Goal: Task Accomplishment & Management: Contribute content

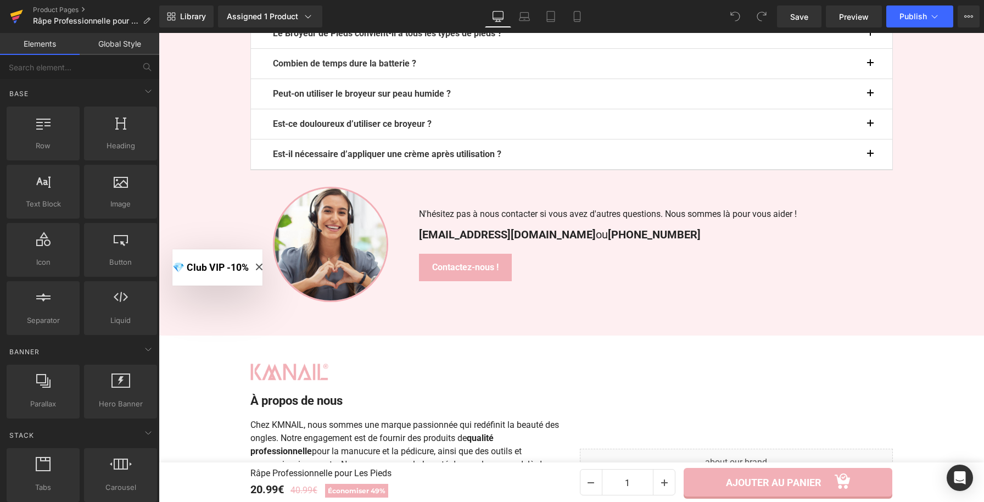
click at [14, 11] on icon at bounding box center [16, 16] width 13 height 27
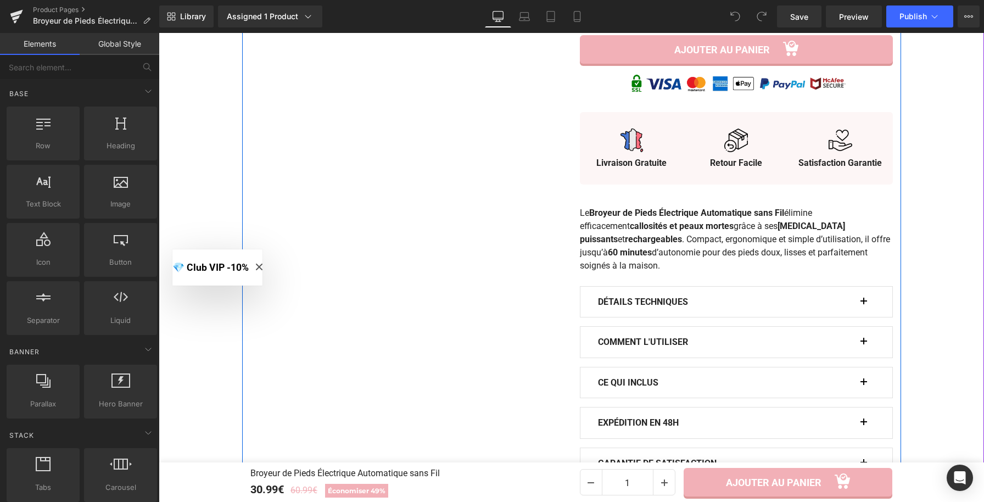
scroll to position [676, 0]
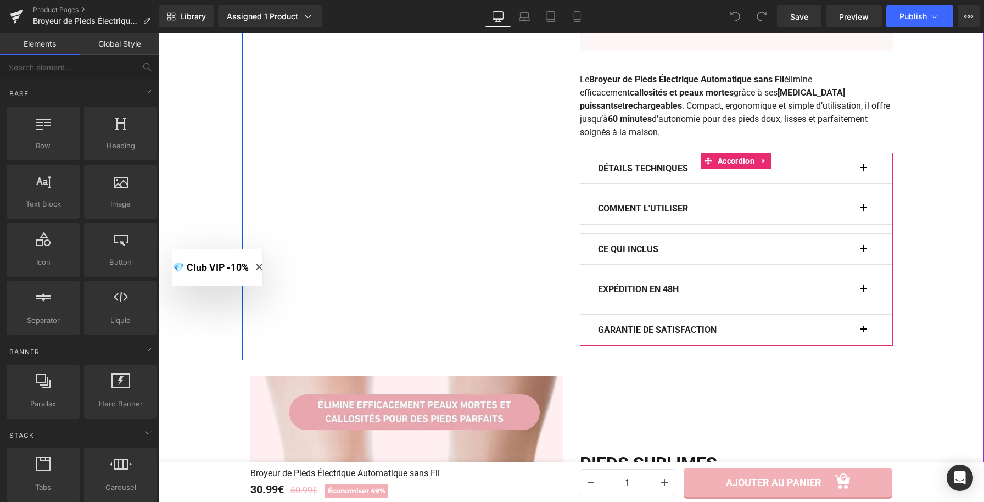
click at [864, 214] on button "button" at bounding box center [869, 208] width 11 height 31
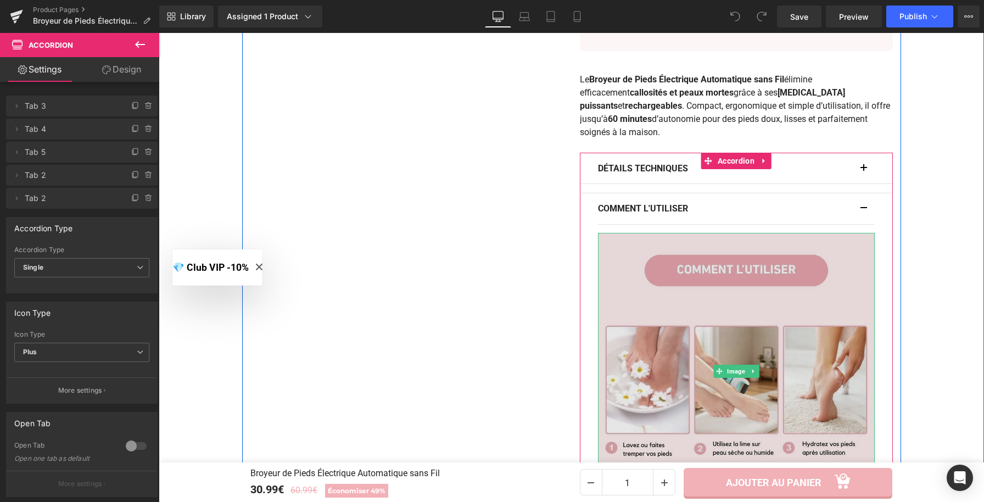
click at [712, 350] on img at bounding box center [736, 371] width 277 height 277
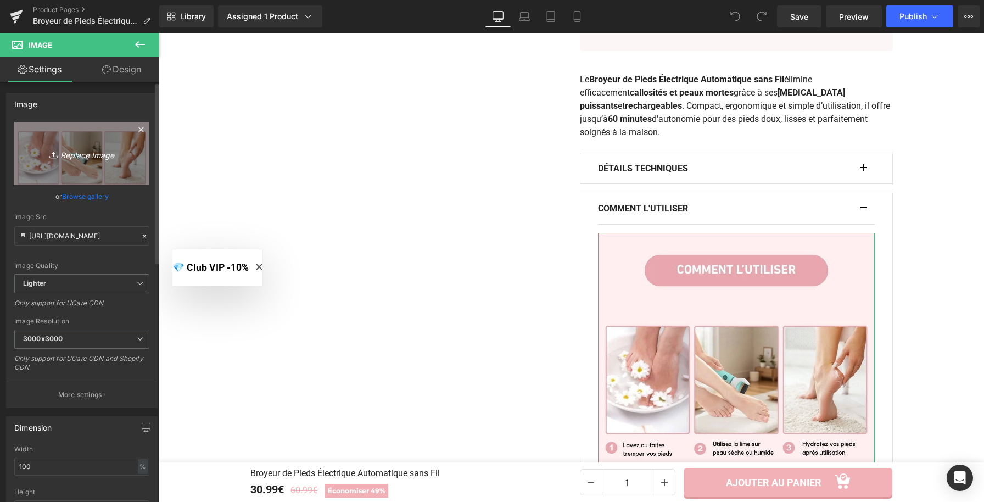
click at [126, 149] on link "Replace Image" at bounding box center [81, 153] width 135 height 63
type input "C:\fakepath\Broyeur de Pieds Électrique Automatique sans Fil.webp"
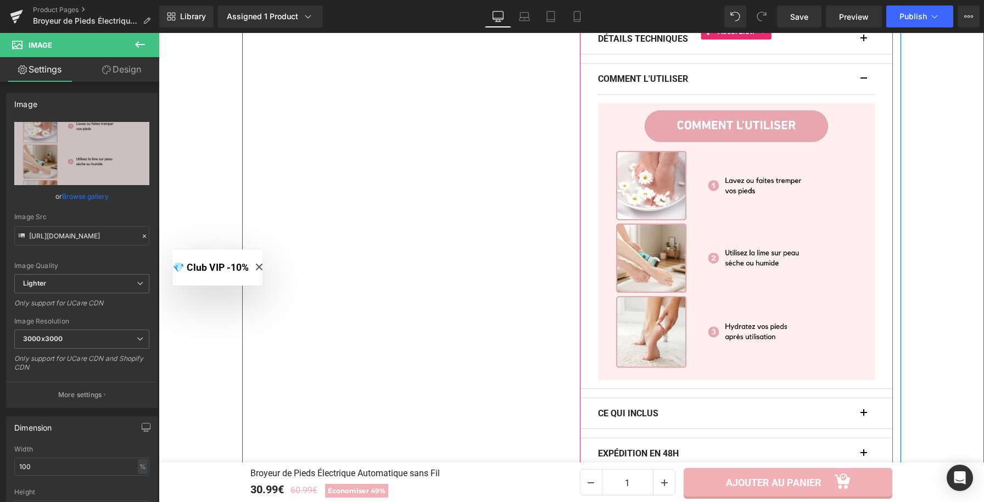
scroll to position [804, 0]
click at [864, 83] on span "button" at bounding box center [864, 83] width 0 height 0
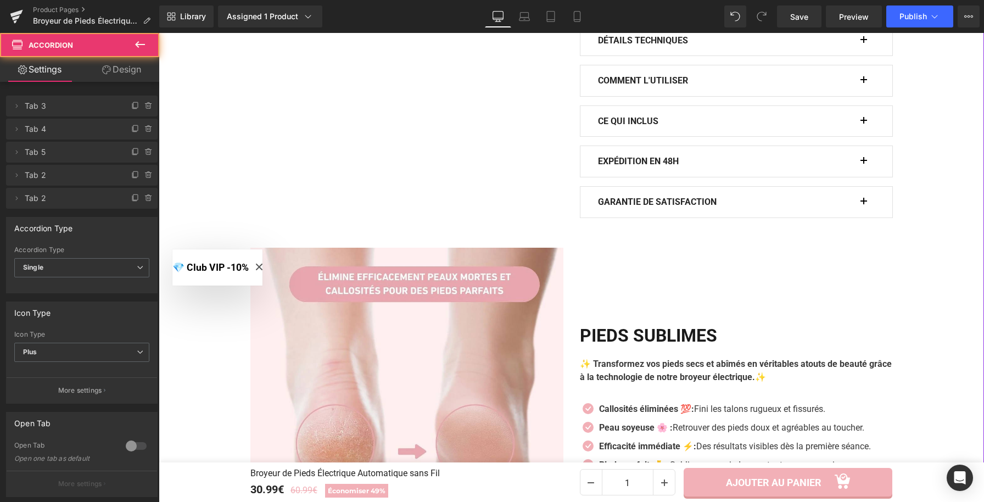
scroll to position [804, 0]
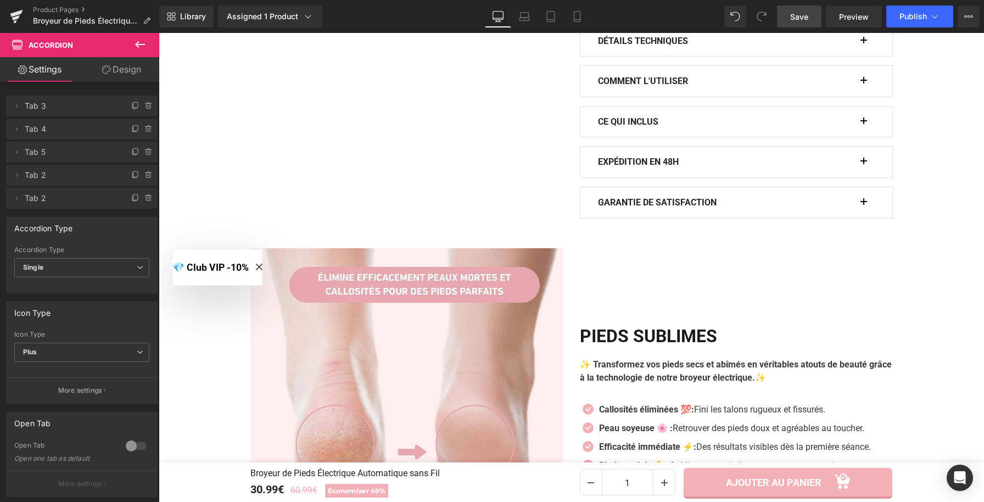
click at [802, 20] on span "Save" at bounding box center [800, 17] width 18 height 12
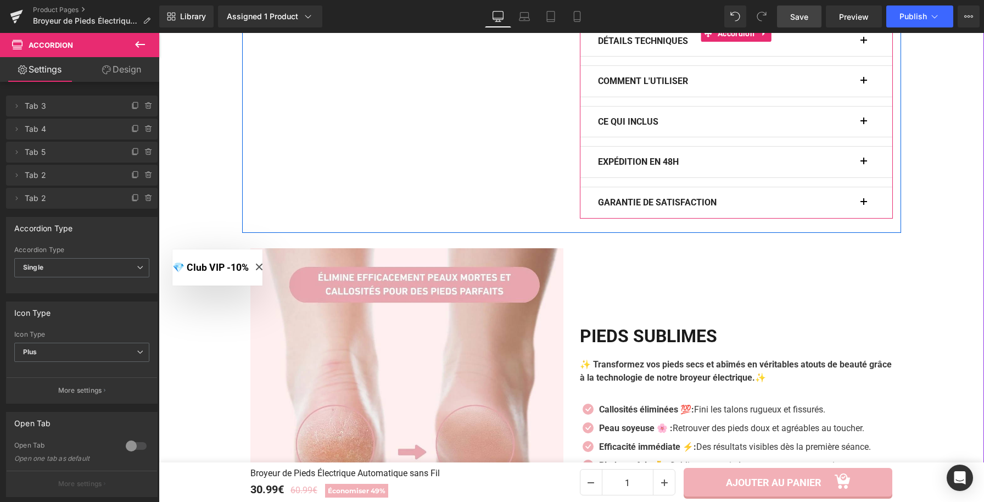
click at [864, 80] on button "button" at bounding box center [869, 81] width 11 height 31
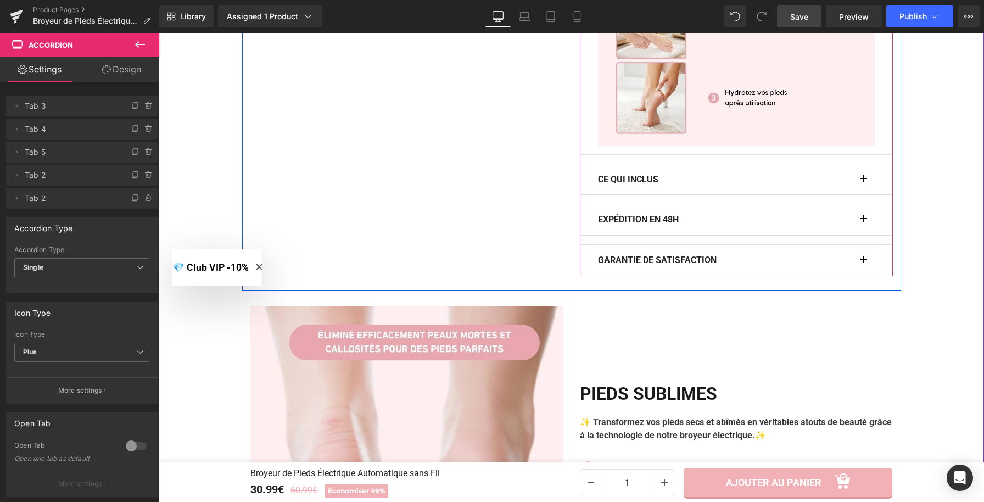
scroll to position [972, 0]
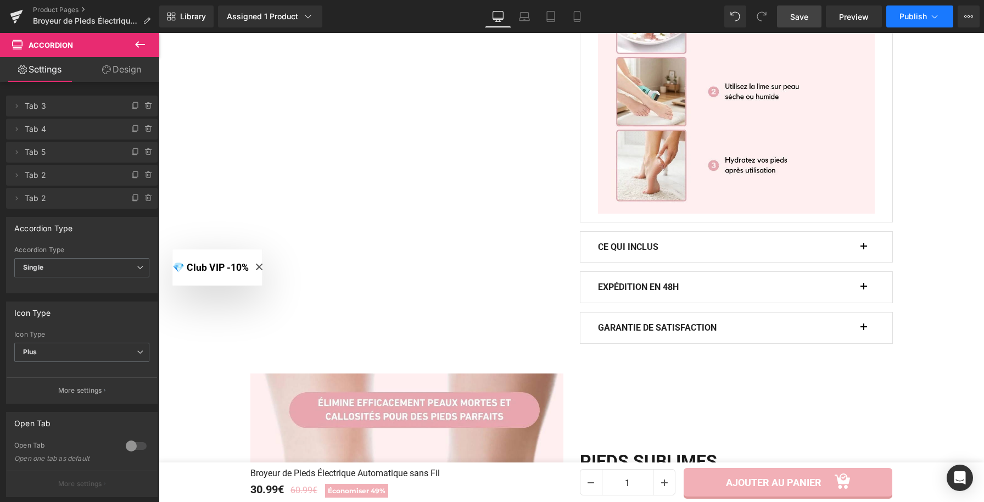
click at [909, 16] on span "Publish" at bounding box center [913, 16] width 27 height 9
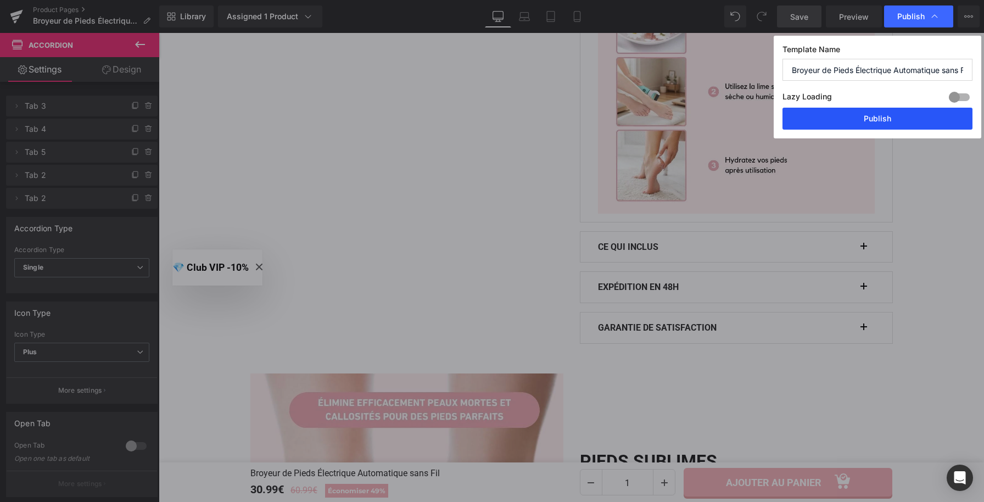
click at [853, 123] on button "Publish" at bounding box center [878, 119] width 190 height 22
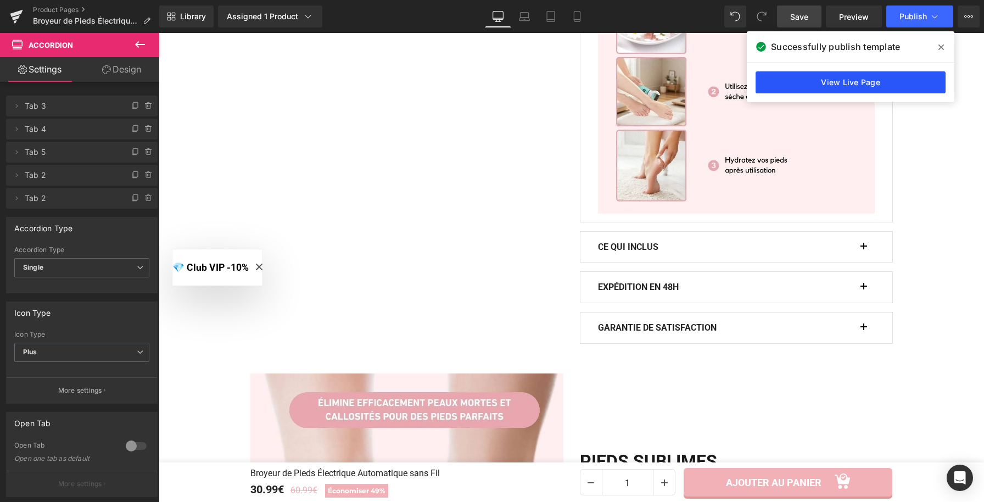
click at [840, 87] on link "View Live Page" at bounding box center [851, 82] width 190 height 22
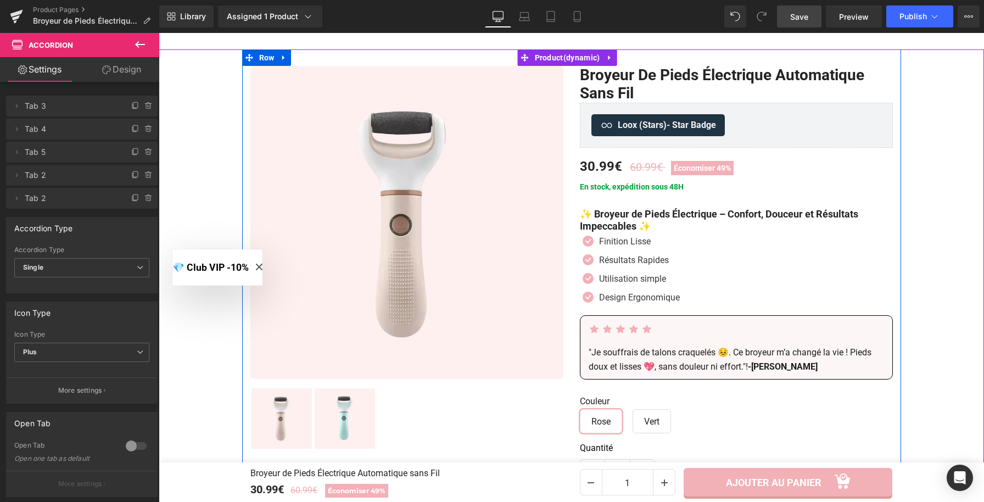
scroll to position [0, 0]
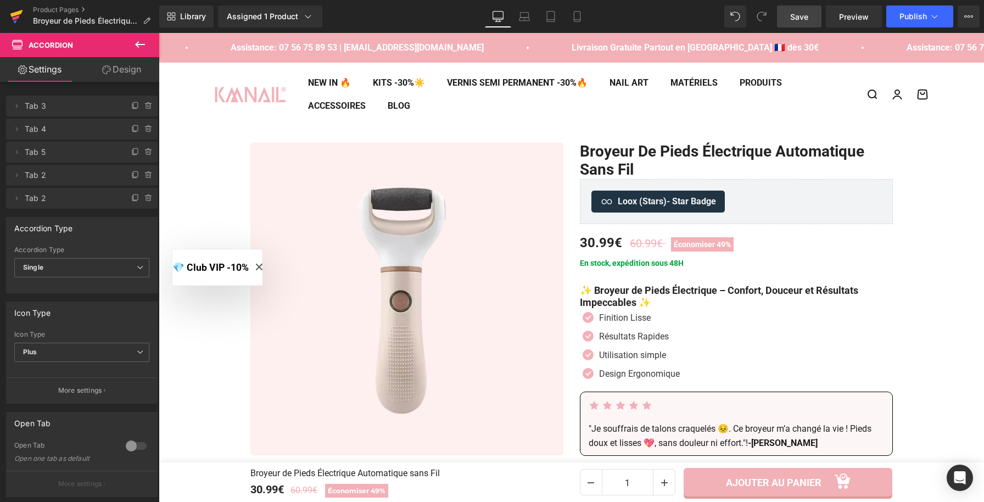
click at [18, 17] on icon at bounding box center [16, 17] width 8 height 5
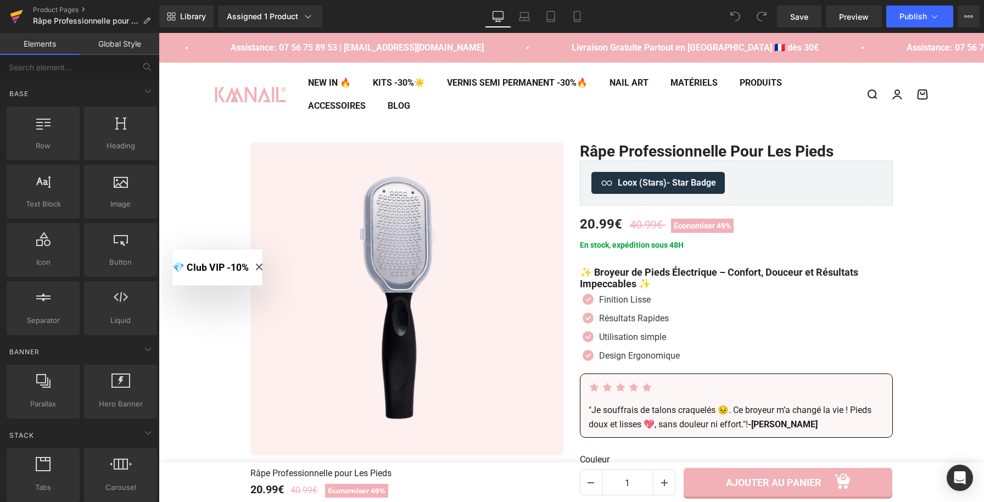
click at [18, 19] on icon at bounding box center [16, 16] width 13 height 27
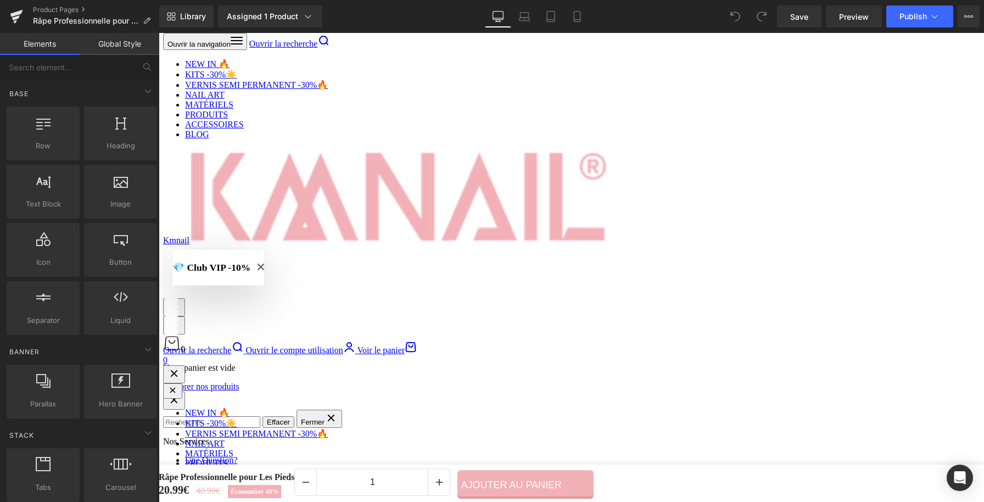
scroll to position [619, 0]
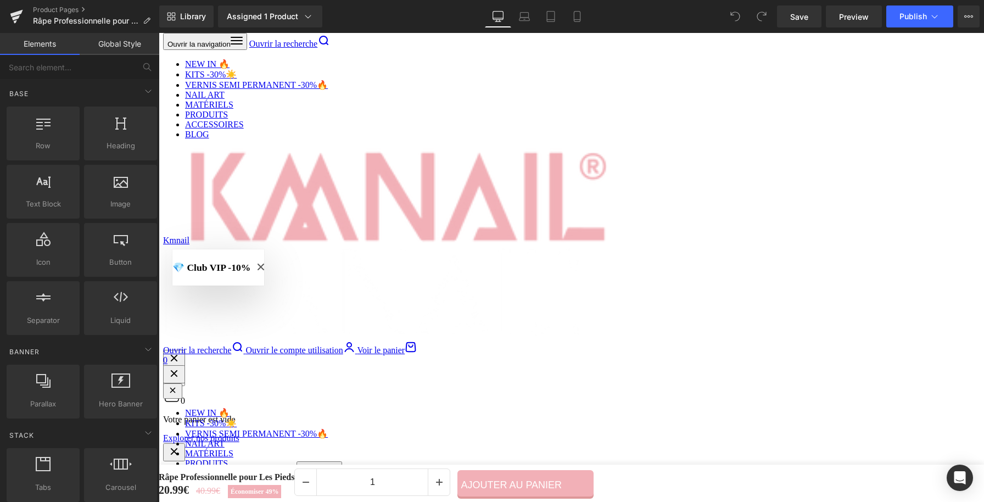
click at [728, 167] on span "Accordion" at bounding box center [736, 163] width 42 height 16
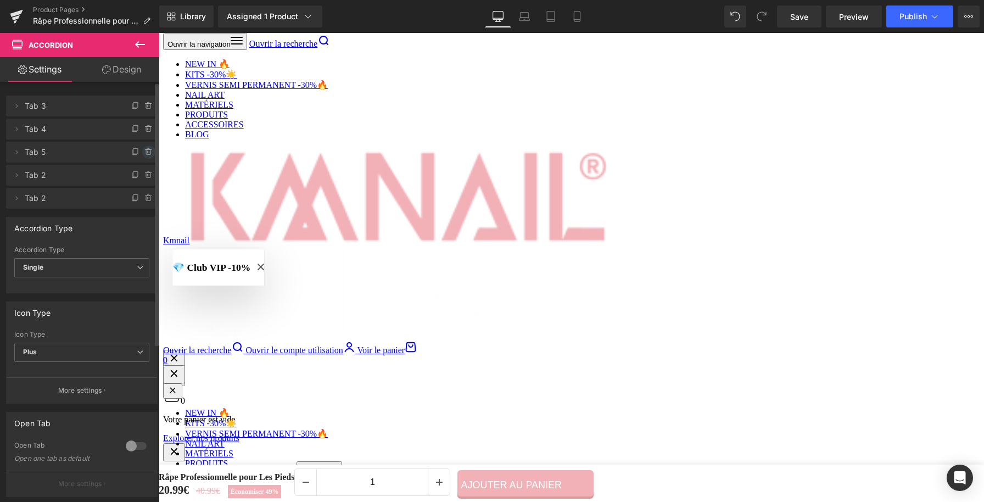
click at [144, 155] on icon at bounding box center [148, 152] width 9 height 9
click at [143, 155] on button "Delete" at bounding box center [137, 153] width 35 height 14
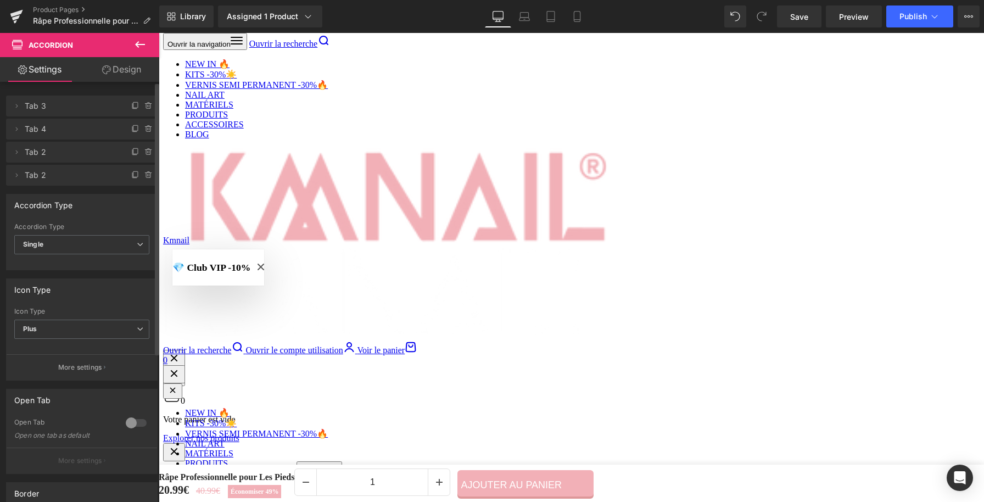
click at [859, 211] on div at bounding box center [860, 211] width 3 height 14
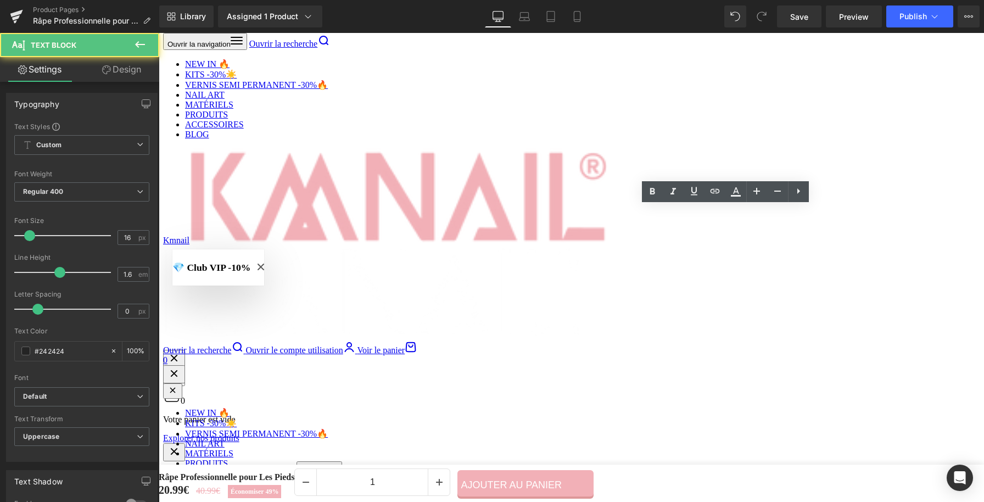
click at [864, 211] on button "button" at bounding box center [869, 211] width 11 height 31
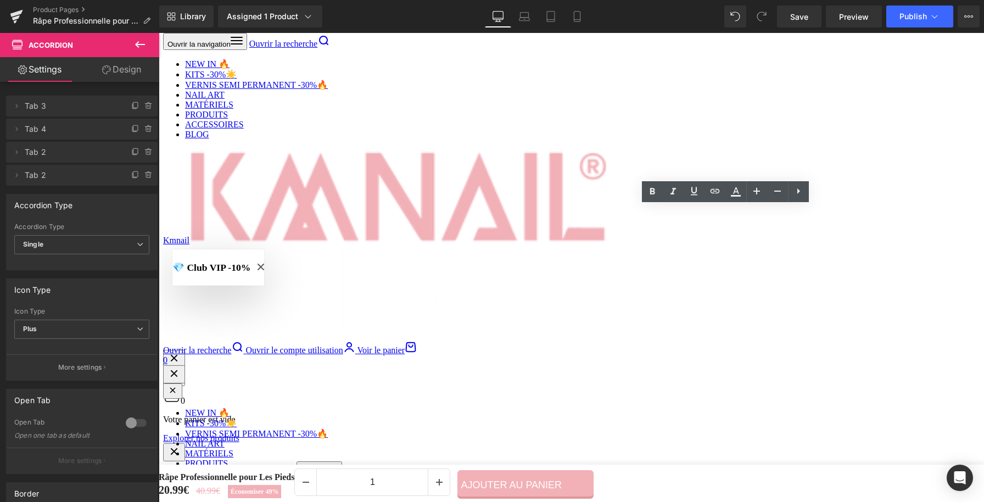
click at [813, 310] on img at bounding box center [736, 373] width 277 height 277
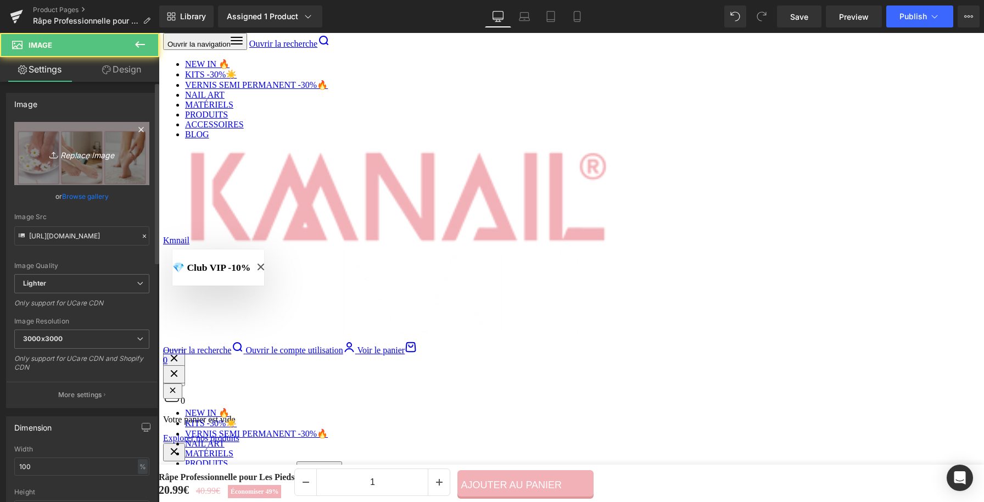
click at [98, 144] on link "Replace Image" at bounding box center [81, 153] width 135 height 63
type input "C:\fakepath\Râpe Professionnelle pour Les Pieds (11).webp"
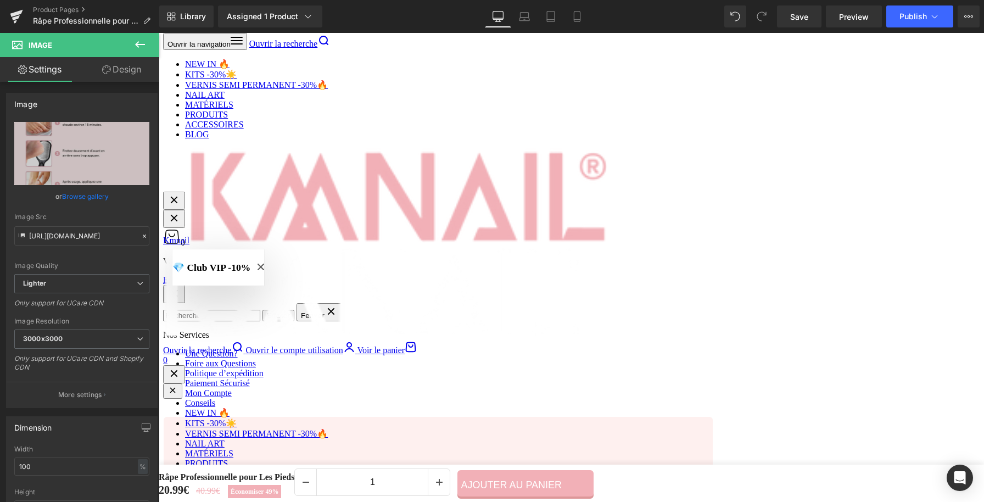
scroll to position [649, 0]
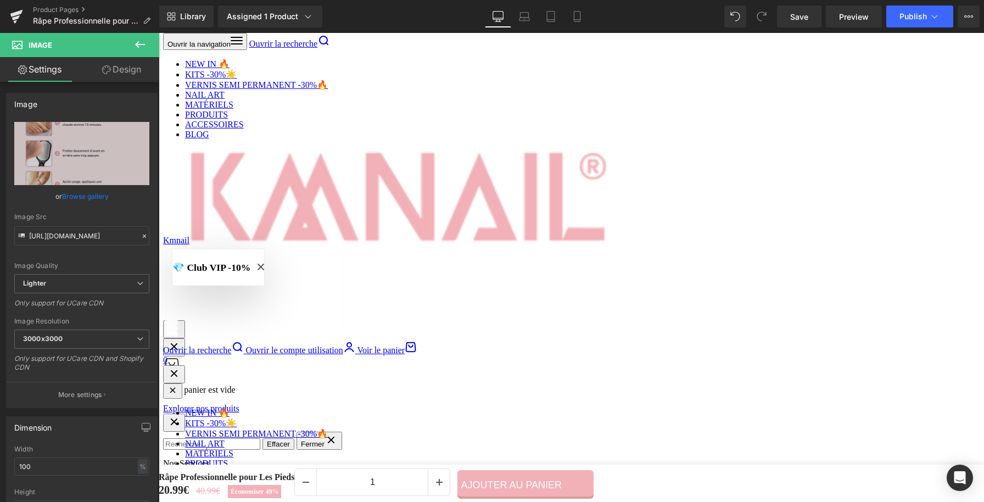
click at [857, 180] on div "COMMENT L'UTILISER Text Block" at bounding box center [736, 181] width 277 height 31
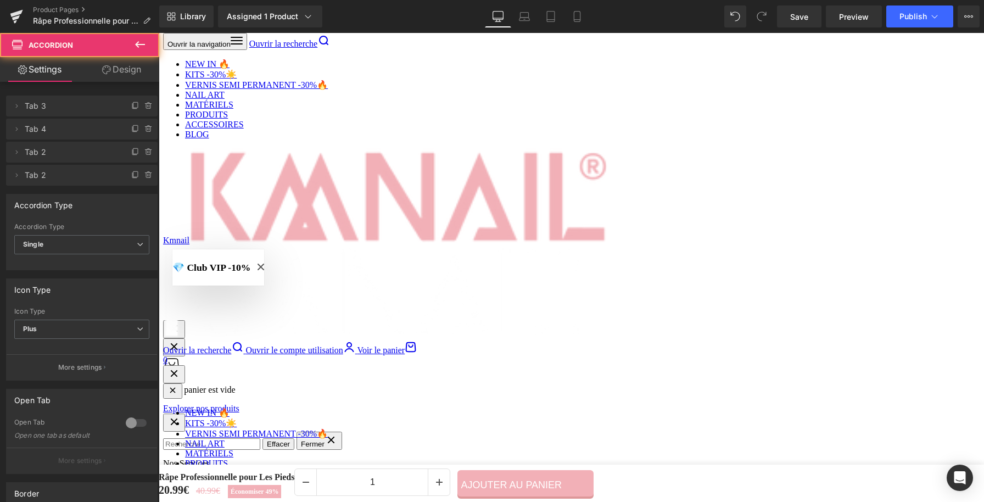
click at [858, 144] on div "Détails Techniques Text Block" at bounding box center [736, 141] width 277 height 31
click at [864, 147] on button "button" at bounding box center [869, 141] width 11 height 31
click at [743, 305] on img at bounding box center [736, 374] width 277 height 277
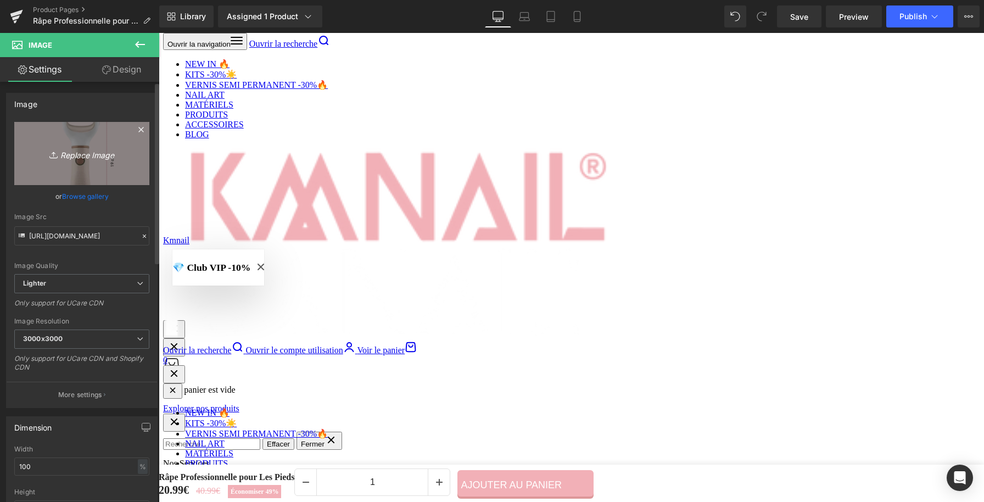
click at [70, 136] on link "Replace Image" at bounding box center [81, 153] width 135 height 63
type input "C:\fakepath\Râpe Professionnelle pour Les Pieds (10).webp"
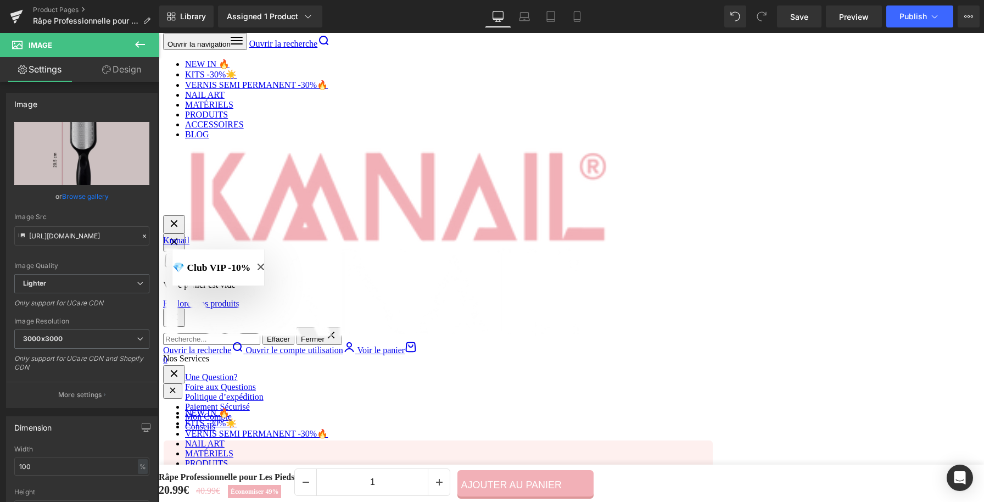
scroll to position [713, 0]
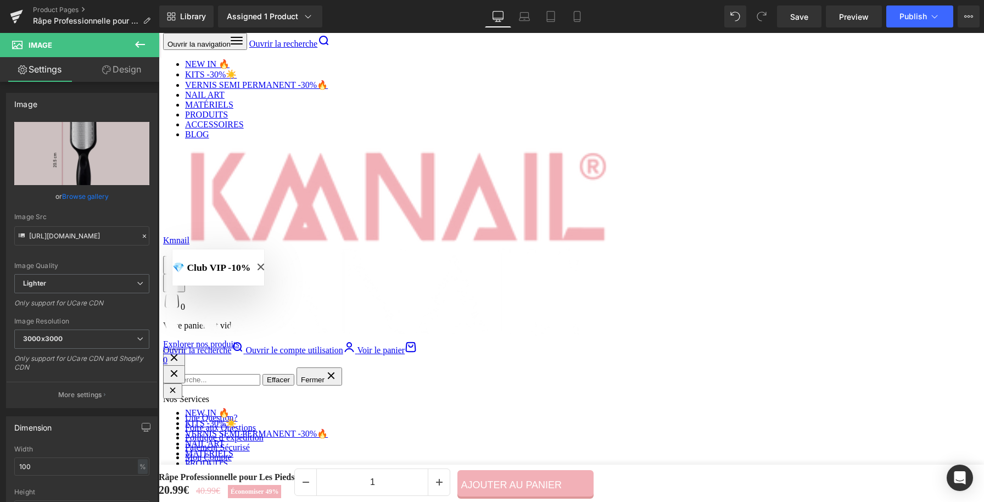
click at [864, 80] on span "button" at bounding box center [864, 80] width 0 height 0
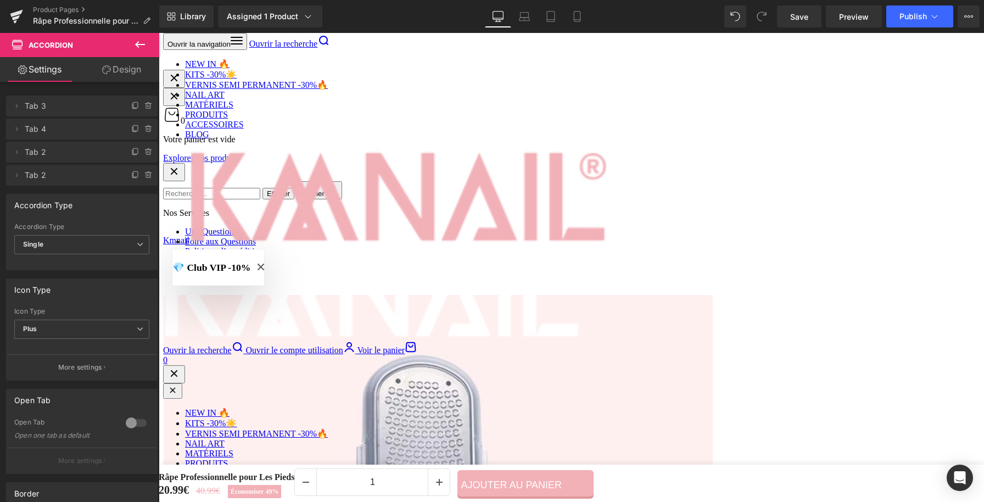
scroll to position [911, 0]
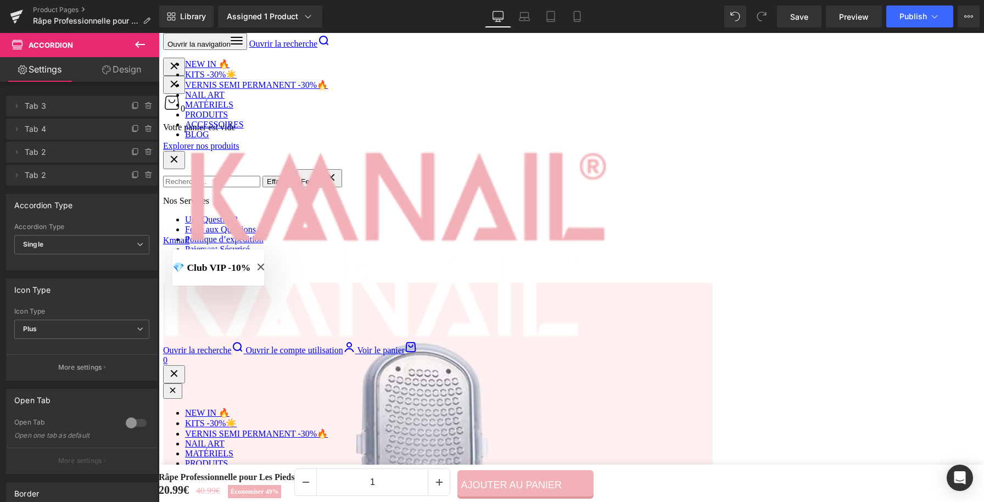
click at [469, 174] on img at bounding box center [406, 201] width 313 height 313
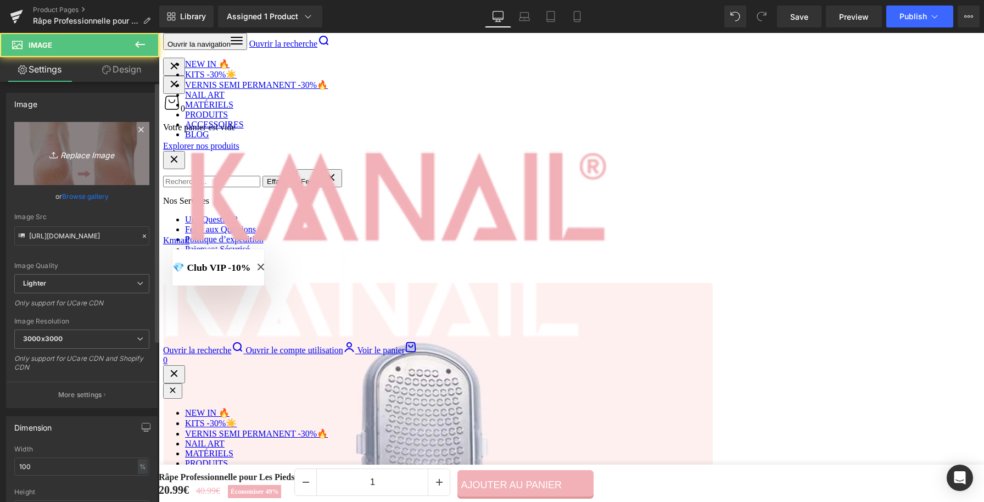
click at [77, 139] on link "Replace Image" at bounding box center [81, 153] width 135 height 63
type input "C:\fakepath\Râpe Professionnelle pour Les Pieds (8).webp"
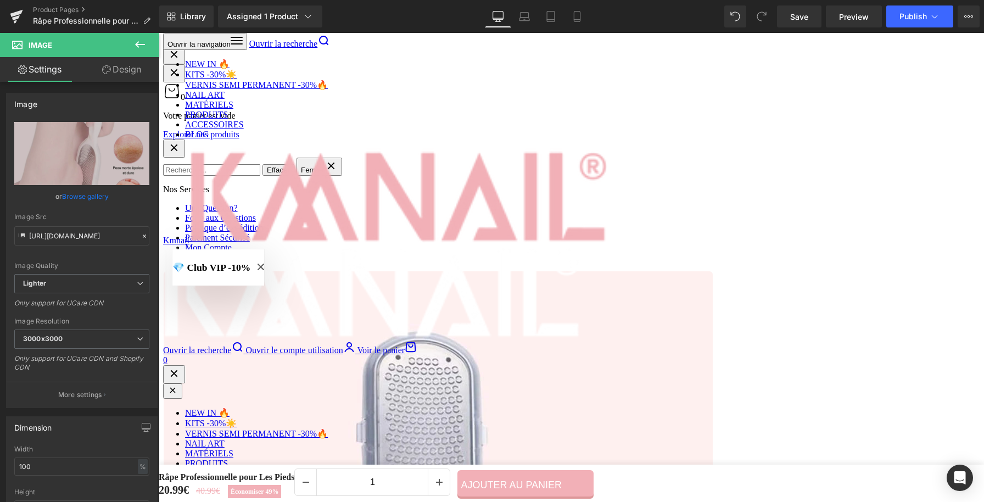
scroll to position [987, 0]
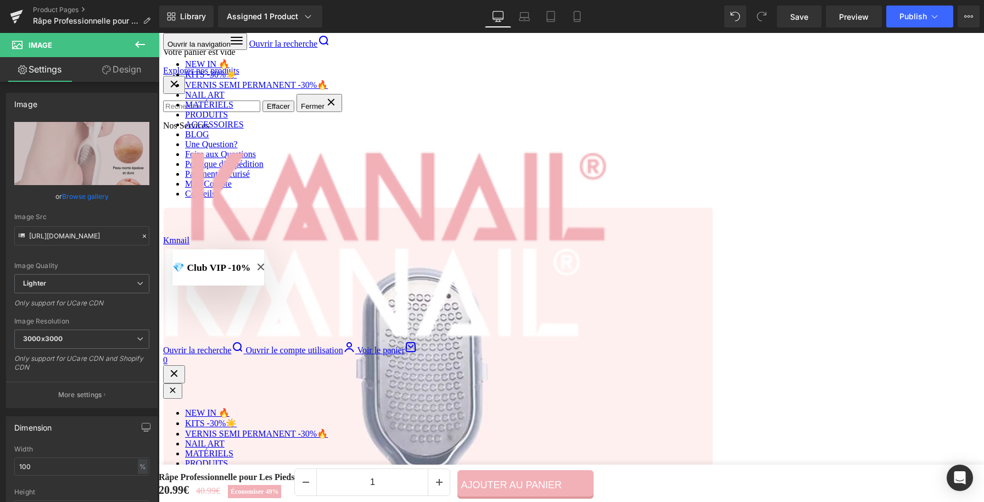
click at [687, 408] on img at bounding box center [736, 476] width 313 height 313
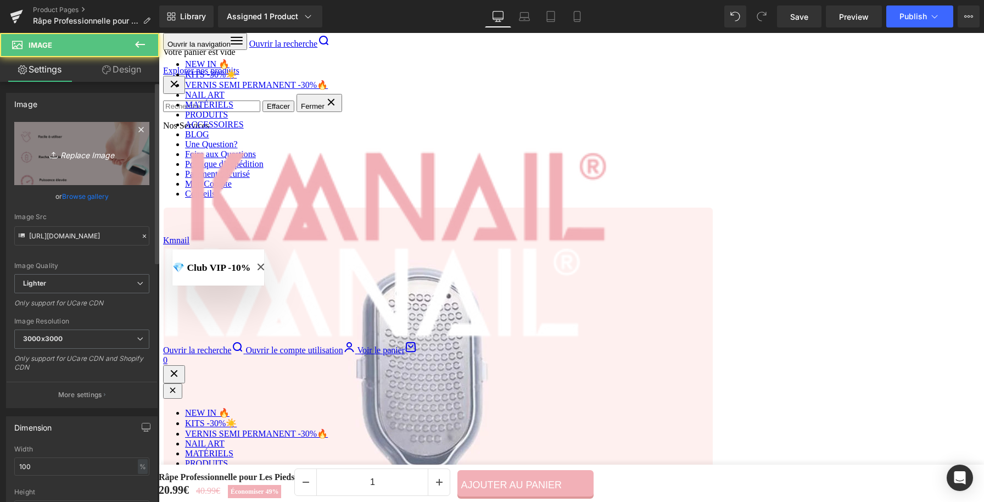
click at [105, 137] on link "Replace Image" at bounding box center [81, 153] width 135 height 63
type input "C:\fakepath\Râpe Professionnelle pour Les Pieds (9).webp"
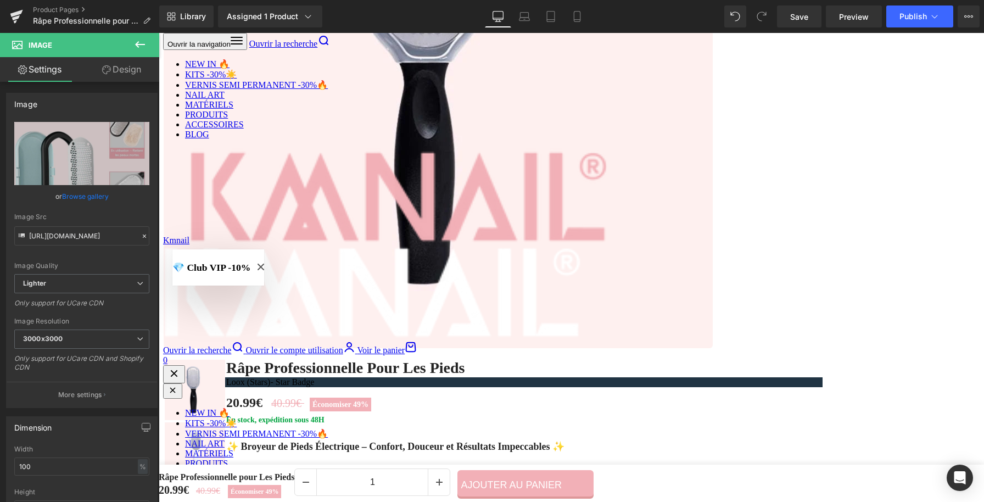
scroll to position [1432, 0]
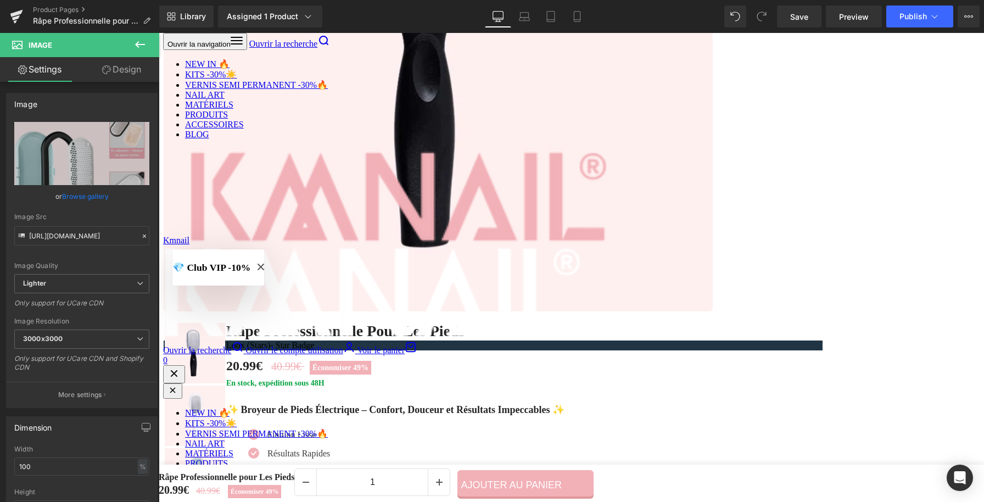
click at [416, 409] on img at bounding box center [406, 381] width 313 height 313
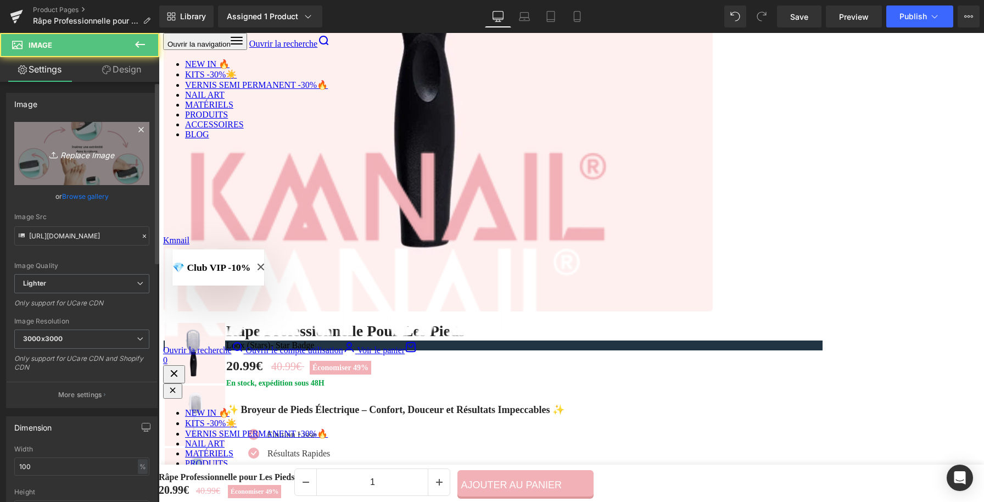
click at [85, 148] on icon "Replace Image" at bounding box center [82, 154] width 88 height 14
type input "C:\fakepath\Râpe Professionnelle pour Les Pieds (7).webp"
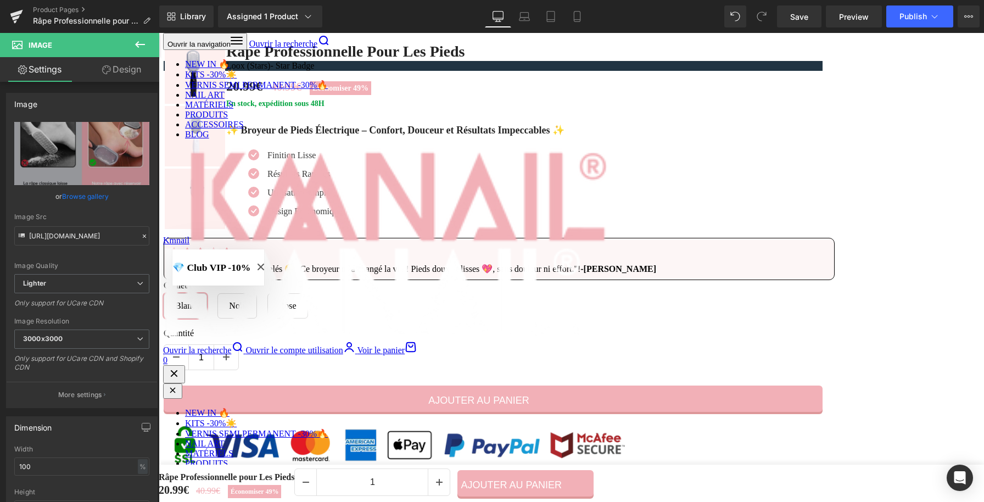
scroll to position [1768, 0]
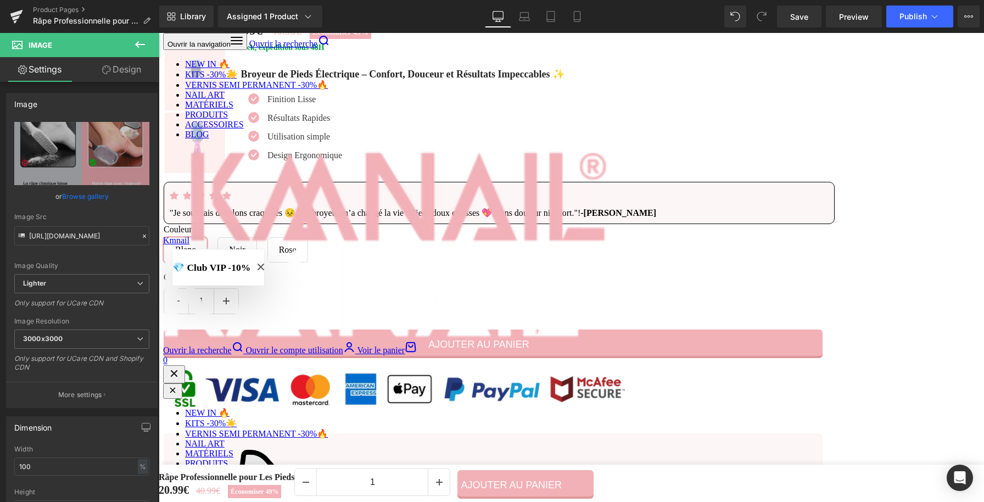
click at [638, 339] on img at bounding box center [736, 396] width 313 height 313
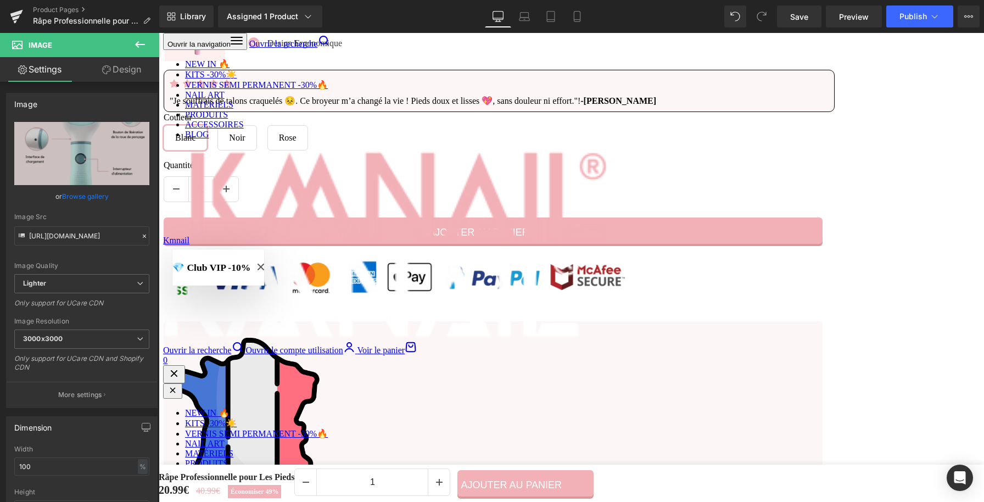
scroll to position [1891, 0]
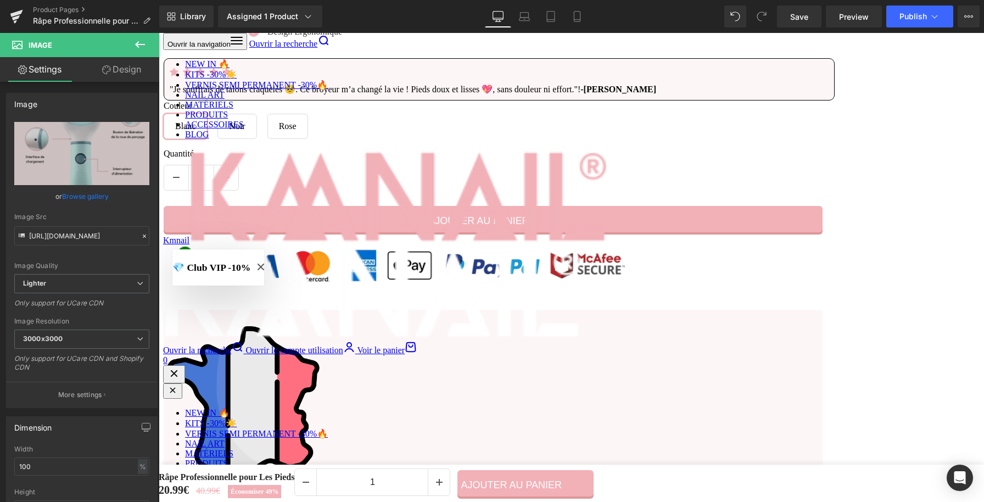
click at [136, 48] on icon at bounding box center [139, 44] width 13 height 13
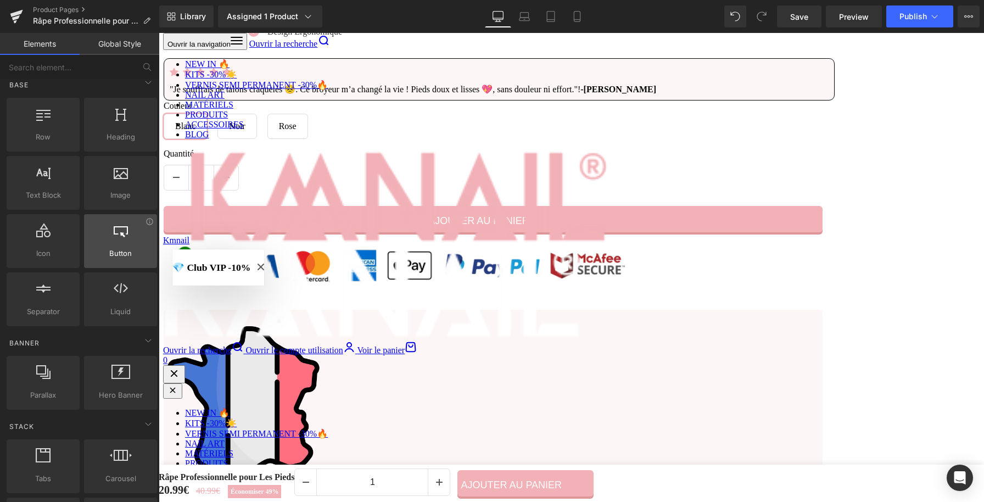
scroll to position [21, 0]
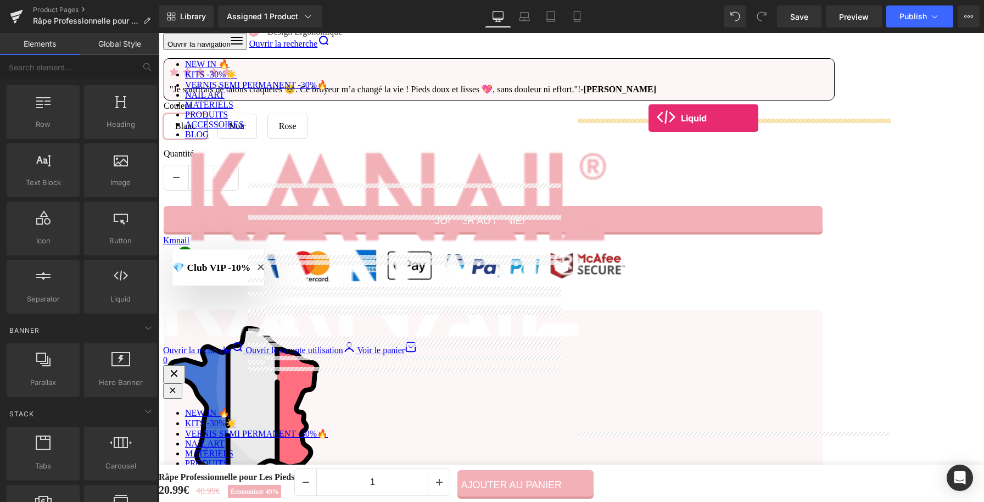
drag, startPoint x: 273, startPoint y: 314, endPoint x: 649, endPoint y: 118, distance: 423.6
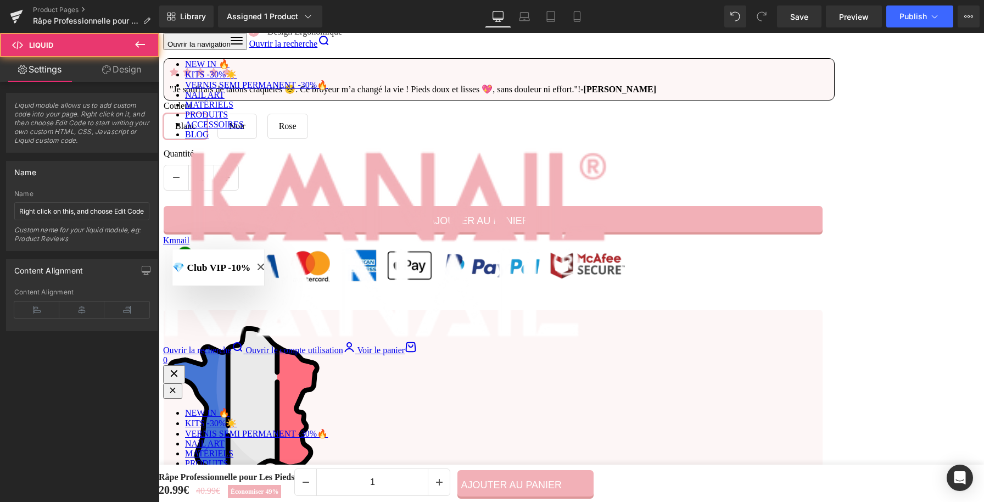
click at [741, 230] on img at bounding box center [736, 300] width 313 height 313
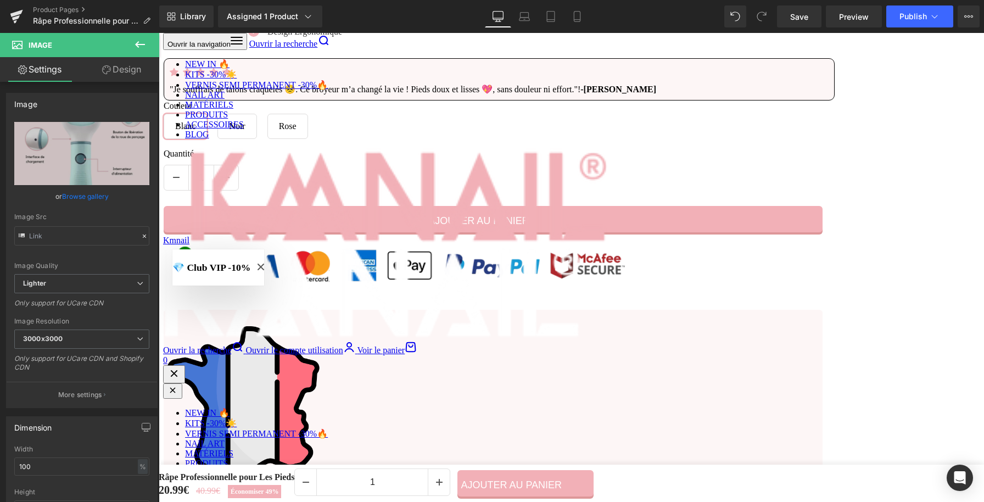
click at [750, 304] on icon at bounding box center [753, 300] width 6 height 7
click at [756, 304] on icon at bounding box center [759, 301] width 6 height 6
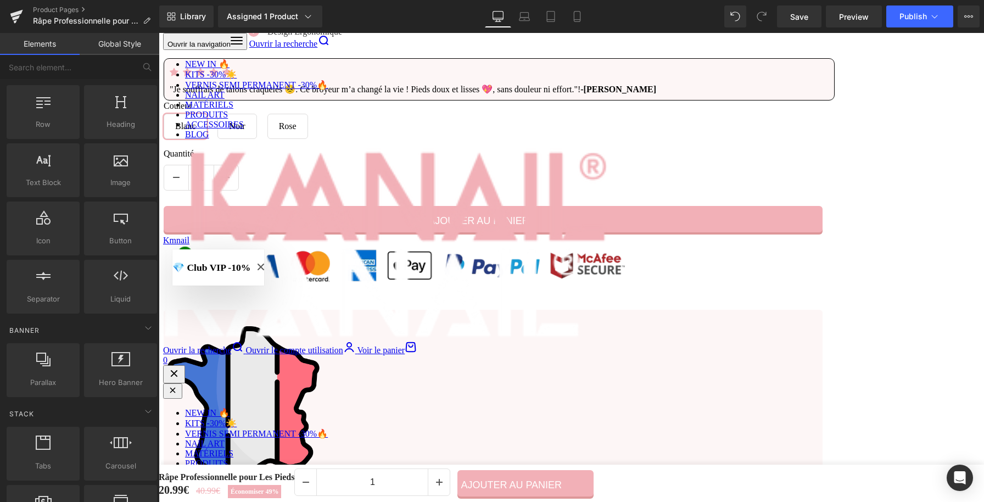
click at [750, 209] on div "Liquid" at bounding box center [736, 195] width 313 height 27
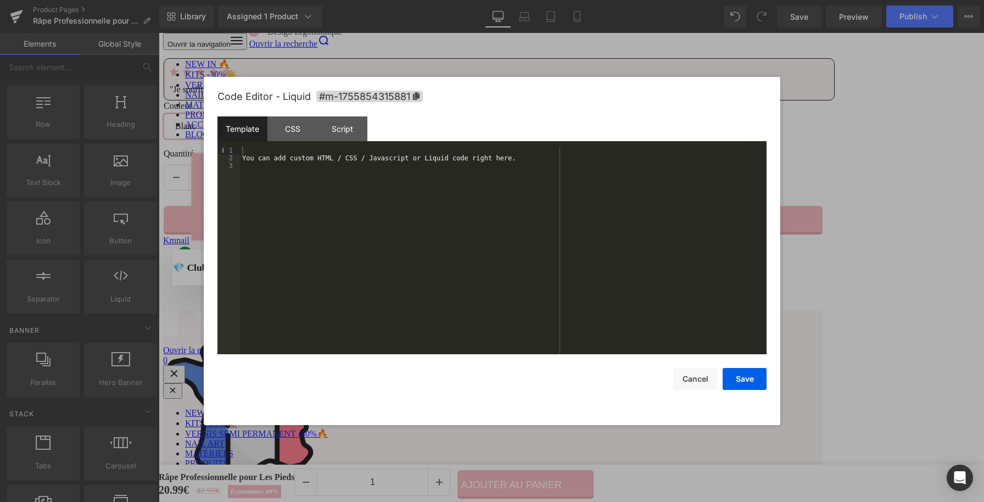
click at [246, 167] on div "You can add custom HTML / CSS / Javascript or Liquid code right here." at bounding box center [503, 258] width 527 height 223
click at [749, 385] on button "Save" at bounding box center [745, 379] width 44 height 22
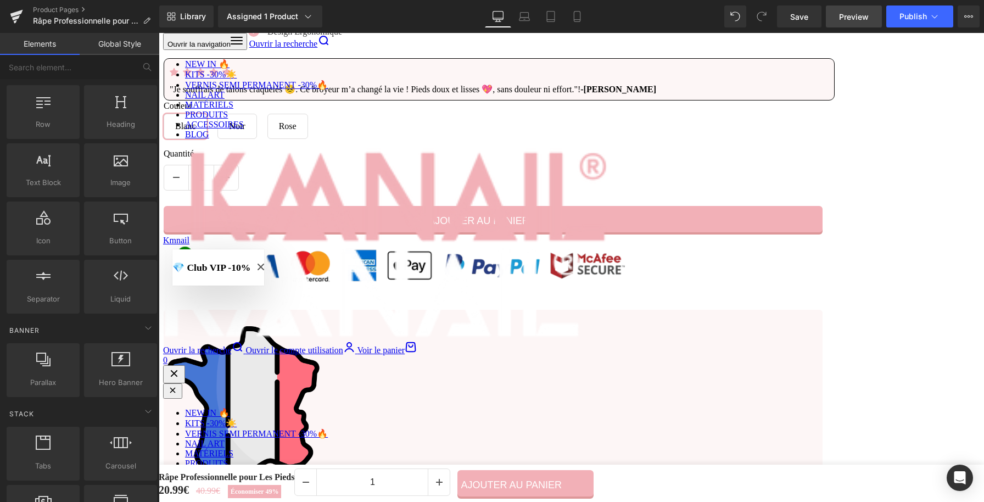
click at [867, 16] on span "Preview" at bounding box center [854, 17] width 30 height 12
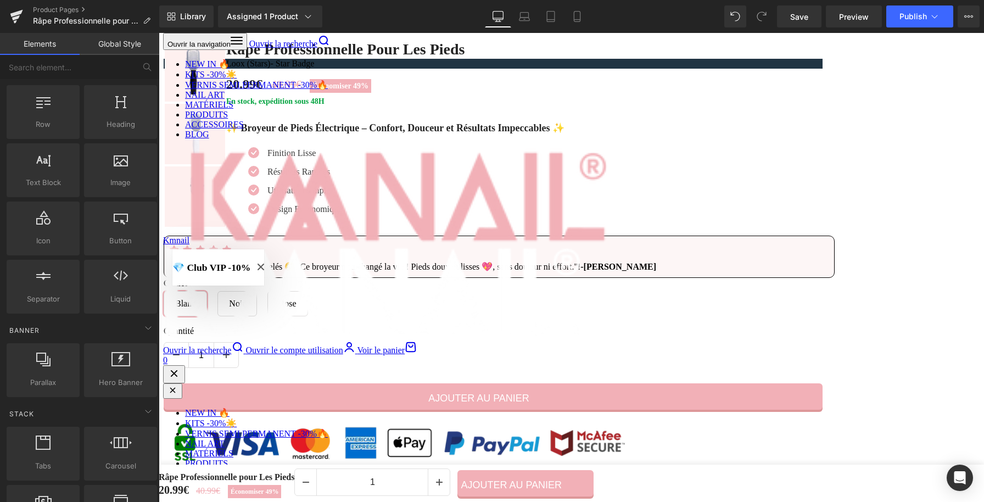
scroll to position [1707, 0]
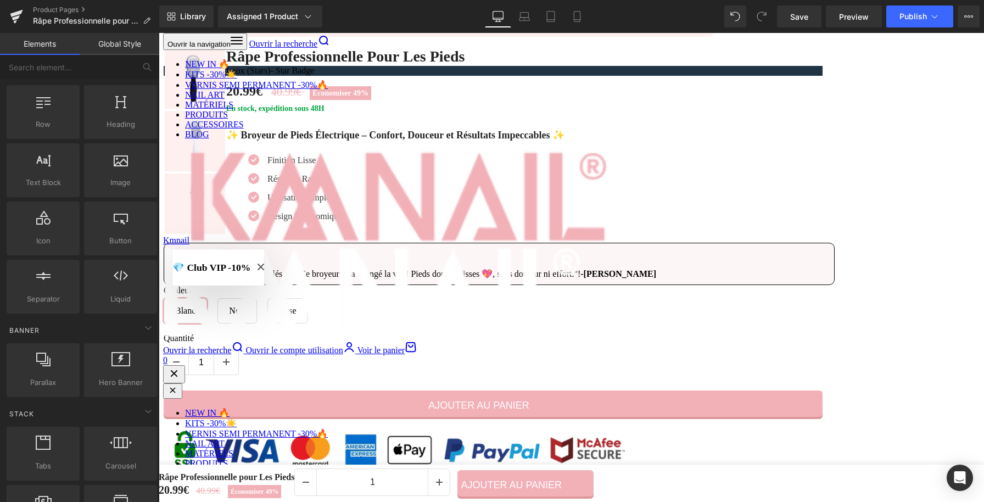
click at [514, 260] on img at bounding box center [406, 107] width 313 height 313
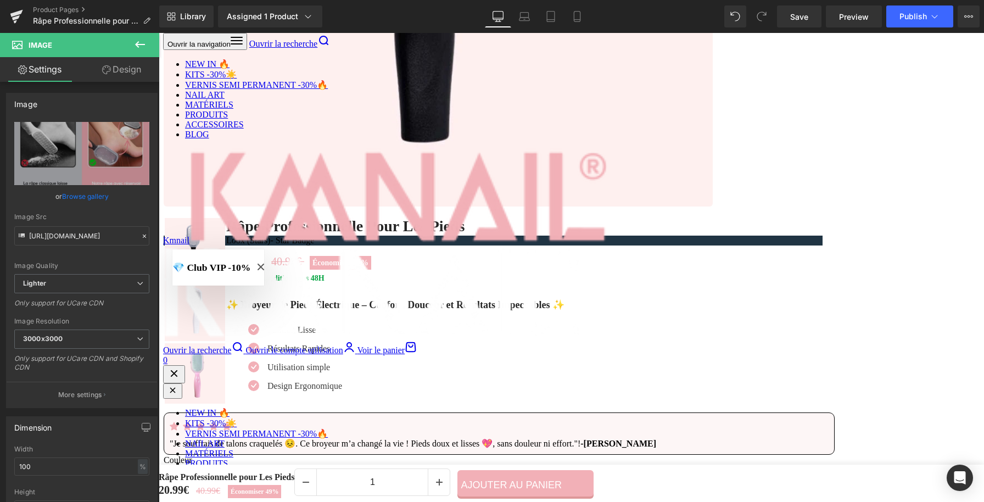
scroll to position [1556, 0]
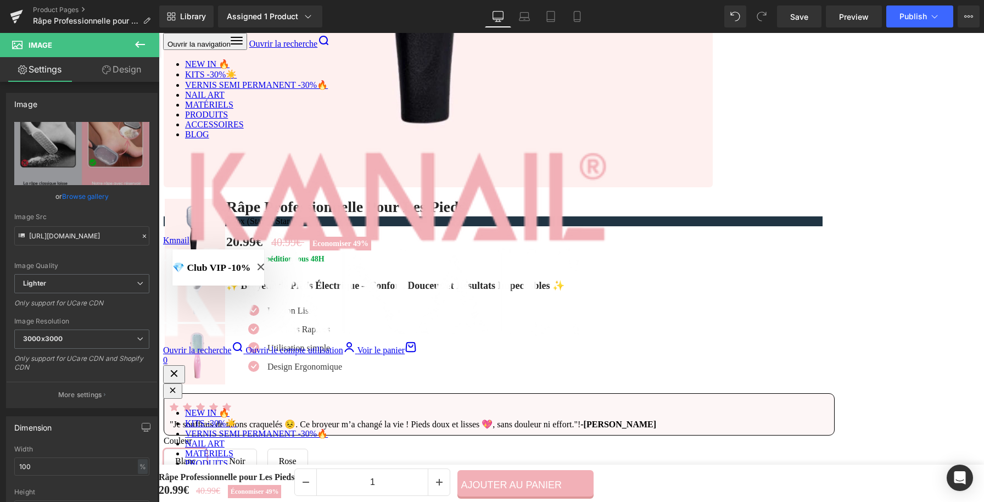
click at [754, 408] on div "Changement Rapide Heading ✨ Remplacez votre rouleau en quelques secondes et pro…" at bounding box center [737, 257] width 330 height 313
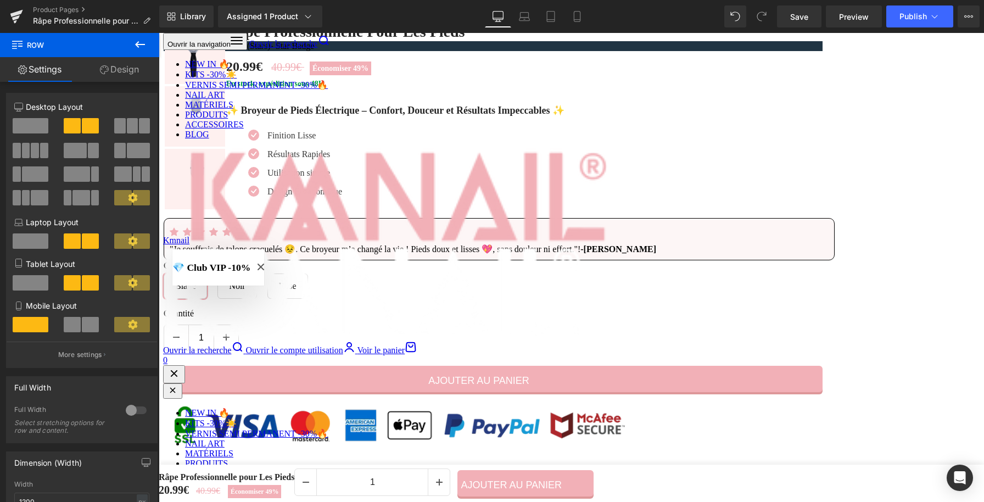
scroll to position [1895, 0]
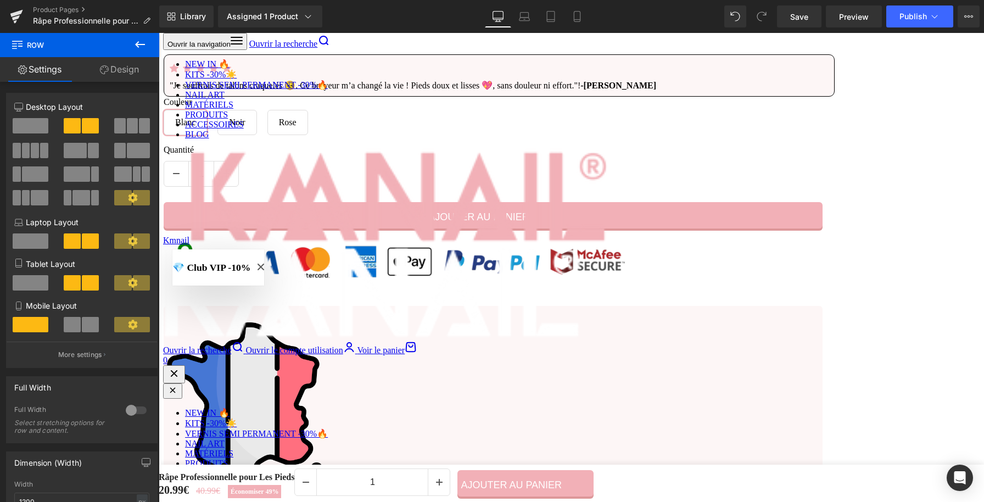
click at [744, 203] on div "Liquid" at bounding box center [736, 191] width 313 height 27
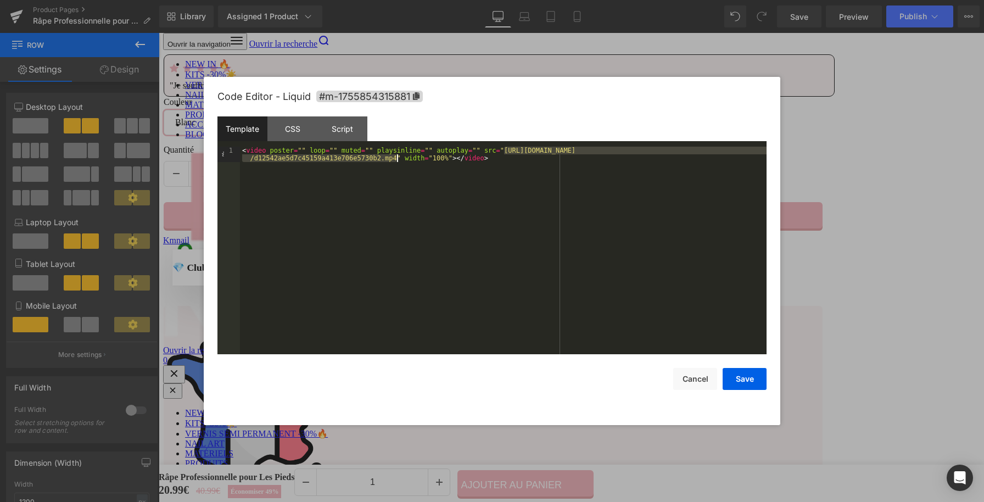
drag, startPoint x: 506, startPoint y: 152, endPoint x: 397, endPoint y: 159, distance: 109.6
click at [397, 159] on div "< video poster = "" loop = "" muted = "" playsinline = "" autoplay = "" src = "…" at bounding box center [503, 266] width 527 height 238
click at [744, 376] on button "Save" at bounding box center [745, 379] width 44 height 22
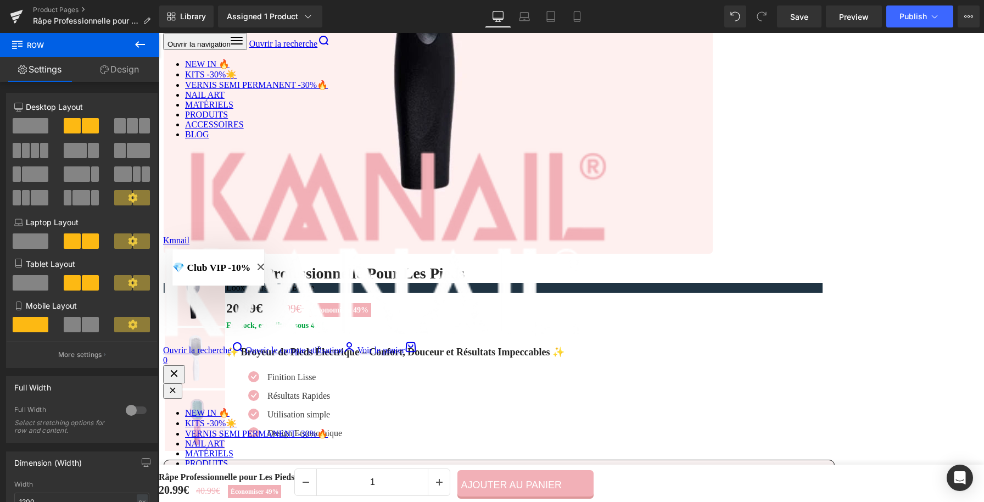
scroll to position [1489, 0]
click at [263, 264] on icon "Close modal" at bounding box center [259, 267] width 7 height 7
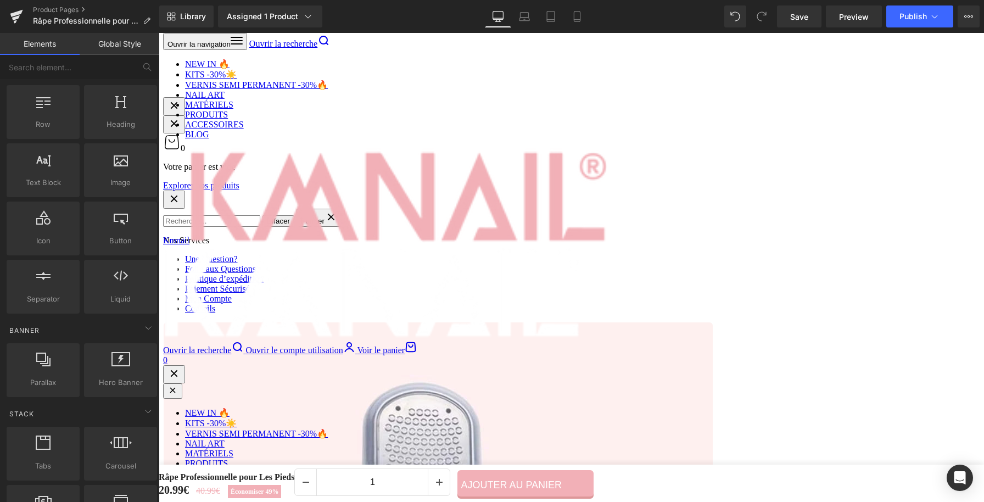
scroll to position [865, 0]
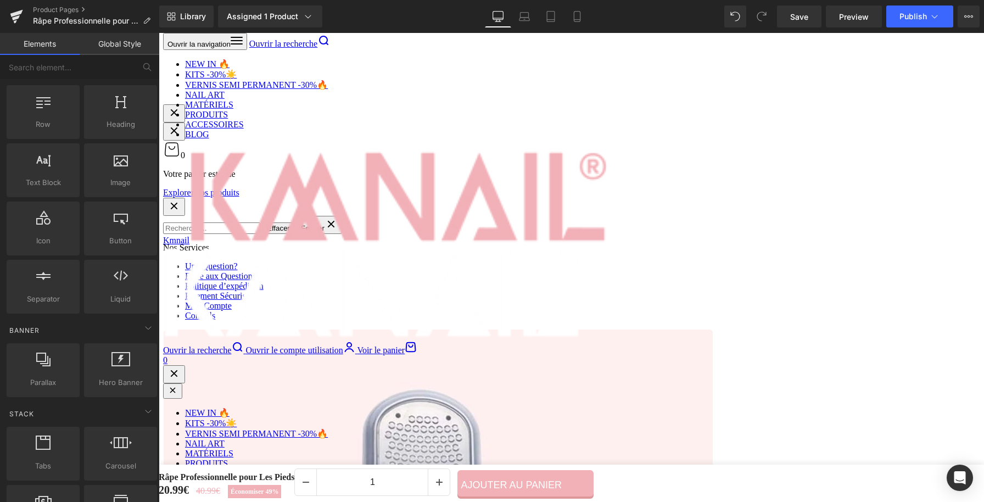
click at [724, 387] on div "PIEDS SUBLIMES Heading ✨ Transformez vos pieds secs et abîmés en véritables ato…" at bounding box center [737, 248] width 330 height 313
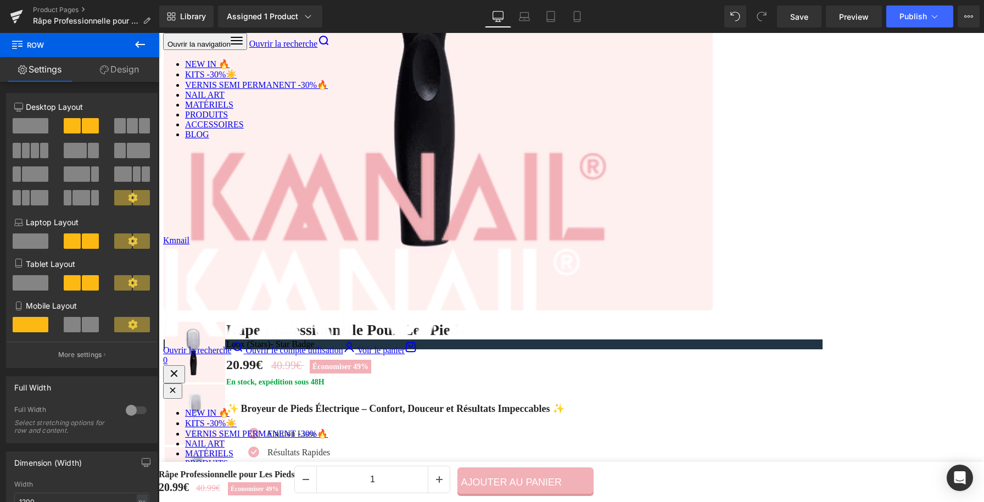
scroll to position [1505, 0]
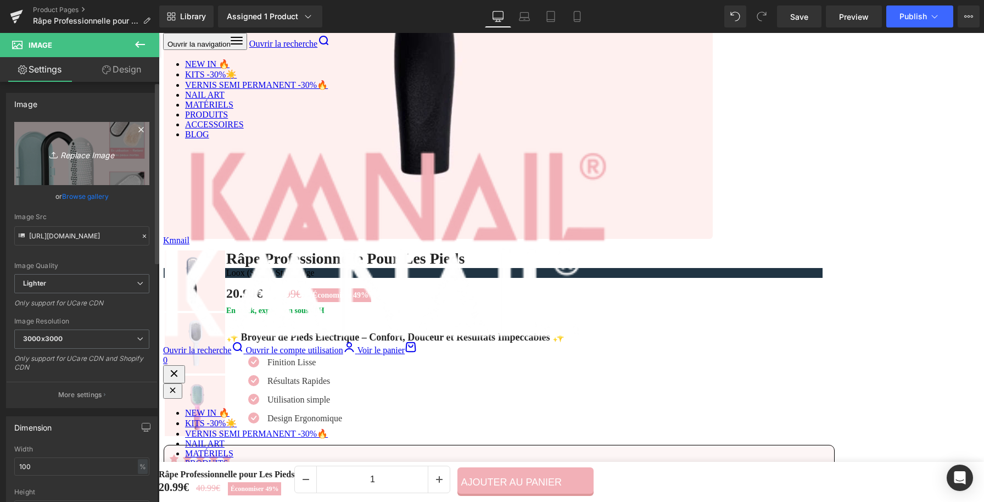
click at [91, 143] on link "Replace Image" at bounding box center [81, 153] width 135 height 63
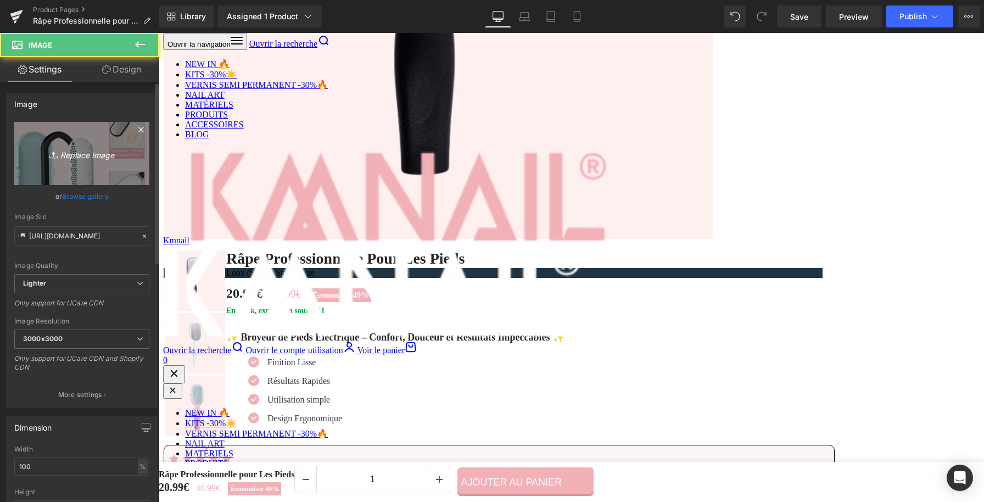
click at [117, 147] on icon "Replace Image" at bounding box center [82, 154] width 88 height 14
type input "C:\fakepath\Râpe Professionnelle pour Les Pieds (7).webp"
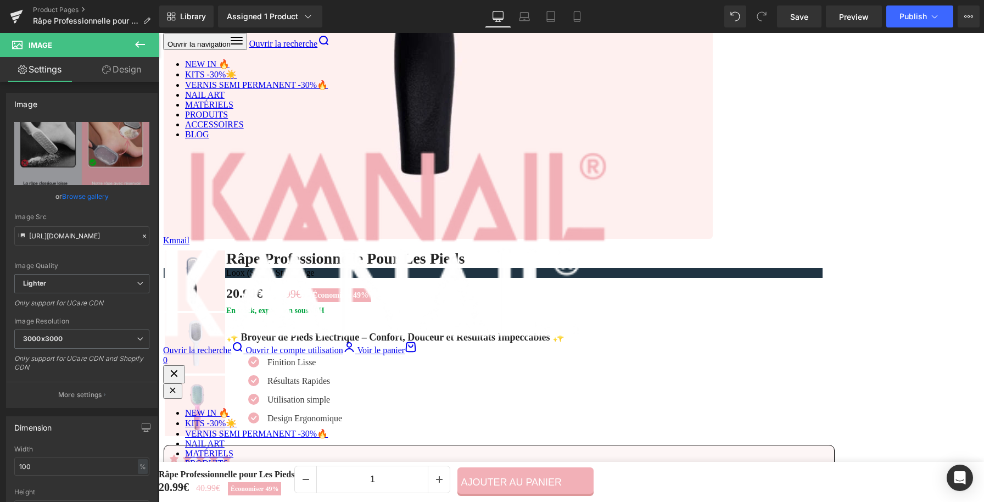
click at [351, 276] on img at bounding box center [406, 309] width 313 height 313
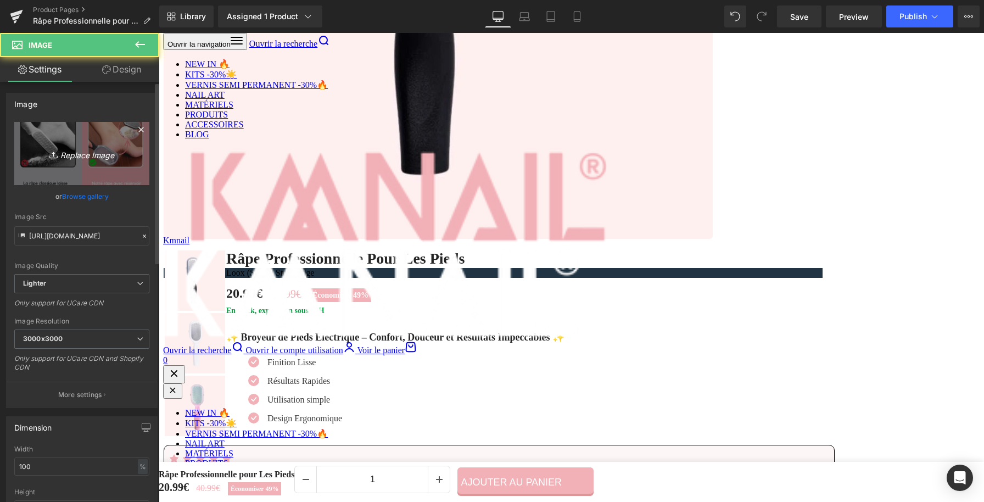
click at [98, 128] on link "Replace Image" at bounding box center [81, 153] width 135 height 63
type input "C:\fakepath\Râpe Professionnelle pour Les Pieds (9).webp"
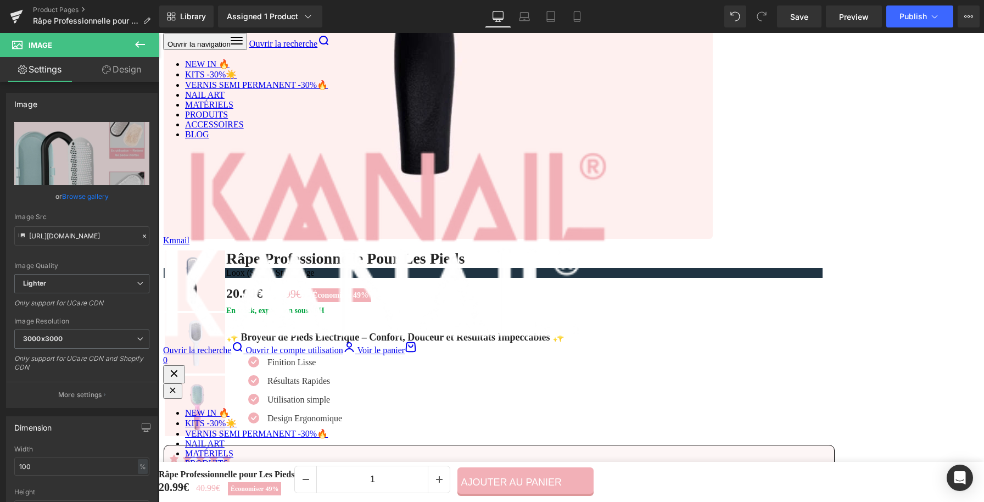
click at [632, 236] on h2 "Changement Rapide" at bounding box center [736, 228] width 313 height 21
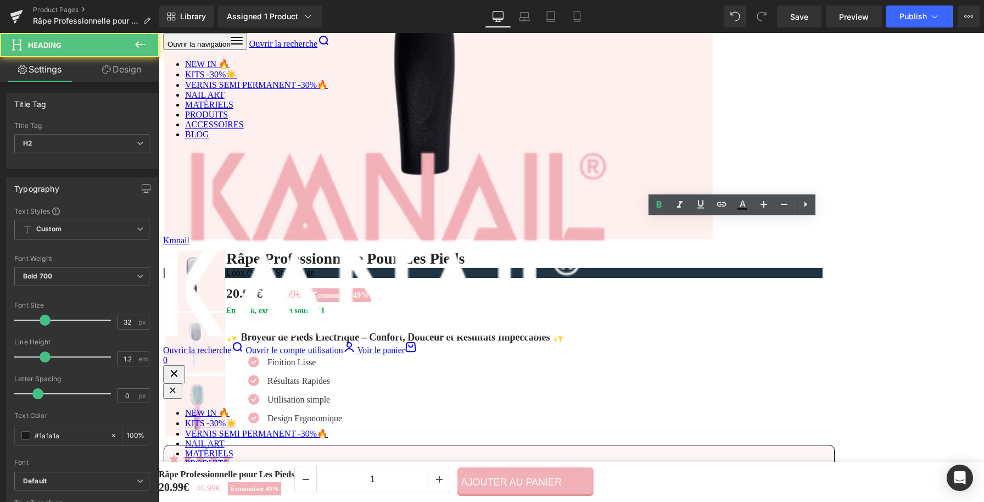
click at [632, 236] on h2 "Changement Rapide" at bounding box center [736, 228] width 313 height 21
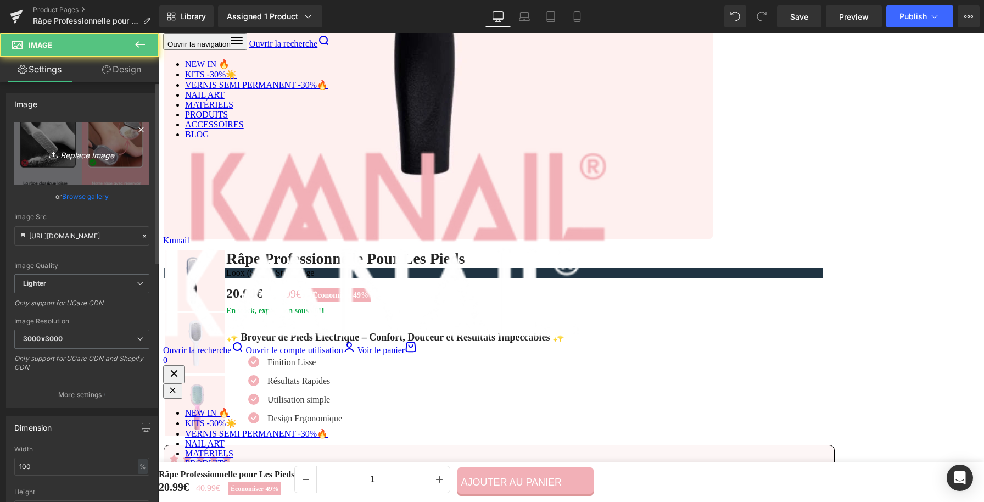
click at [76, 133] on link "Replace Image" at bounding box center [81, 153] width 135 height 63
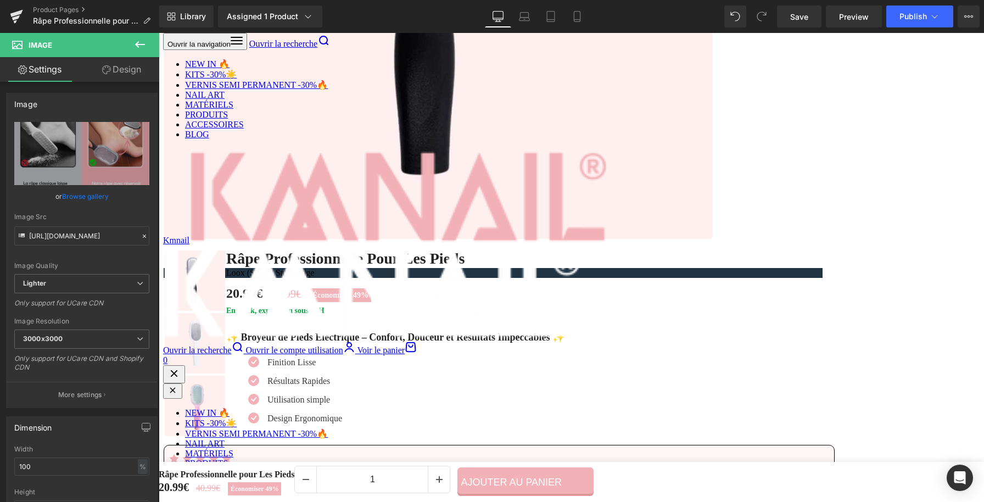
type input "C:\fakepath\Râpe Professionnelle pour Les Pieds (12).webp"
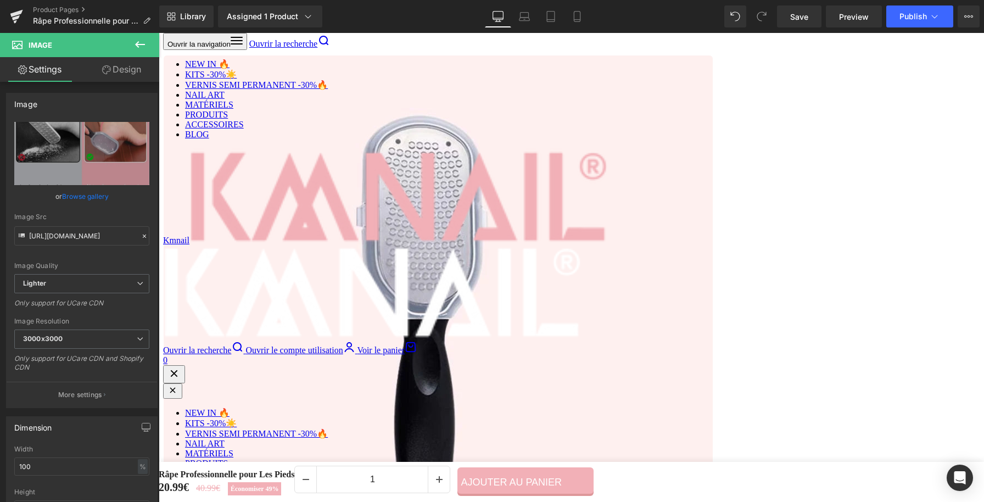
scroll to position [1204, 0]
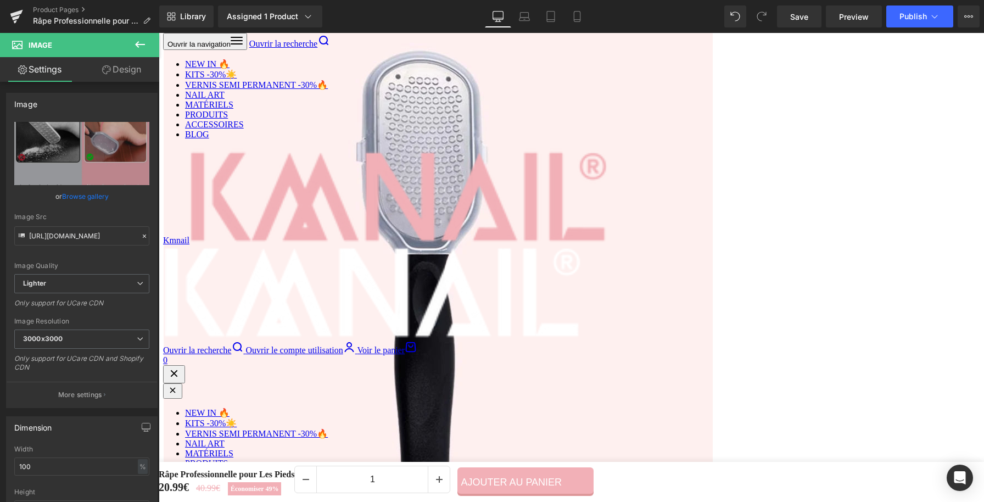
click at [331, 174] on h2 "BROYEUR INNOVANT" at bounding box center [406, 172] width 313 height 21
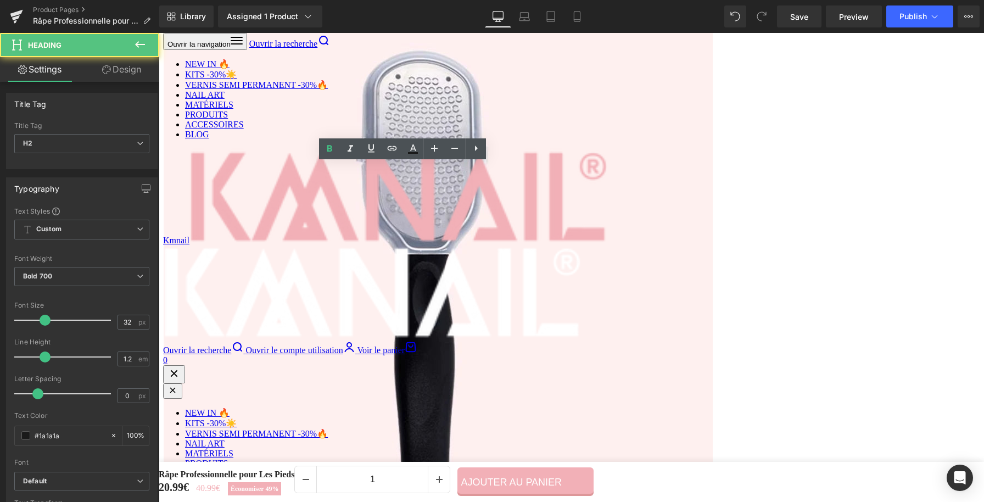
click at [331, 174] on h2 "BROYEUR INNOVANT" at bounding box center [406, 172] width 313 height 21
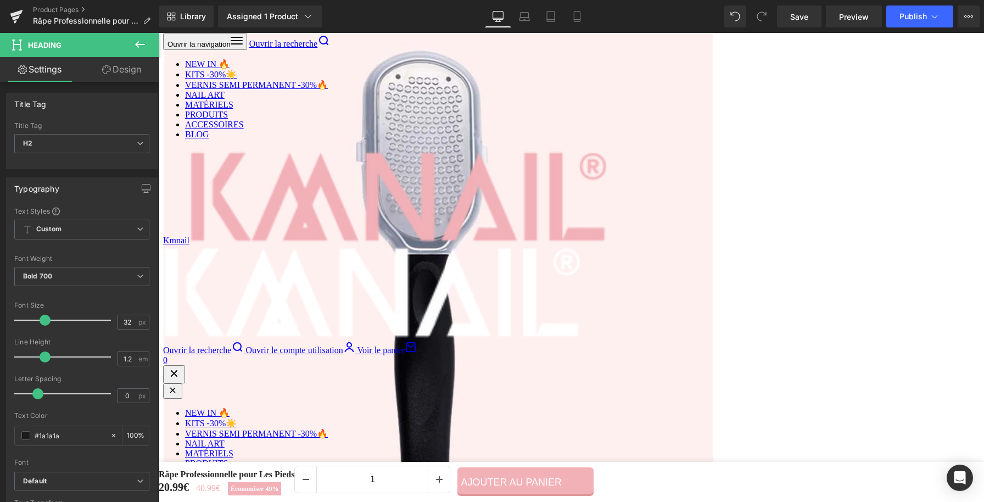
paste div
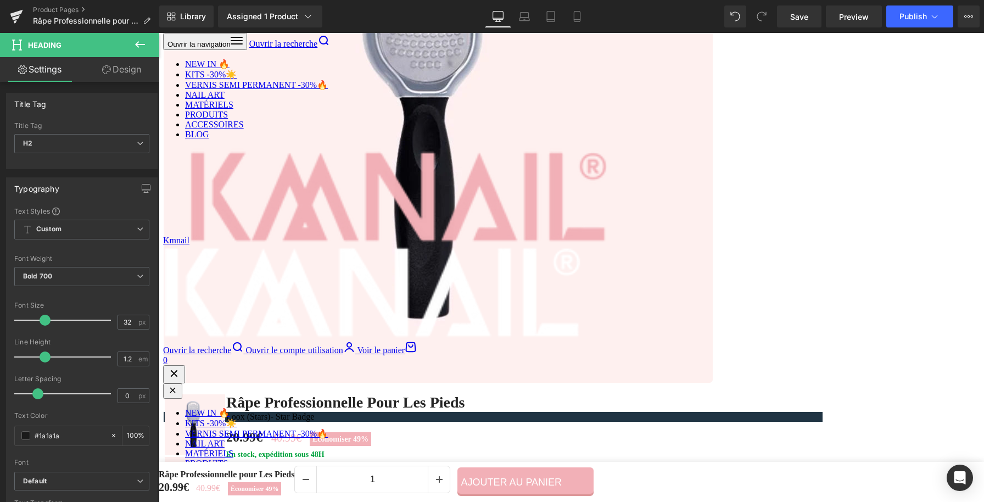
scroll to position [1530, 0]
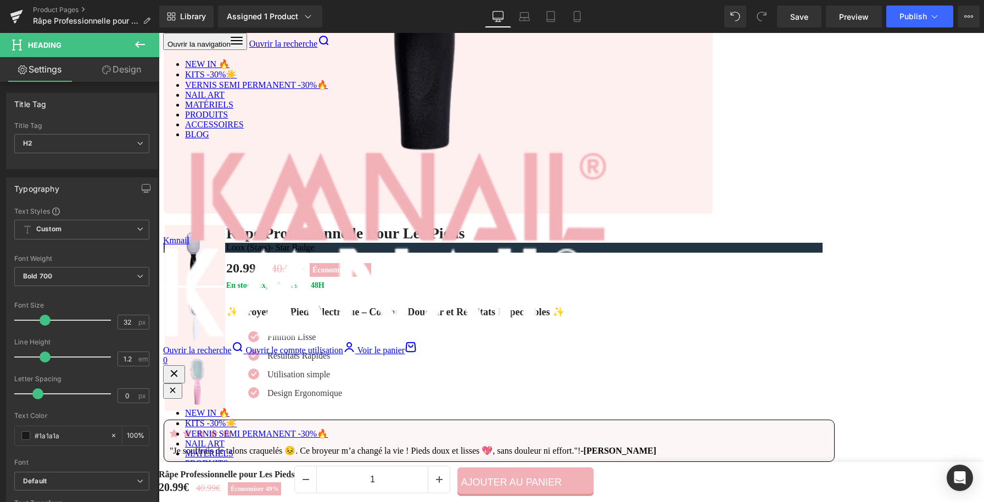
click at [626, 203] on h2 "Changement Rapide" at bounding box center [736, 202] width 313 height 21
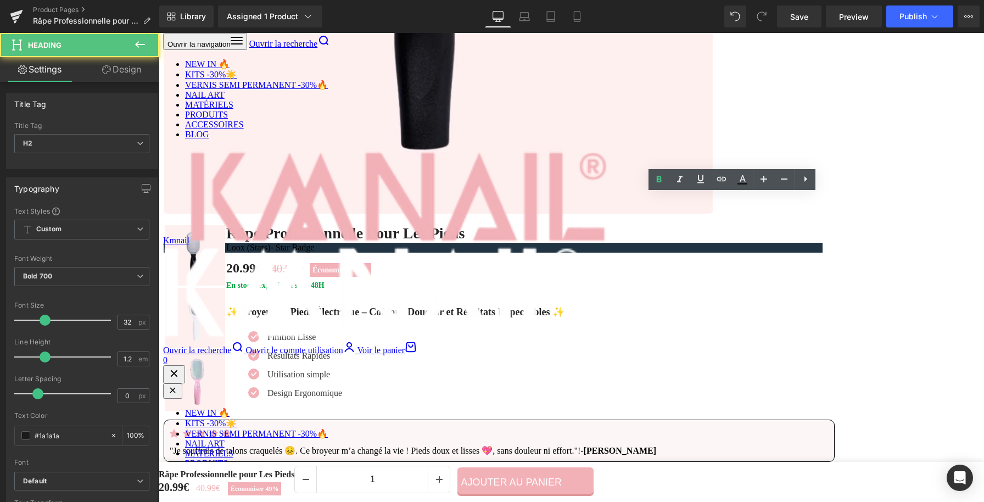
click at [626, 203] on h2 "Changement Rapide" at bounding box center [736, 202] width 313 height 21
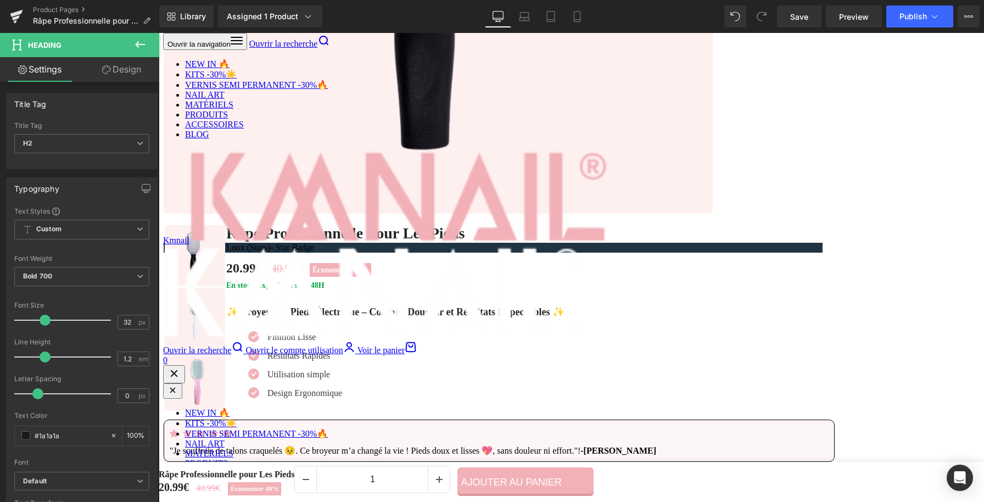
paste div
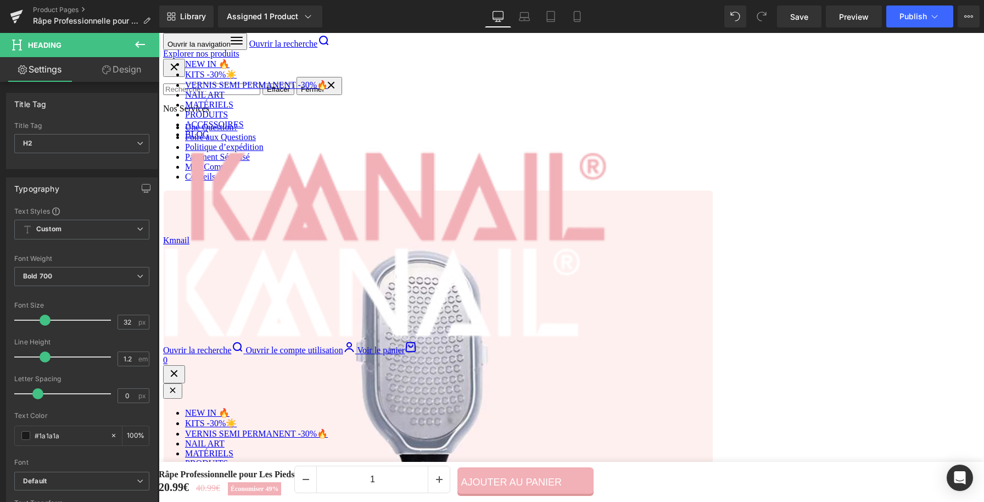
scroll to position [946, 0]
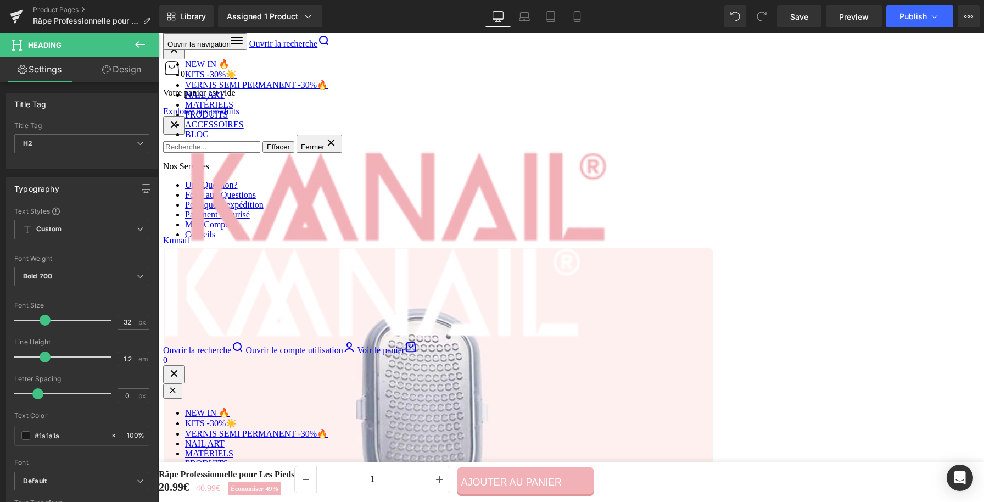
click at [626, 104] on h2 "PIEDS SUBLIMES" at bounding box center [736, 98] width 313 height 21
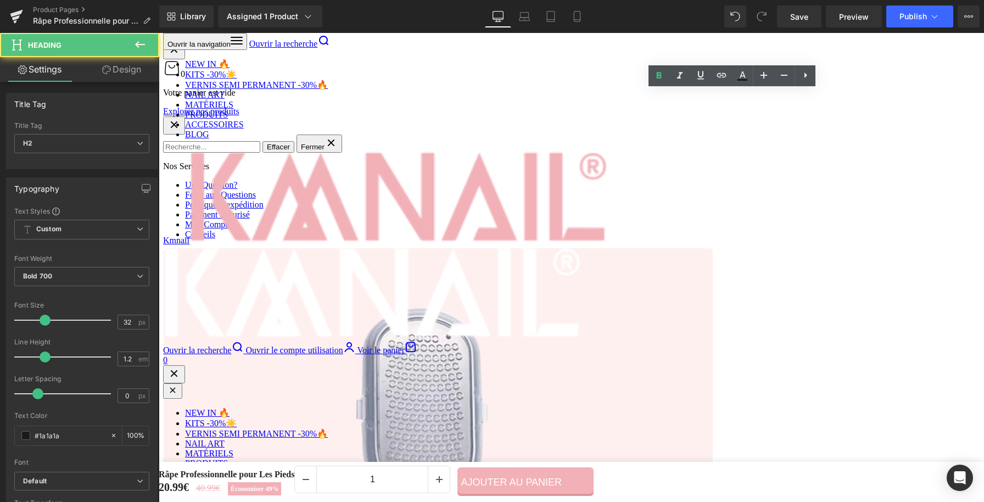
click at [626, 104] on h2 "PIEDS SUBLIMES" at bounding box center [736, 98] width 313 height 21
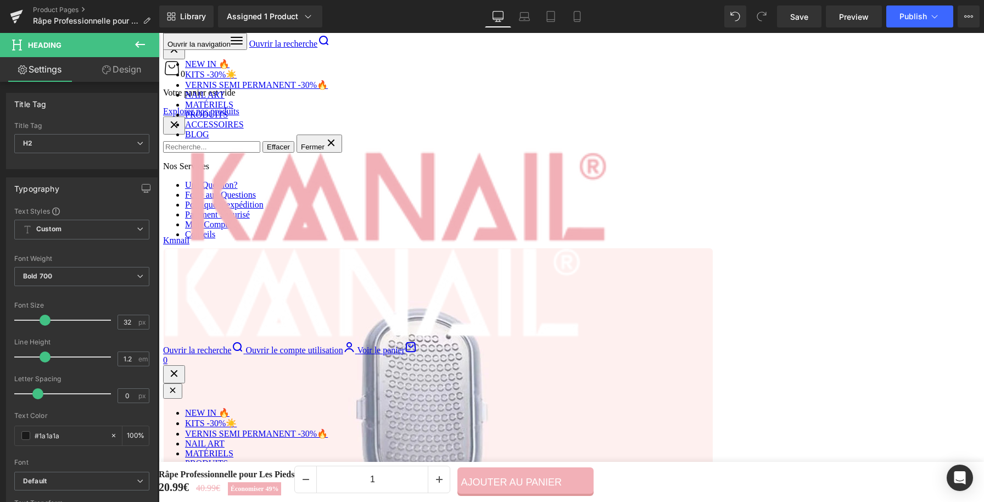
paste div
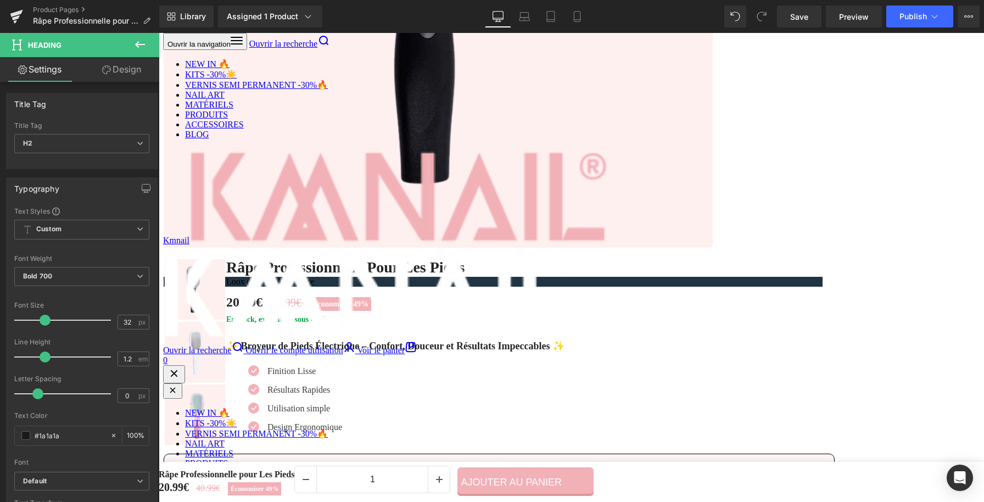
scroll to position [1325, 0]
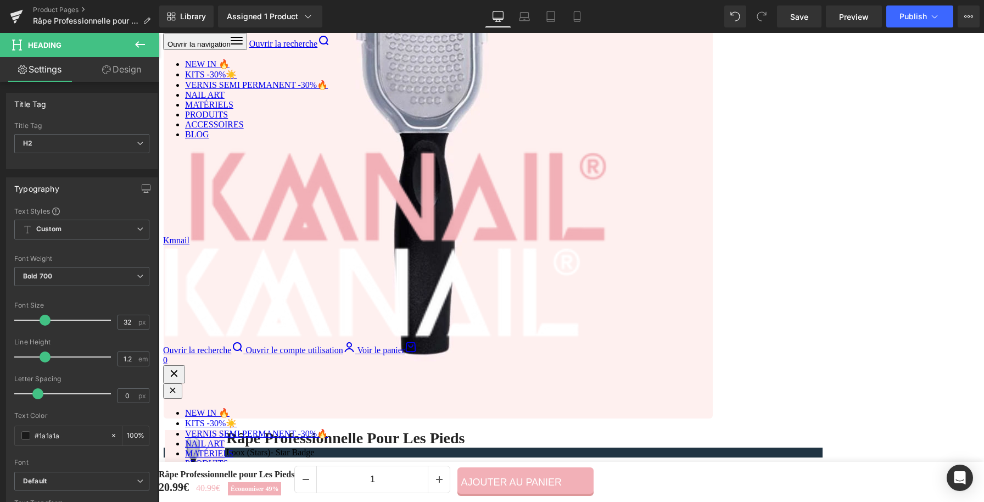
click at [645, 119] on img at bounding box center [736, 138] width 313 height 313
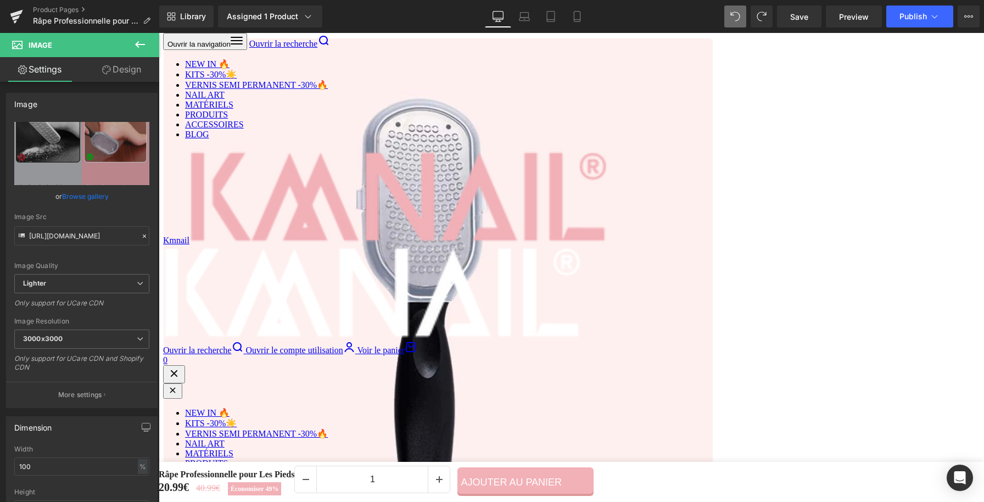
scroll to position [1261, 0]
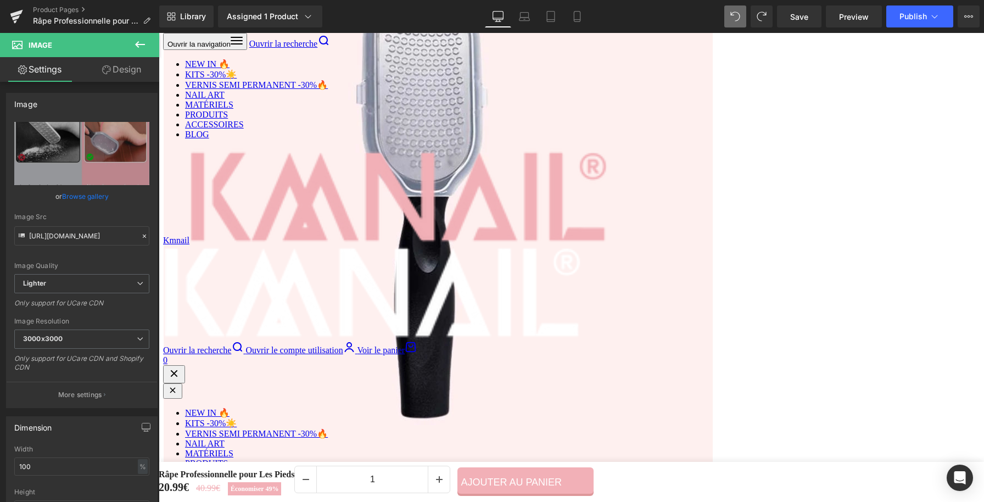
click at [708, 177] on img at bounding box center [736, 202] width 313 height 313
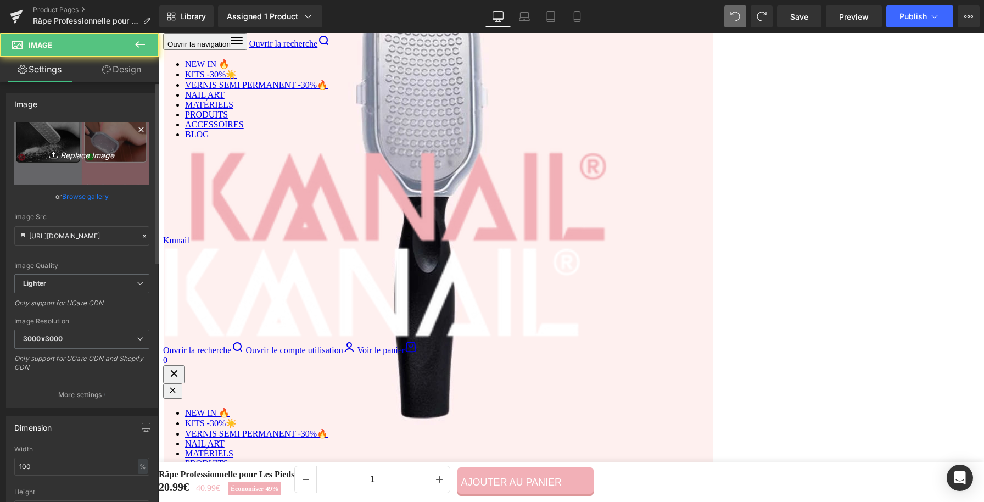
click at [139, 154] on link "Replace Image" at bounding box center [81, 153] width 135 height 63
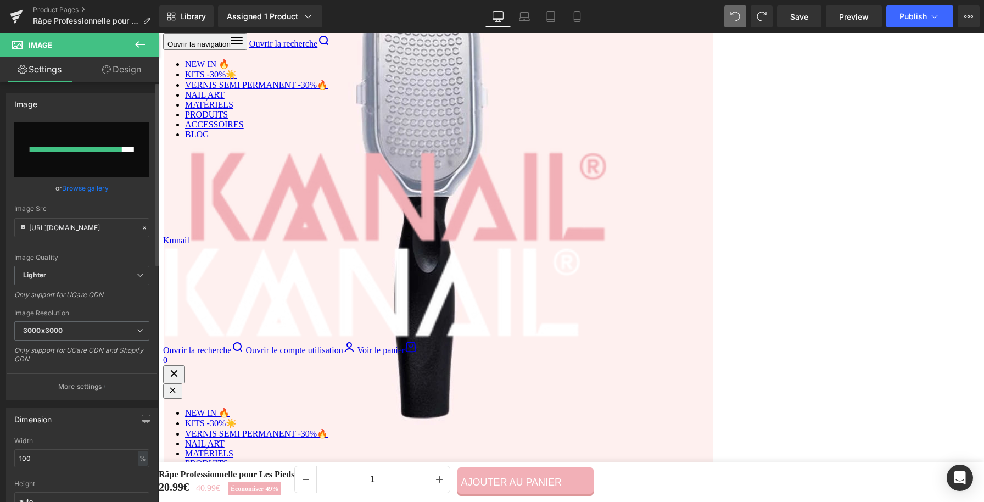
click at [68, 129] on input "file" at bounding box center [81, 149] width 135 height 55
type input "C:\fakepath\Râpe Professionnelle pour Les Pieds (9).webp"
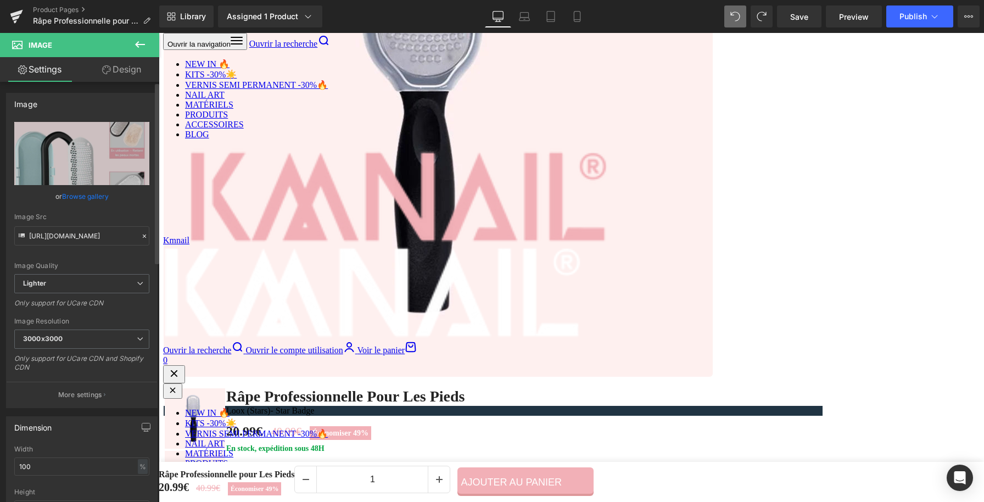
scroll to position [1574, 0]
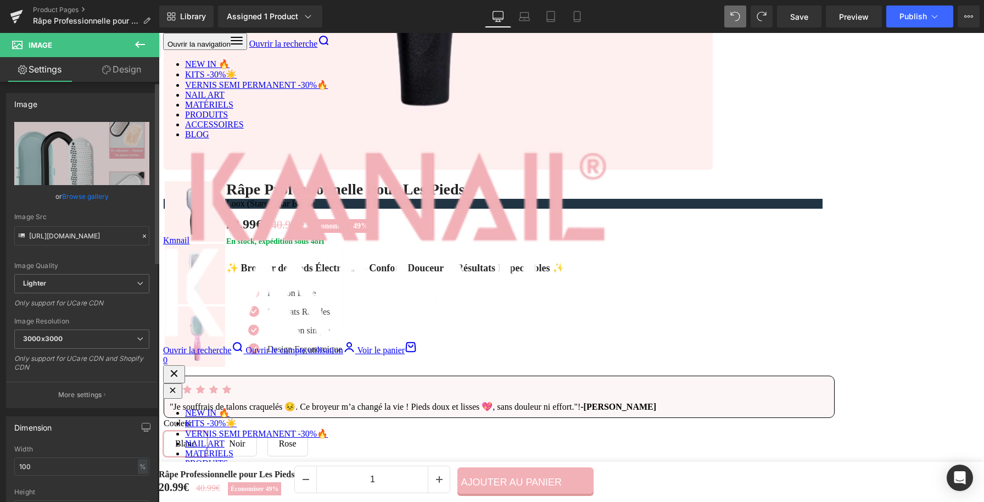
click at [426, 235] on img at bounding box center [406, 239] width 313 height 313
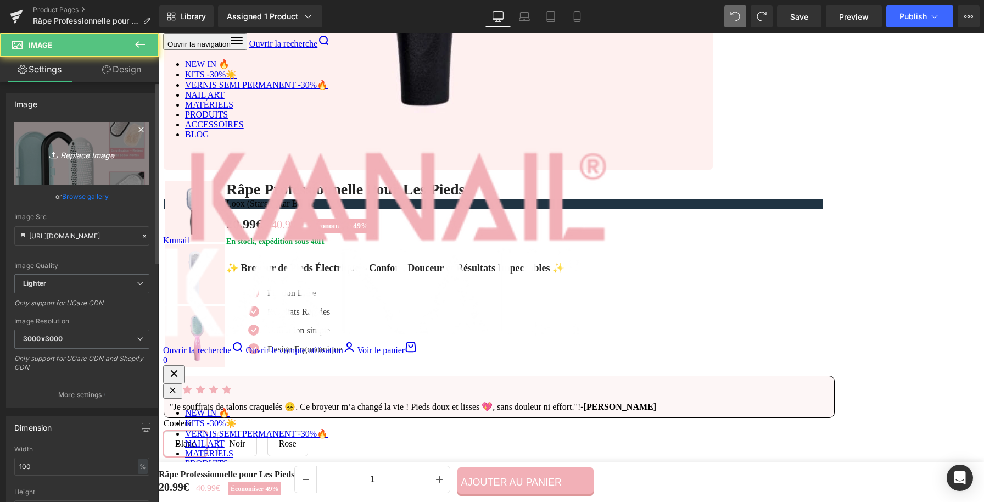
click at [97, 151] on icon "Replace Image" at bounding box center [82, 154] width 88 height 14
type input "C:\fakepath\Râpe Professionnelle pour Les Pieds (12).webp"
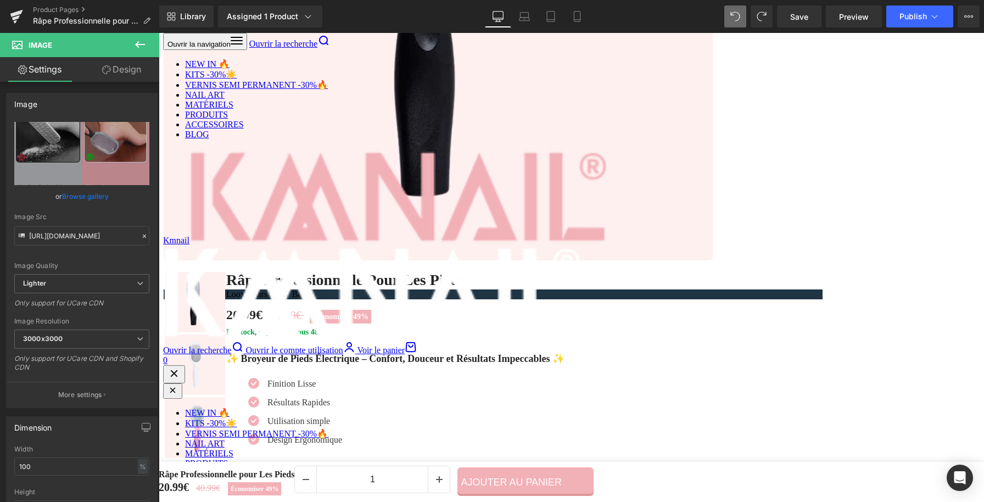
scroll to position [1476, 0]
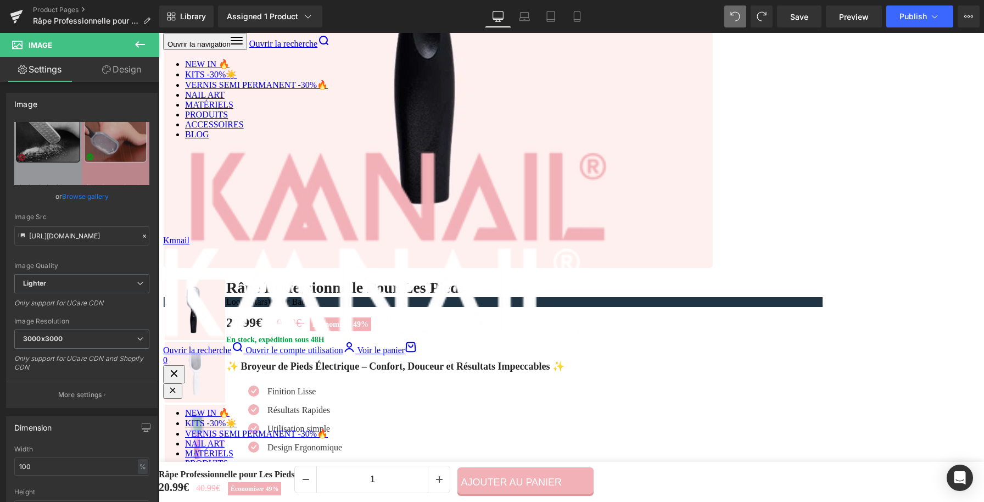
click at [655, 255] on h2 "COUVERCLE PRATIQUE" at bounding box center [736, 257] width 313 height 21
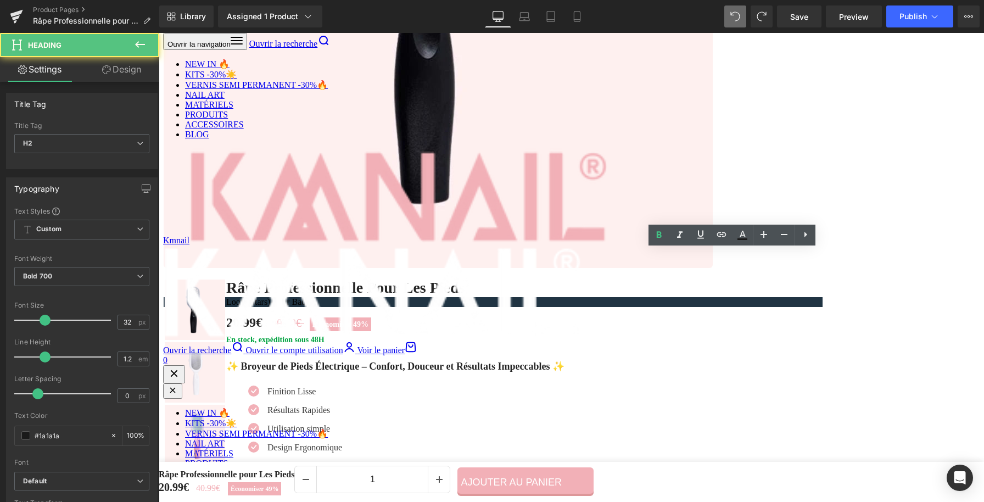
click at [655, 255] on h2 "COUVERCLE PRATIQUE" at bounding box center [736, 257] width 313 height 21
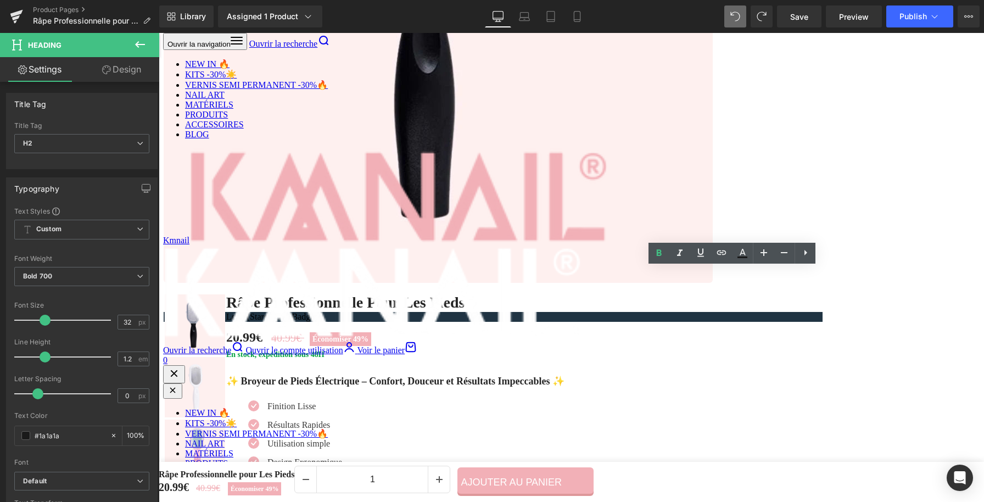
scroll to position [1454, 0]
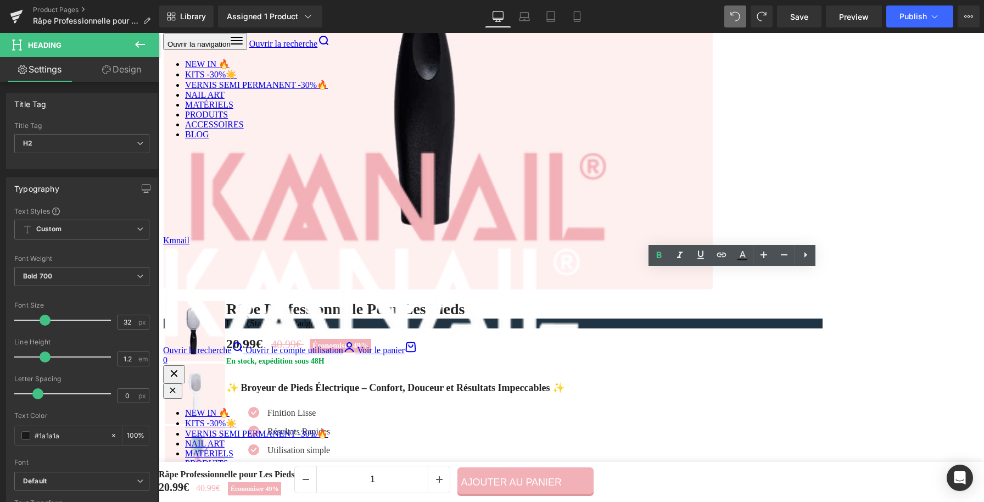
click at [872, 248] on div "COUVERCLE PRATIQUE Heading ✨ Remplacez votre rouleau en quelques secondes et pr…" at bounding box center [737, 359] width 330 height 313
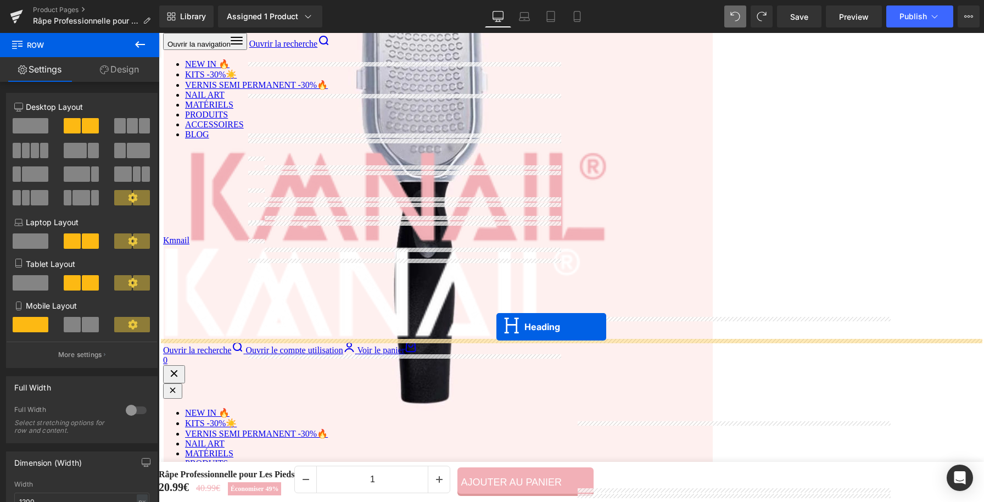
scroll to position [1179, 0]
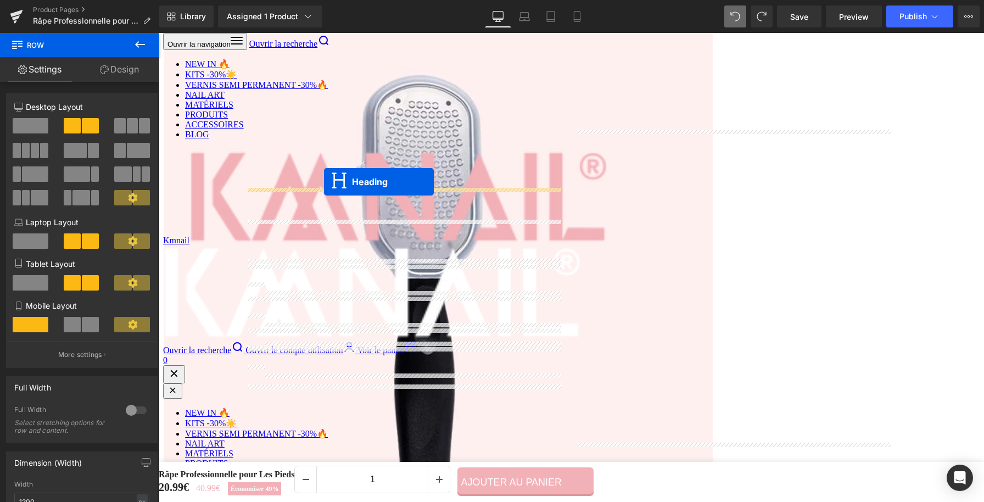
drag, startPoint x: 704, startPoint y: 285, endPoint x: 324, endPoint y: 182, distance: 393.8
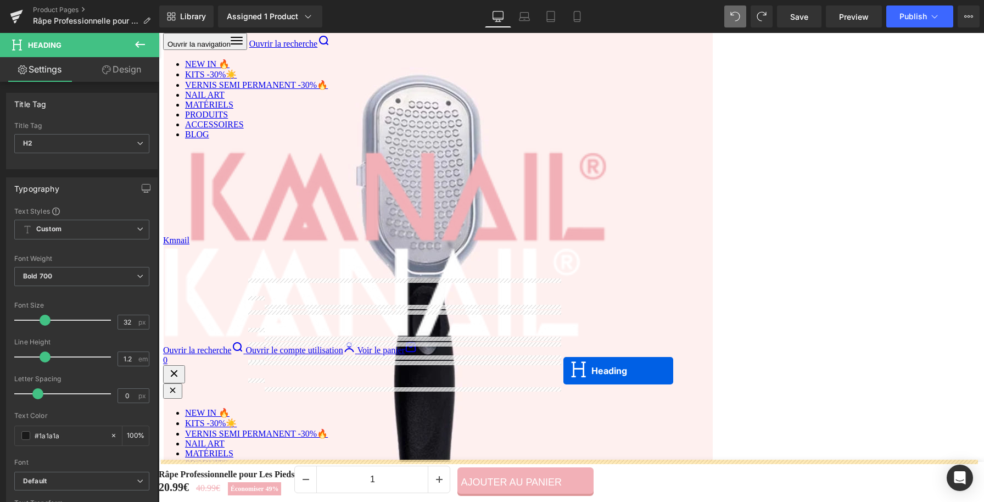
scroll to position [1421, 0]
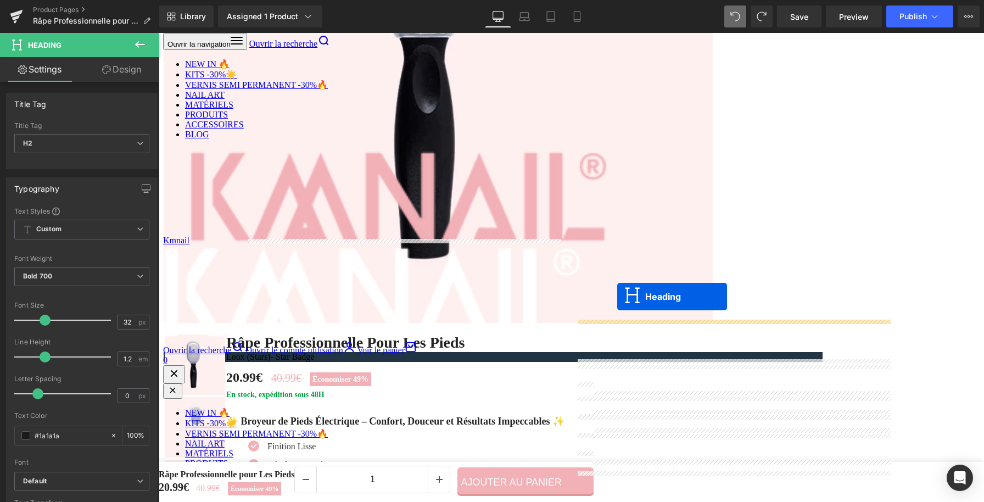
drag, startPoint x: 376, startPoint y: 219, endPoint x: 617, endPoint y: 297, distance: 253.3
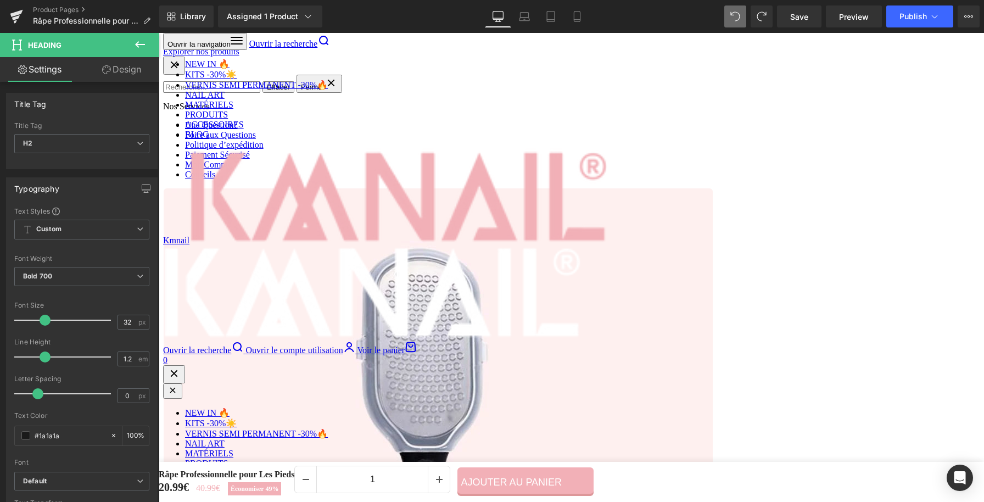
scroll to position [936, 0]
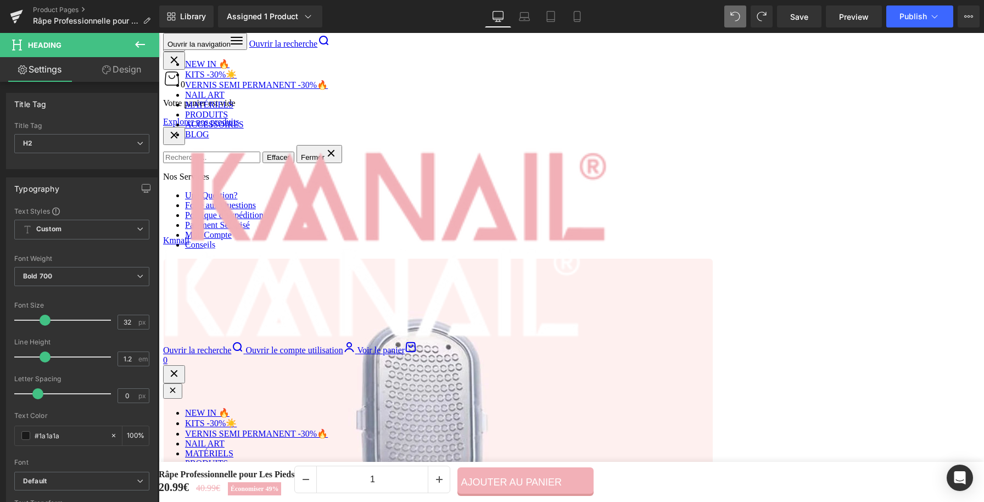
click at [725, 105] on h2 "PIEDS SUBLIMES" at bounding box center [736, 109] width 313 height 21
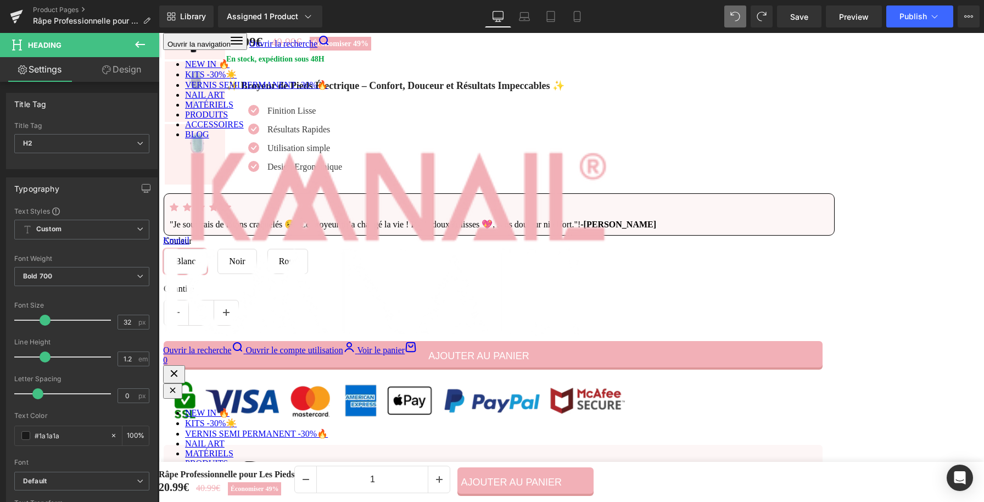
scroll to position [1769, 0]
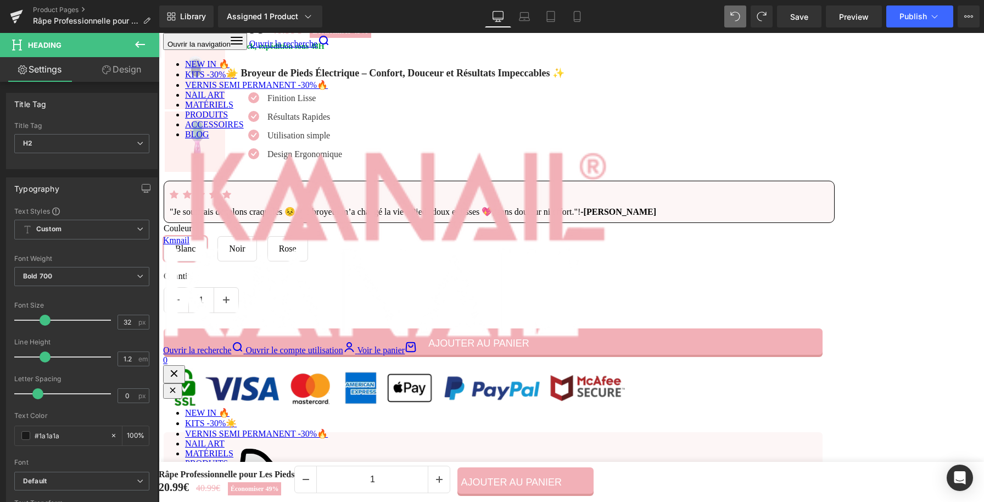
click at [449, 246] on h2 "Design Ergonomique" at bounding box center [406, 249] width 313 height 21
click at [452, 249] on h2 "Design Ergonomique" at bounding box center [406, 249] width 313 height 21
drag, startPoint x: 457, startPoint y: 249, endPoint x: 250, endPoint y: 261, distance: 207.5
click at [250, 260] on h2 "Design Ergonomique" at bounding box center [406, 249] width 313 height 21
click at [268, 255] on div at bounding box center [406, 251] width 313 height 25
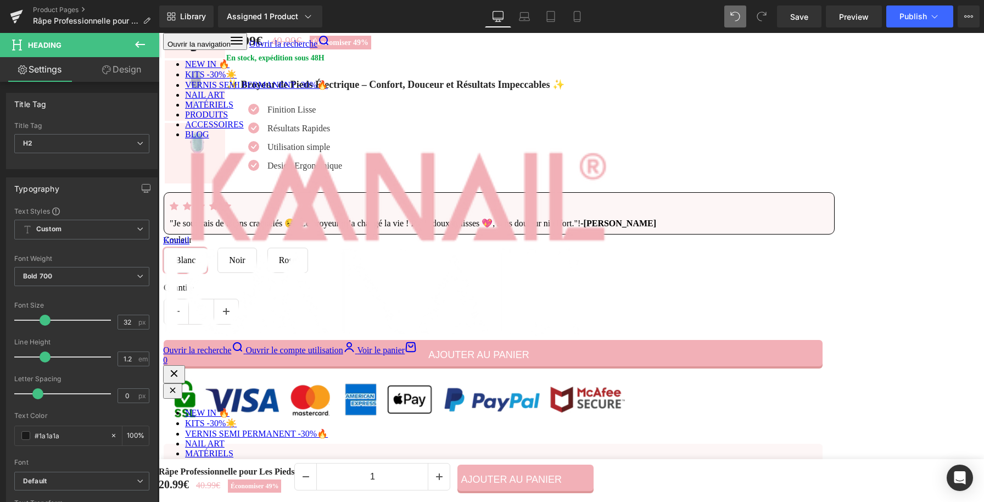
scroll to position [1755, 0]
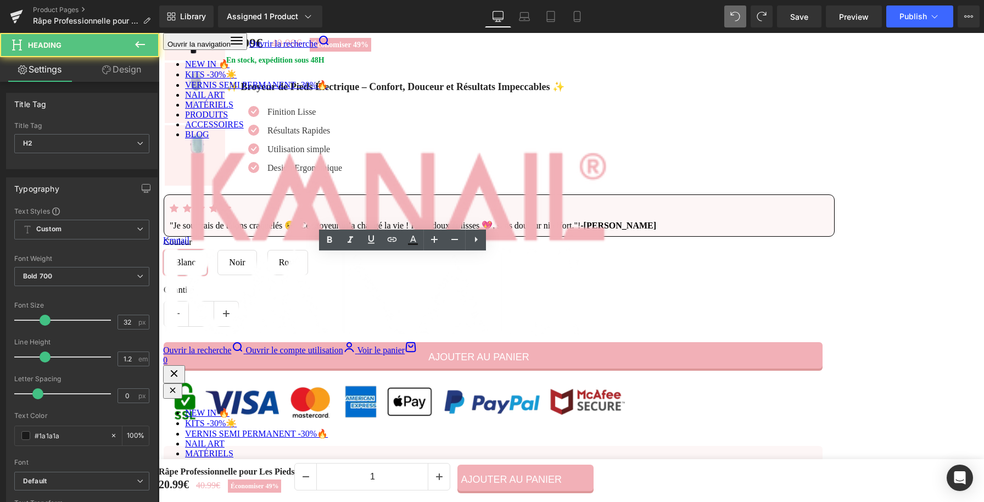
drag, startPoint x: 349, startPoint y: 269, endPoint x: 249, endPoint y: 267, distance: 100.0
click at [250, 267] on h2 "Facile a ut" at bounding box center [406, 263] width 313 height 21
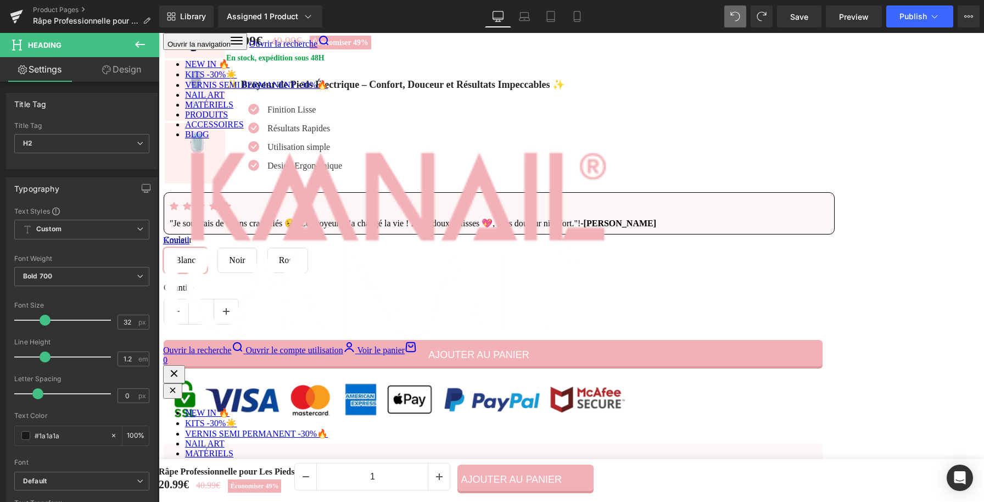
click at [711, 286] on div "Liquid" at bounding box center [737, 328] width 330 height 157
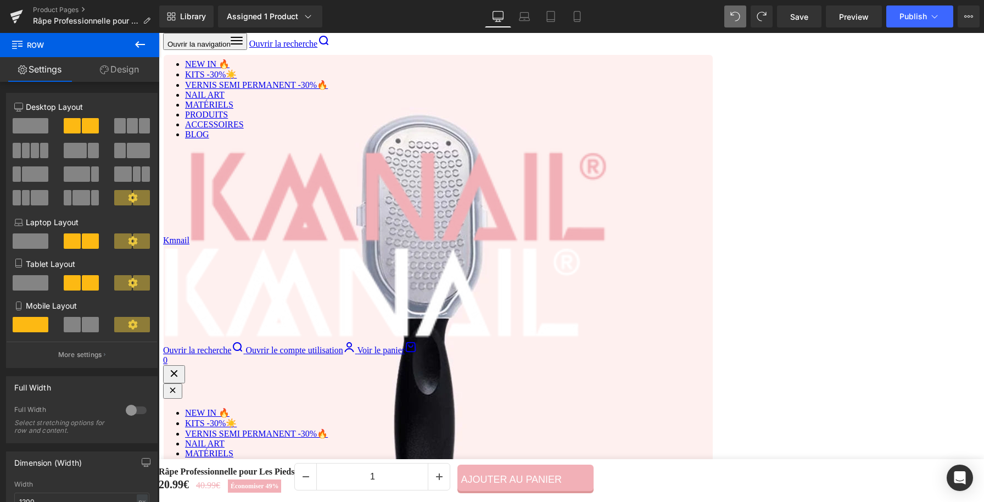
scroll to position [870, 0]
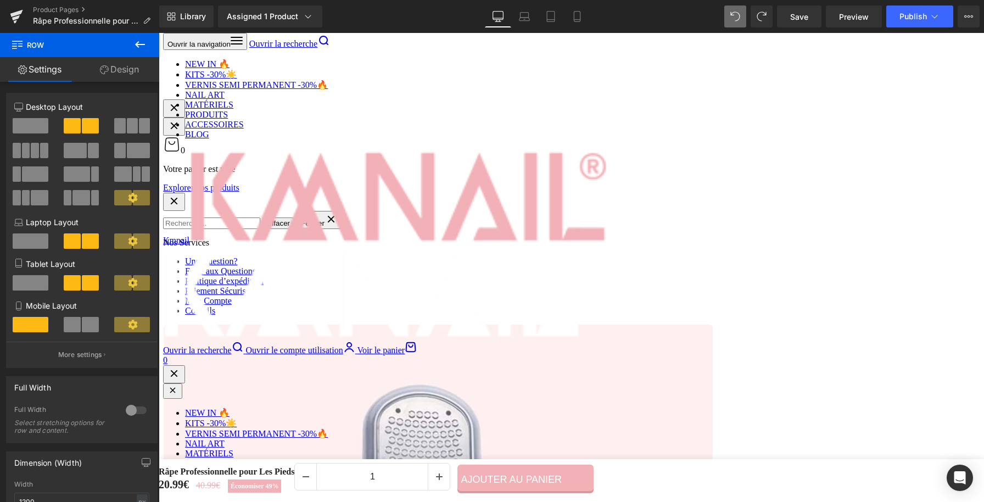
click at [677, 183] on h2 "PIEDS DOUX" at bounding box center [736, 175] width 313 height 21
click at [681, 180] on h2 "PIEDS DOUX" at bounding box center [736, 175] width 313 height 21
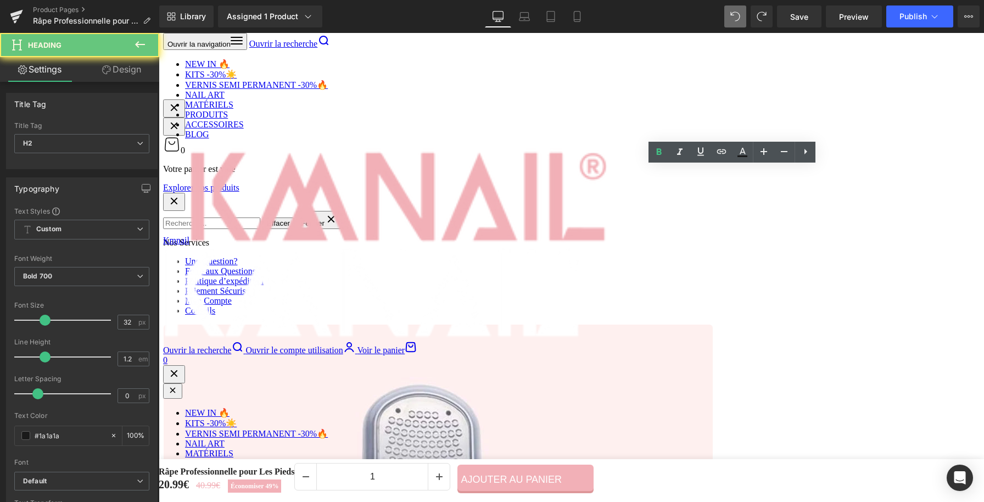
click at [681, 180] on h2 "PIEDS DOUX" at bounding box center [736, 175] width 313 height 21
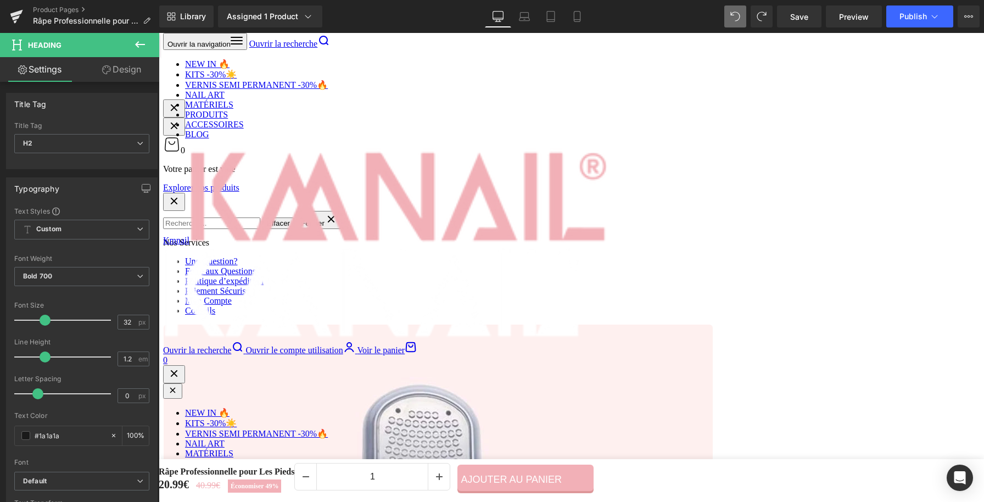
copy h2 "PIEDS DOUX"
click at [589, 207] on strong "✨ Transformez vos pieds secs et abîmés en véritables atouts de beauté grâce à l…" at bounding box center [736, 210] width 312 height 24
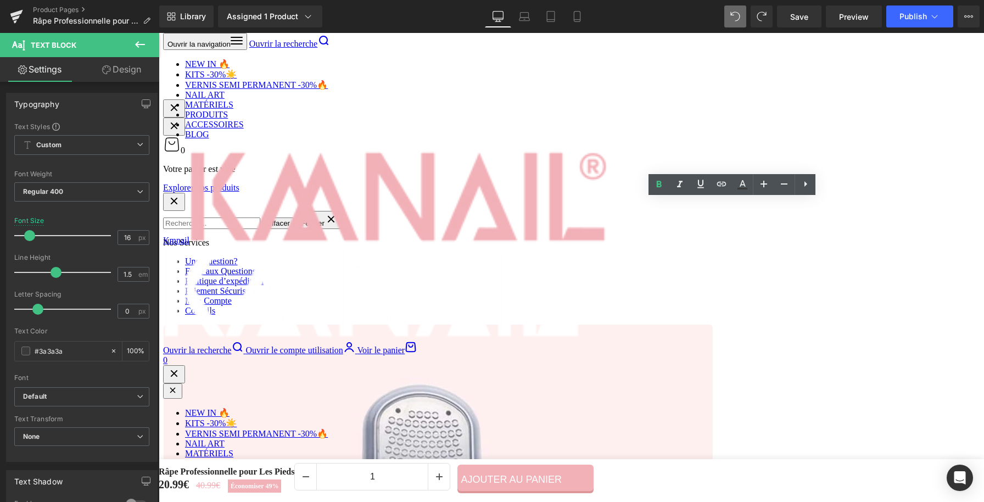
drag, startPoint x: 599, startPoint y: 207, endPoint x: 787, endPoint y: 220, distance: 188.3
click at [787, 220] on p "✨ Transformez vos pieds secs et abîmés en véritables atouts de beauté grâce à l…" at bounding box center [736, 210] width 313 height 26
paste div
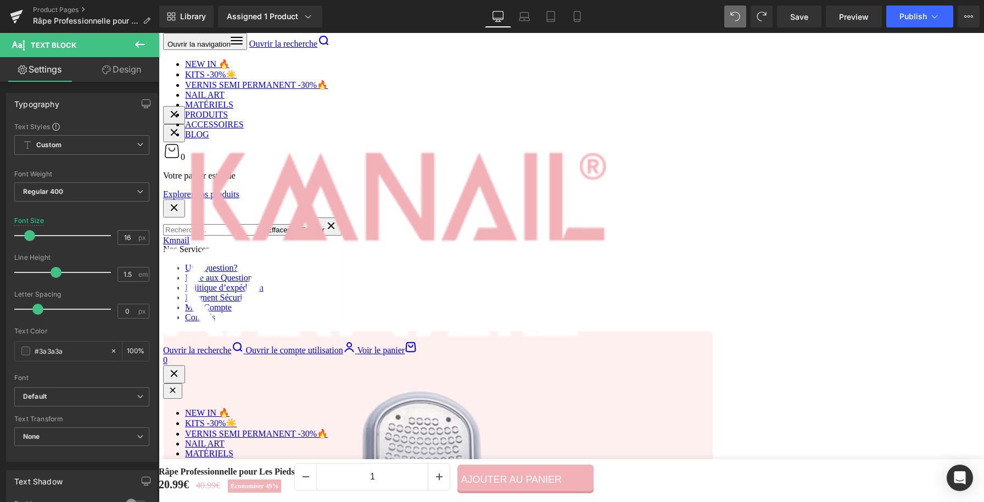
click at [589, 207] on strong "✨ à vos pieds toute la douceur qu’ils méritent grâce à notre Râpe Professionnel…" at bounding box center [729, 216] width 298 height 37
click at [669, 235] on strong "✨" at bounding box center [663, 230] width 11 height 10
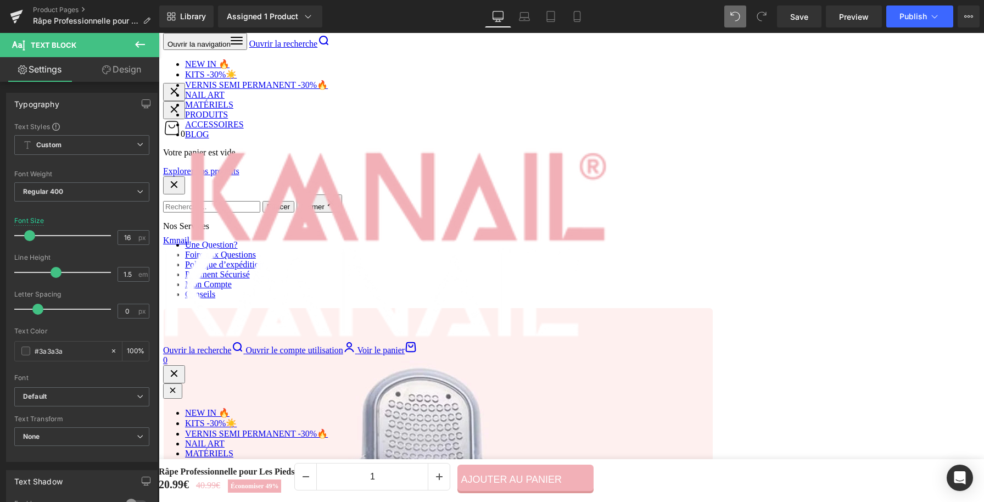
scroll to position [888, 0]
click at [770, 343] on div "PIEDS DOUX Heading ✨ Redonnez à vos pieds toute la douceur qu’ils méritent grâc…" at bounding box center [737, 224] width 330 height 313
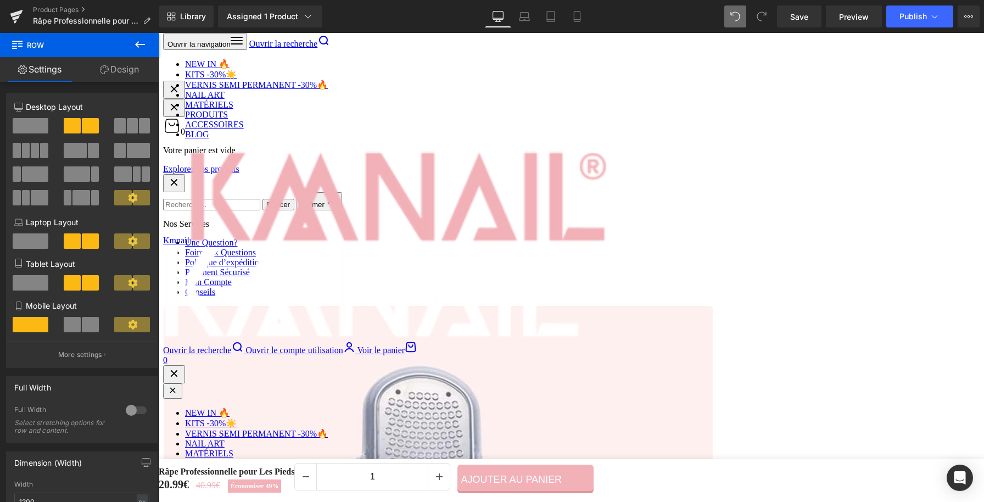
click at [671, 238] on strong "Callosités éliminées 💯:" at bounding box center [646, 236] width 95 height 10
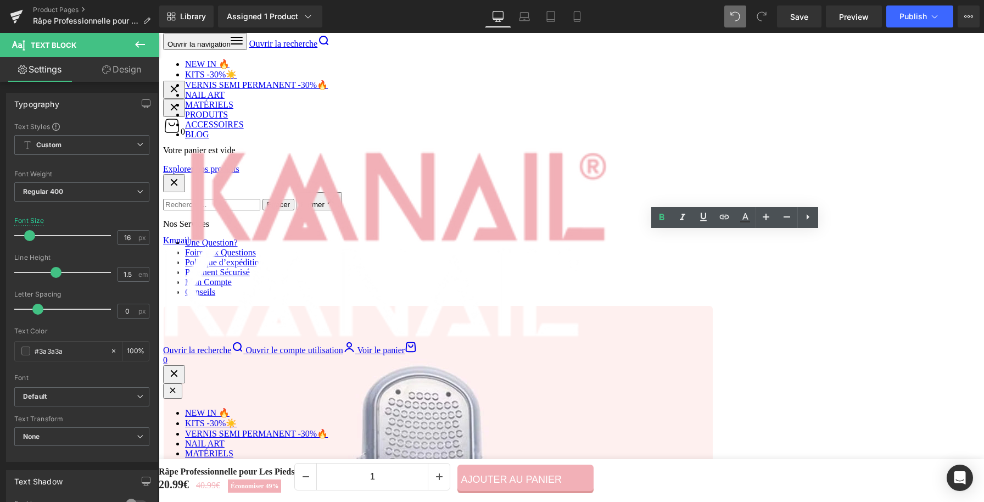
drag, startPoint x: 682, startPoint y: 240, endPoint x: 597, endPoint y: 236, distance: 84.7
click at [599, 236] on strong "Callosités éliminées 💯:" at bounding box center [646, 236] width 95 height 10
paste div
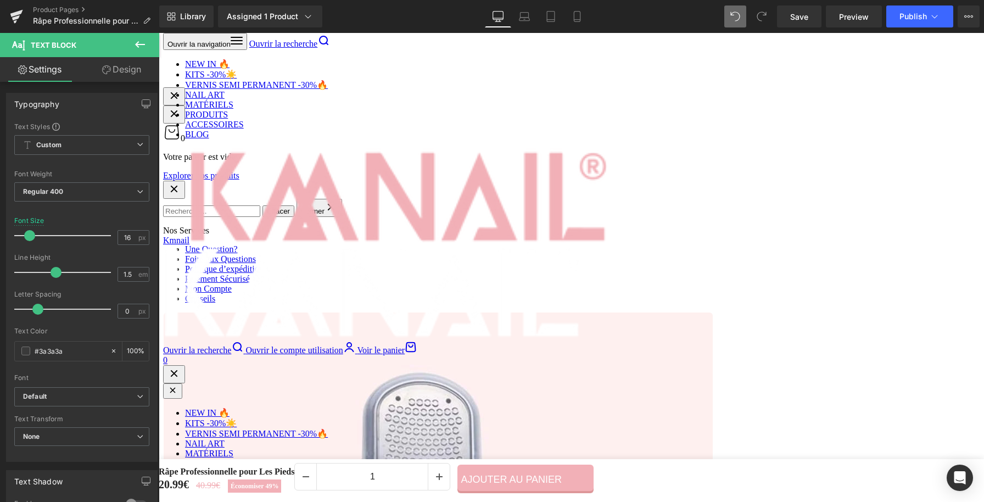
drag, startPoint x: 642, startPoint y: 251, endPoint x: 801, endPoint y: 259, distance: 160.0
click at [801, 257] on div "Élimine la peau dure : retire en douceur les couches épaisses de peau morte.💯: …" at bounding box center [745, 243] width 297 height 26
drag, startPoint x: 633, startPoint y: 251, endPoint x: 624, endPoint y: 254, distance: 9.2
click at [624, 254] on p "Élimine la peau dure : retire en douceur les couches épaisses de peau morte.💯" at bounding box center [746, 243] width 294 height 26
click at [684, 240] on strong "Élimine la peau dure : retire en douceur les couches épaisses de peau morte." at bounding box center [737, 243] width 276 height 24
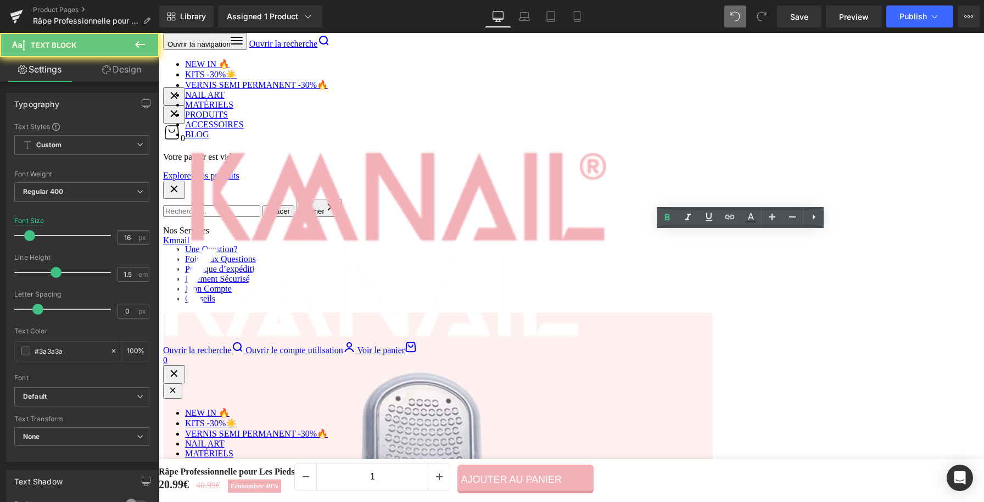
click at [683, 240] on strong "Élimine la peau dure : retire en douceur les couches épaisses de peau morte." at bounding box center [737, 243] width 276 height 24
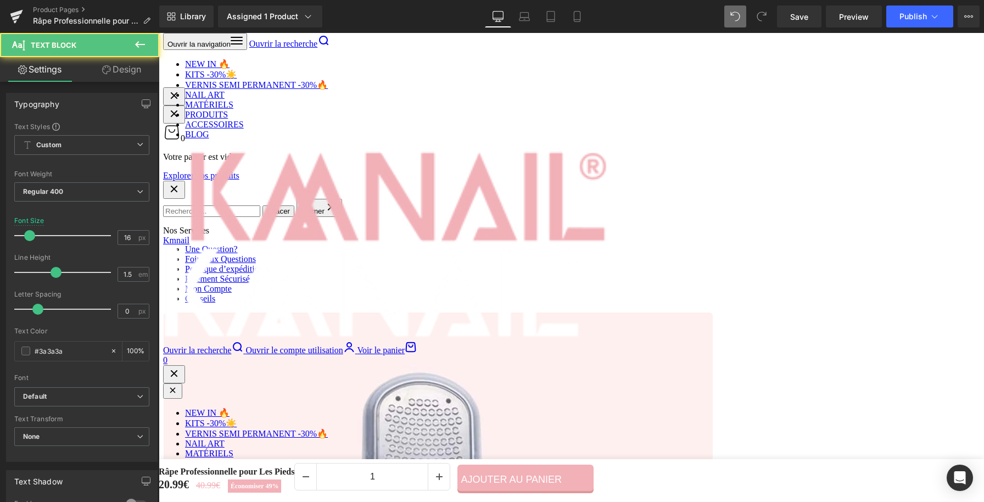
drag, startPoint x: 702, startPoint y: 238, endPoint x: 705, endPoint y: 246, distance: 8.4
click at [705, 246] on p "Élimine la peau dure 💯 : retire en douceur les couches épaisses de peau morte." at bounding box center [746, 243] width 294 height 26
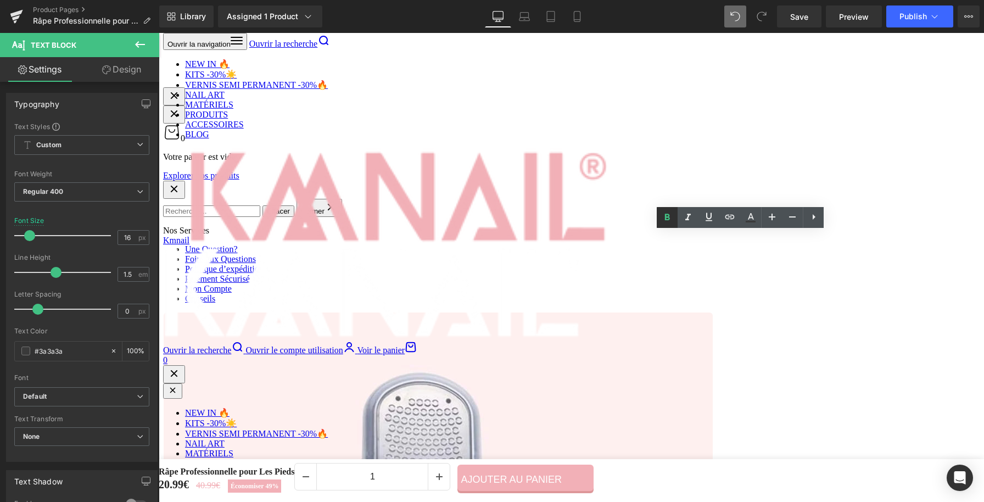
click at [667, 224] on link at bounding box center [667, 217] width 21 height 21
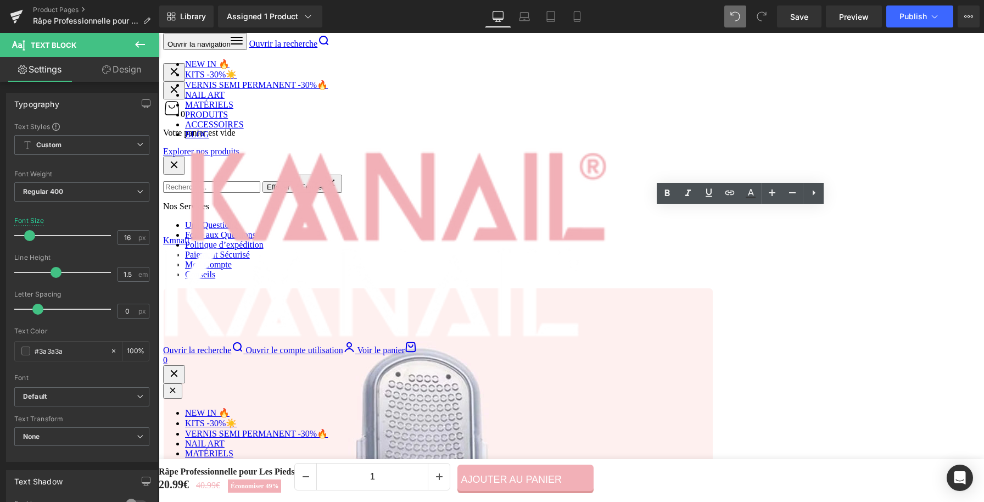
click at [159, 33] on div at bounding box center [159, 33] width 0 height 0
click at [606, 246] on strong "Peau soyeuse 🌸 :" at bounding box center [636, 244] width 74 height 10
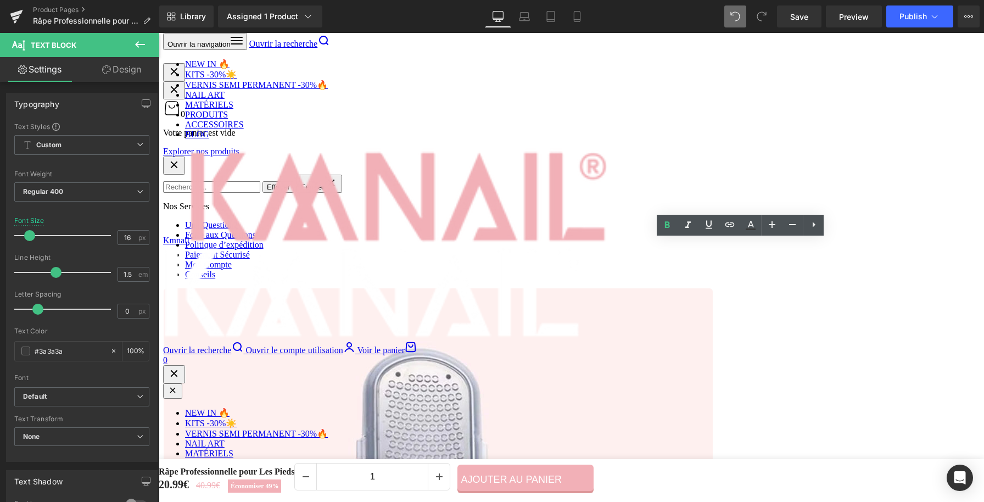
click at [617, 248] on strong "Peau soyeuse 🌸 :" at bounding box center [636, 244] width 74 height 10
paste div
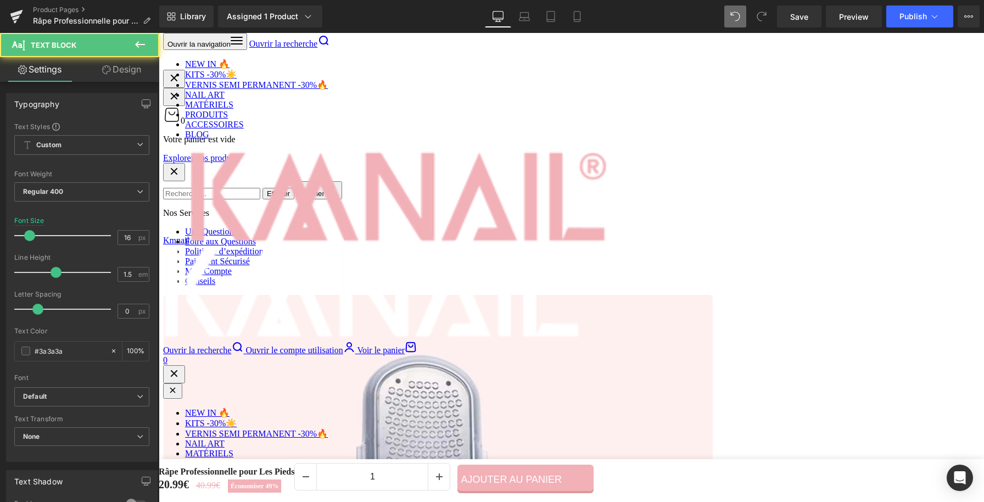
drag, startPoint x: 675, startPoint y: 246, endPoint x: 678, endPoint y: 256, distance: 10.9
click at [678, 256] on p "Fini les callosités : réduit visiblement les zones rugueuses et épaissies." at bounding box center [746, 250] width 294 height 13
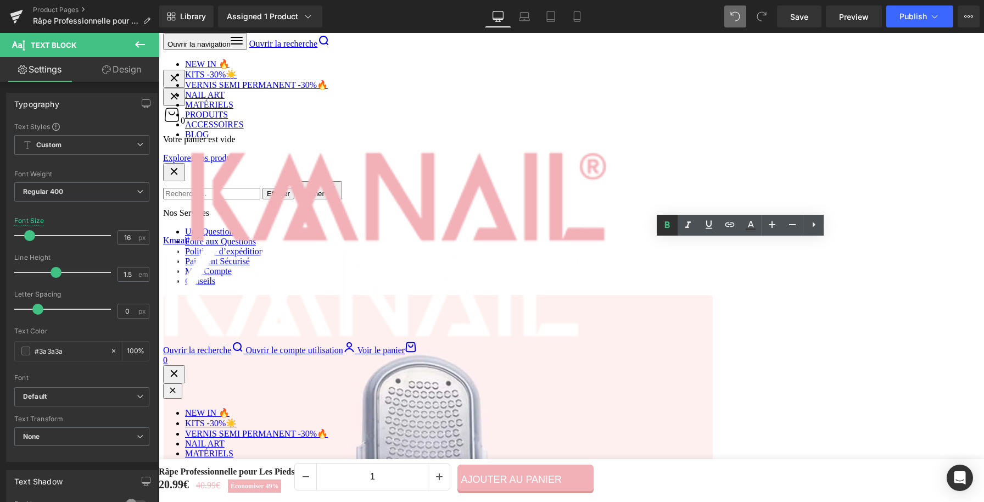
click at [667, 230] on icon at bounding box center [667, 225] width 13 height 13
drag, startPoint x: 664, startPoint y: 291, endPoint x: 659, endPoint y: 292, distance: 5.6
click at [659, 292] on strong "Pieds parfaits 🦶:" at bounding box center [634, 288] width 71 height 10
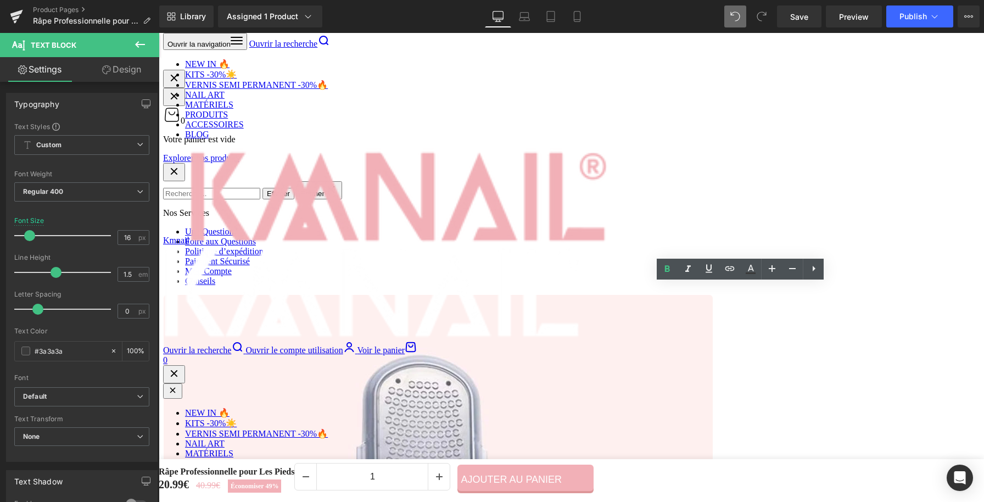
copy strong "🦶:"
click at [670, 255] on strong "Fini les callosités :" at bounding box center [635, 251] width 73 height 10
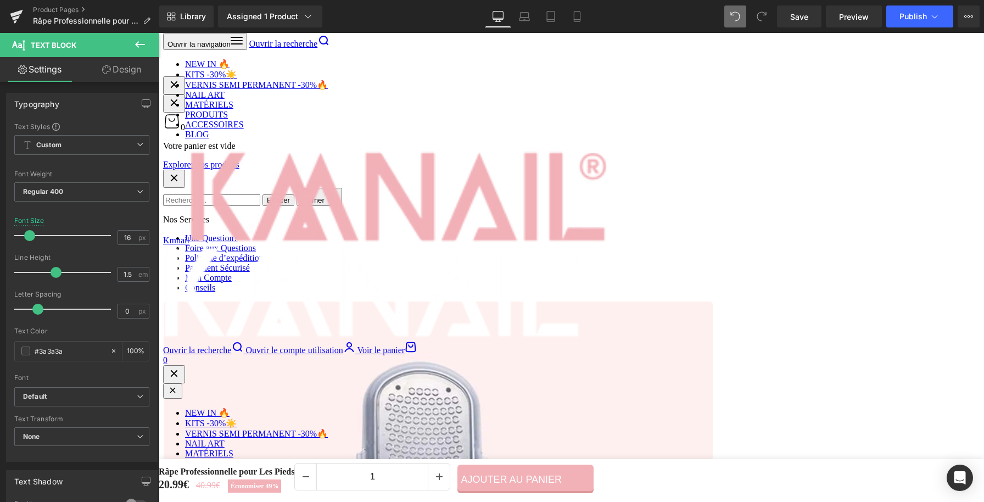
click at [733, 307] on ul "Icon Élimine la peau dure 💯 : retire en douceur les couches épaisses de peau mo…" at bounding box center [736, 263] width 313 height 88
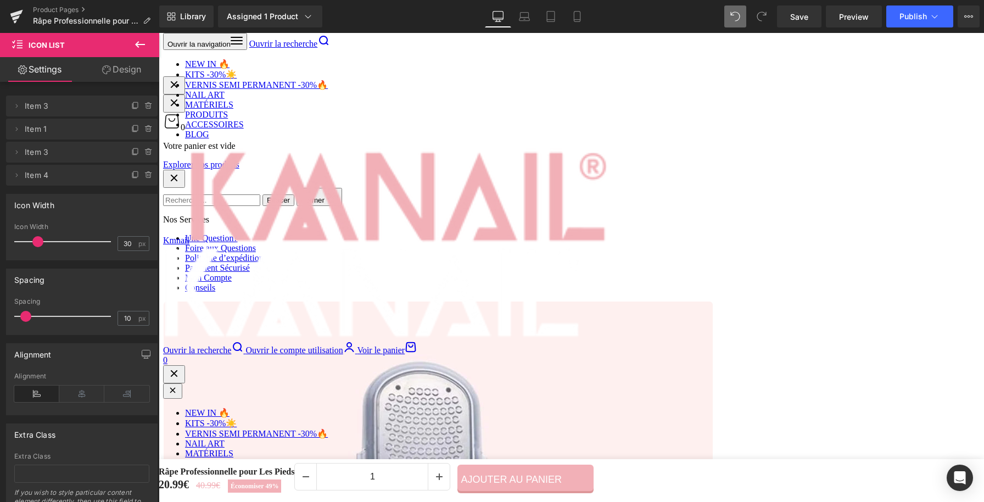
click at [617, 281] on strong "Efficacité immédiate ⚡:" at bounding box center [647, 276] width 97 height 10
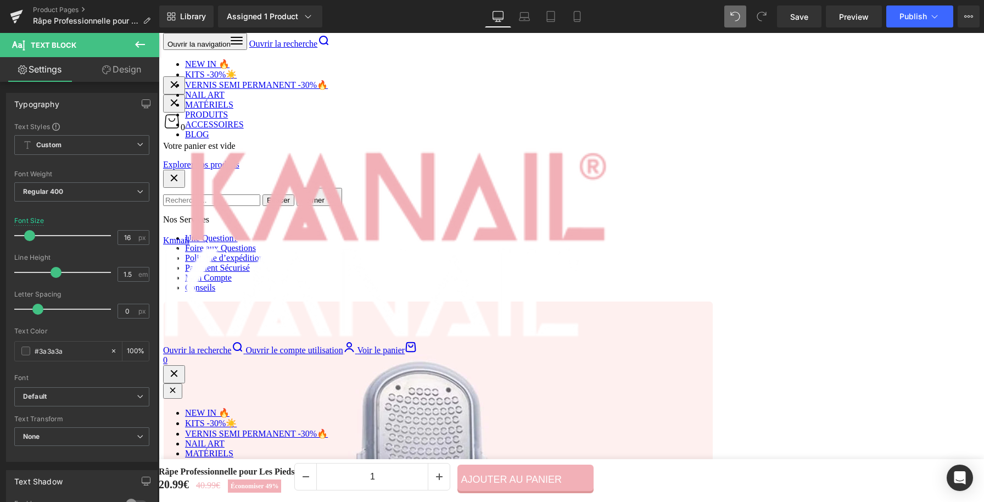
paste div
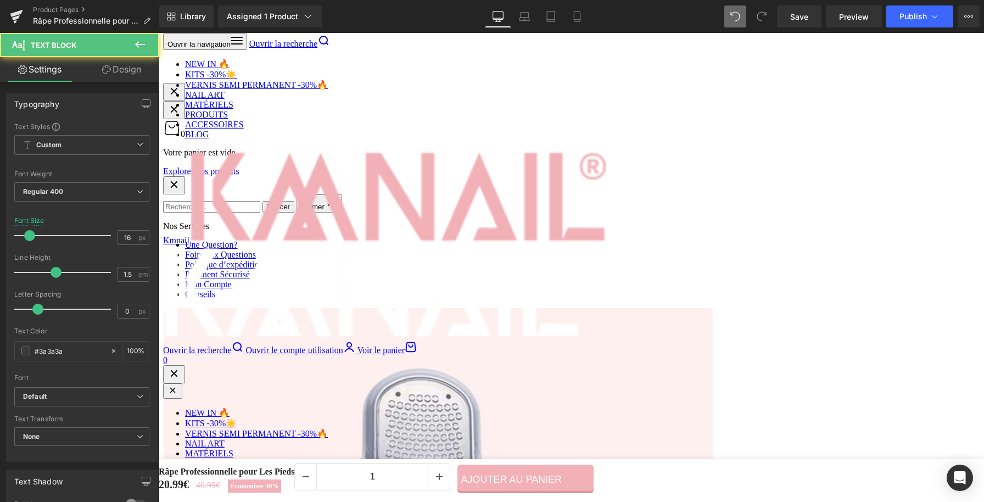
drag, startPoint x: 686, startPoint y: 286, endPoint x: 661, endPoint y: 284, distance: 24.8
click at [694, 296] on p "Douceur immédiate : retrouvez des talons lisses et soignés après chaque utilisa…" at bounding box center [746, 283] width 294 height 26
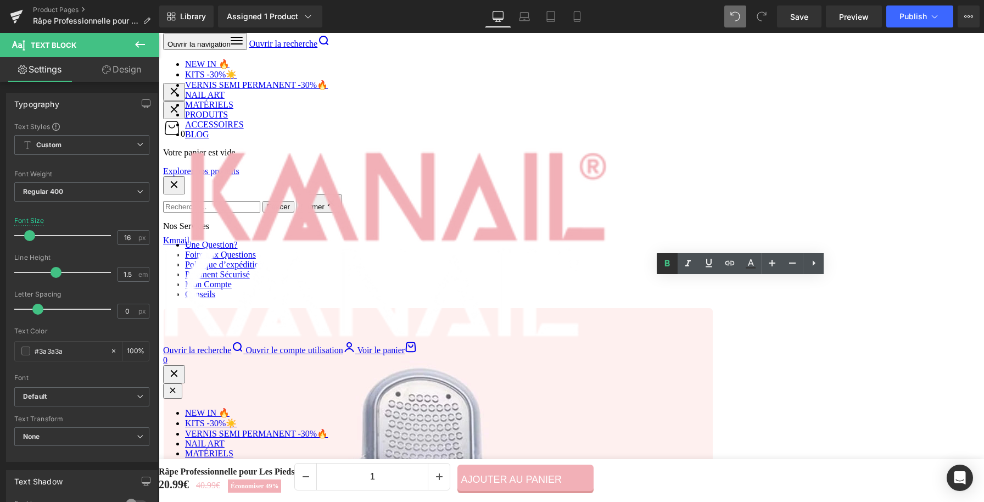
click at [662, 268] on icon at bounding box center [667, 263] width 13 height 13
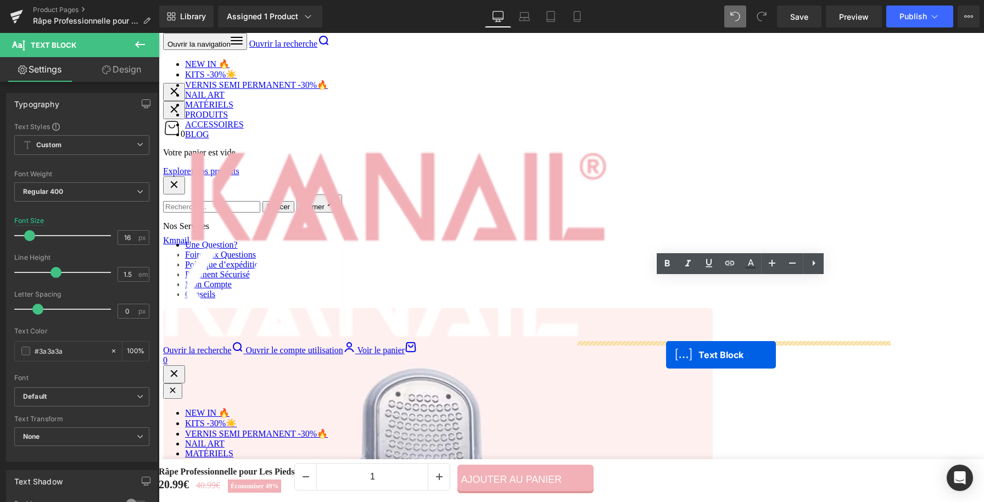
drag, startPoint x: 712, startPoint y: 316, endPoint x: 663, endPoint y: 355, distance: 62.9
click at [581, 315] on div at bounding box center [736, 301] width 313 height 27
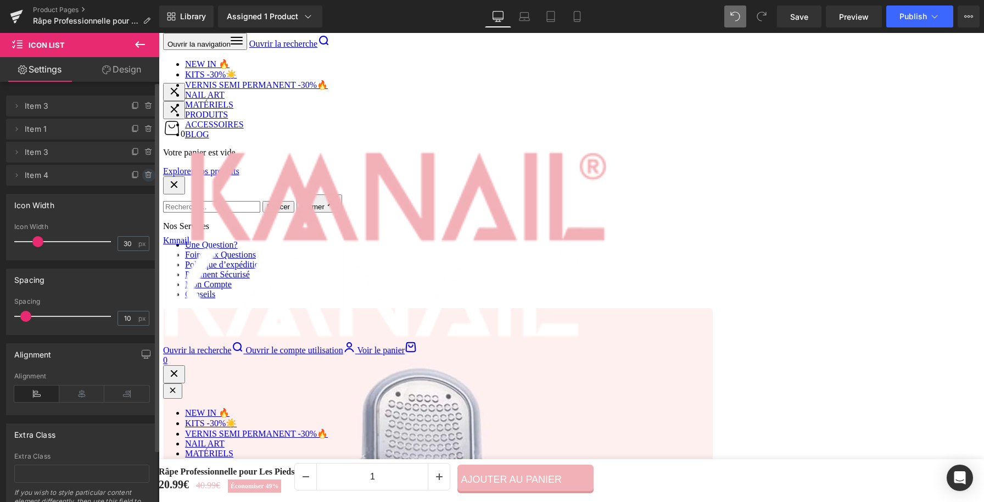
click at [148, 175] on icon at bounding box center [148, 175] width 9 height 9
click at [143, 176] on button "Delete" at bounding box center [137, 176] width 35 height 14
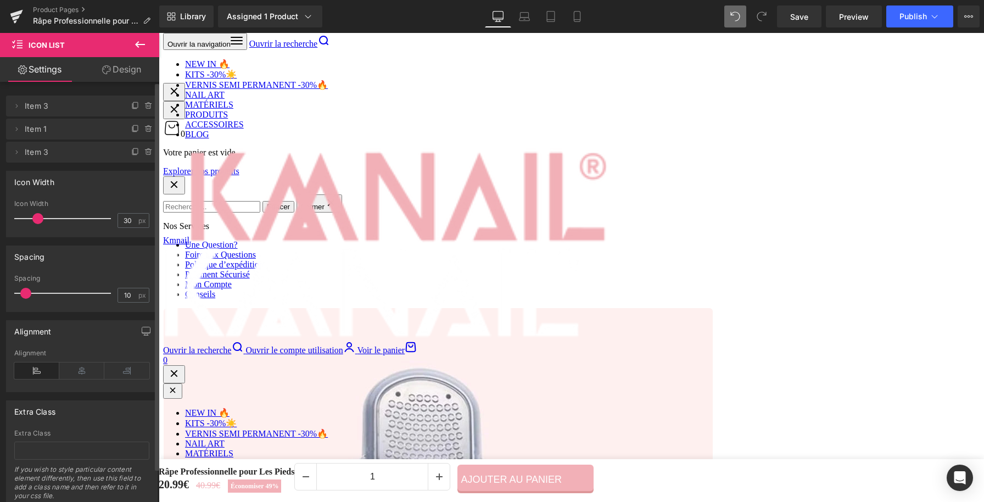
click at [644, 323] on div at bounding box center [736, 321] width 313 height 3
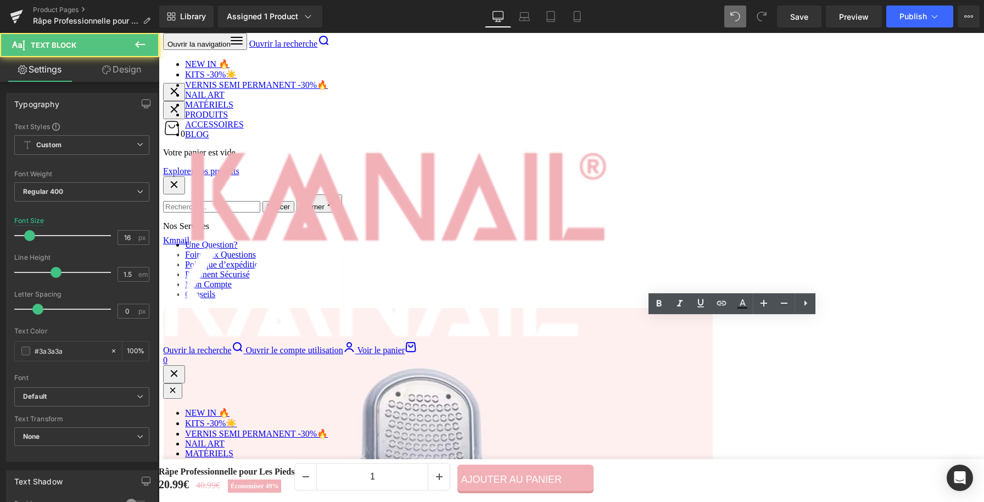
click at [647, 321] on strong "Pieds parfaits 🦶:" at bounding box center [615, 316] width 71 height 10
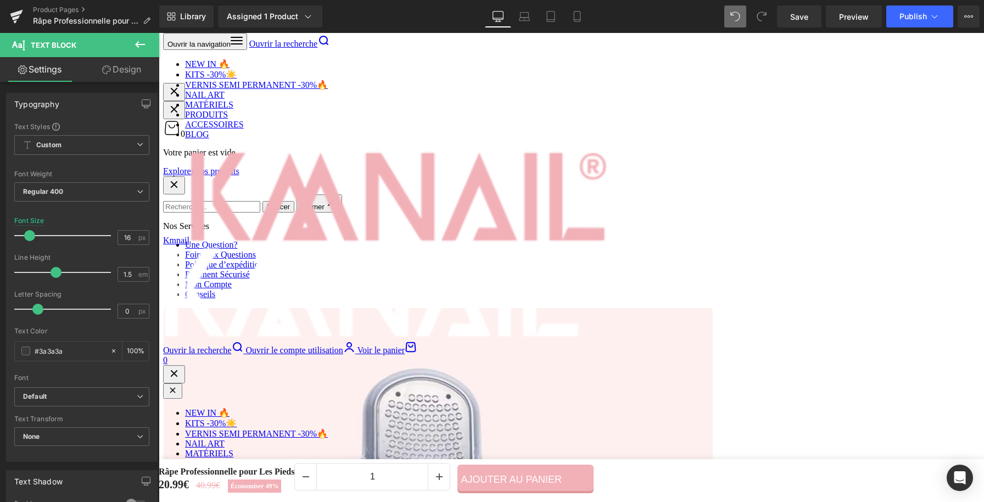
paste div
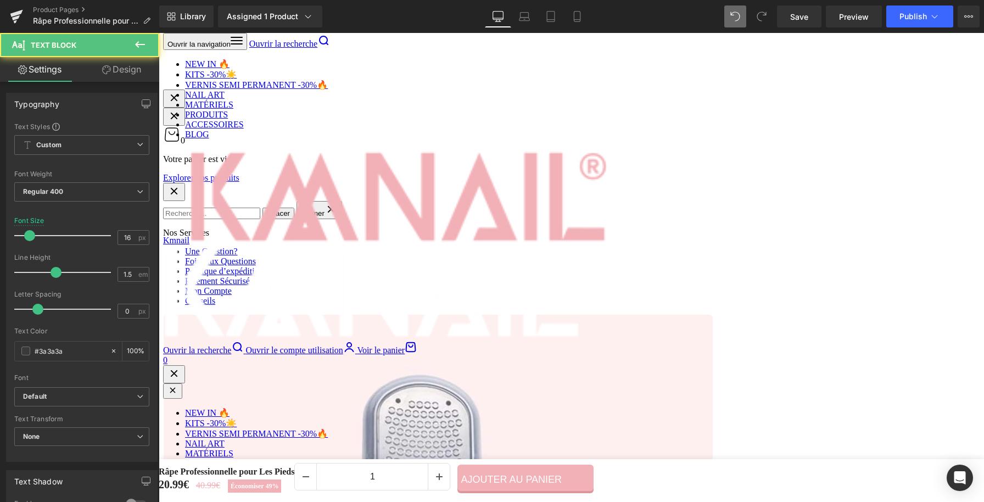
drag, startPoint x: 587, startPoint y: 167, endPoint x: 576, endPoint y: 168, distance: 10.5
click at [580, 168] on div "✨ Redonnez à vos pieds toute la douceur qu’ils méritent grâce à notre Râpe Prof…" at bounding box center [736, 190] width 313 height 53
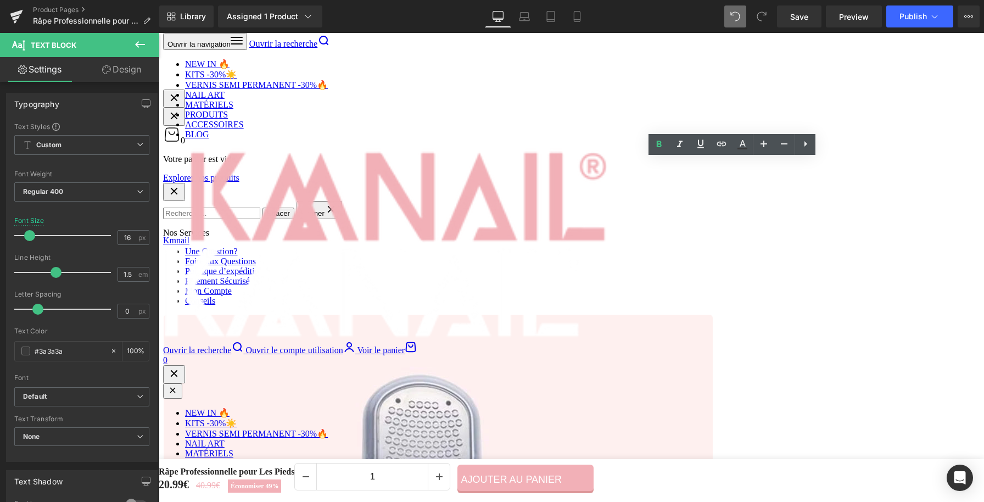
copy strong "✨"
click at [580, 326] on div at bounding box center [581, 323] width 3 height 26
click at [580, 325] on b "Un soin simple et efficace pour retrouver des pieds doux, beaux et soignés en q…" at bounding box center [733, 323] width 307 height 24
click at [787, 336] on p "✨ Un soin simple et efficace pour retrouver des pieds doux, beaux et soignés en…" at bounding box center [736, 323] width 313 height 26
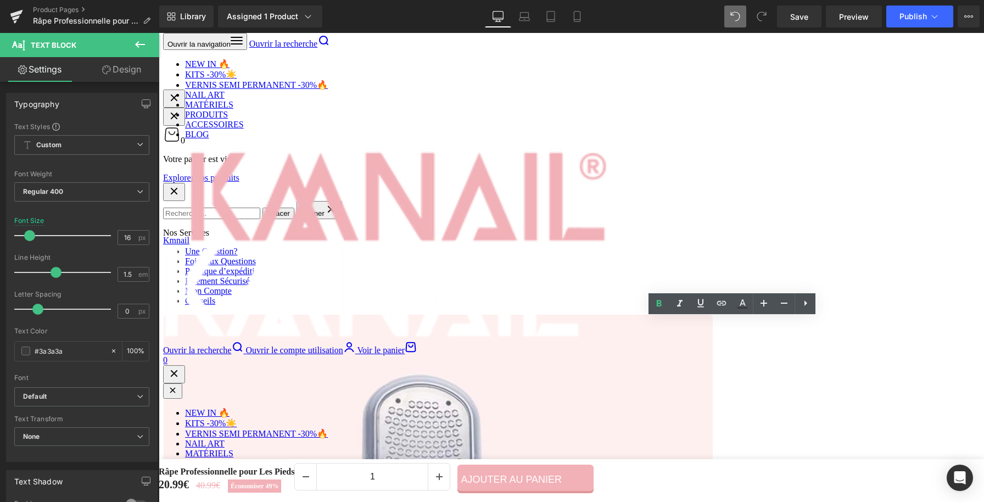
drag, startPoint x: 788, startPoint y: 337, endPoint x: 705, endPoint y: 341, distance: 82.5
click at [705, 336] on p "✨ Un soin simple et efficace pour retrouver des pieds doux, beaux et soignés en…" at bounding box center [736, 323] width 313 height 26
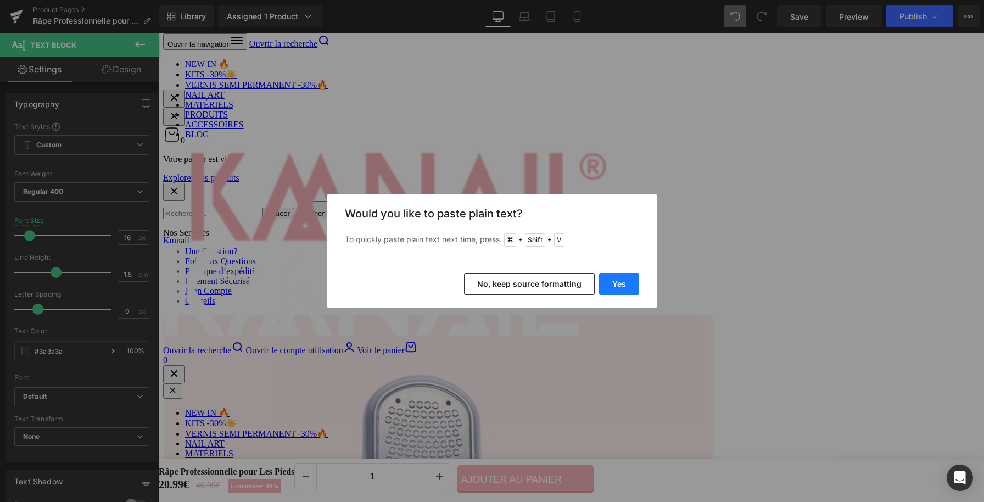
click at [616, 282] on button "Yes" at bounding box center [619, 284] width 40 height 22
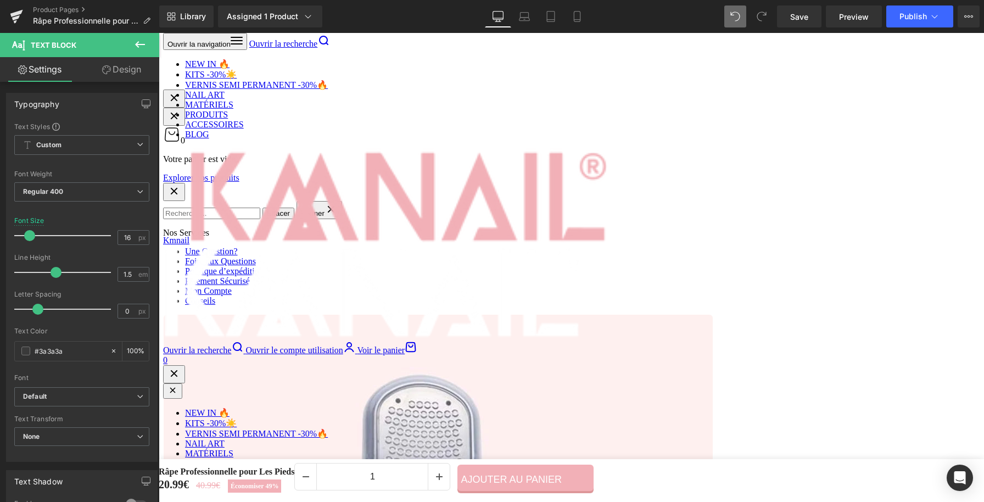
click at [660, 333] on b "✨ Un soin simple et efficace pour retrouver des pieds doux, beaux et soignés en…" at bounding box center [734, 323] width 308 height 24
drag, startPoint x: 725, startPoint y: 338, endPoint x: 808, endPoint y: 339, distance: 83.0
click at [590, 327] on p "✨ Un soin simple et efficace pour retrouver des pieds doux, beaux et soignés en…" at bounding box center [736, 323] width 313 height 26
click at [657, 300] on icon at bounding box center [659, 303] width 5 height 7
click at [752, 386] on div "PIEDS DOUX Heading ✨ Redonnez à vos pieds toute la douceur qu’ils méritent grâc…" at bounding box center [737, 233] width 330 height 313
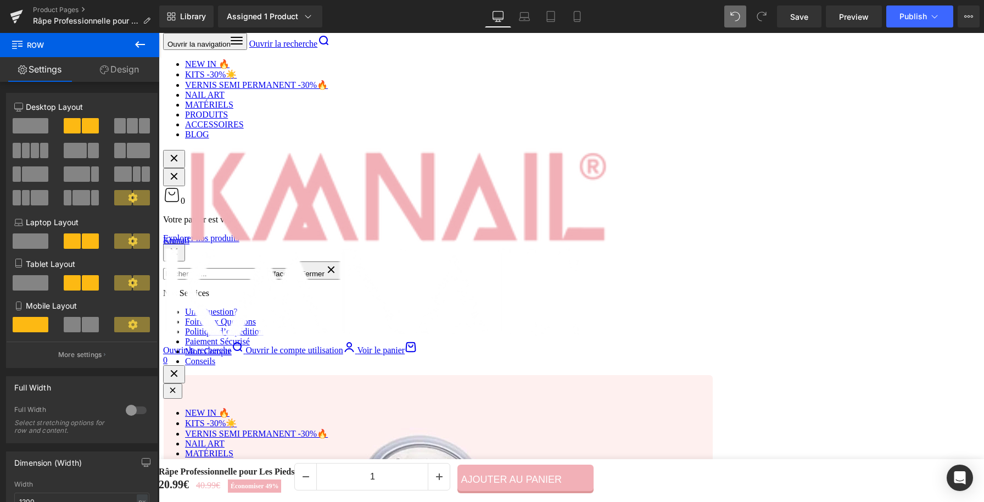
scroll to position [813, 0]
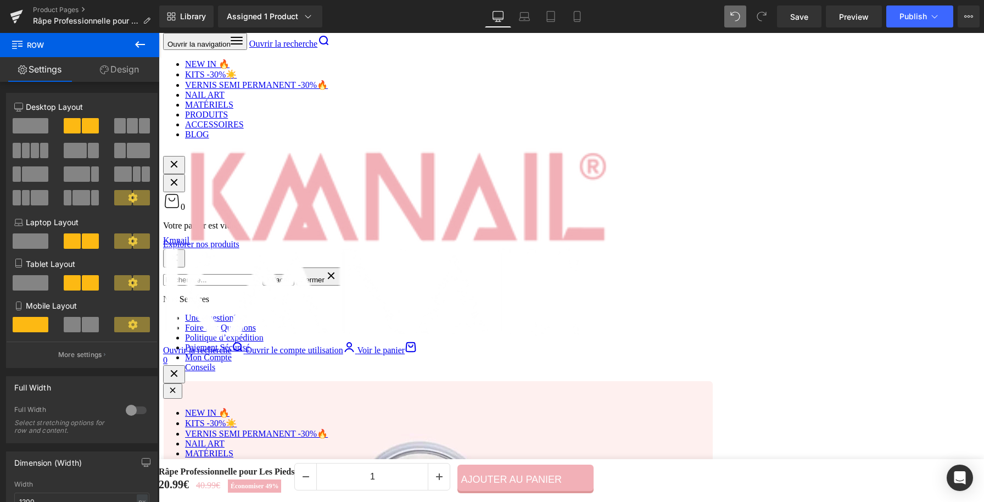
click at [678, 350] on strong "Douceur immédiate :" at bounding box center [640, 345] width 82 height 10
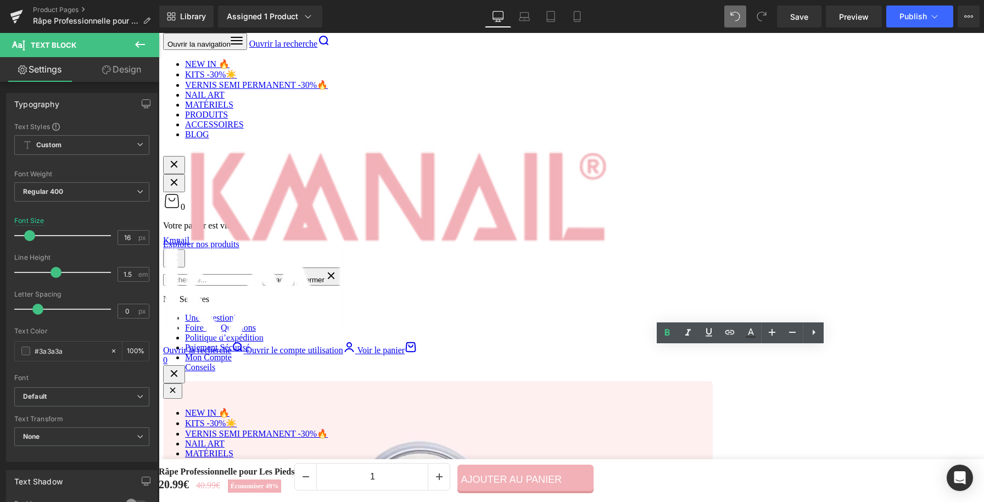
click at [679, 350] on strong "Douceur immédiate :" at bounding box center [640, 345] width 82 height 10
paste div
click at [783, 420] on div "PIEDS DOUX Heading ✨ Redonnez à vos pieds toute la douceur qu’ils méritent grâc…" at bounding box center [737, 299] width 330 height 313
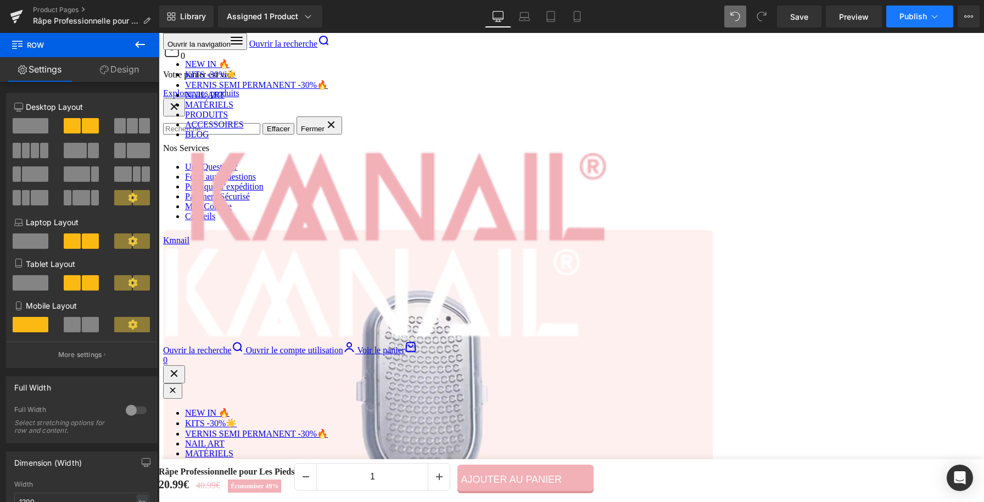
scroll to position [965, 0]
click at [808, 23] on link "Save" at bounding box center [799, 16] width 44 height 22
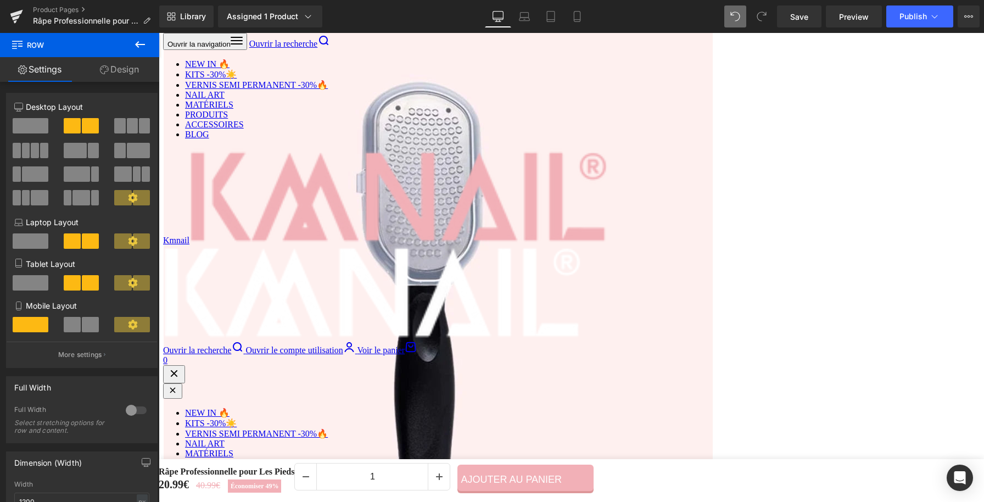
scroll to position [1185, 0]
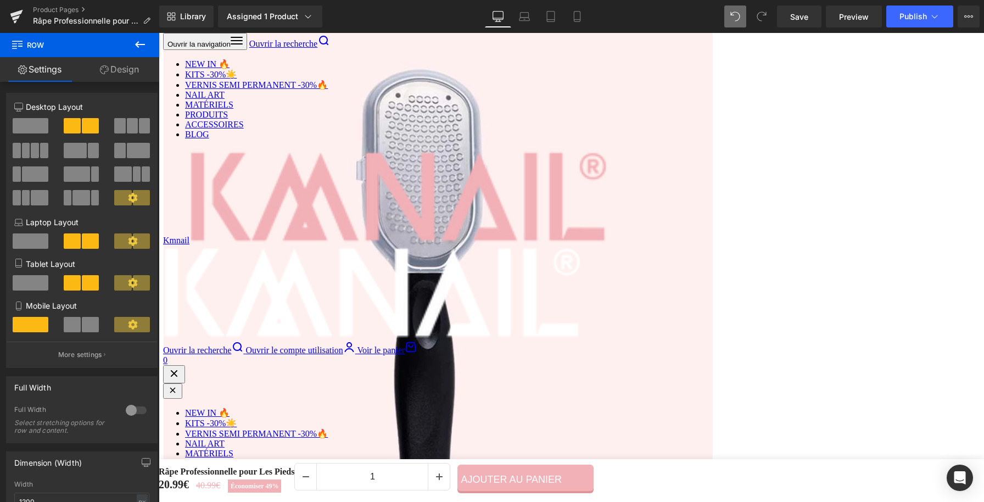
click at [449, 192] on h2 "COUVERCLE PRATIQUE" at bounding box center [406, 190] width 313 height 21
click at [452, 192] on h2 "COUVERCLE PRATIQUE" at bounding box center [406, 190] width 313 height 21
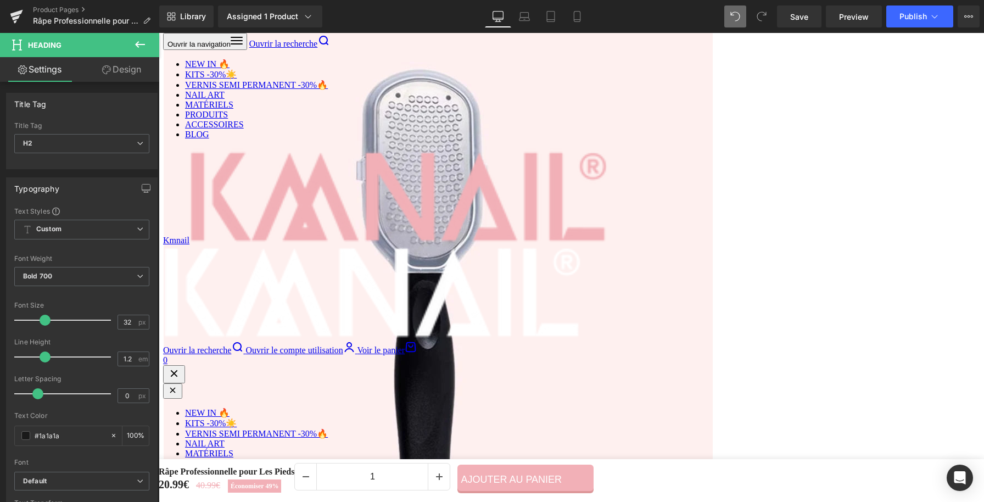
copy h2 "COUVERCLE PRATIQUE"
click at [397, 235] on span "Text Block" at bounding box center [401, 232] width 35 height 13
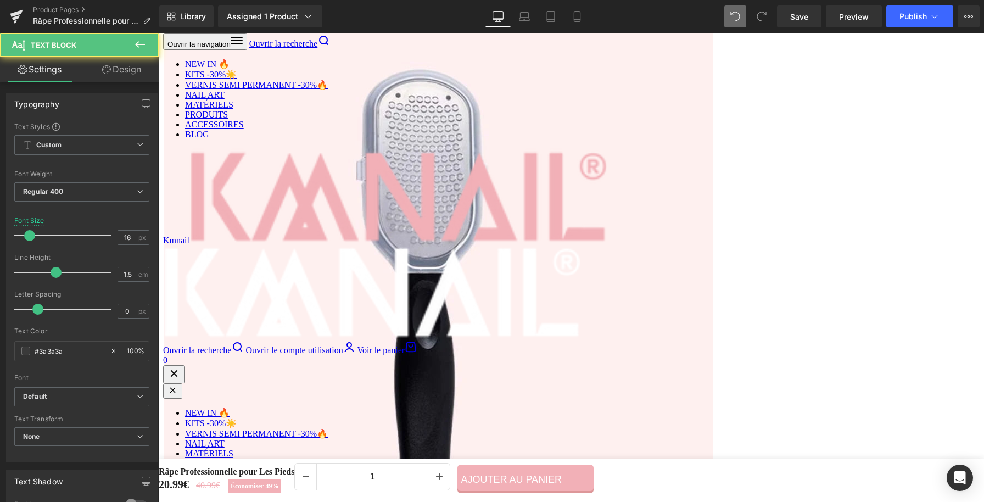
click at [464, 237] on b "✨ Découvrez la nouvelle génération de soins pour les pieds, un appareil pratiqu…" at bounding box center [393, 226] width 287 height 24
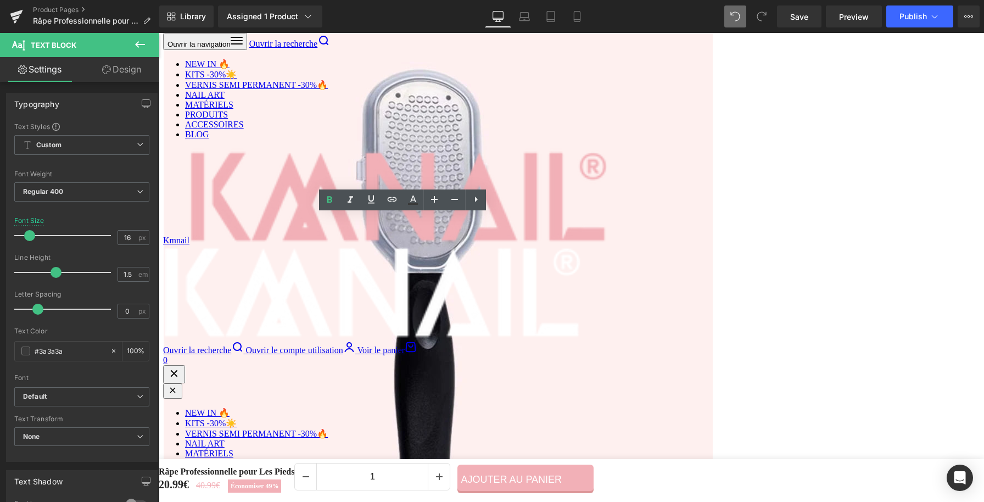
drag, startPoint x: 483, startPoint y: 236, endPoint x: 261, endPoint y: 223, distance: 222.3
click at [261, 223] on p "✨ Découvrez la nouvelle génération de soins pour les pieds, un appareil pratiqu…" at bounding box center [406, 226] width 313 height 26
paste div
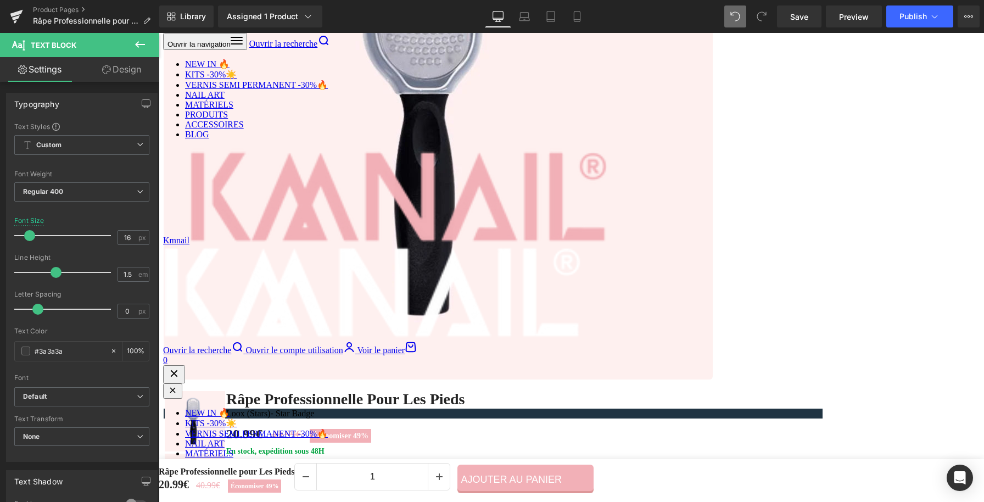
scroll to position [1480, 0]
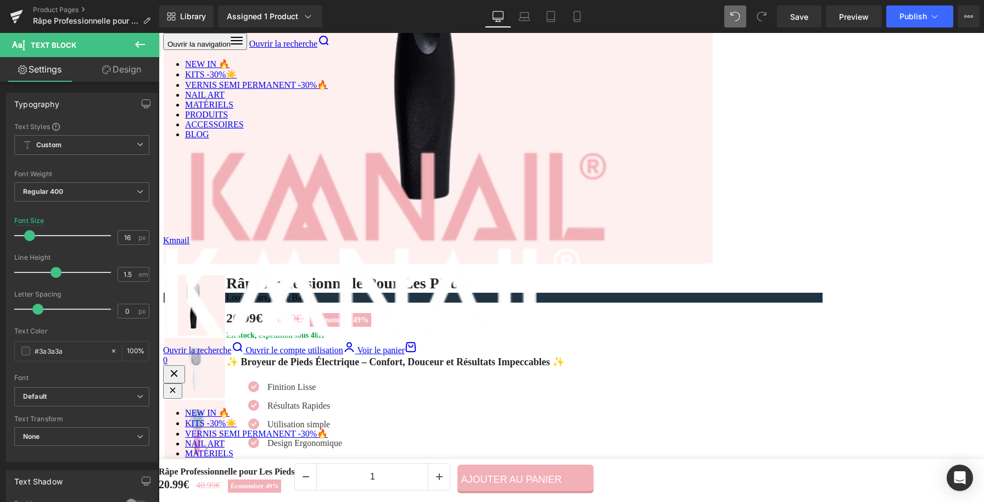
click at [642, 254] on h2 "SOIN INTELLIGENT" at bounding box center [736, 252] width 313 height 21
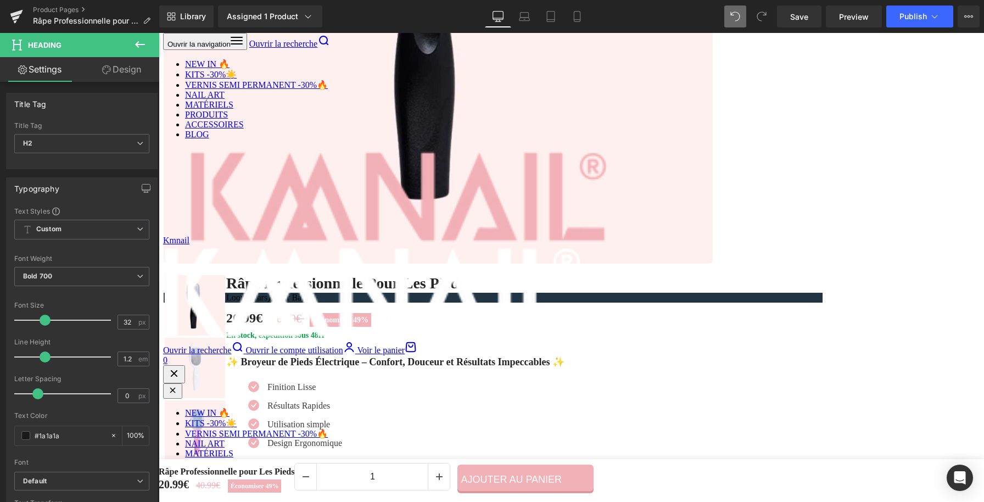
copy h2 "SOIN INTELLIGENT"
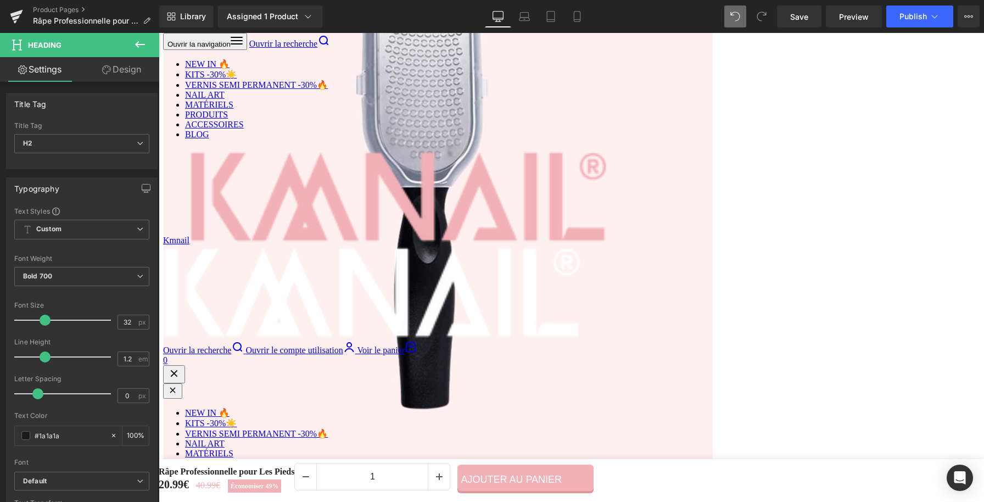
scroll to position [1237, 0]
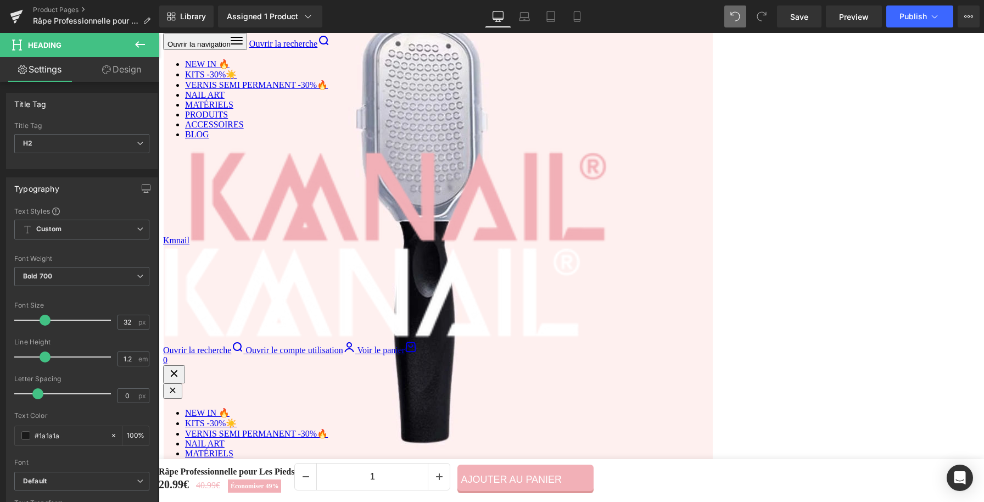
click at [317, 226] on p "Simplicité absolue 💡: Un bouton, et vos pieds retrouvent douceur et confort." at bounding box center [417, 212] width 294 height 26
click at [305, 226] on p "Simplicité absolue 💡: Un bouton, et vos pieds retrouvent douceur et confort." at bounding box center [417, 212] width 294 height 26
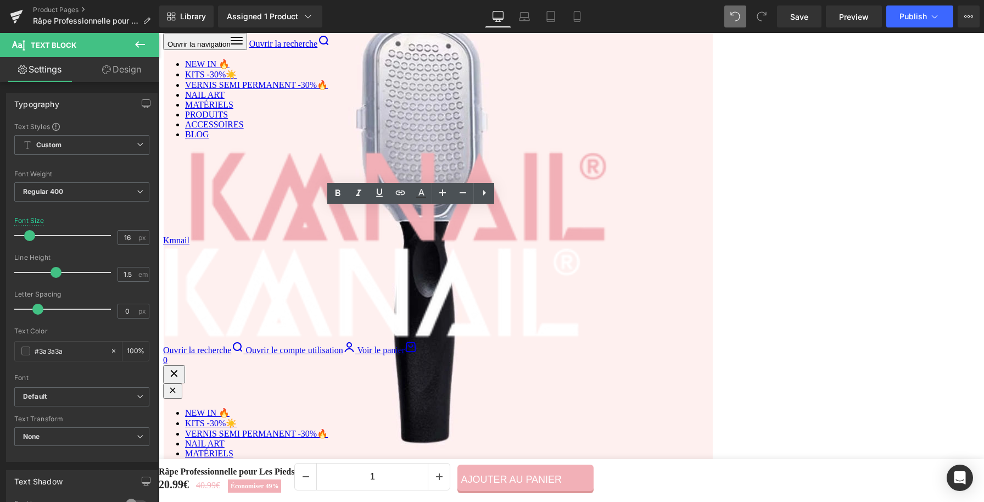
drag, startPoint x: 298, startPoint y: 227, endPoint x: 265, endPoint y: 215, distance: 34.4
click at [270, 215] on p "Simplicité absolue 💡: Un bouton, et vos pieds retrouvent douceur et confort." at bounding box center [417, 212] width 294 height 26
paste div
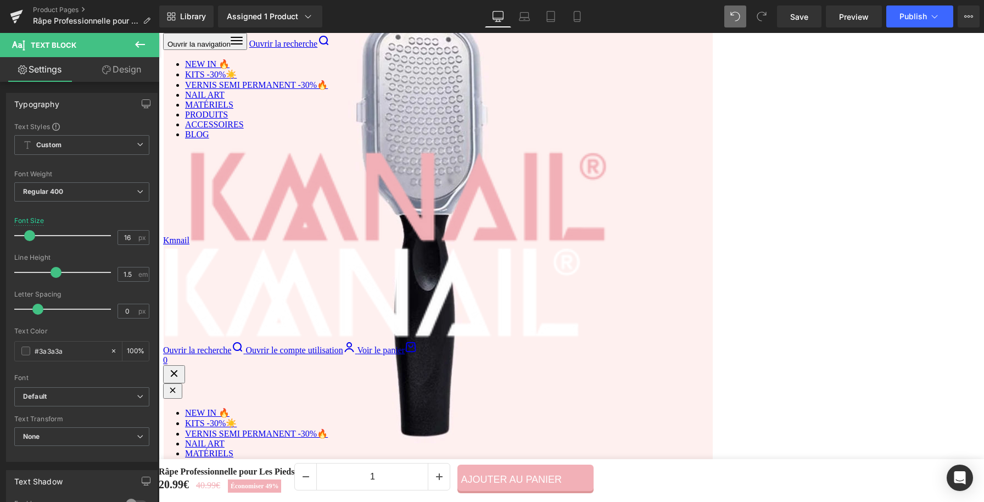
click at [311, 244] on p "Recharge USB 🔋: Finies les piles, profitez d’une solution moderne et écologique." at bounding box center [413, 231] width 286 height 26
click at [310, 244] on p "Recharge USB 🔋: Finies les piles, profitez d’une solution moderne et écologique." at bounding box center [413, 231] width 286 height 26
paste div
click at [358, 248] on strong "Performance rapide ⚡:" at bounding box center [318, 243] width 96 height 10
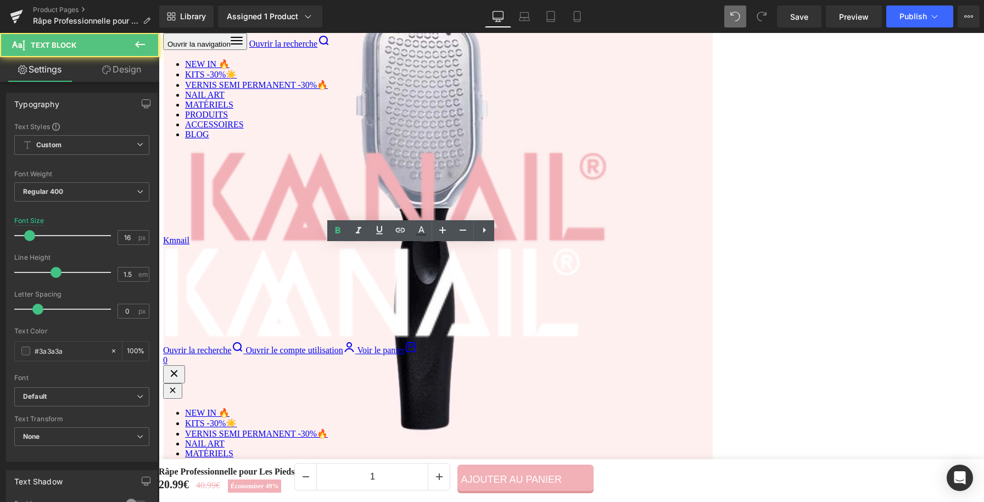
click at [358, 248] on strong "Performance rapide ⚡:" at bounding box center [318, 243] width 96 height 10
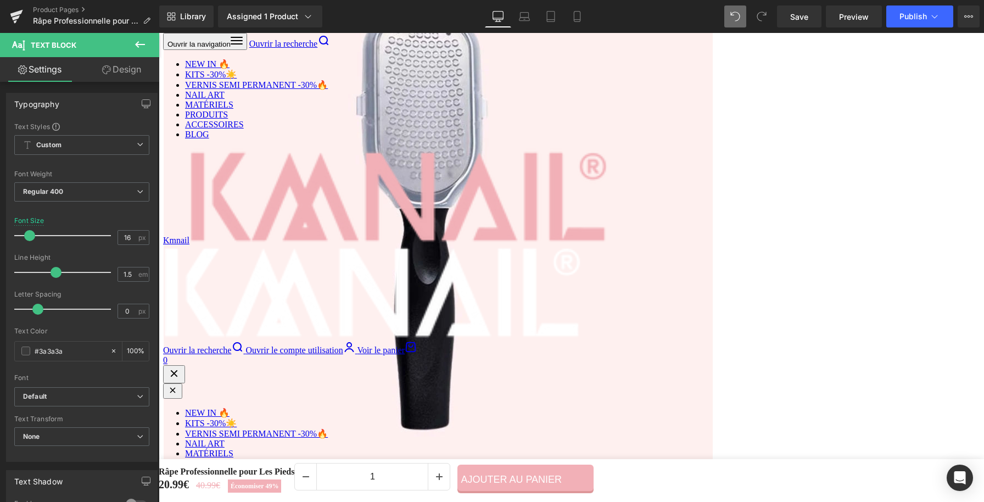
paste div
click at [331, 204] on div "Icon ⚡ 2 en 1 : protège la lame et sert de réservoir de stockage Text Block Ico…" at bounding box center [406, 243] width 313 height 99
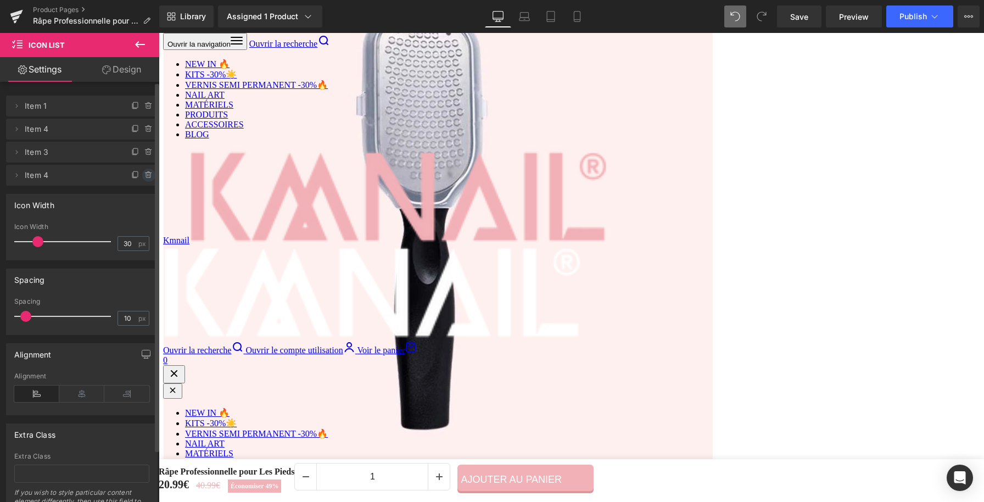
click at [145, 175] on icon at bounding box center [148, 175] width 9 height 9
click at [134, 178] on button "Delete" at bounding box center [137, 176] width 35 height 14
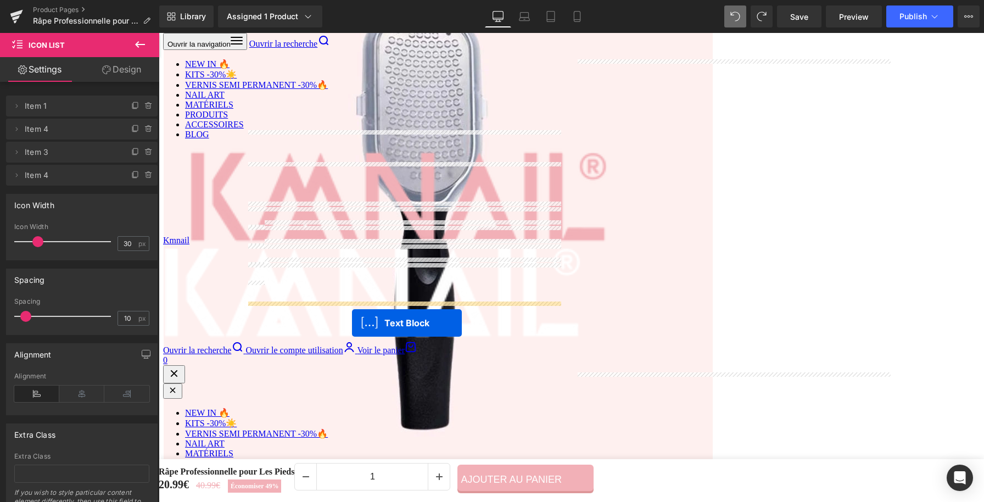
drag, startPoint x: 380, startPoint y: 277, endPoint x: 352, endPoint y: 323, distance: 54.0
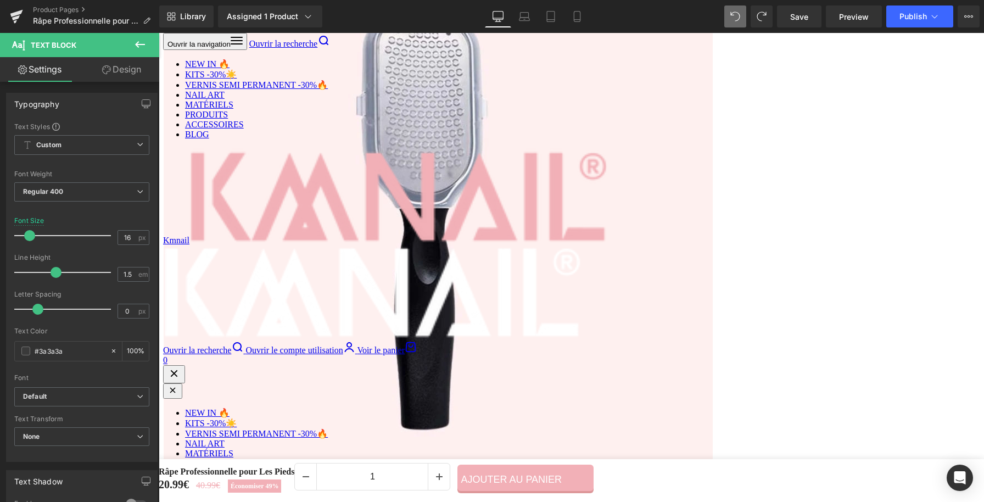
click at [396, 197] on span "Icon List" at bounding box center [406, 188] width 37 height 16
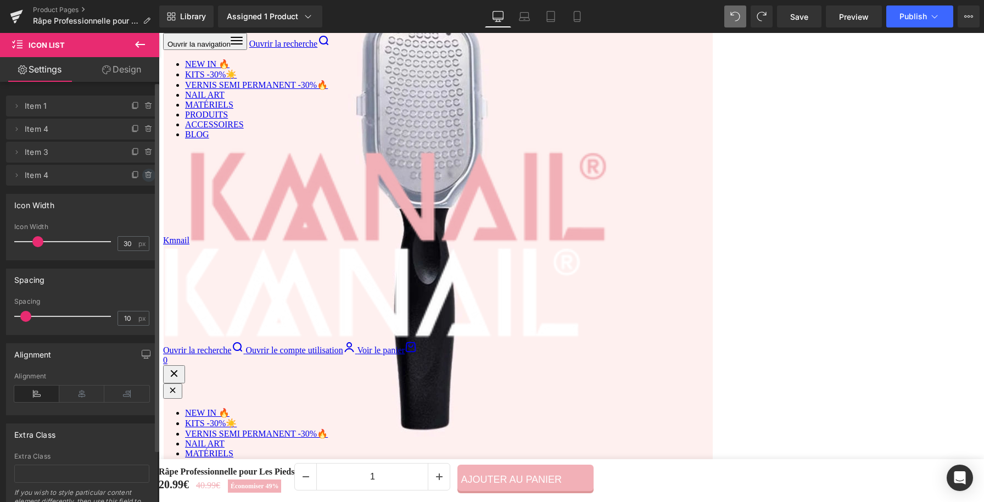
click at [148, 174] on icon at bounding box center [148, 175] width 9 height 9
click at [134, 178] on button "Delete" at bounding box center [137, 176] width 35 height 14
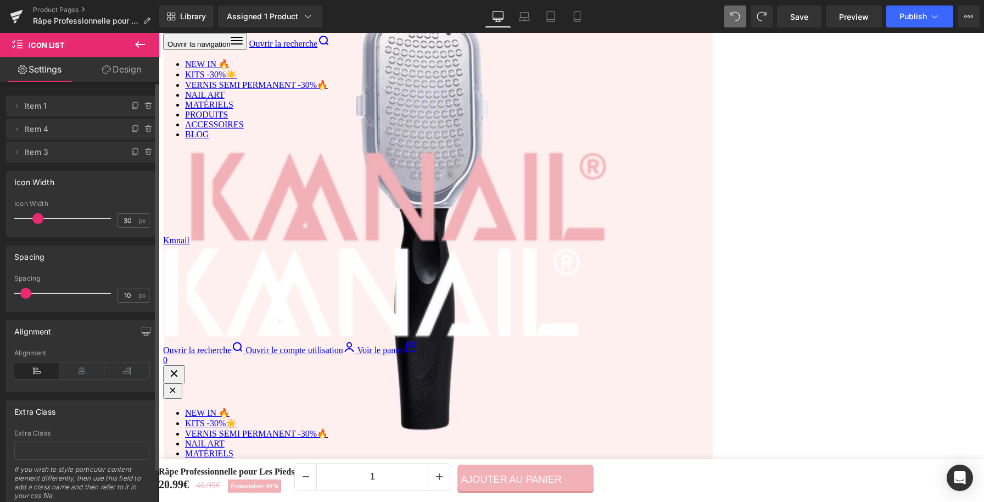
click at [315, 275] on strong "Autonomie optimale ⏳:" at bounding box center [298, 270] width 96 height 10
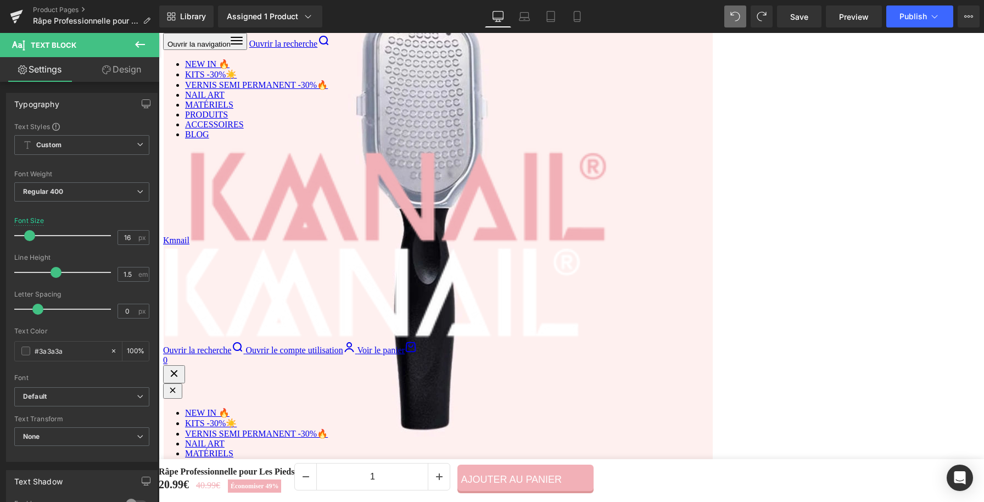
paste div
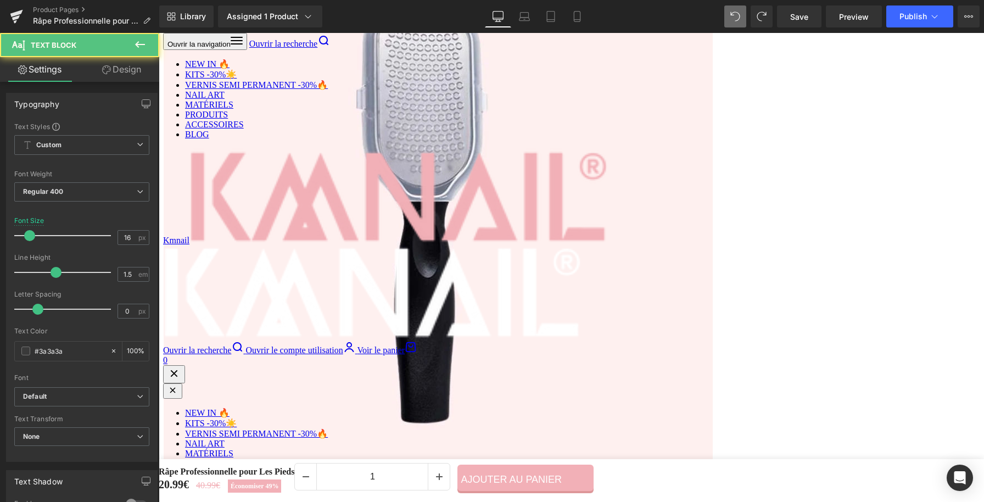
click at [543, 182] on b "✨" at bounding box center [548, 176] width 11 height 10
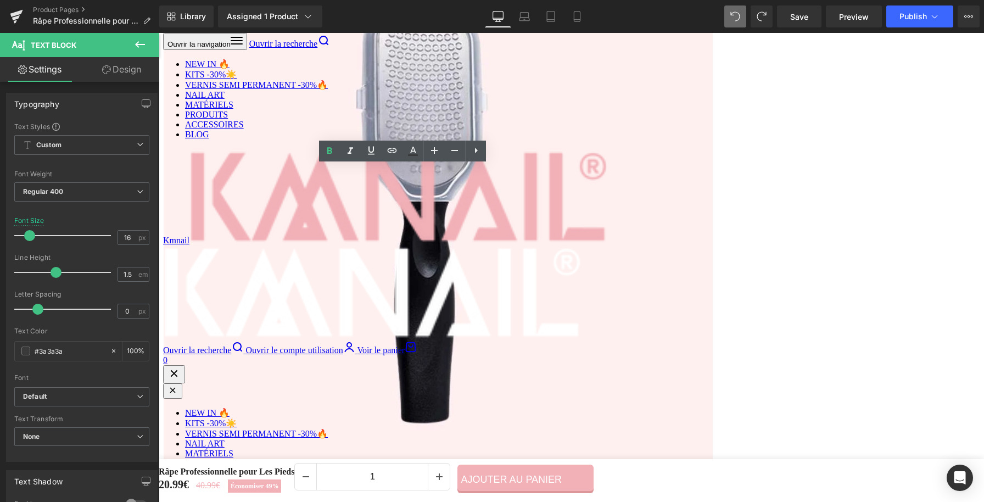
copy b "✨"
click at [510, 275] on b "Un couvercle astucieux pour un usage plus propre, sûr et pratique" at bounding box center [380, 270] width 260 height 10
click at [526, 277] on p "Un couvercle astucieux pour un usage plus propre, sûr et pratique" at bounding box center [406, 270] width 313 height 13
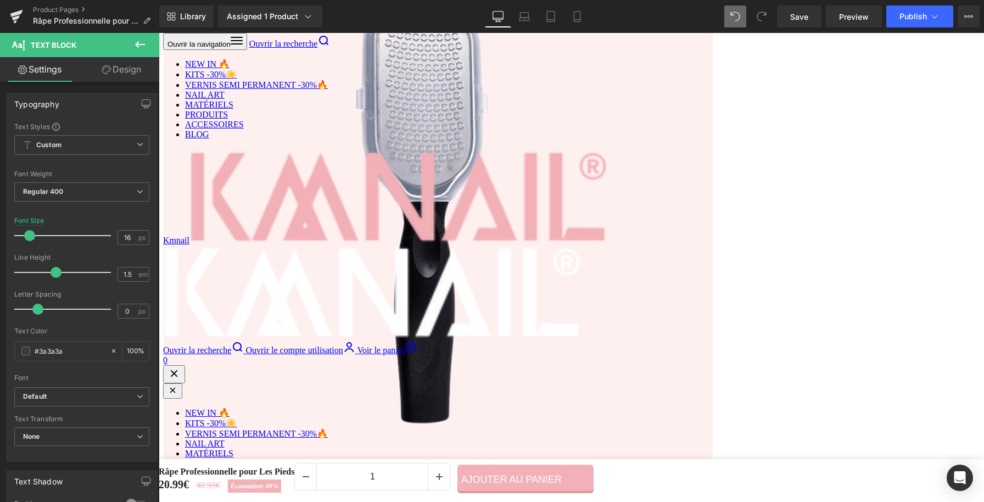
click at [250, 275] on b "Un couvercle astucieux pour un usage plus propre, sûr et pratique. ✨" at bounding box center [388, 270] width 276 height 10
drag, startPoint x: 278, startPoint y: 226, endPoint x: 268, endPoint y: 226, distance: 10.5
click at [270, 222] on b "⚡ 2 en 1 : protège la lame et sert de réservoir de stockage" at bounding box center [387, 217] width 235 height 10
click at [306, 241] on b "Manipulation aisée : se clipse et se retire en quelques secondes." at bounding box center [397, 236] width 255 height 10
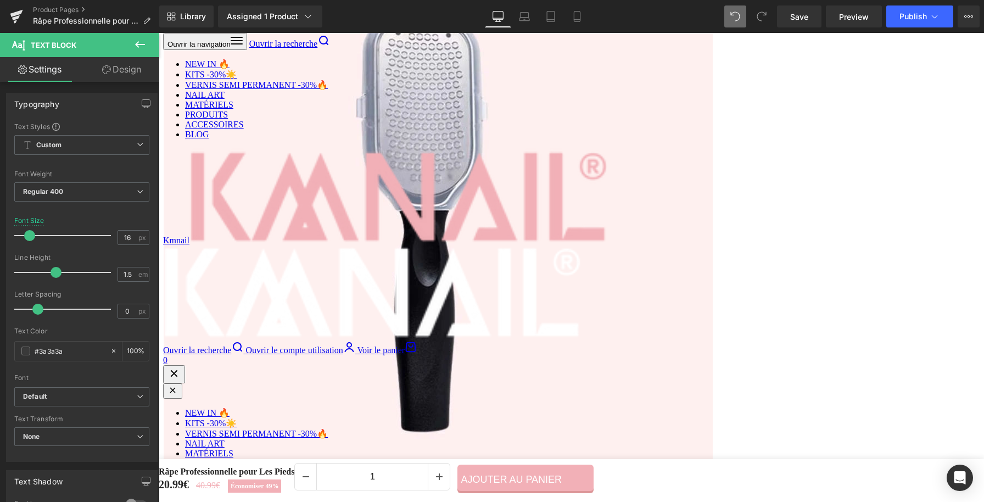
click at [271, 222] on b "⚡ 2 en 1 : protège la lame et sert de réservoir de stockage" at bounding box center [387, 217] width 235 height 10
click at [278, 222] on b "⚡ 2 en 1 : protège la lame et sert de réservoir de stockage" at bounding box center [387, 217] width 235 height 10
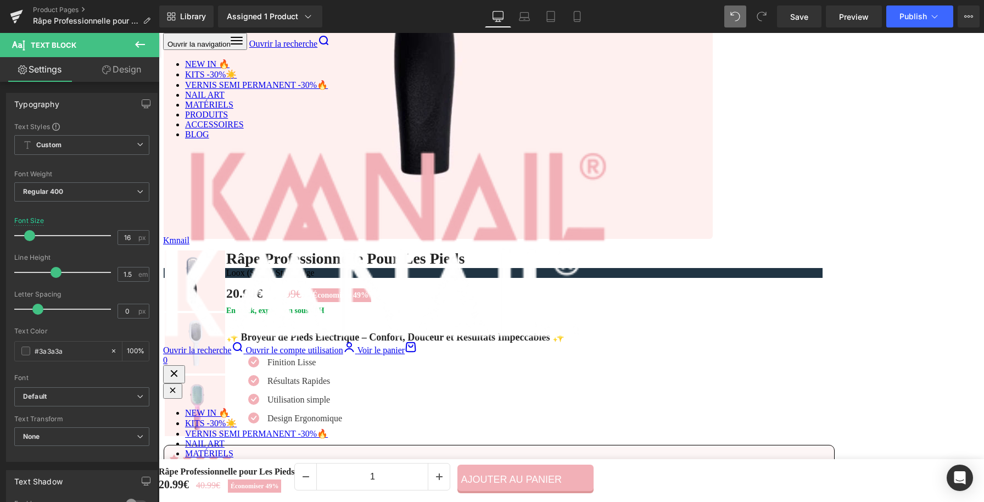
scroll to position [1643, 0]
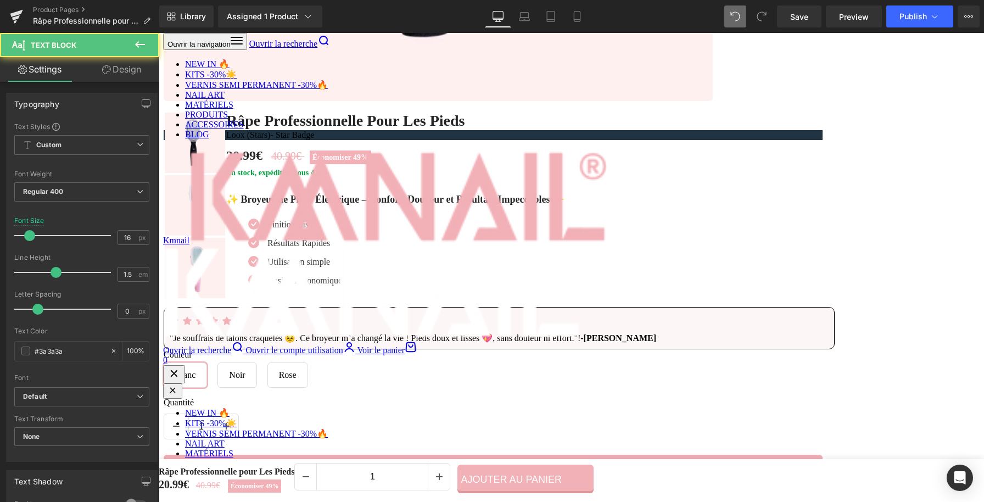
drag, startPoint x: 673, startPoint y: 201, endPoint x: 684, endPoint y: 197, distance: 11.1
click at [674, 199] on strong "Installation facile 👌:" at bounding box center [641, 195] width 84 height 10
click at [672, 198] on strong "Installation facile 👌:" at bounding box center [641, 195] width 84 height 10
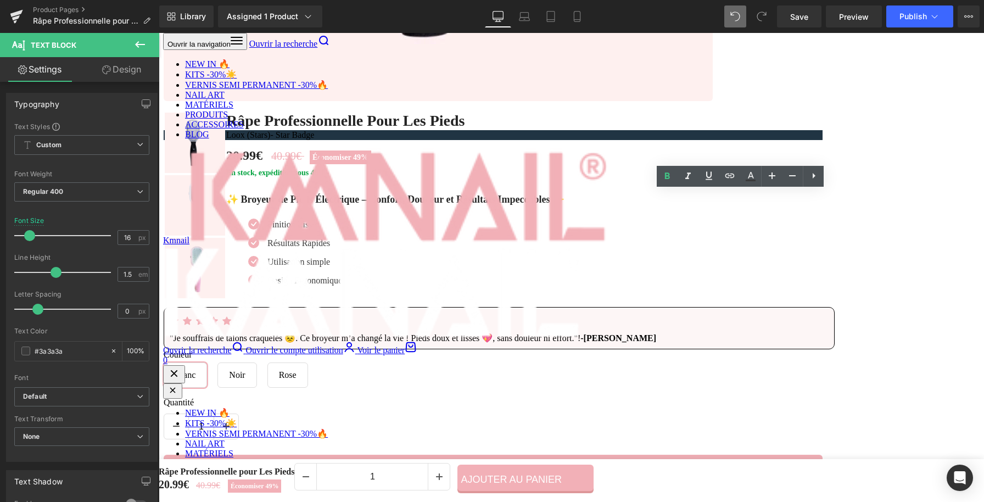
copy strong "👌:"
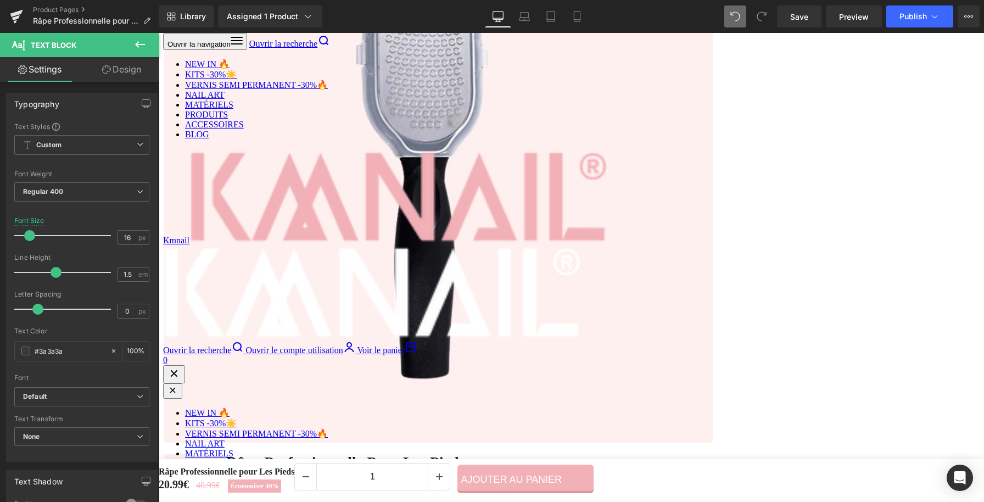
scroll to position [1293, 0]
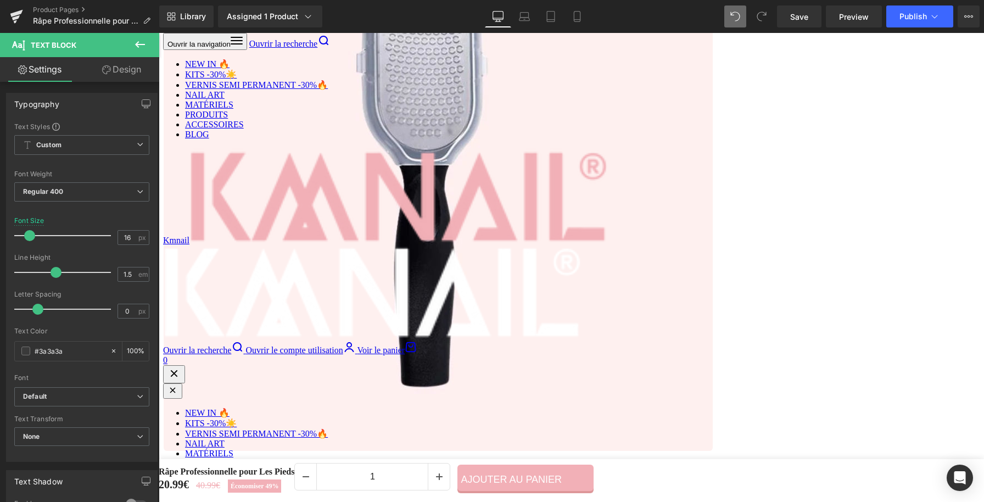
click at [293, 177] on b "2 en 1 : protège la lame et sert de réservoir de stockage" at bounding box center [380, 172] width 221 height 10
drag, startPoint x: 311, startPoint y: 181, endPoint x: 521, endPoint y: 195, distance: 210.9
click at [521, 195] on ul "Icon 2 en 1 👌: protège la lame et sert de réservoir de stockage Text Block Icon…" at bounding box center [391, 194] width 282 height 56
drag, startPoint x: 353, startPoint y: 198, endPoint x: 538, endPoint y: 203, distance: 185.7
click at [533, 198] on div "Manipulation aisée : se clipse et se retire en quelques secondes. Text Block" at bounding box center [400, 191] width 266 height 13
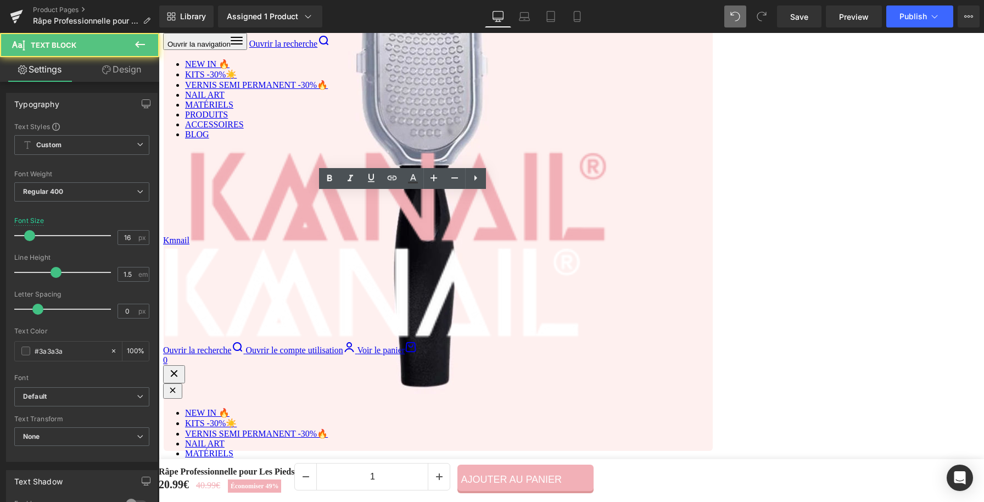
drag, startPoint x: 498, startPoint y: 219, endPoint x: 482, endPoint y: 219, distance: 15.9
click at [482, 216] on p "🛡️ Protection durable : garde votre râpe en parfait état." at bounding box center [396, 209] width 253 height 13
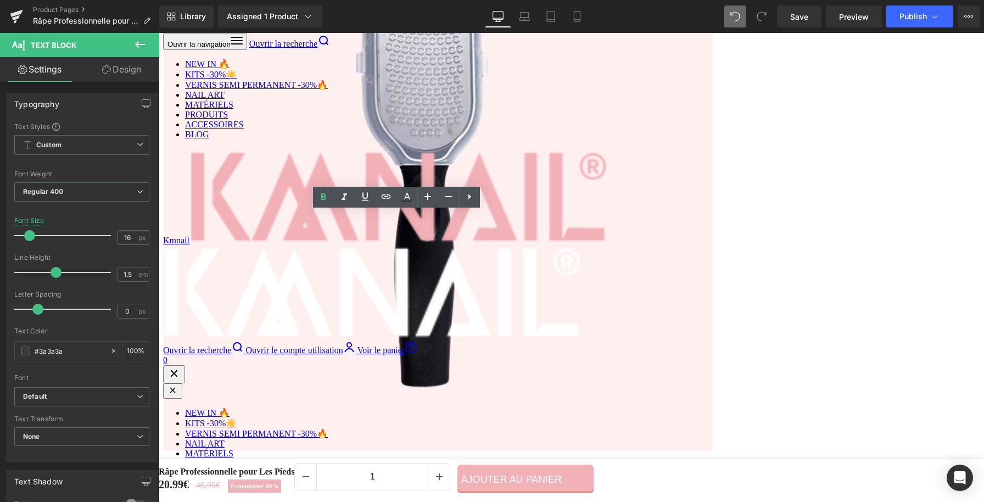
drag, startPoint x: 500, startPoint y: 217, endPoint x: 364, endPoint y: 216, distance: 135.7
click at [364, 216] on p "🛡️ Protection durable : garde votre râpe en parfait état." at bounding box center [396, 209] width 253 height 13
drag, startPoint x: 279, startPoint y: 219, endPoint x: 267, endPoint y: 218, distance: 11.6
click at [270, 215] on strong "🛡️ Protection durable :" at bounding box center [315, 209] width 91 height 10
click at [344, 215] on strong "Protection durable :" at bounding box center [309, 209] width 78 height 10
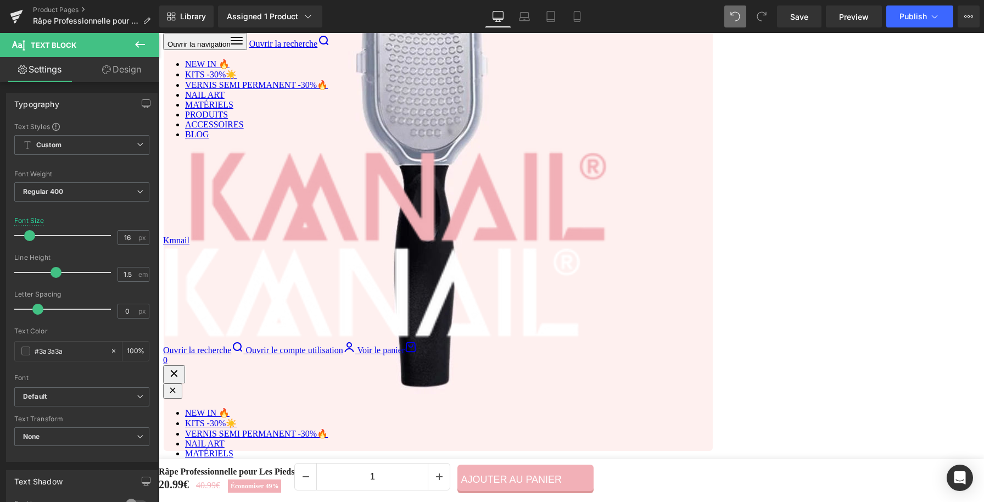
click at [302, 177] on strong "2 en 1 👌:" at bounding box center [290, 172] width 40 height 10
click at [306, 198] on div at bounding box center [395, 196] width 256 height 3
click at [270, 196] on strong "Manipulation aisée :" at bounding box center [310, 191] width 80 height 10
click at [267, 216] on div at bounding box center [268, 209] width 3 height 13
click at [270, 215] on strong "Protection durable 🛡️ :" at bounding box center [315, 209] width 91 height 10
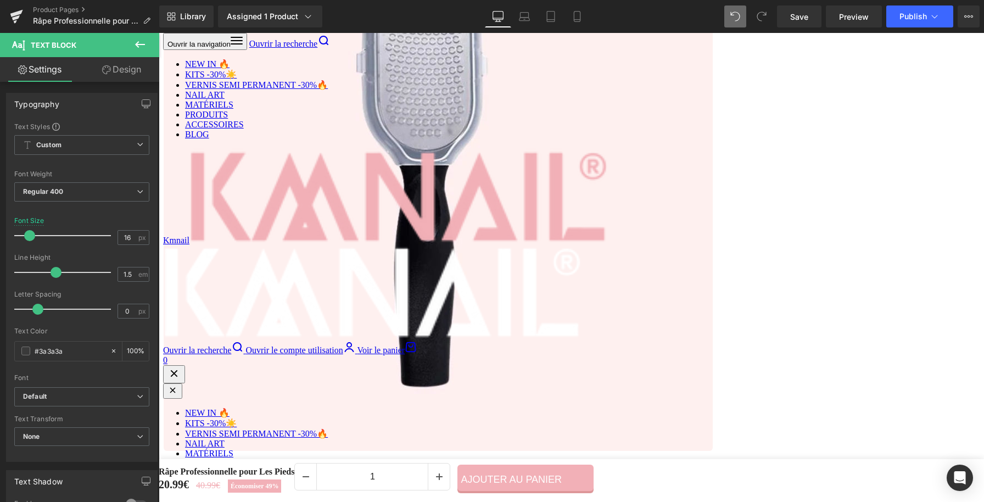
click at [291, 196] on strong "Manipulation aisée :" at bounding box center [310, 191] width 80 height 10
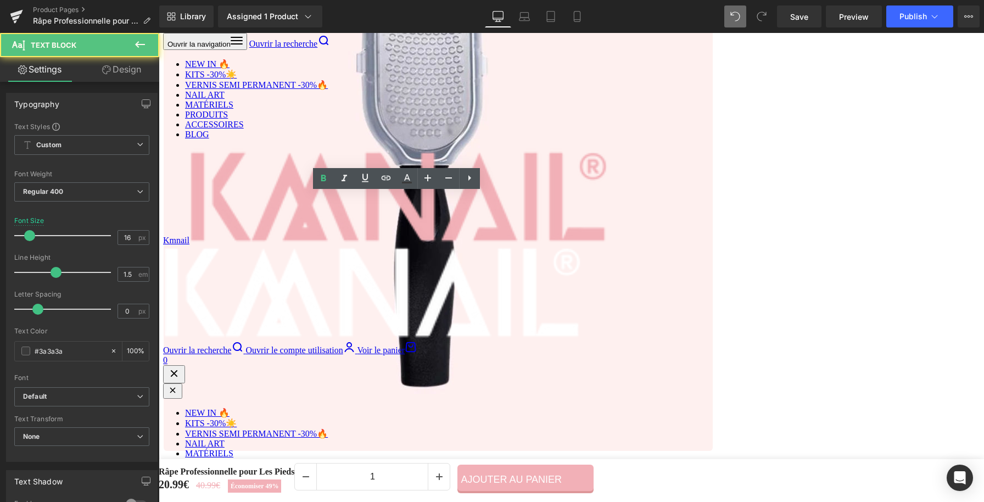
click at [270, 196] on strong "Manipulation aisée :" at bounding box center [310, 191] width 80 height 10
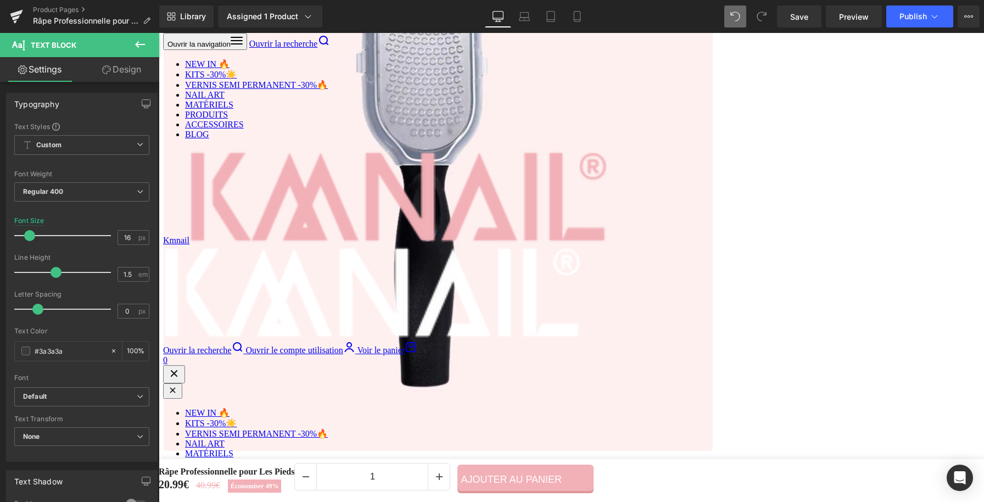
click at [435, 279] on div "COUVERCLE PRATIQUE Heading ✨ Un seul couvercle malin pour protéger et ranger fa…" at bounding box center [407, 170] width 330 height 313
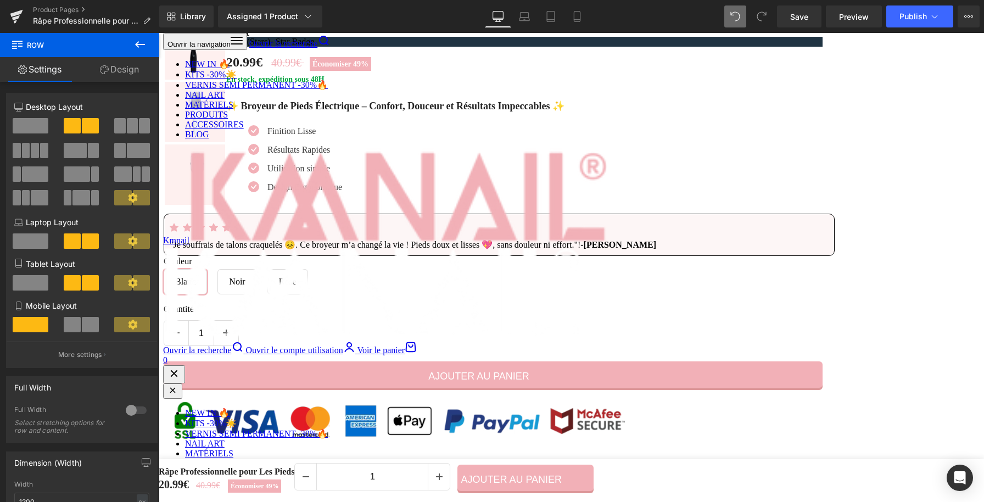
scroll to position [1738, 0]
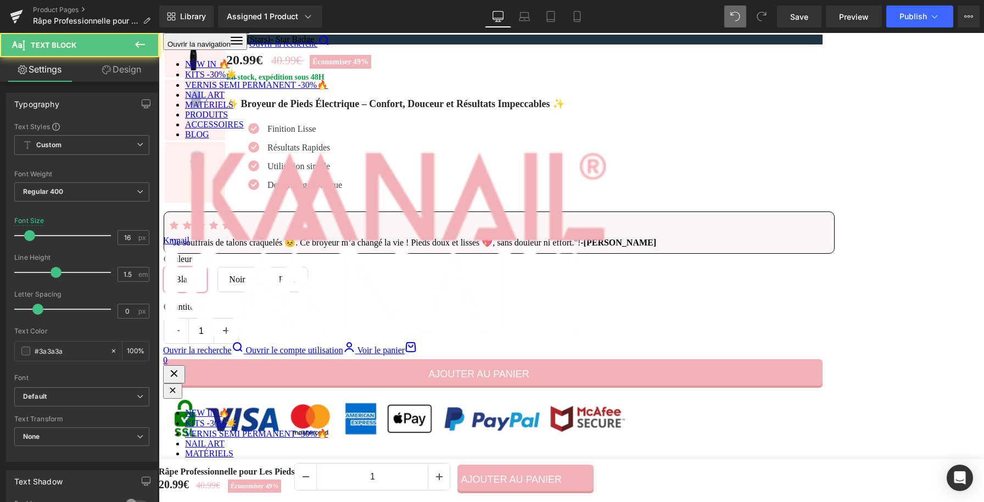
drag, startPoint x: 343, startPoint y: 387, endPoint x: 335, endPoint y: 388, distance: 8.3
click at [335, 377] on strong "Confort optimal 🖐️ :" at bounding box center [310, 372] width 80 height 10
copy strong "🖐️"
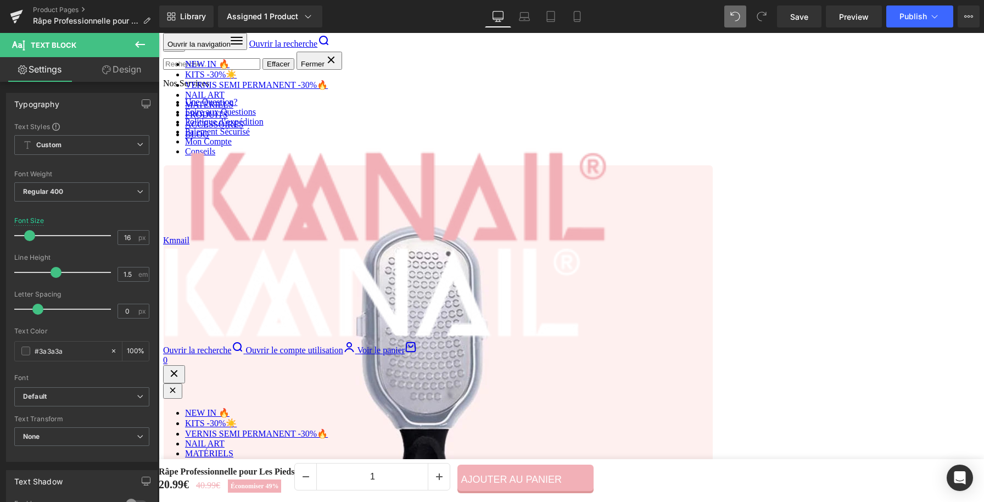
scroll to position [970, 0]
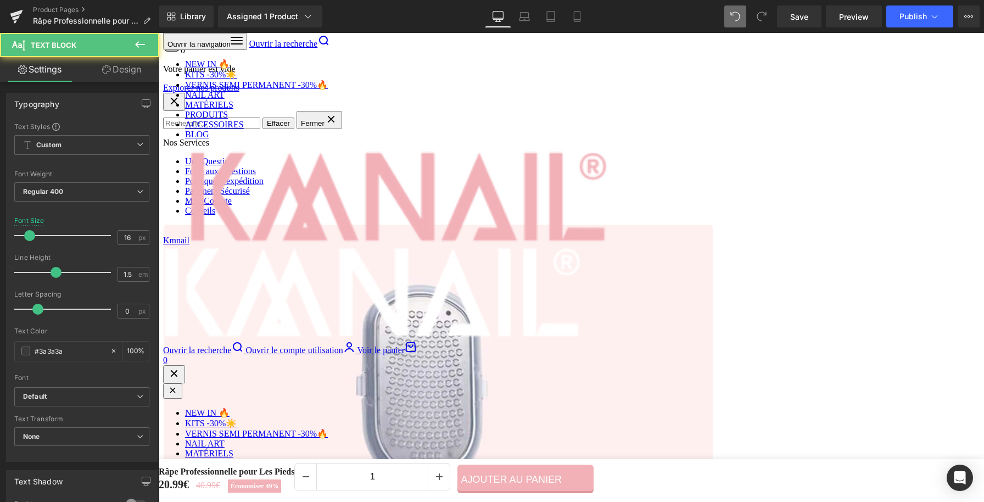
click at [684, 135] on strong "Élimine la peau dure 💯 :" at bounding box center [648, 138] width 99 height 10
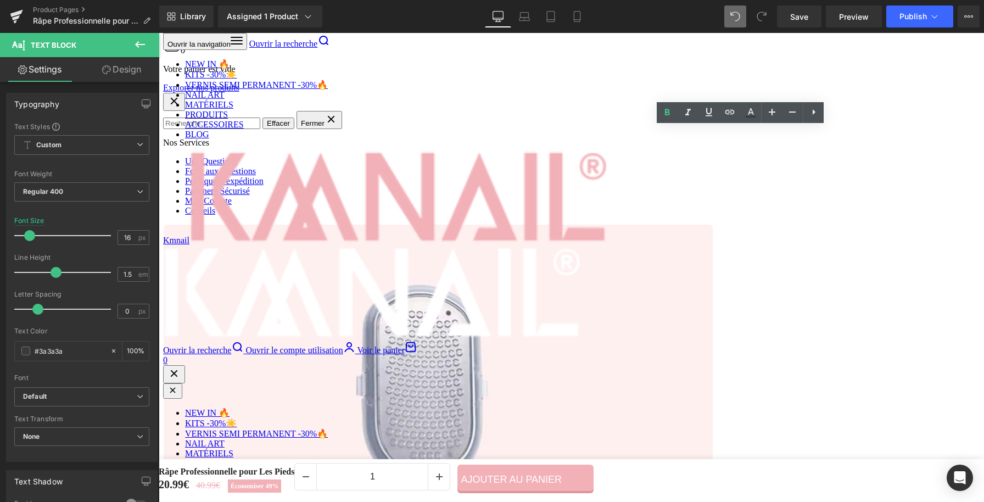
copy strong "💯"
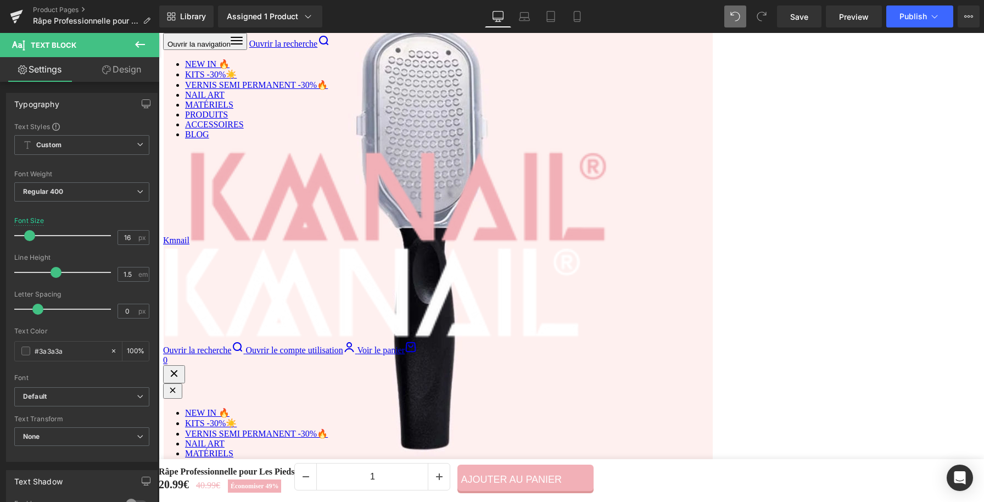
scroll to position [1271, 0]
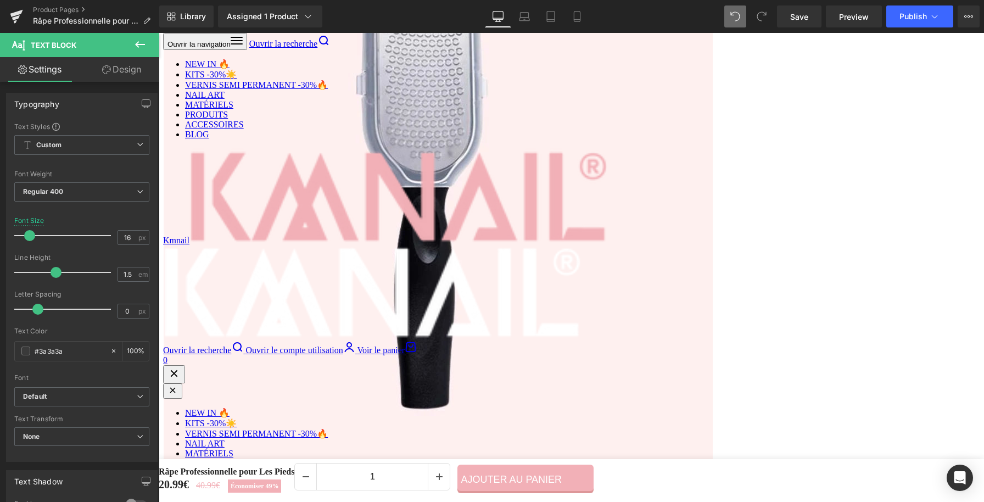
click at [347, 218] on strong "Manipulation aisée :" at bounding box center [310, 213] width 80 height 10
click at [542, 290] on div "COUVERCLE PRATIQUE Heading ✨ Un seul couvercle malin pour protéger et ranger fa…" at bounding box center [407, 192] width 330 height 313
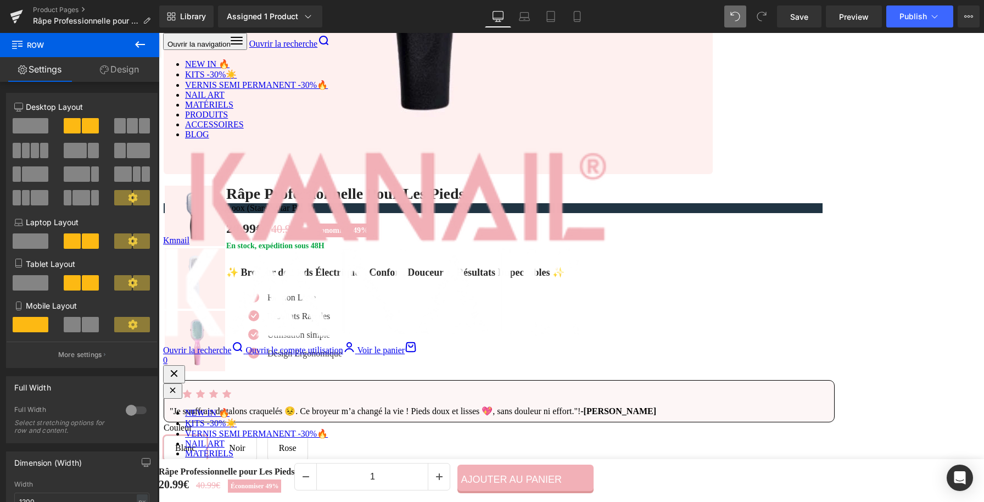
scroll to position [1589, 0]
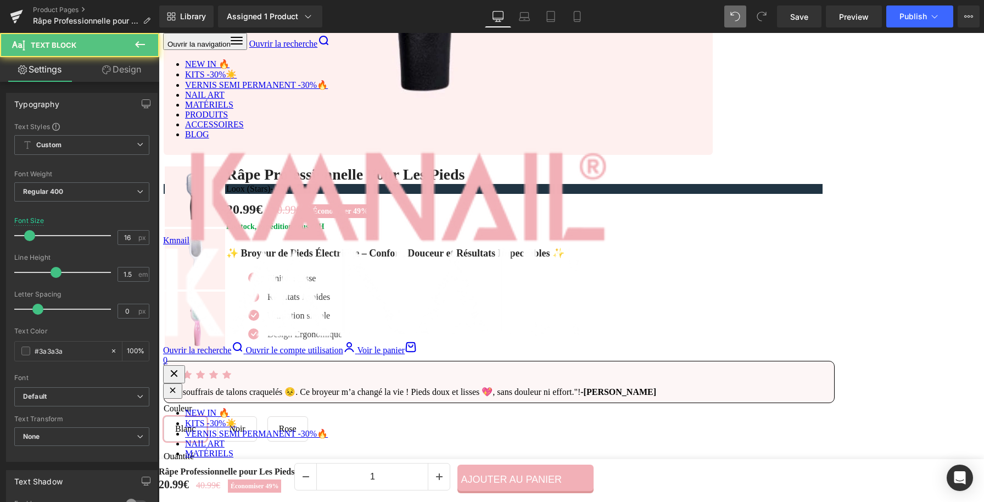
drag, startPoint x: 656, startPoint y: 189, endPoint x: 591, endPoint y: 175, distance: 67.5
click at [591, 175] on b "✨ Remplacez votre rouleau en quelques secondes et profitez d’un soin continu sa…" at bounding box center [721, 179] width 283 height 24
paste div
click at [604, 221] on strong "Remplacement instantané 🔄:" at bounding box center [659, 217] width 120 height 10
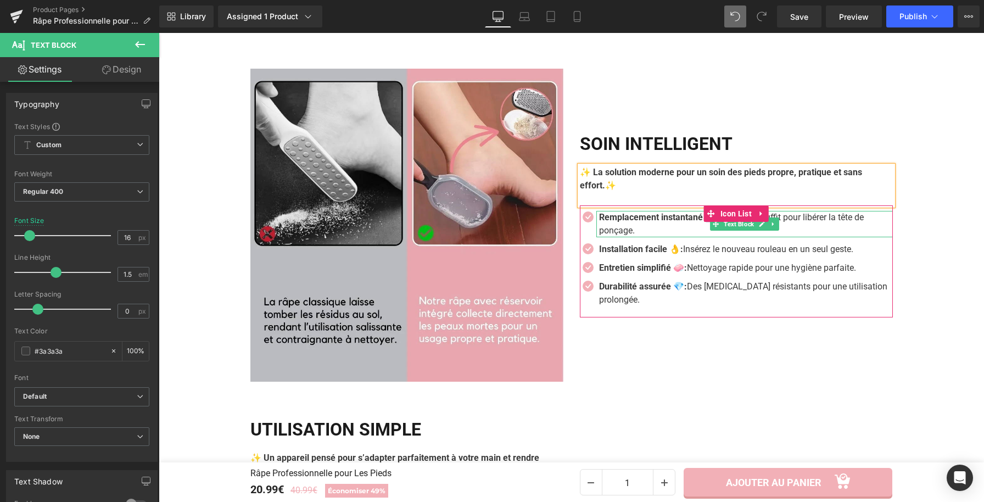
click at [621, 227] on p "Remplacement instantané 🔄: Un bouton suffit pour libérer la tête de ponçage." at bounding box center [746, 224] width 294 height 26
click at [632, 230] on p "Remplacement instantané 🔄: Un bouton suffit pour libérer la tête de ponçage." at bounding box center [746, 224] width 294 height 26
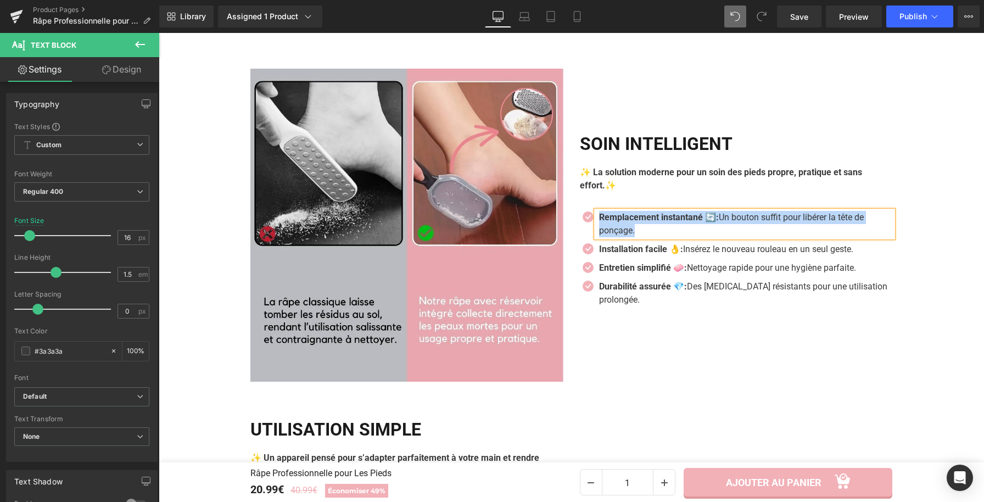
paste div
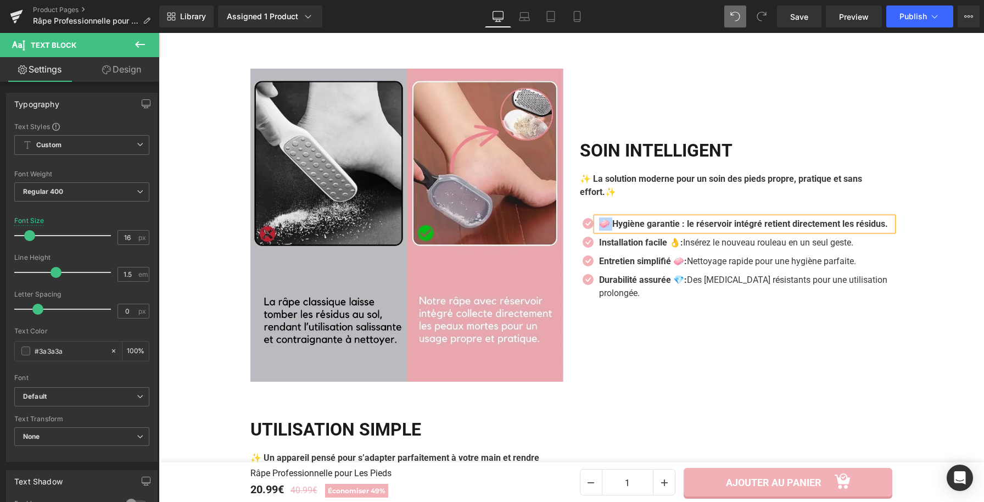
drag, startPoint x: 609, startPoint y: 219, endPoint x: 599, endPoint y: 218, distance: 9.9
click at [599, 219] on b "🧼 Hygiène garantie : le réservoir intégré retient directement les résidus." at bounding box center [743, 224] width 289 height 10
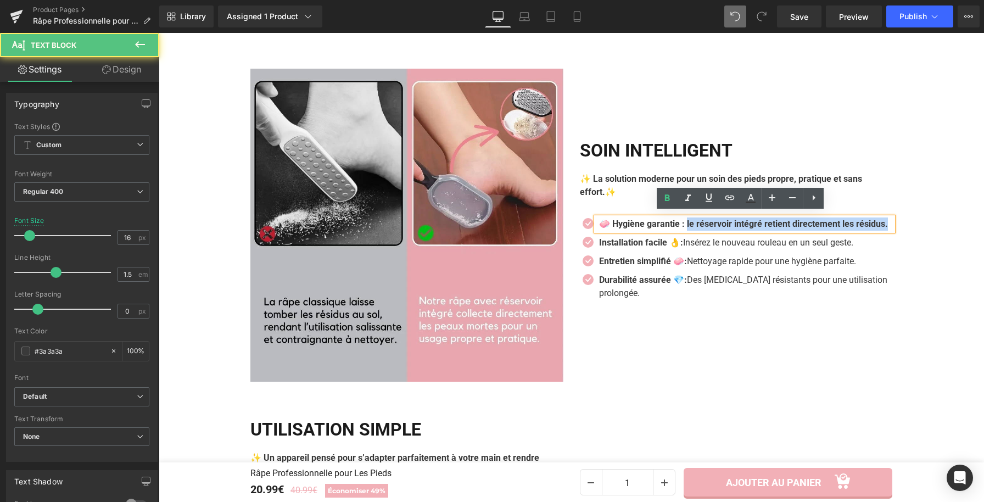
drag, startPoint x: 687, startPoint y: 218, endPoint x: 692, endPoint y: 229, distance: 12.0
click at [692, 229] on p "🧼 Hygiène garantie : le réservoir intégré retient directement les résidus." at bounding box center [746, 224] width 294 height 13
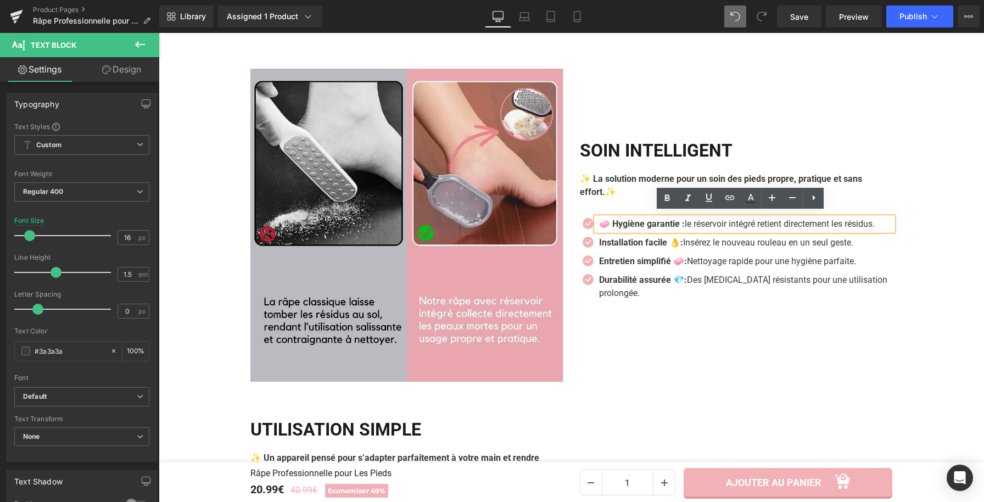
click at [159, 33] on div at bounding box center [159, 33] width 0 height 0
click at [623, 246] on strong "Installation facile 👌:" at bounding box center [641, 242] width 84 height 10
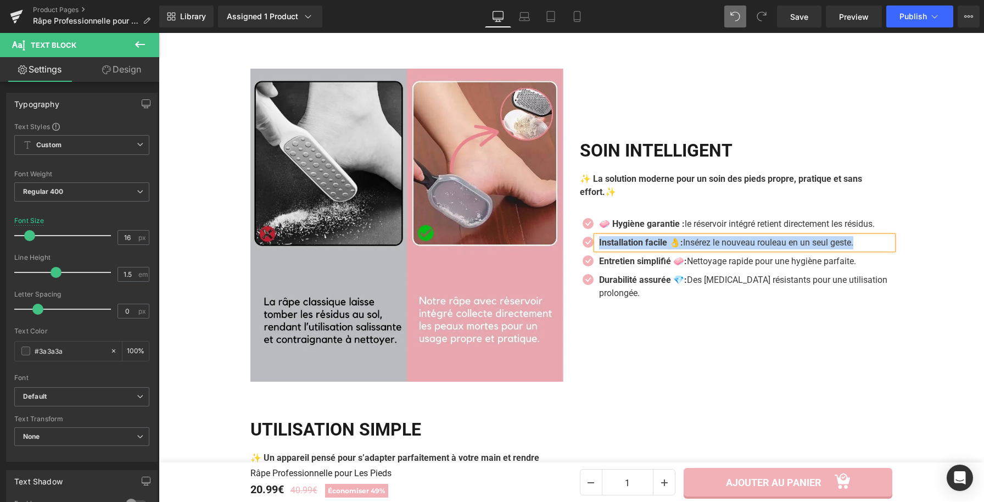
paste div
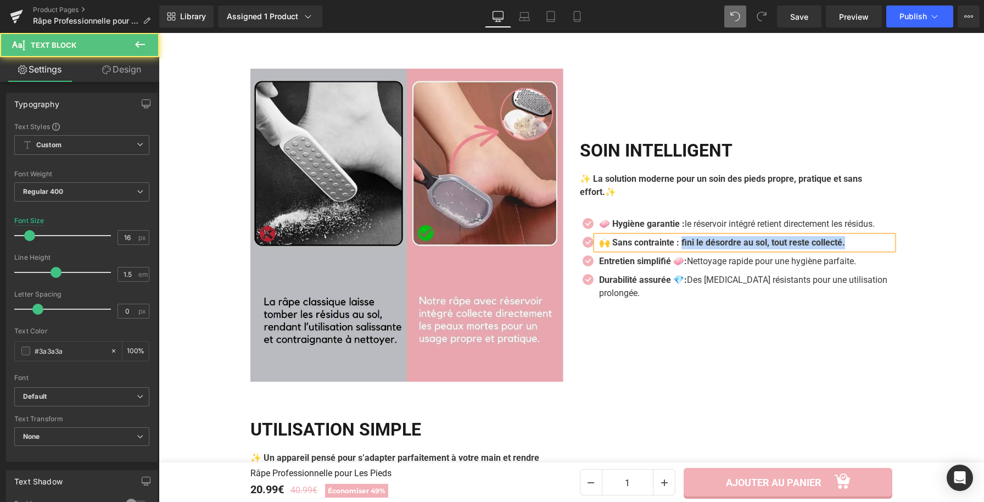
drag, startPoint x: 682, startPoint y: 245, endPoint x: 893, endPoint y: 251, distance: 210.5
click at [893, 251] on div "SOIN INTELLIGENT Heading ✨ La solution moderne pour un soin des pieds propre, p…" at bounding box center [737, 225] width 330 height 313
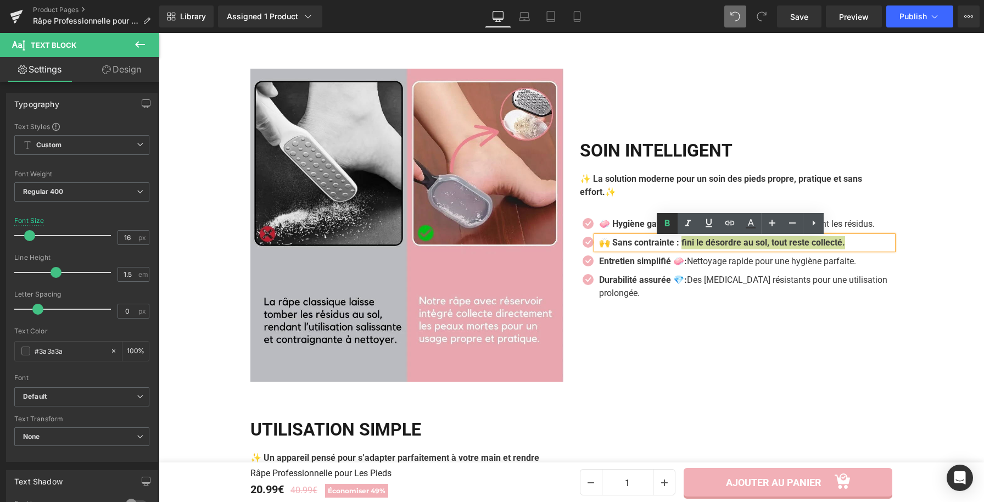
drag, startPoint x: 669, startPoint y: 218, endPoint x: 370, endPoint y: 58, distance: 338.9
click at [669, 218] on icon at bounding box center [667, 223] width 13 height 13
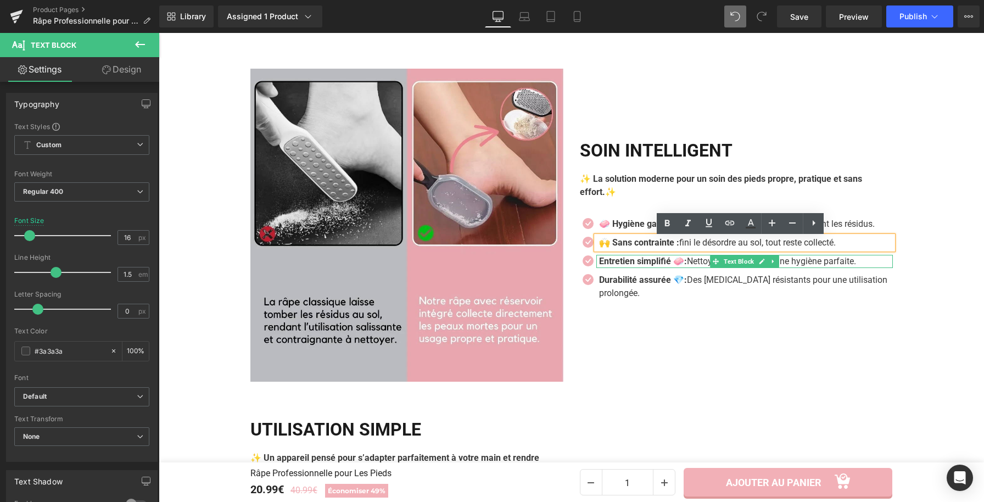
click at [687, 263] on strong "Entretien simplifié 🧼:" at bounding box center [643, 261] width 88 height 10
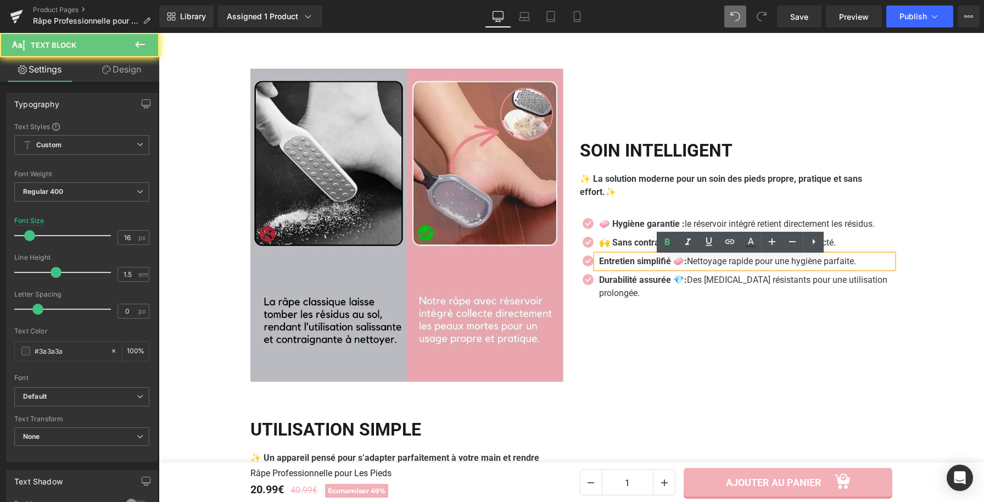
click at [693, 264] on p "Entretien simplifié 🧼: Nettoyage rapide pour une hygiène parfaite." at bounding box center [746, 261] width 294 height 13
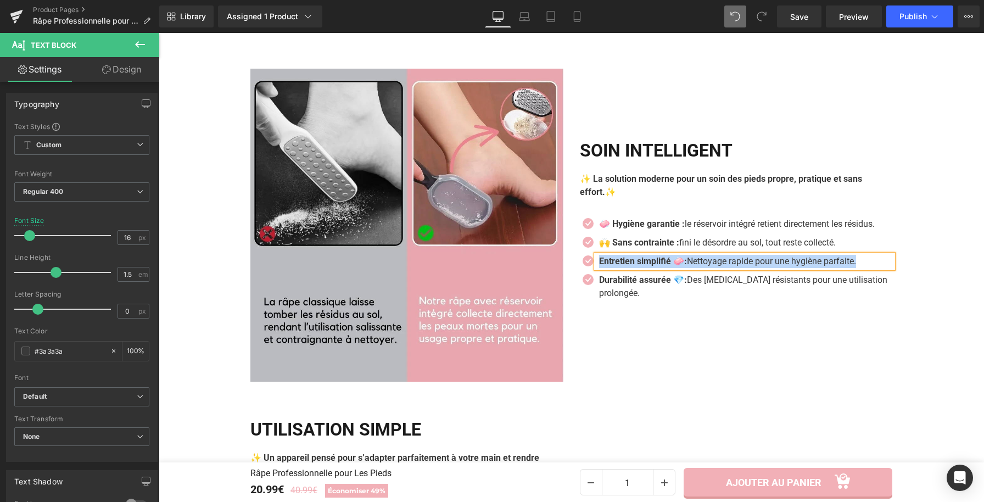
paste div
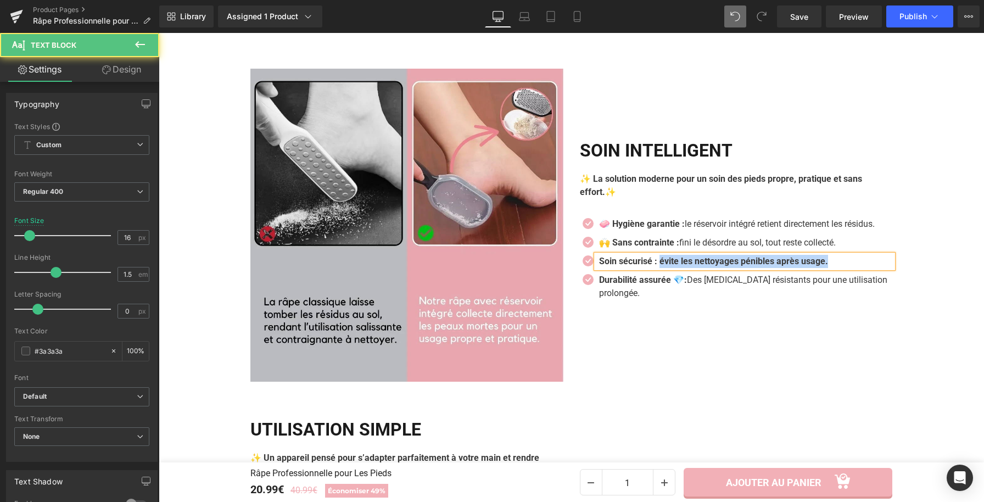
drag, startPoint x: 661, startPoint y: 264, endPoint x: 856, endPoint y: 261, distance: 195.0
click at [856, 261] on p "Soin sécurisé : évite les nettoyages pénibles après usage." at bounding box center [746, 261] width 294 height 13
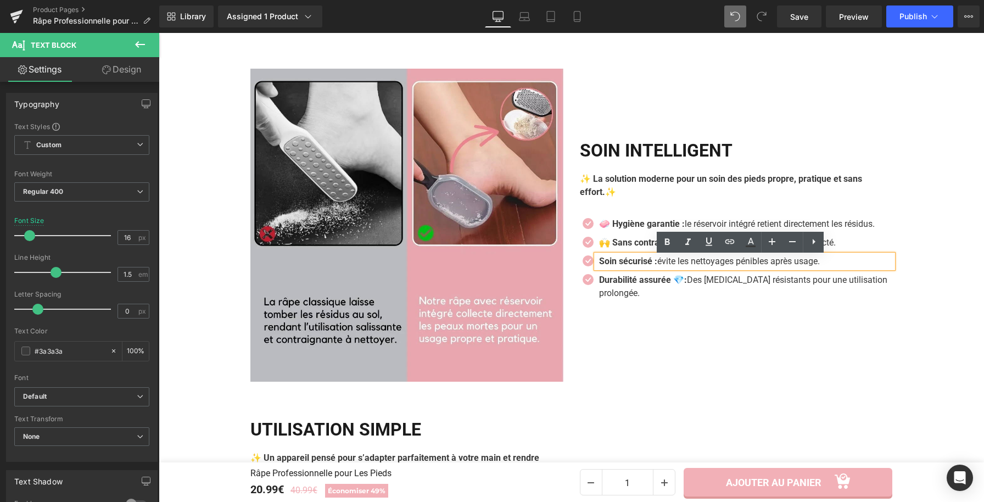
click at [676, 325] on div "SOIN INTELLIGENT Heading ✨ La solution moderne pour un soin des pieds propre, p…" at bounding box center [737, 225] width 330 height 313
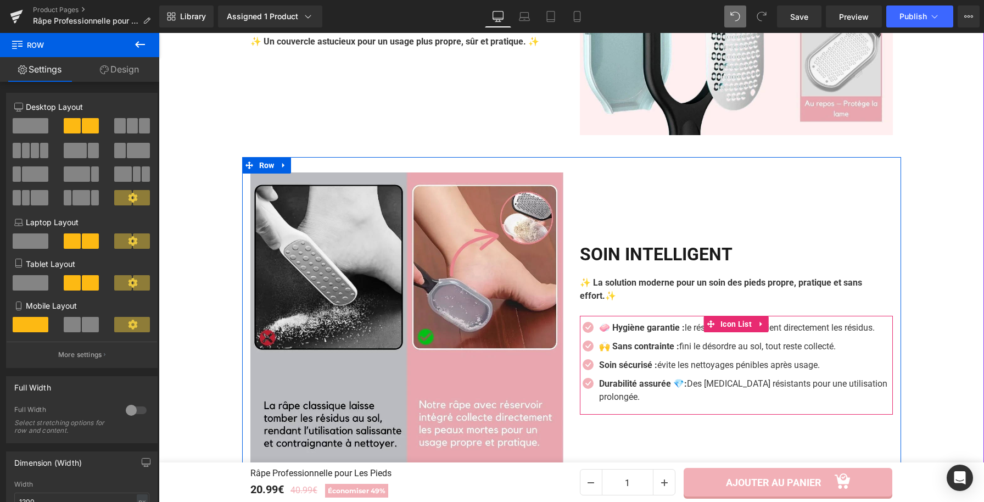
scroll to position [1499, 0]
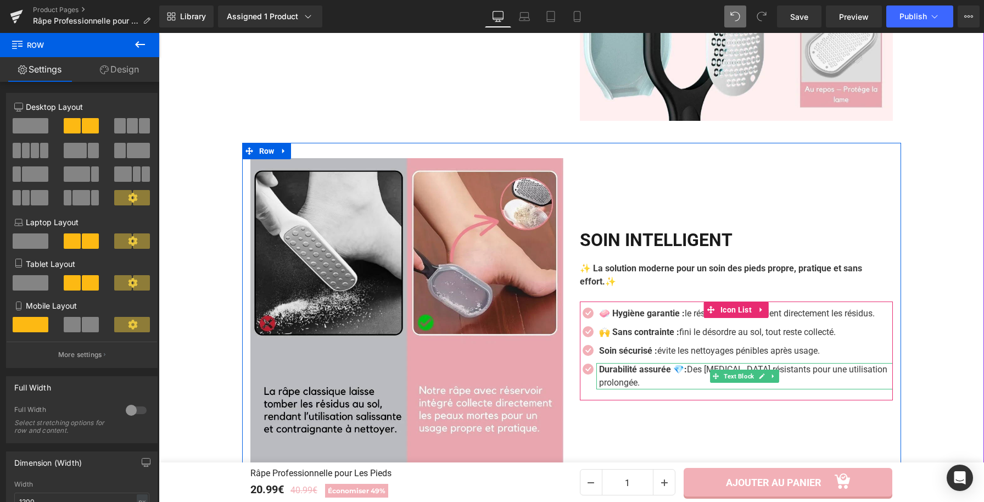
click at [704, 376] on p "Durabilité assurée 💎: Des rouleaux résistants pour une utilisation prolongée." at bounding box center [746, 376] width 294 height 26
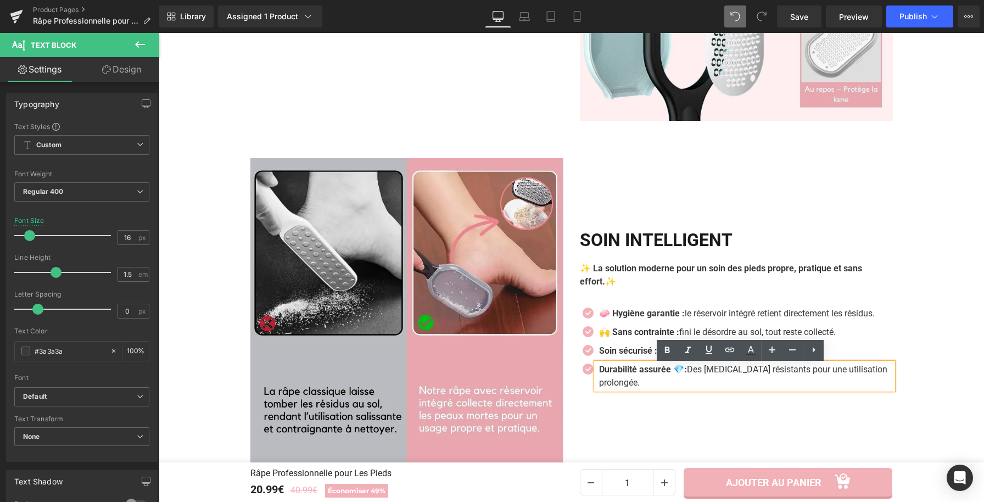
click at [700, 427] on div "SOIN INTELLIGENT Heading ✨ La solution moderne pour un soin des pieds propre, p…" at bounding box center [737, 314] width 330 height 313
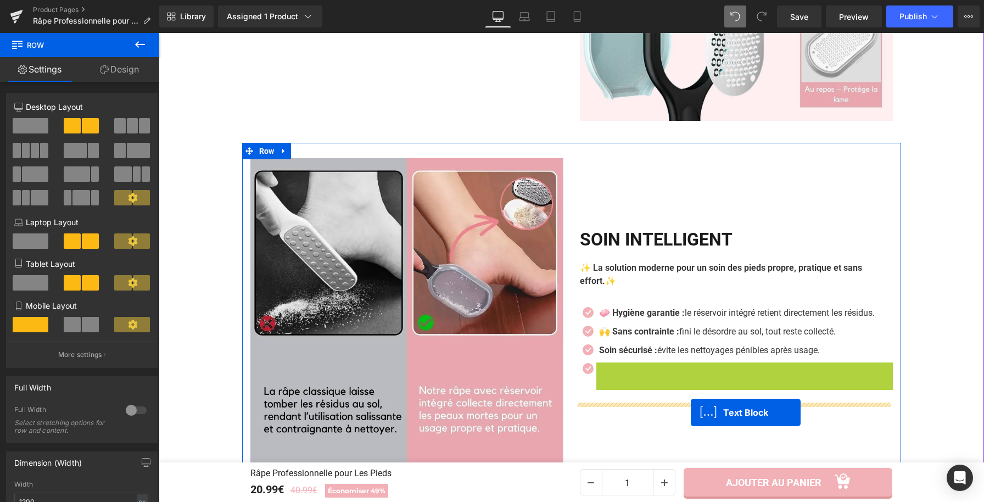
drag, startPoint x: 703, startPoint y: 398, endPoint x: 691, endPoint y: 413, distance: 19.1
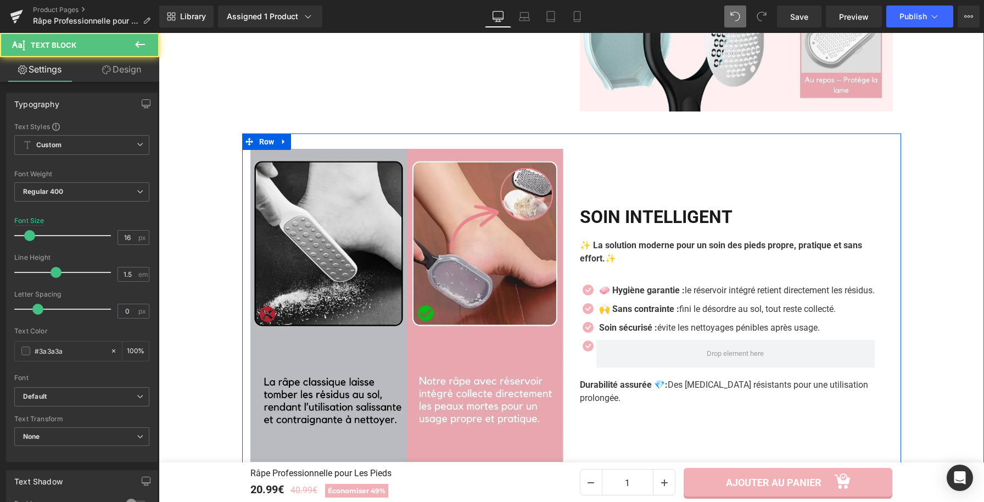
scroll to position [1516, 0]
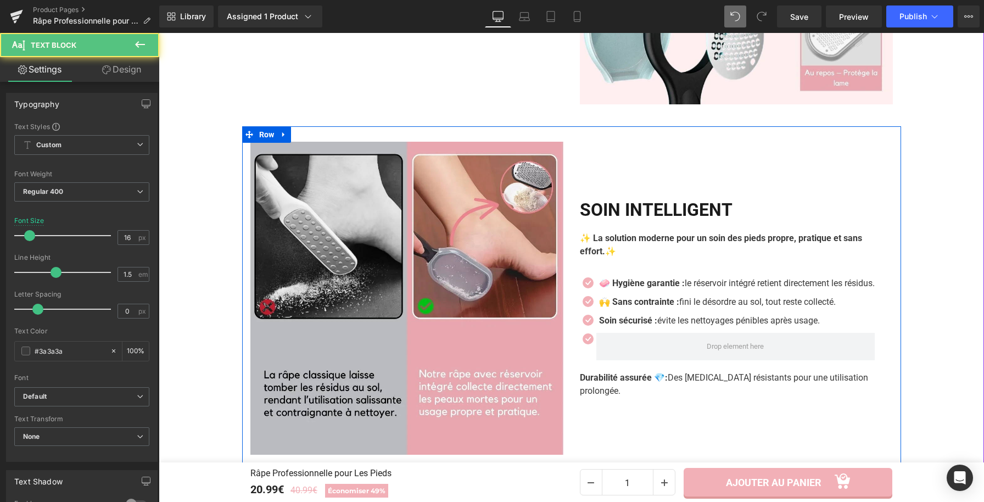
click at [672, 386] on p "Durabilité assurée 💎: Des rouleaux résistants pour une utilisation prolongée." at bounding box center [736, 384] width 313 height 26
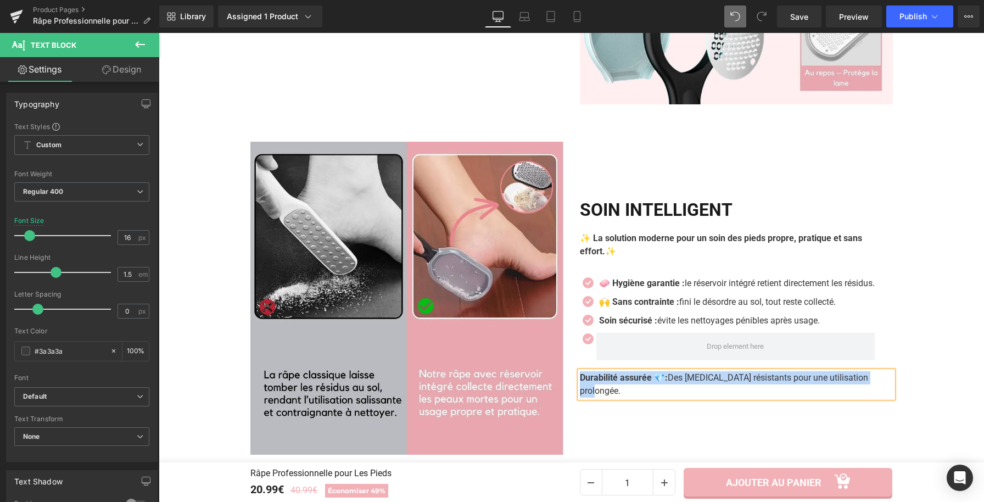
paste div
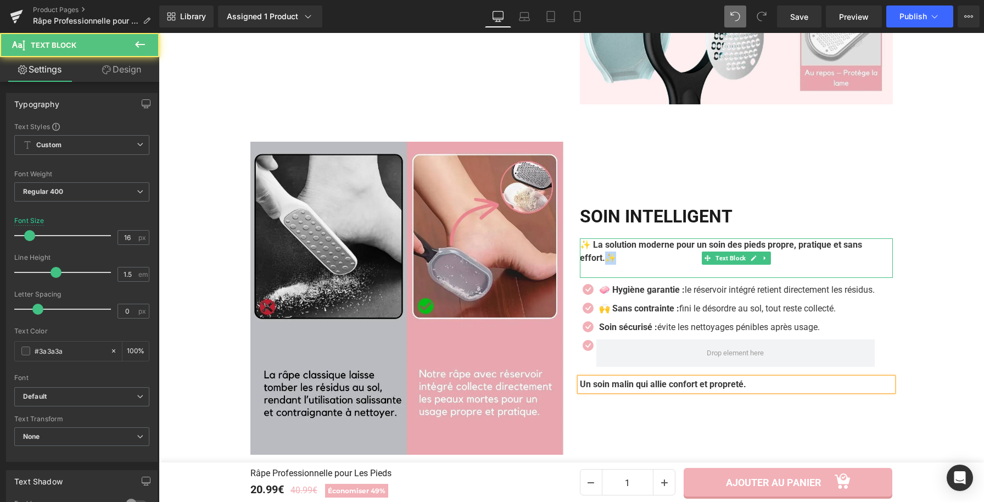
click at [602, 261] on b "✨ La solution moderne pour un soin des pieds propre, pratique et sans effort.✨" at bounding box center [721, 252] width 282 height 24
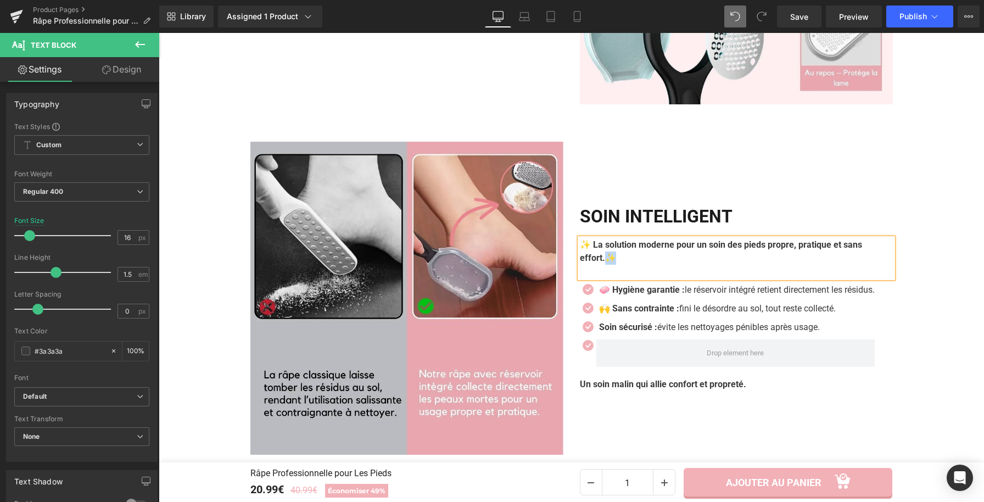
click at [159, 33] on div at bounding box center [159, 33] width 0 height 0
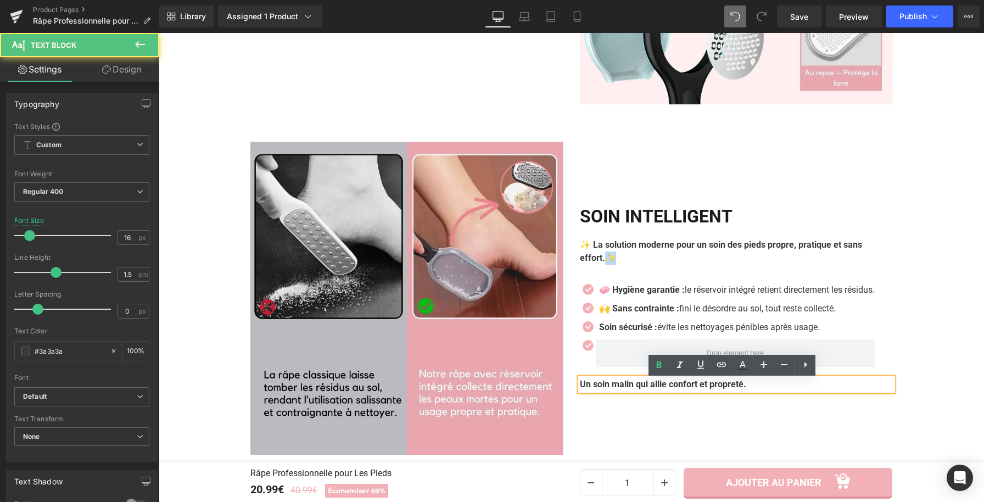
click at [583, 387] on b "Un soin malin qui allie confort et propreté." at bounding box center [663, 384] width 166 height 10
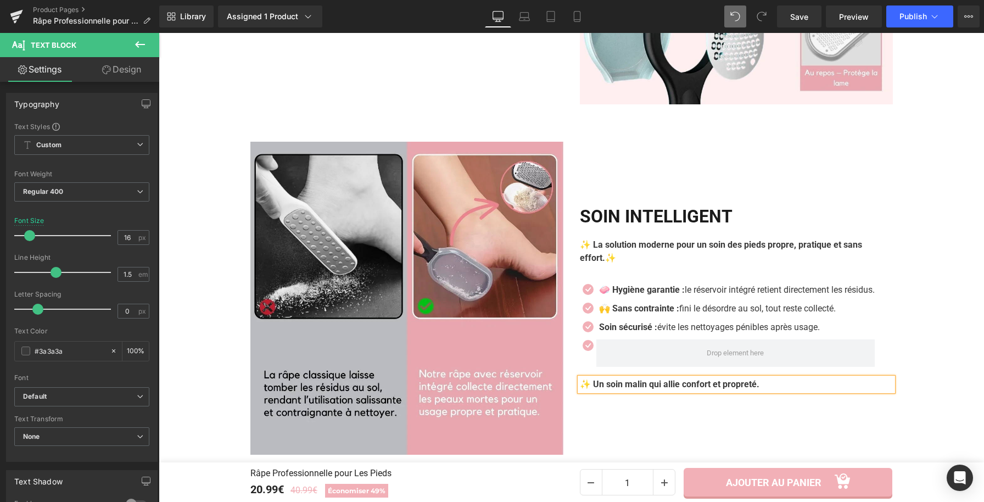
click at [775, 391] on p "✨ Un soin malin qui allie confort et propreté." at bounding box center [736, 384] width 313 height 13
click at [745, 284] on span "Icon List" at bounding box center [736, 286] width 37 height 16
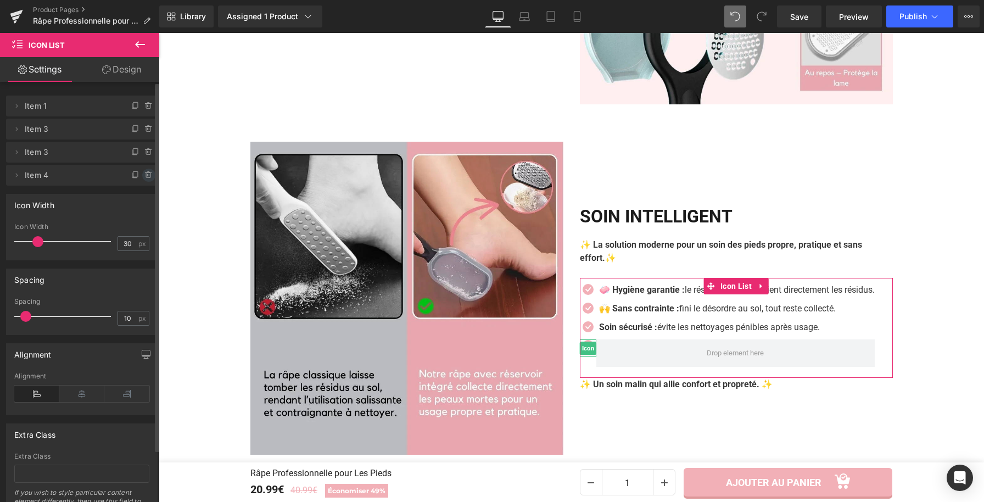
click at [147, 172] on icon at bounding box center [148, 172] width 2 height 1
click at [137, 175] on button "Delete" at bounding box center [137, 176] width 35 height 14
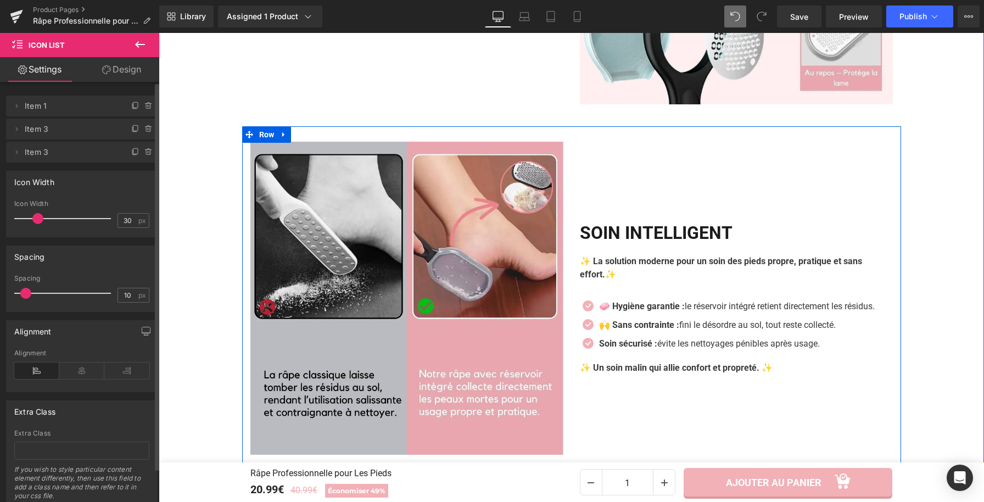
click at [870, 203] on div "SOIN INTELLIGENT Heading ✨ La solution moderne pour un soin des pieds propre, p…" at bounding box center [737, 298] width 330 height 313
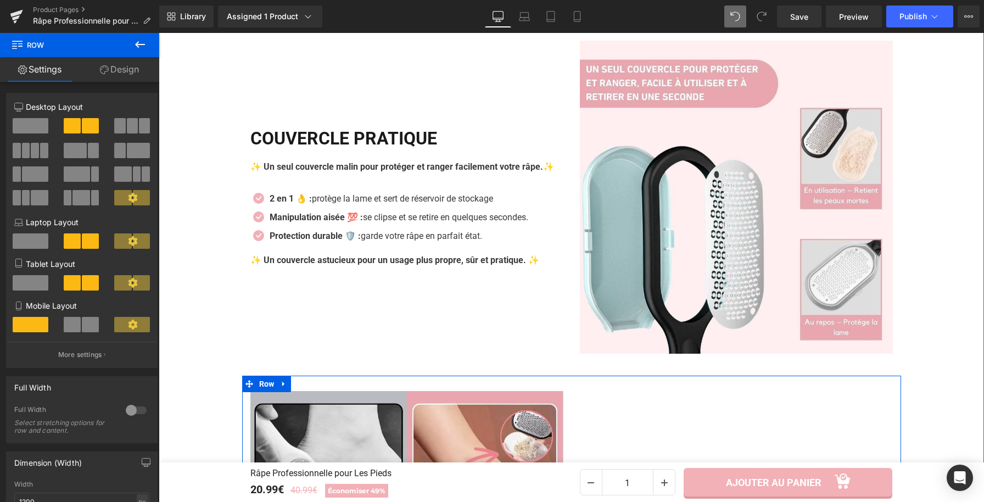
scroll to position [1235, 0]
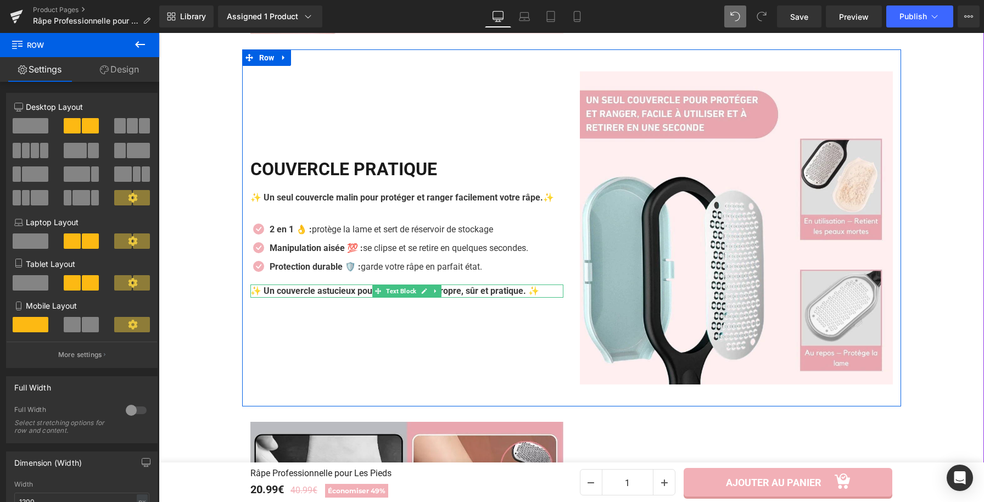
click at [472, 296] on b "✨ Un couvercle astucieux pour un usage plus propre, sûr et pratique. ✨" at bounding box center [394, 291] width 289 height 10
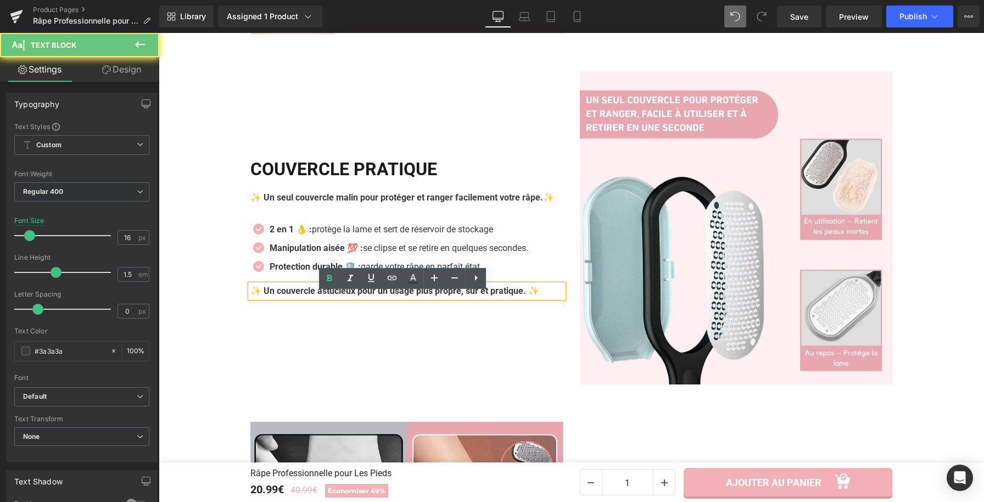
click at [472, 296] on b "✨ Un couvercle astucieux pour un usage plus propre, sûr et pratique. ✨" at bounding box center [394, 291] width 289 height 10
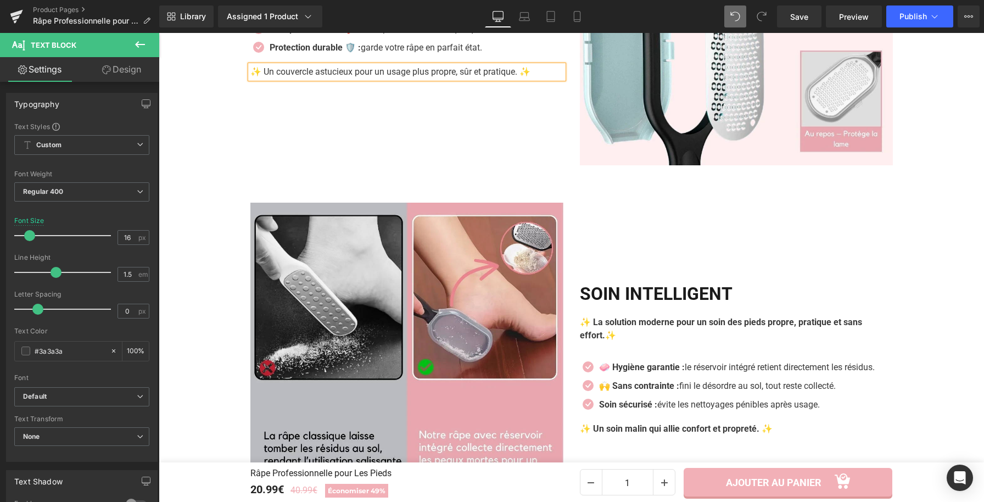
scroll to position [1479, 0]
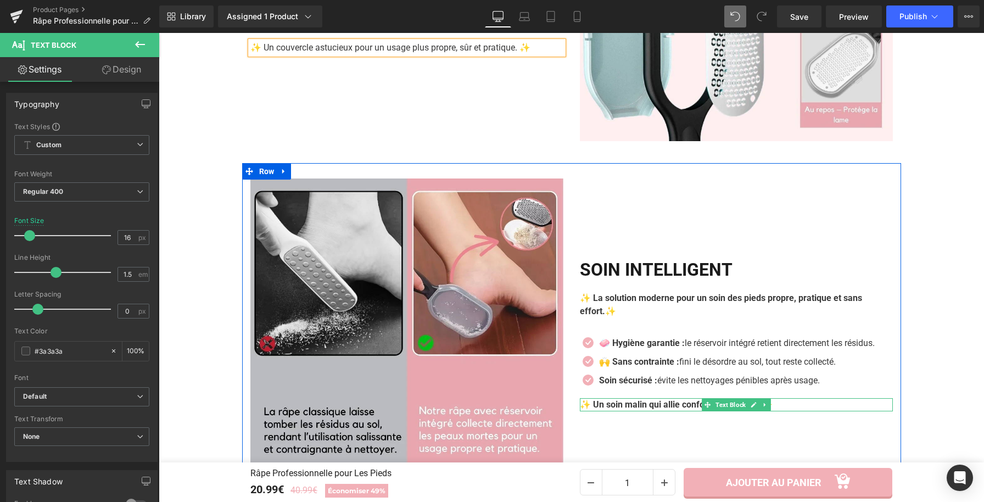
click at [645, 409] on b "✨ Un soin malin qui allie confort et propreté. ✨" at bounding box center [676, 404] width 193 height 10
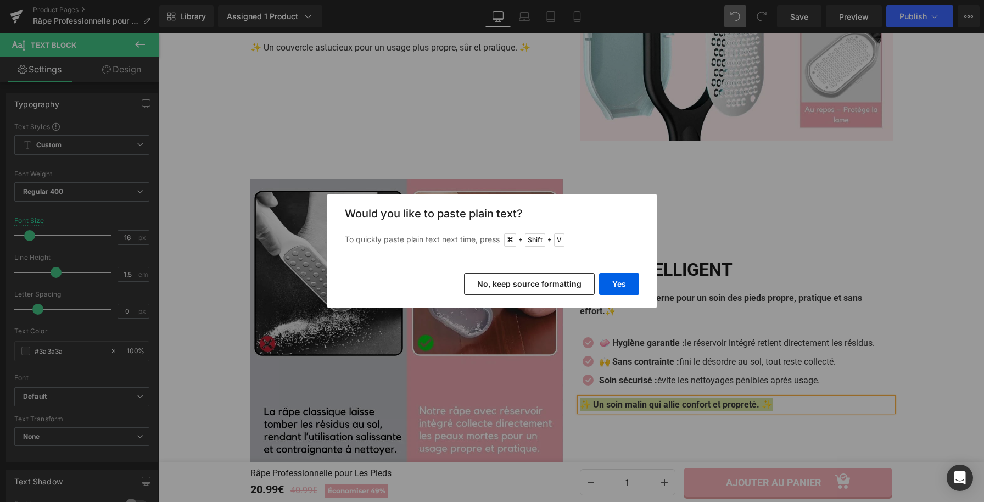
click at [532, 285] on button "No, keep source formatting" at bounding box center [529, 284] width 131 height 22
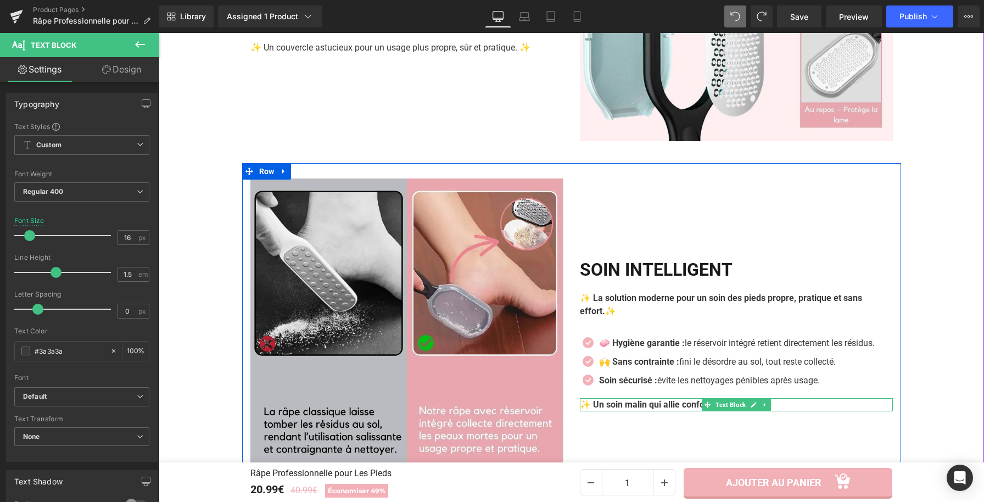
click at [675, 408] on b "✨ Un soin malin qui allie confort et propreté. ✨" at bounding box center [676, 404] width 193 height 10
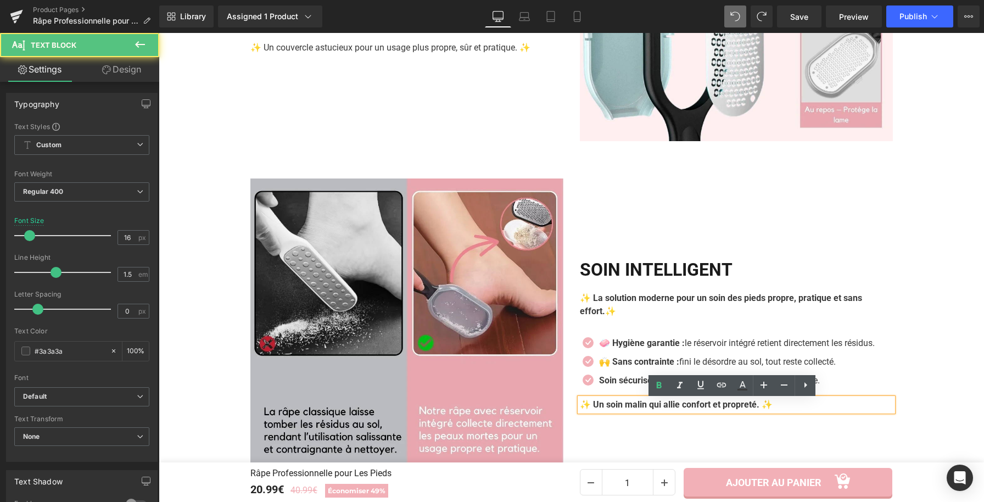
click at [675, 408] on b "✨ Un soin malin qui allie confort et propreté. ✨" at bounding box center [676, 404] width 193 height 10
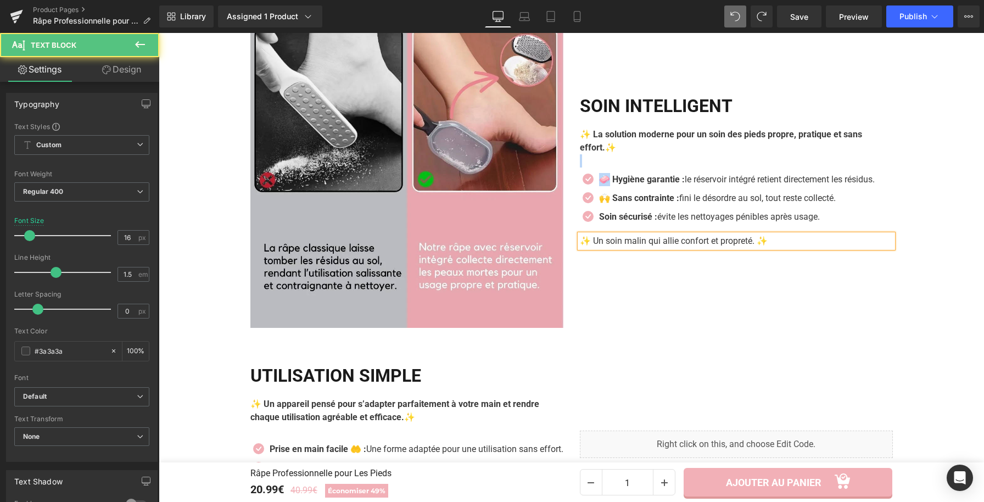
scroll to position [1601, 0]
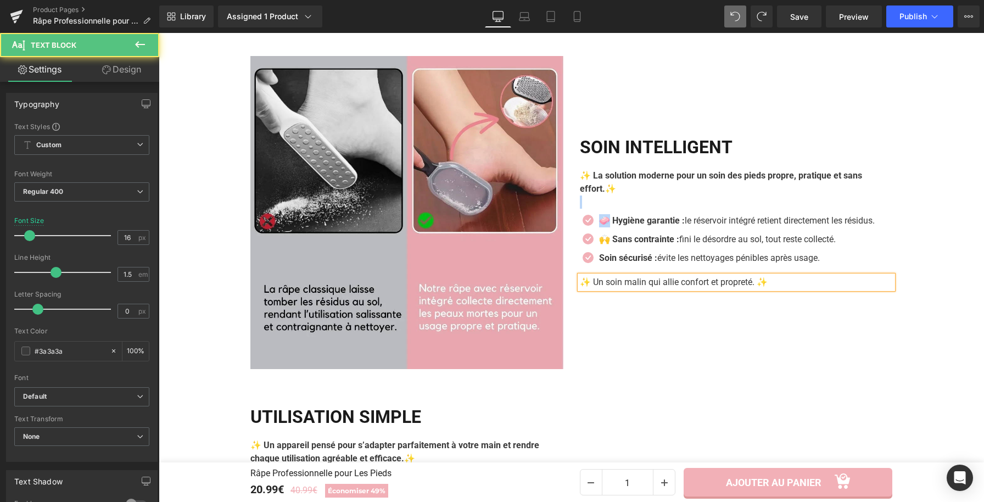
drag, startPoint x: 606, startPoint y: 97, endPoint x: 596, endPoint y: 98, distance: 10.5
click at [596, 98] on div "SOIN INTELLIGENT Heading ✨ La solution moderne pour un soin des pieds propre, p…" at bounding box center [737, 212] width 330 height 313
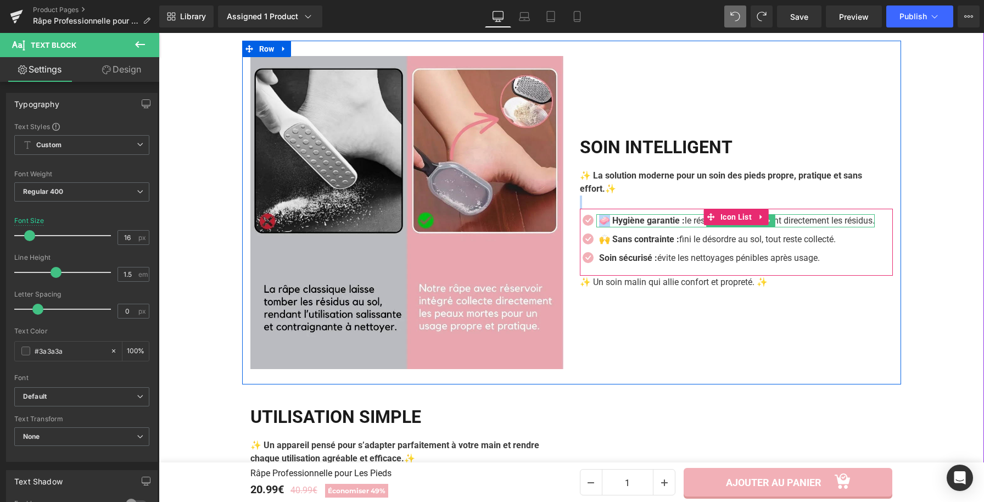
click at [682, 224] on strong "🧼 Hygiène garantie :" at bounding box center [642, 220] width 86 height 10
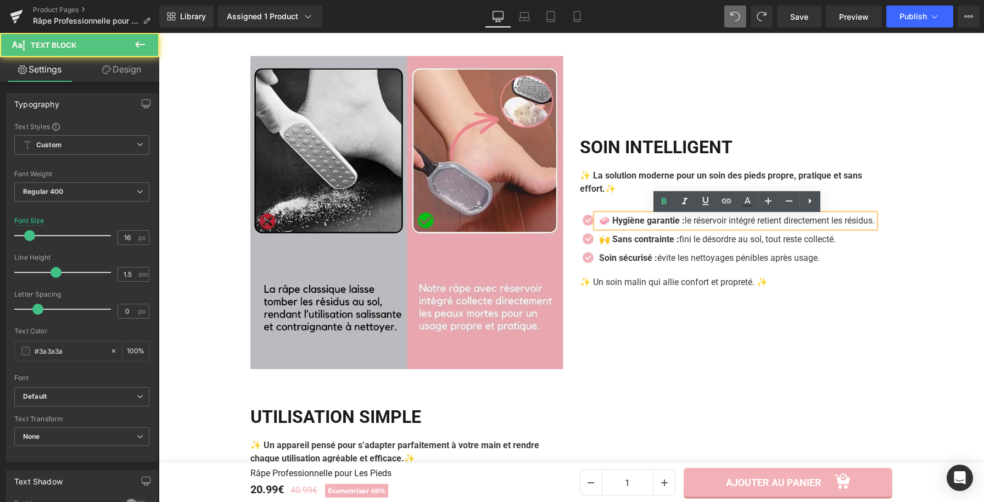
click at [682, 224] on strong "🧼 Hygiène garantie :" at bounding box center [642, 220] width 86 height 10
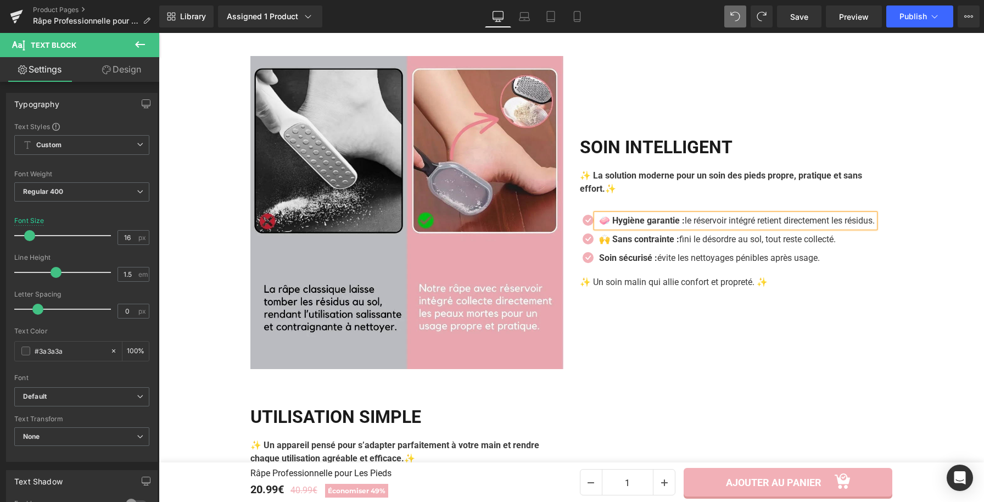
paste div
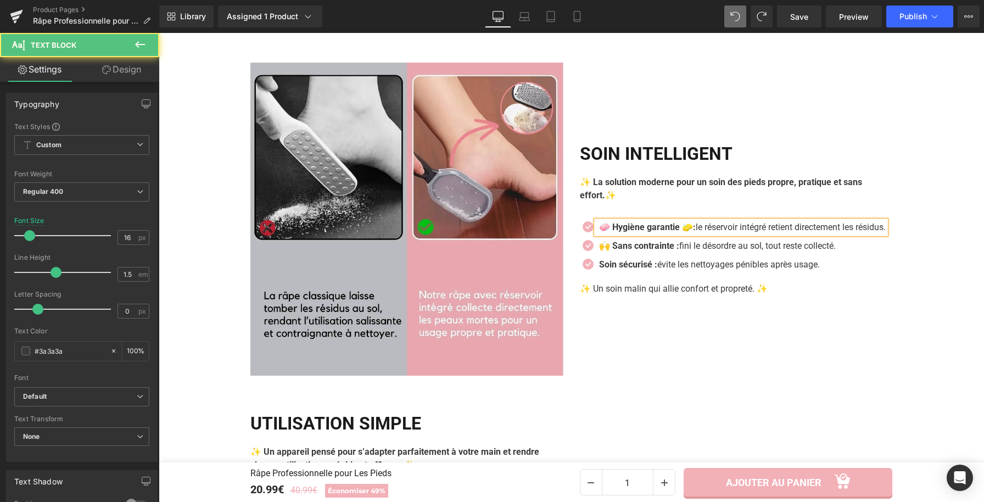
click at [610, 222] on strong "🧼 Hygiène garantie 🧽:" at bounding box center [647, 227] width 97 height 10
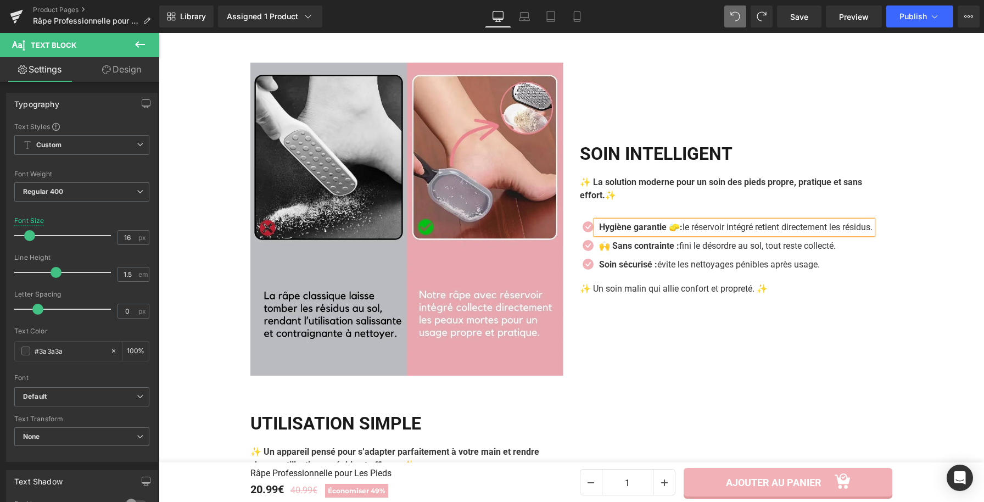
scroll to position [1601, 0]
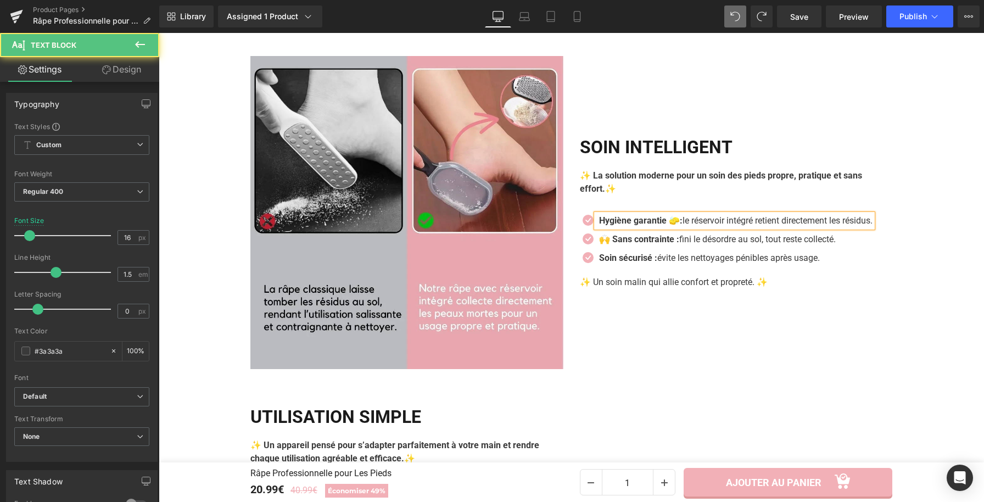
click at [680, 225] on strong "Hygiène garantie 🧽:" at bounding box center [640, 220] width 83 height 10
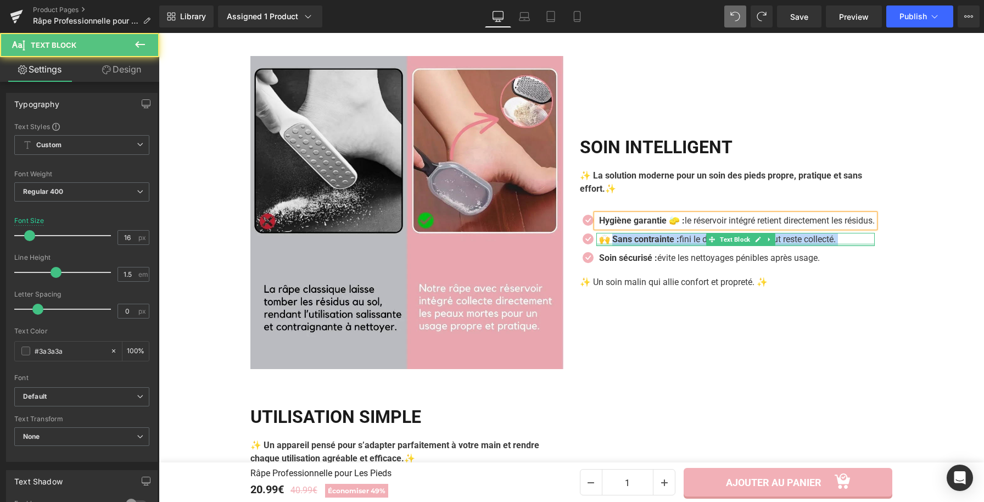
click at [599, 245] on div "🙌 Sans contrainte : fini le désordre au sol, tout reste collecté. Text Block" at bounding box center [736, 239] width 279 height 13
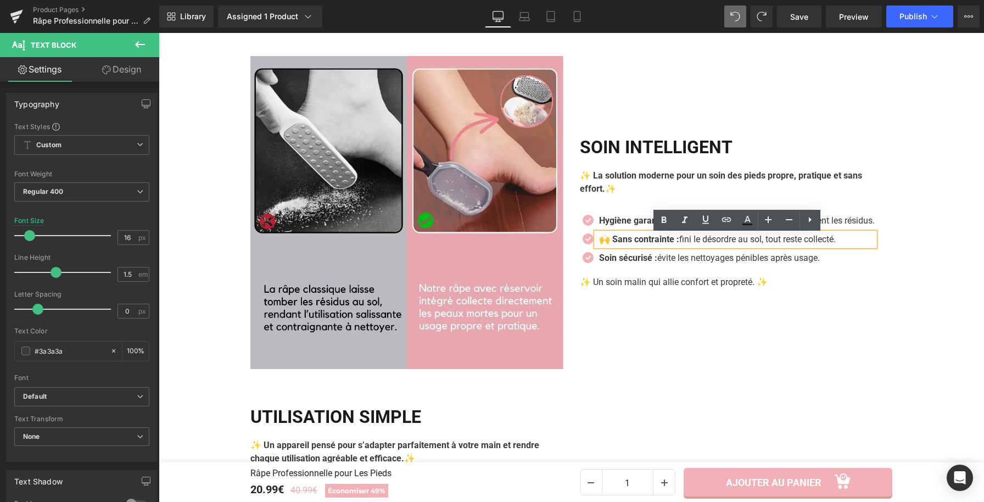
click at [603, 244] on strong "🙌 Sans contrainte :" at bounding box center [639, 239] width 80 height 10
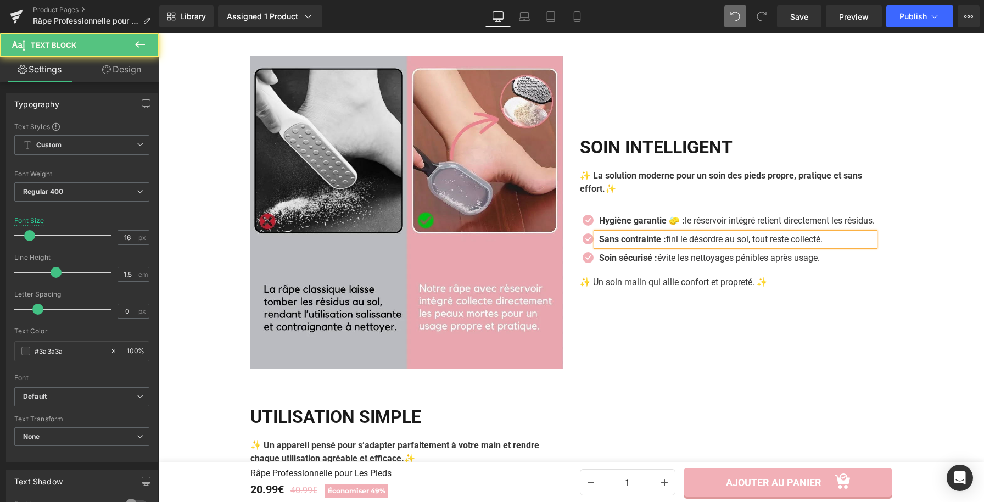
click at [661, 243] on strong "Sans contrainte :" at bounding box center [632, 239] width 67 height 10
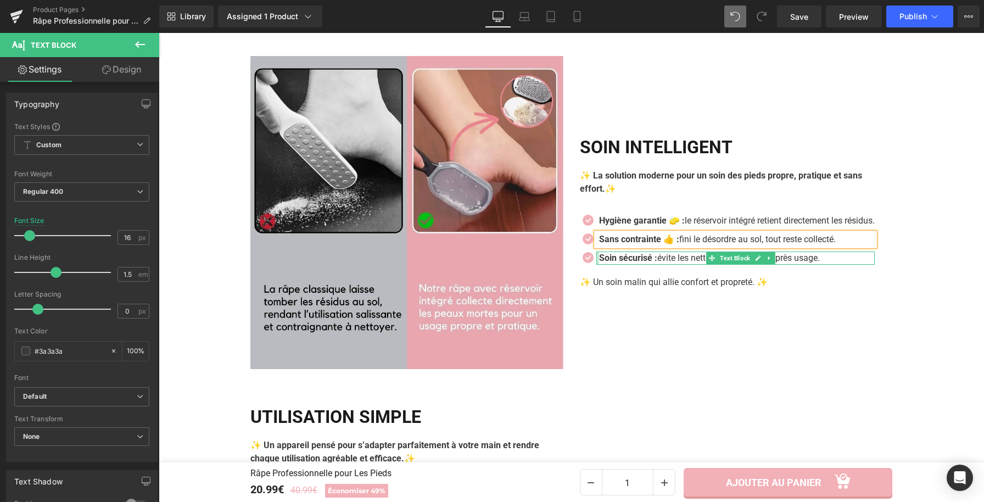
click at [599, 261] on strong "Soin sécurisé :" at bounding box center [628, 258] width 58 height 10
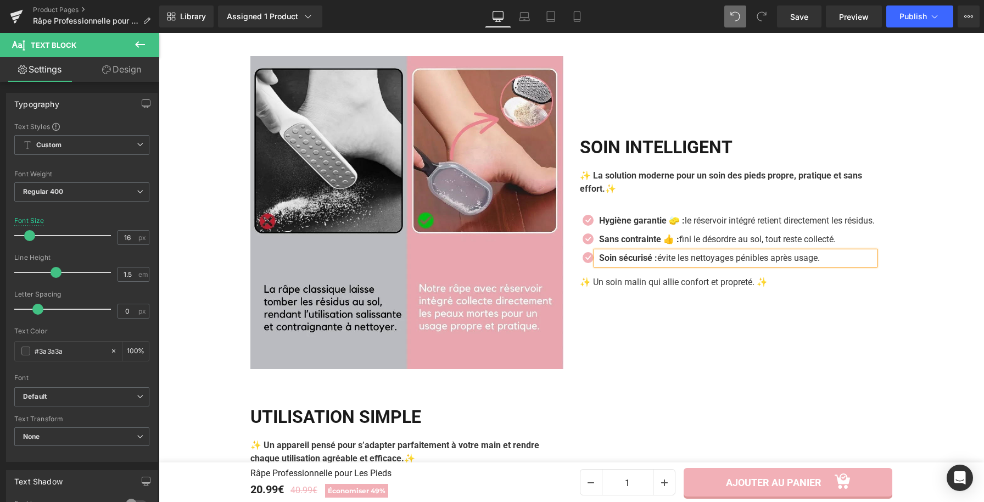
click at [599, 260] on strong "Soin sécurisé :" at bounding box center [628, 258] width 58 height 10
click at [599, 242] on strong "Sans contrainte 👍 :" at bounding box center [639, 239] width 80 height 10
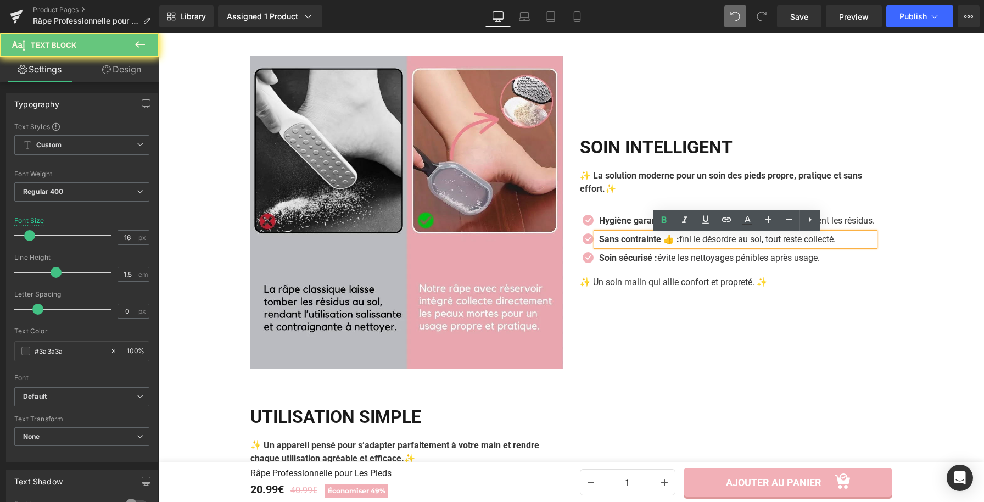
click at [599, 242] on strong "Sans contrainte 👍 :" at bounding box center [639, 239] width 80 height 10
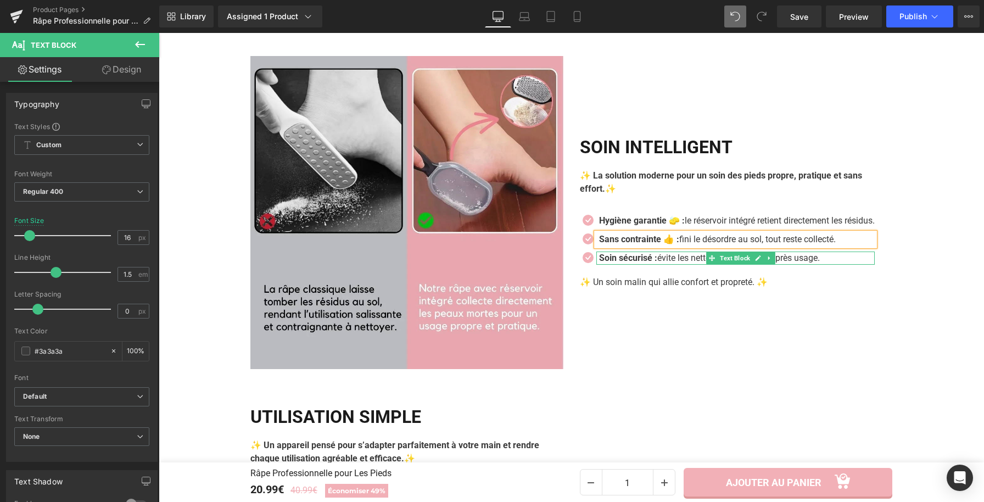
click at [655, 262] on strong "Soin sécurisé :" at bounding box center [628, 258] width 58 height 10
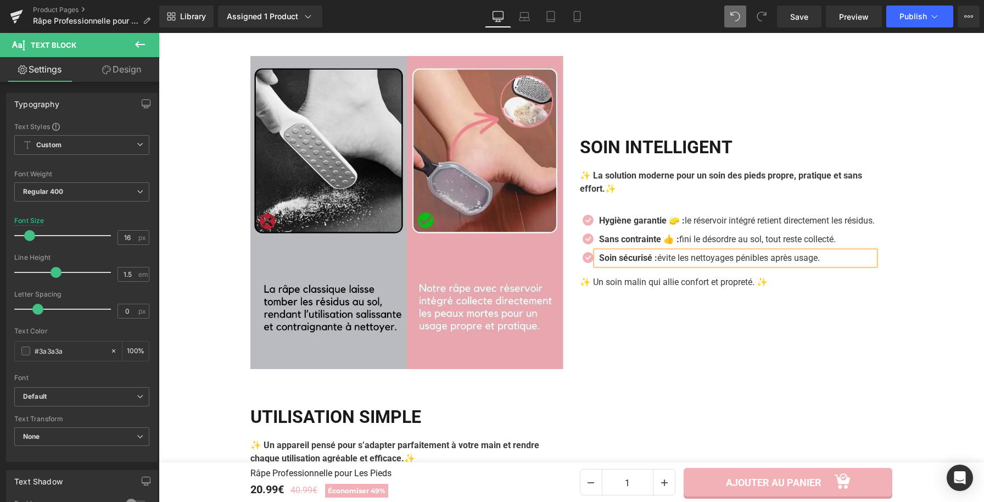
paste div
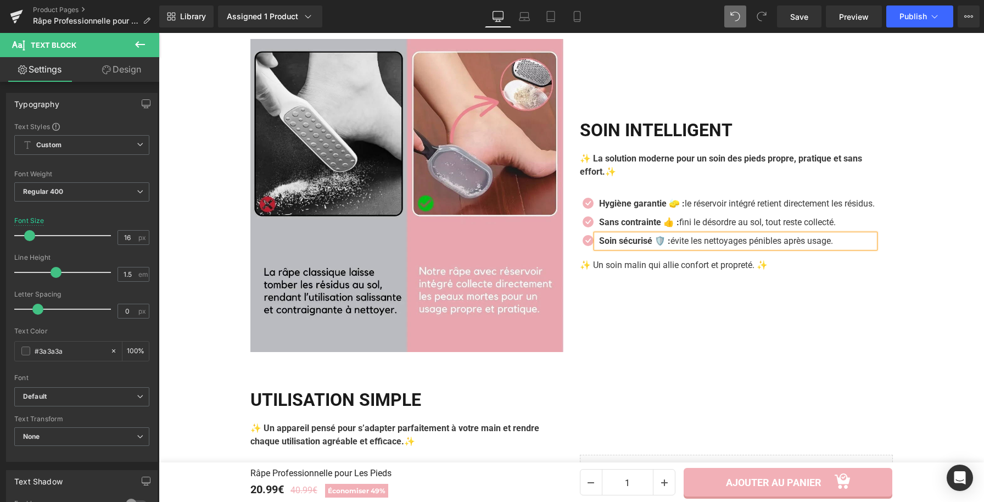
click at [704, 324] on div "SOIN INTELLIGENT Heading ✨ La solution moderne pour un soin des pieds propre, p…" at bounding box center [737, 195] width 330 height 313
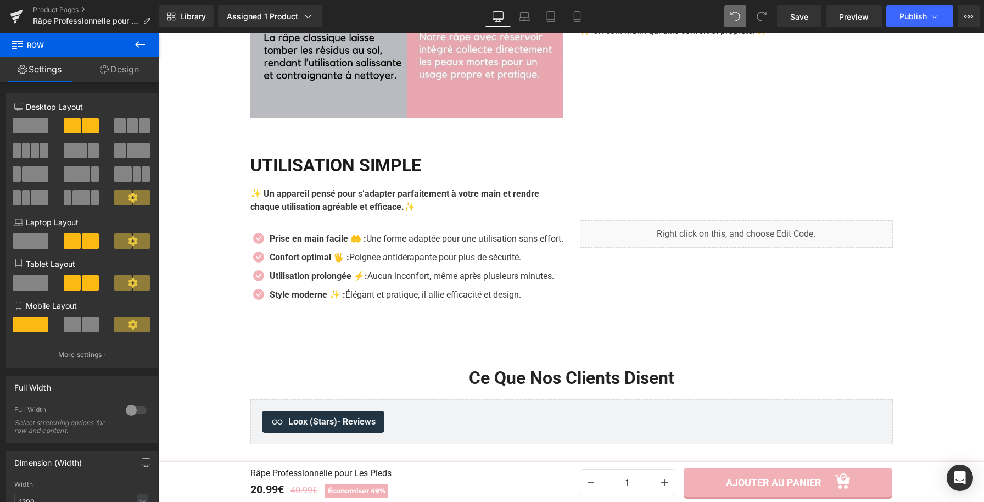
scroll to position [1864, 0]
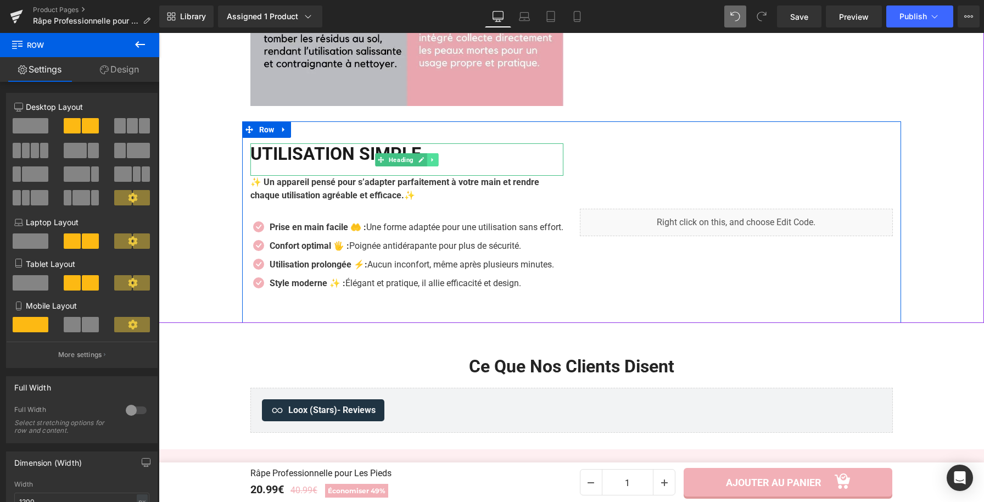
click at [428, 155] on link at bounding box center [433, 159] width 12 height 13
click at [455, 152] on h2 "Utilisation Simple" at bounding box center [406, 153] width 313 height 21
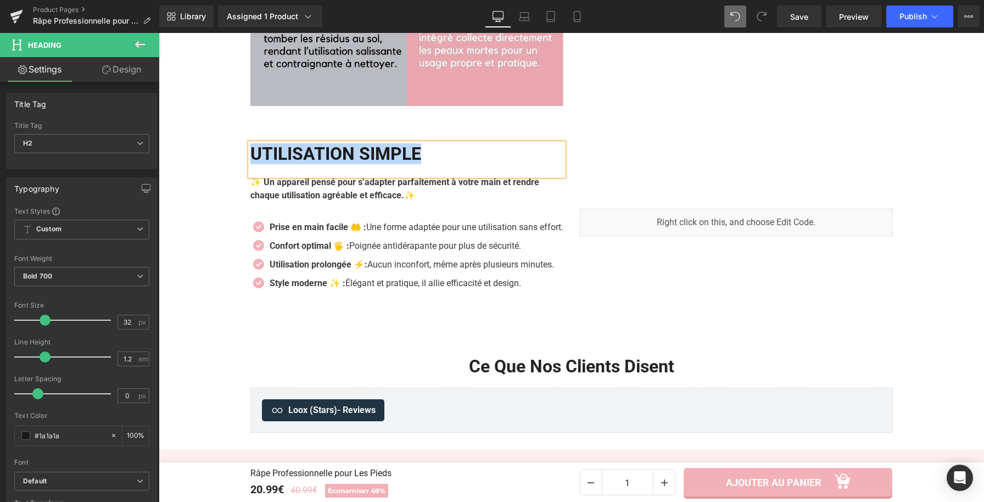
copy h2 "Utilisation Simple"
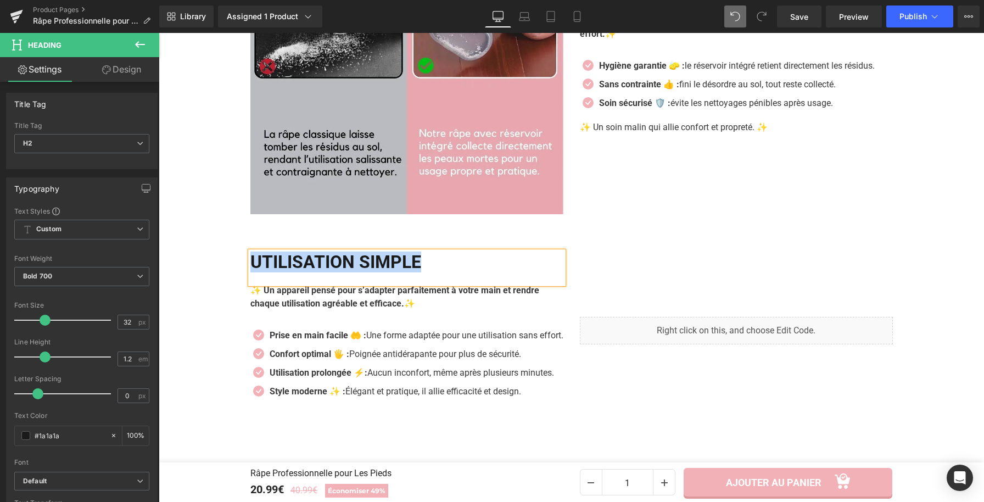
scroll to position [1820, 0]
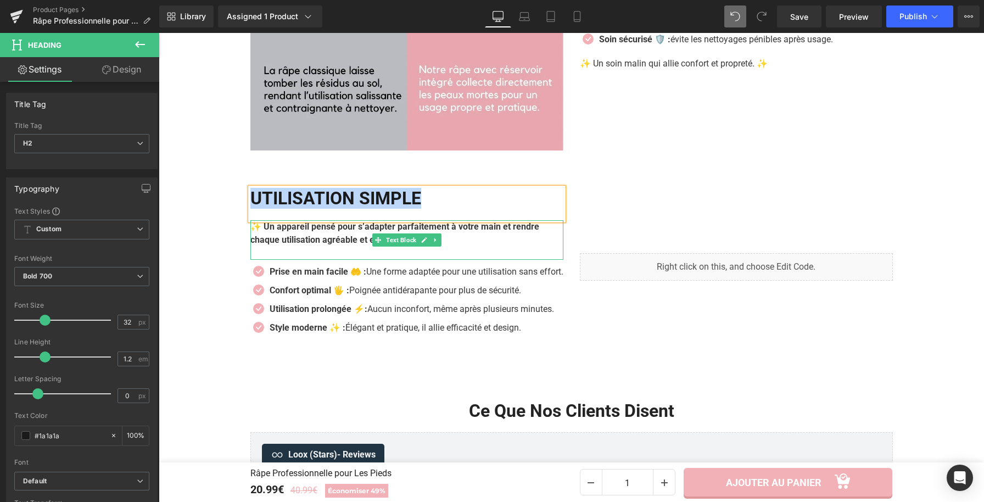
click at [341, 235] on p "✨ Un appareil pensé pour s’adapter parfaitement à votre main et rendre chaque u…" at bounding box center [406, 233] width 313 height 26
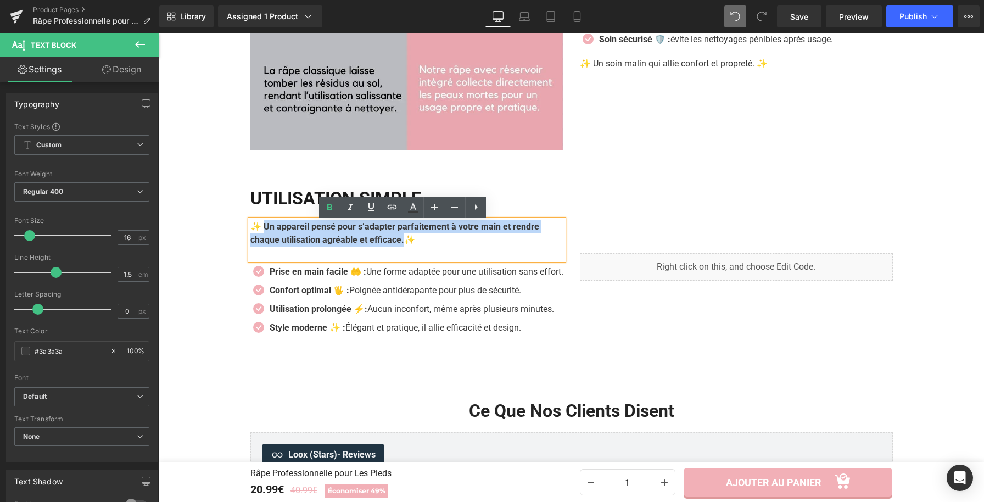
drag, startPoint x: 408, startPoint y: 244, endPoint x: 262, endPoint y: 230, distance: 146.3
click at [262, 230] on p "✨ Un appareil pensé pour s’adapter parfaitement à votre main et rendre chaque u…" at bounding box center [406, 233] width 313 height 26
paste div
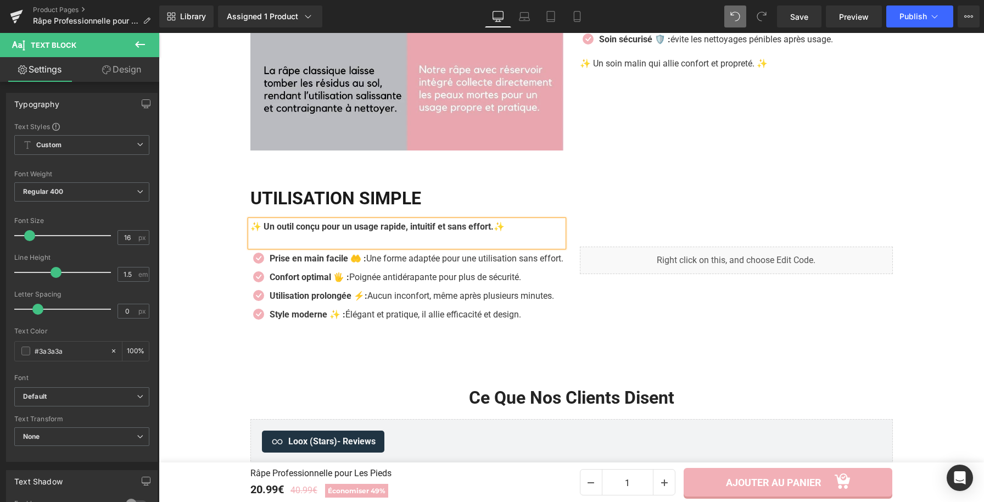
click at [294, 265] on p "Prise en main facile 🤲 : Une forme adaptée pour une utilisation sans effort." at bounding box center [417, 258] width 294 height 13
click at [293, 265] on p "Prise en main facile 🤲 : Une forme adaptée pour une utilisation sans effort." at bounding box center [417, 258] width 294 height 13
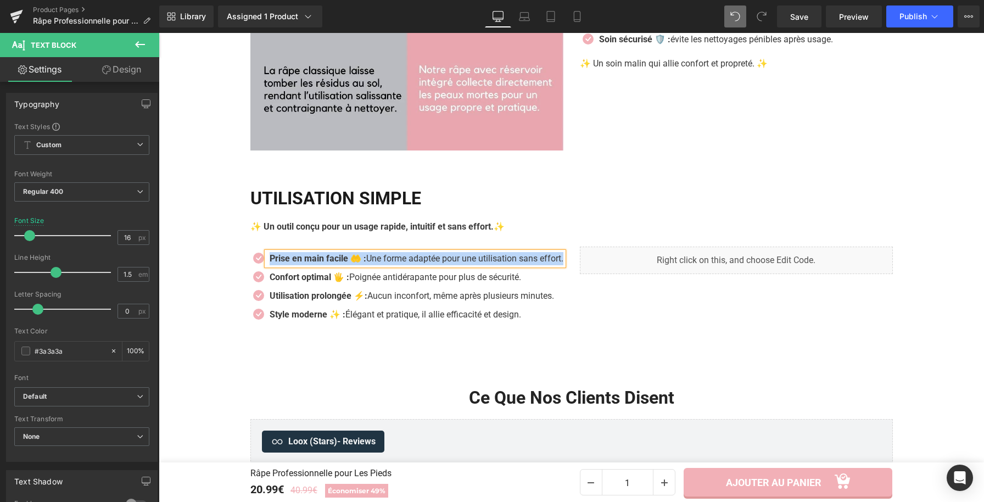
paste div
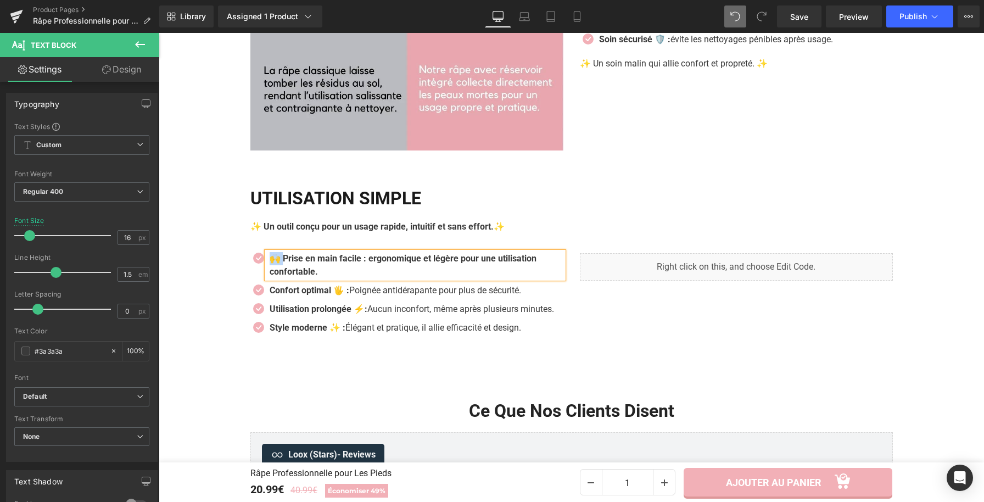
drag, startPoint x: 280, startPoint y: 264, endPoint x: 265, endPoint y: 259, distance: 14.9
click at [270, 259] on b "🙌 Prise en main facile : ergonomique et légère pour une utilisation confortable." at bounding box center [403, 265] width 267 height 24
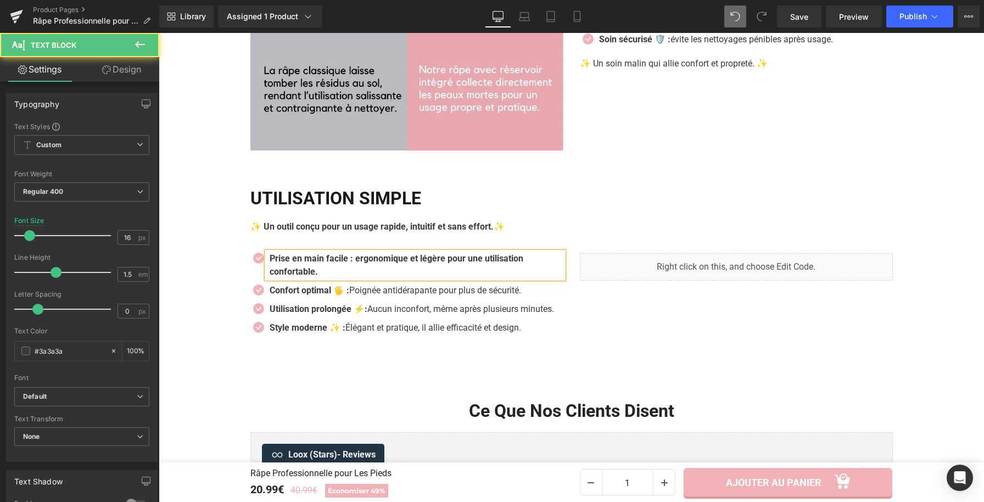
click at [349, 261] on b "Prise en main facile : ergonomique et légère pour une utilisation confortable." at bounding box center [397, 265] width 254 height 24
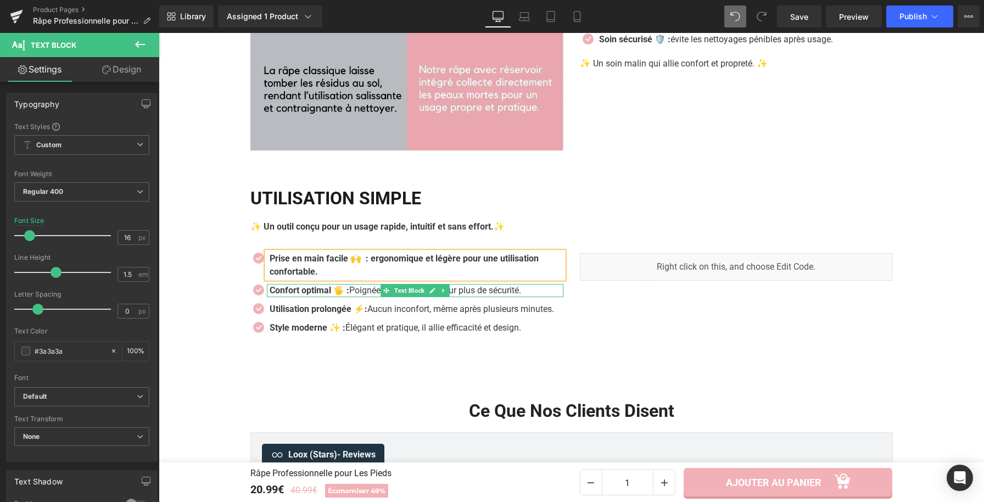
click at [325, 291] on strong "Confort optimal 🖐️ :" at bounding box center [310, 290] width 80 height 10
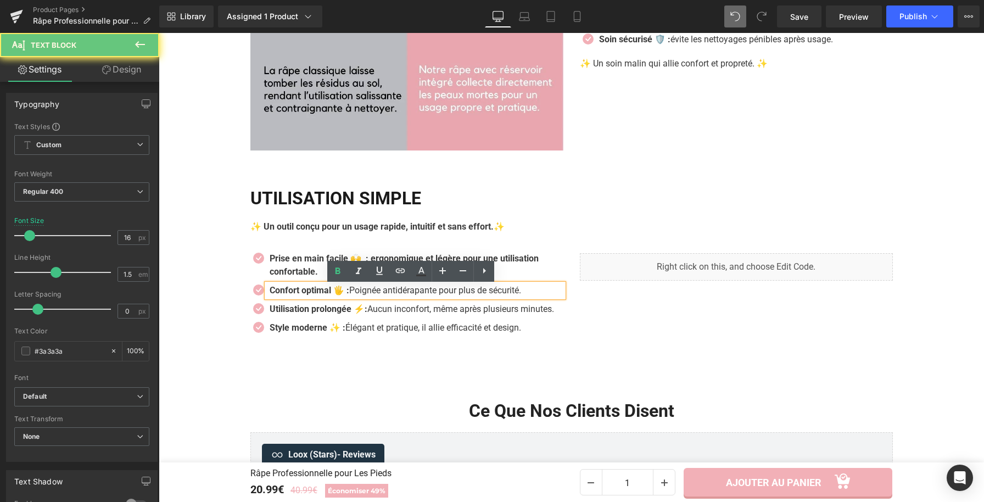
click at [341, 293] on strong "Confort optimal 🖐️ :" at bounding box center [310, 290] width 80 height 10
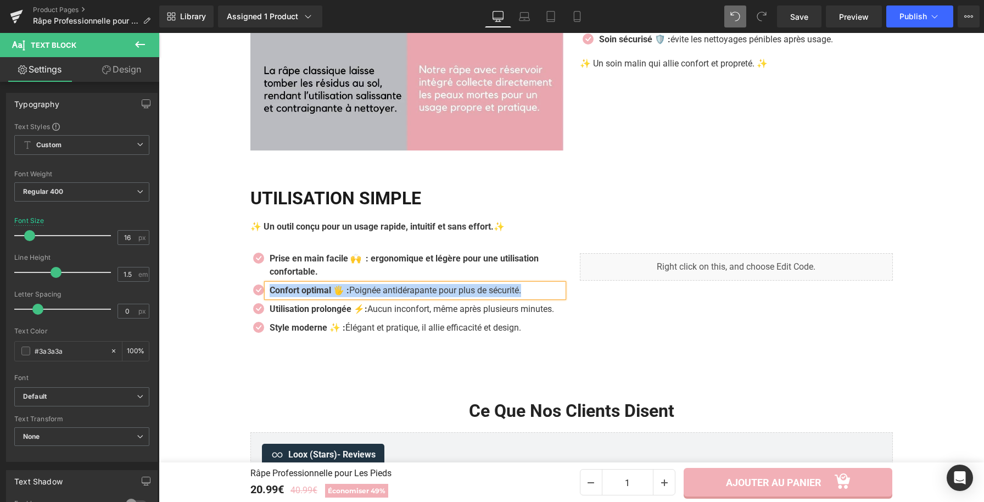
paste div
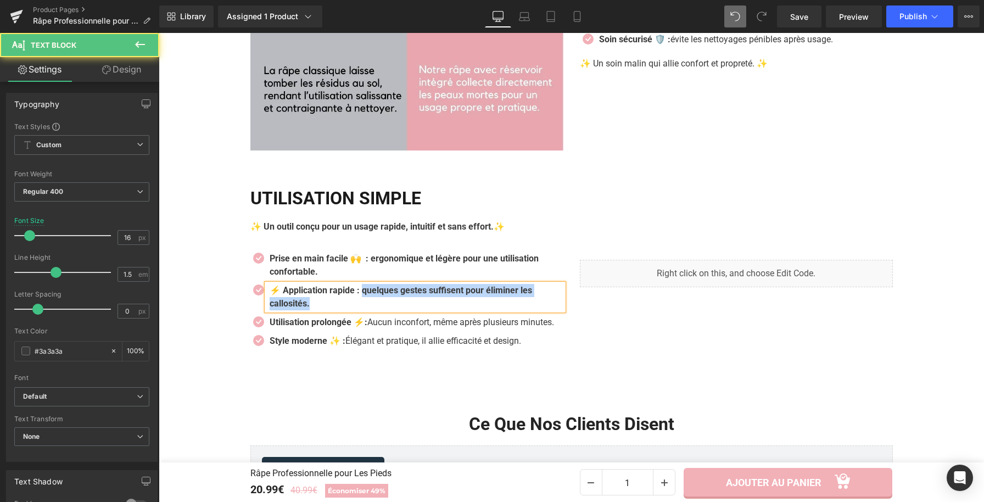
drag, startPoint x: 366, startPoint y: 296, endPoint x: 375, endPoint y: 305, distance: 12.5
click at [375, 305] on p "⚡ Application rapide : quelques gestes suffisent pour éliminer les callosités." at bounding box center [417, 297] width 294 height 26
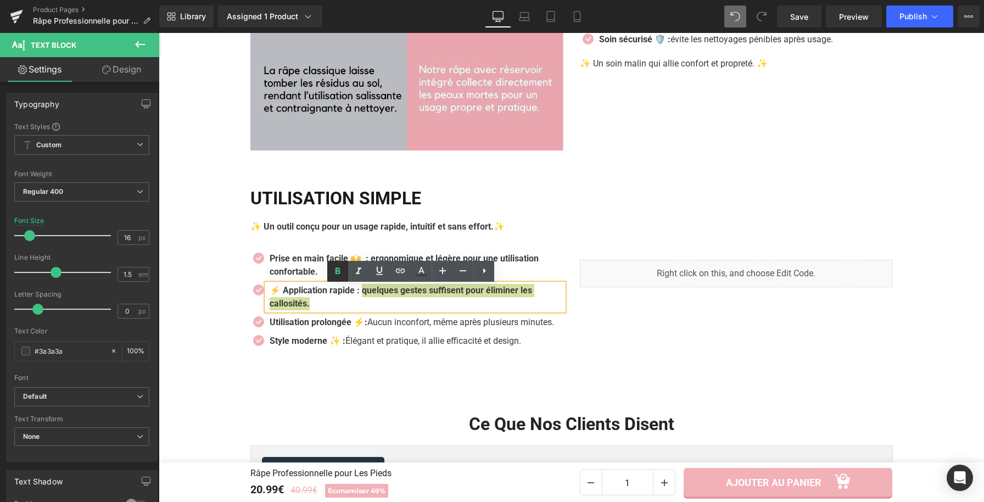
click at [341, 271] on icon at bounding box center [337, 271] width 13 height 13
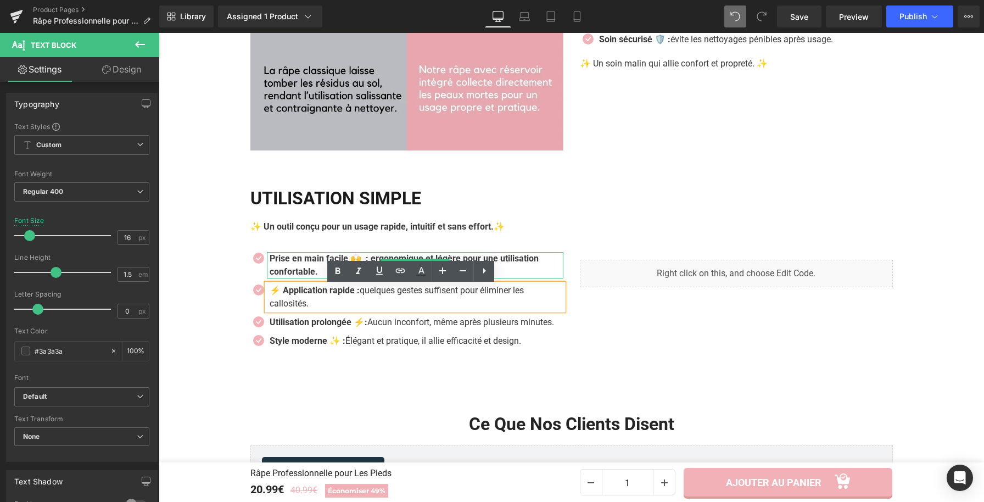
click at [383, 255] on div at bounding box center [415, 253] width 297 height 3
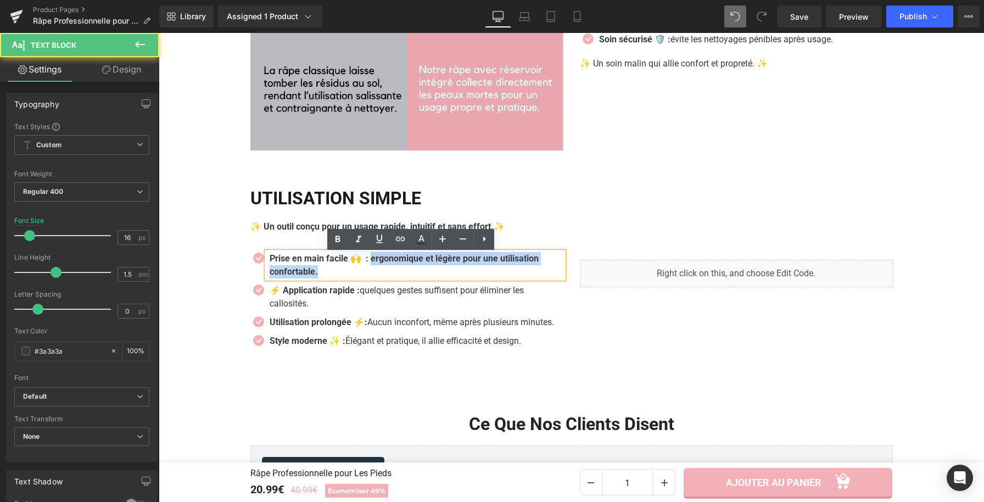
drag, startPoint x: 374, startPoint y: 268, endPoint x: 504, endPoint y: 276, distance: 129.9
click at [381, 276] on p "Prise en main facile 🙌 : ergonomique et légère pour une utilisation confortable." at bounding box center [417, 265] width 294 height 26
click at [337, 240] on icon at bounding box center [338, 239] width 5 height 7
click at [254, 292] on li "Icon ⚡ Application rapide : quelques gestes suffisent pour éliminer les callosi…" at bounding box center [406, 297] width 313 height 26
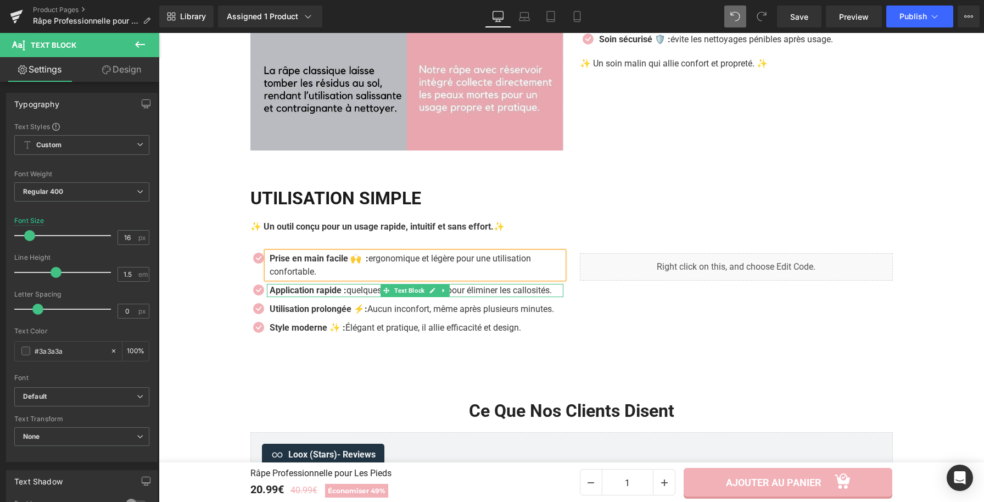
click at [345, 293] on strong "Application rapide :" at bounding box center [308, 290] width 77 height 10
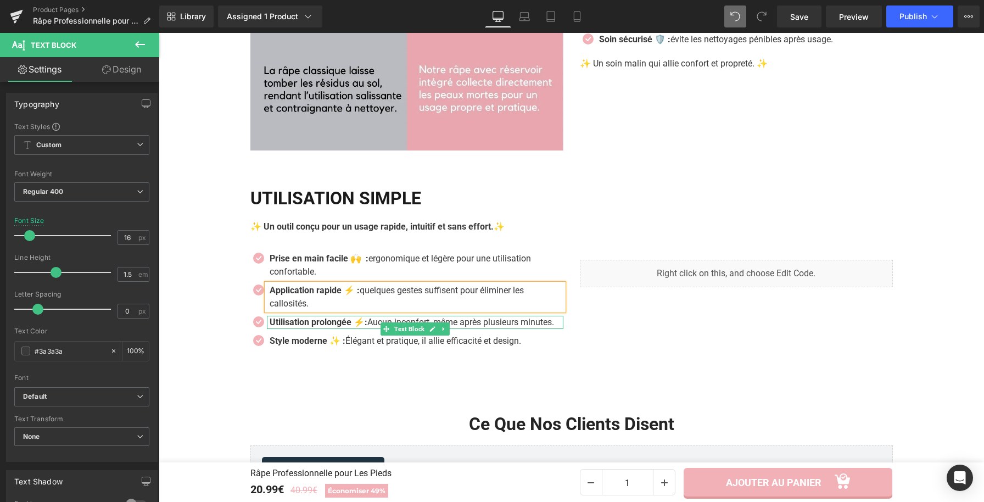
click at [378, 322] on p "Utilisation prolongée ⚡: Aucun inconfort, même après plusieurs minutes." at bounding box center [417, 322] width 294 height 13
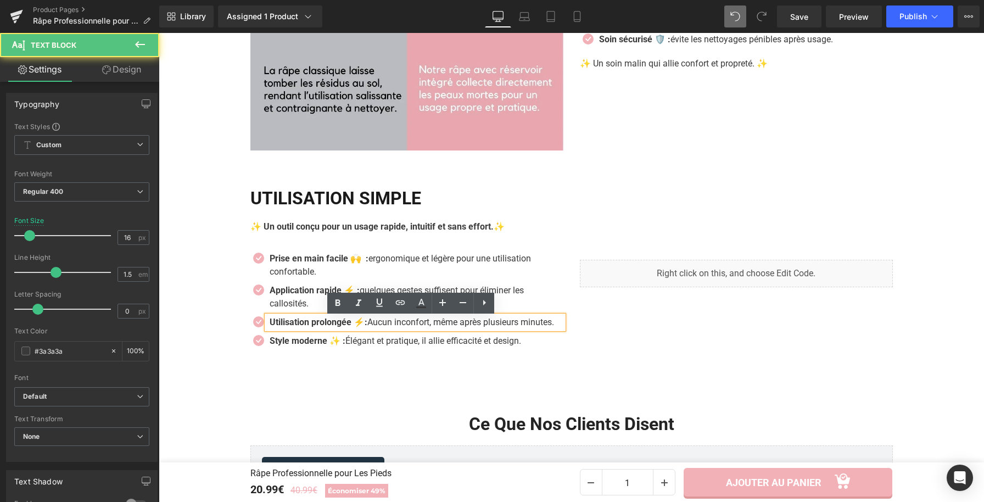
click at [378, 322] on p "Utilisation prolongée ⚡: Aucun inconfort, même après plusieurs minutes." at bounding box center [417, 322] width 294 height 13
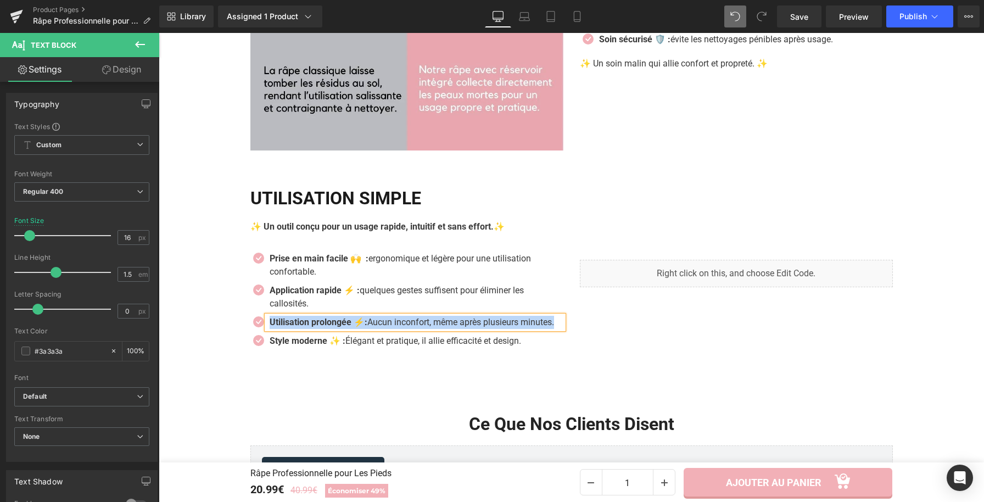
paste div
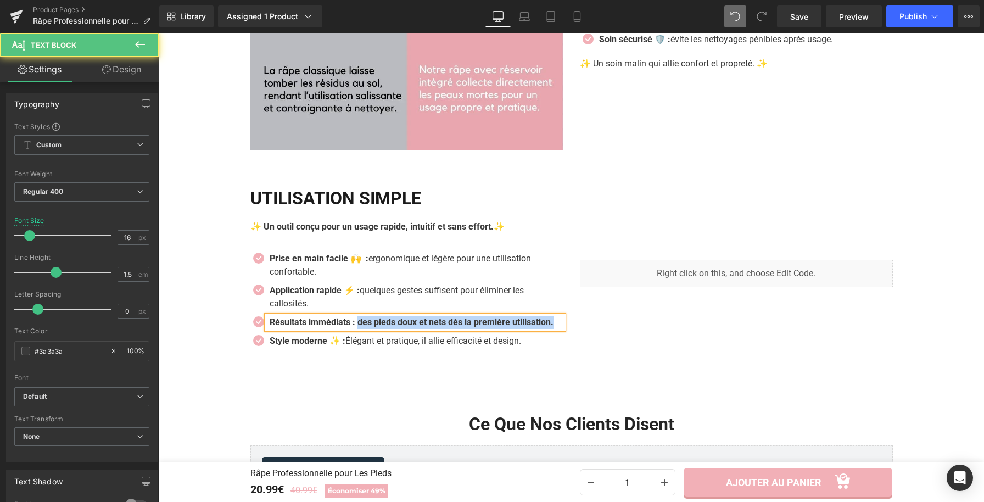
drag, startPoint x: 360, startPoint y: 323, endPoint x: 338, endPoint y: 316, distance: 22.9
click at [365, 329] on p "Résultats immédiats : des pieds doux et nets dès la première utilisation." at bounding box center [417, 322] width 294 height 13
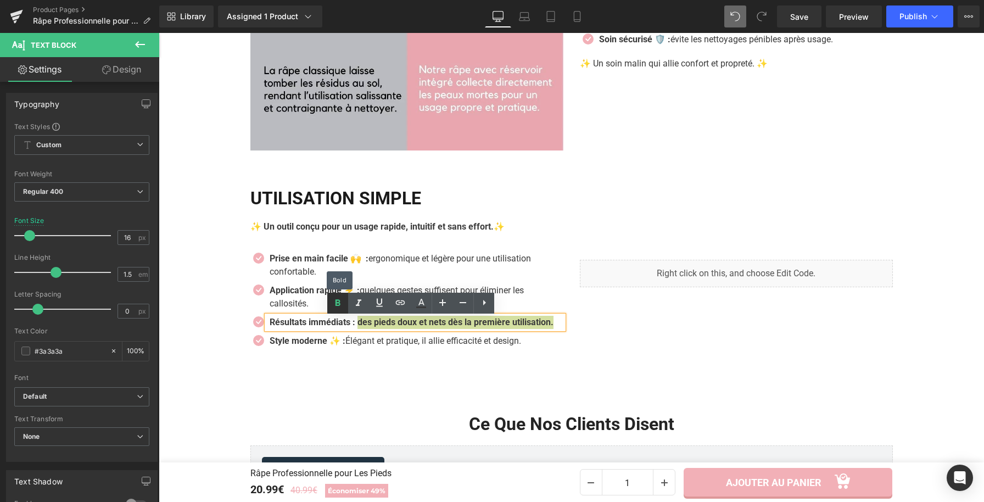
click at [342, 300] on icon at bounding box center [337, 303] width 13 height 13
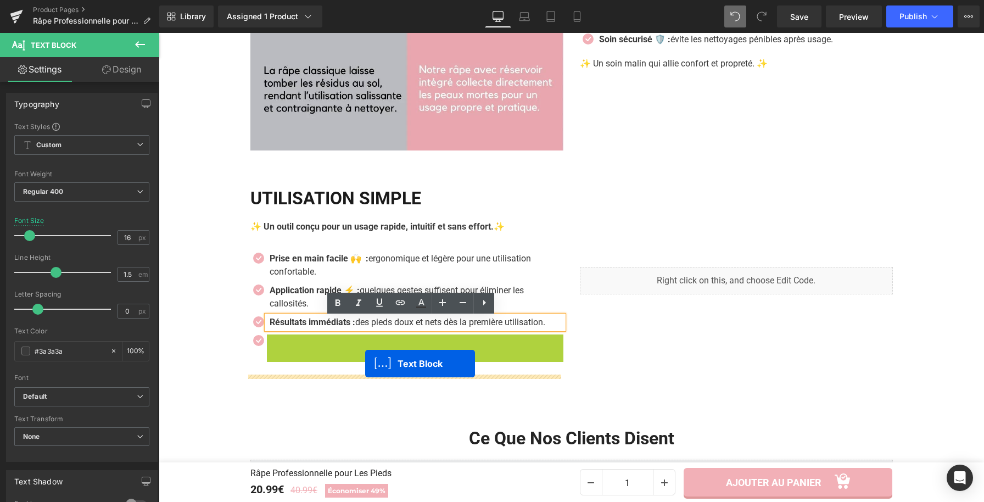
drag, startPoint x: 382, startPoint y: 340, endPoint x: 365, endPoint y: 364, distance: 28.8
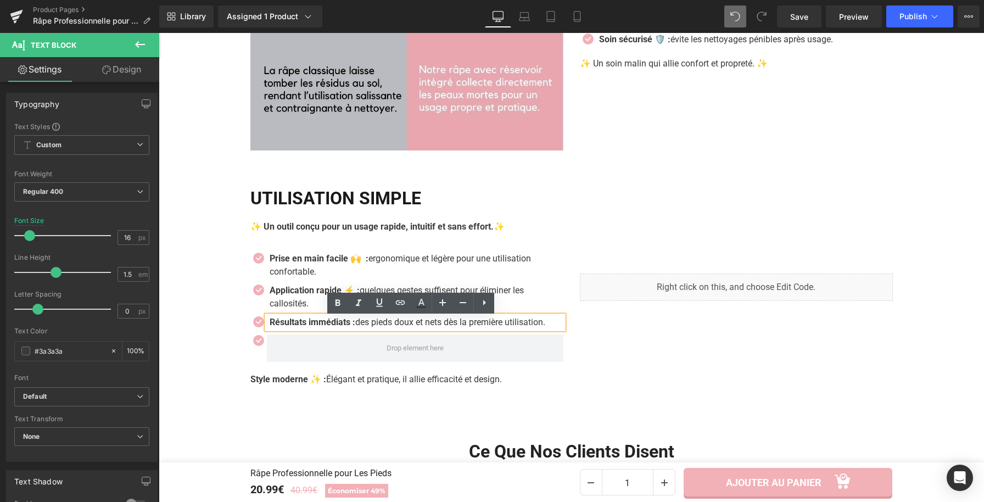
click at [257, 360] on div at bounding box center [406, 348] width 313 height 27
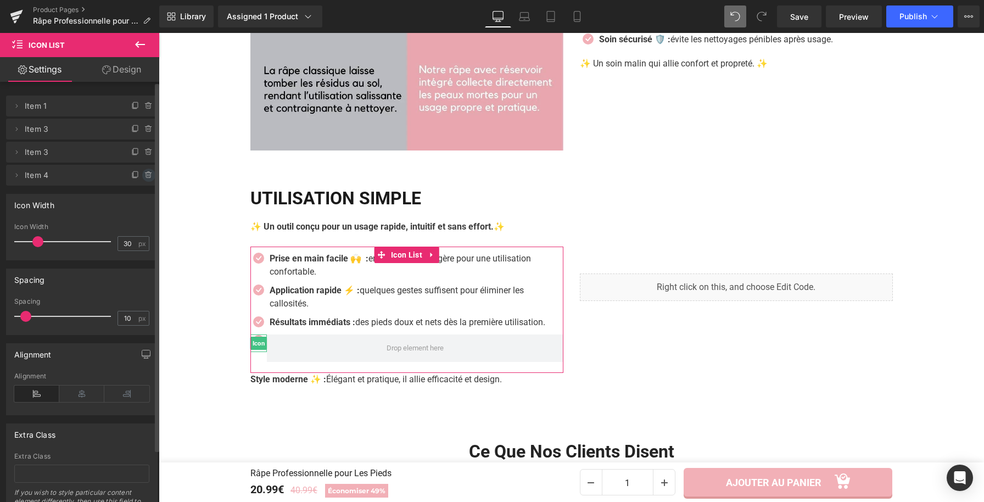
click at [144, 176] on icon at bounding box center [148, 175] width 9 height 9
click at [147, 174] on button "Delete" at bounding box center [137, 176] width 35 height 14
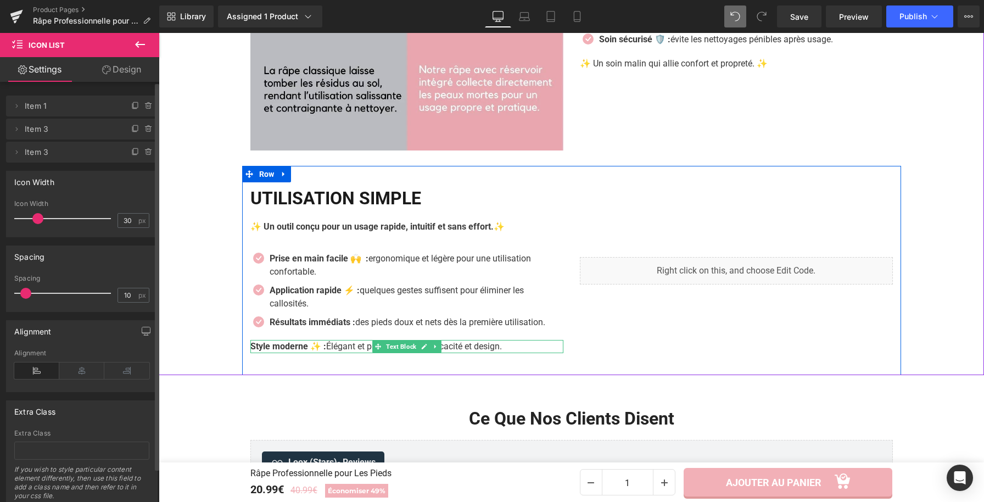
click at [344, 352] on div at bounding box center [406, 351] width 313 height 3
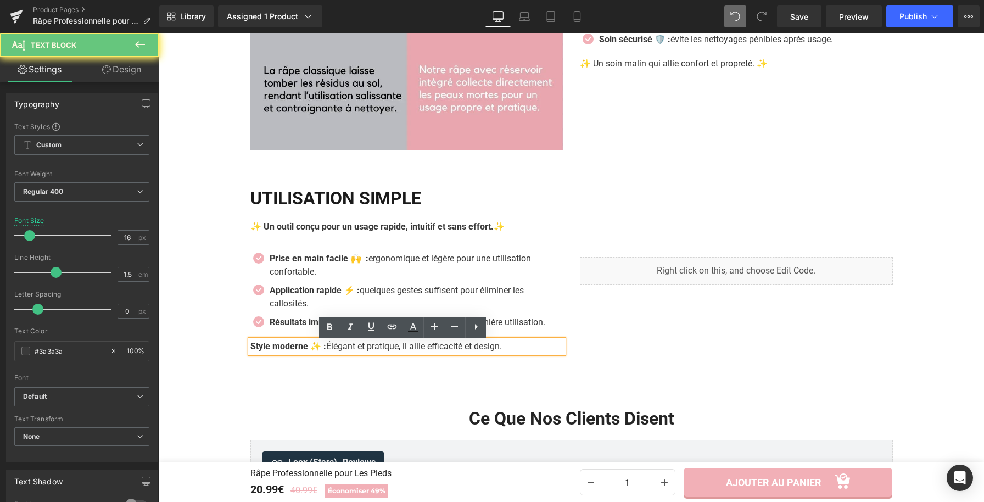
click at [344, 352] on p "Style moderne ✨ : Élégant et pratique, il allie efficacité et design." at bounding box center [406, 346] width 313 height 13
drag, startPoint x: 327, startPoint y: 347, endPoint x: 528, endPoint y: 354, distance: 201.7
click at [528, 353] on p "Style moderne ✨ : Élégant et pratique, il allie efficacité et design." at bounding box center [406, 346] width 313 height 13
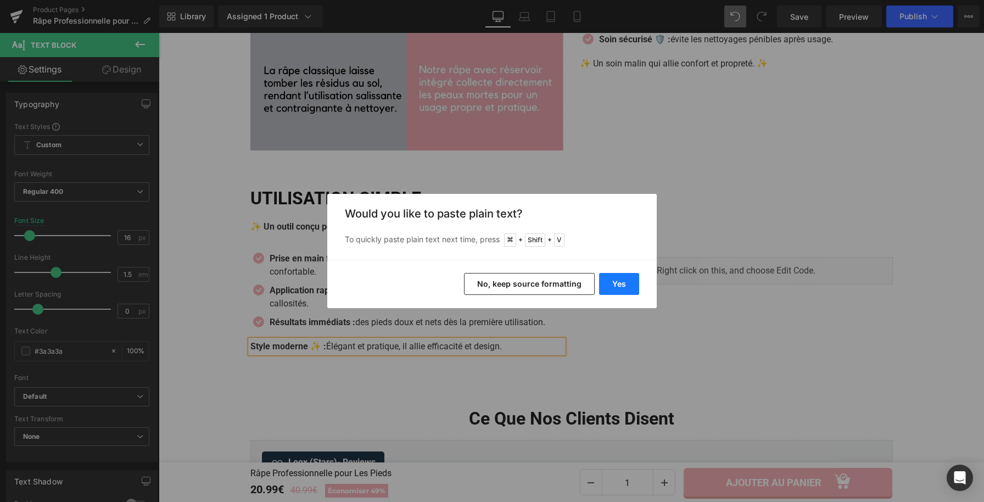
click at [613, 282] on button "Yes" at bounding box center [619, 284] width 40 height 22
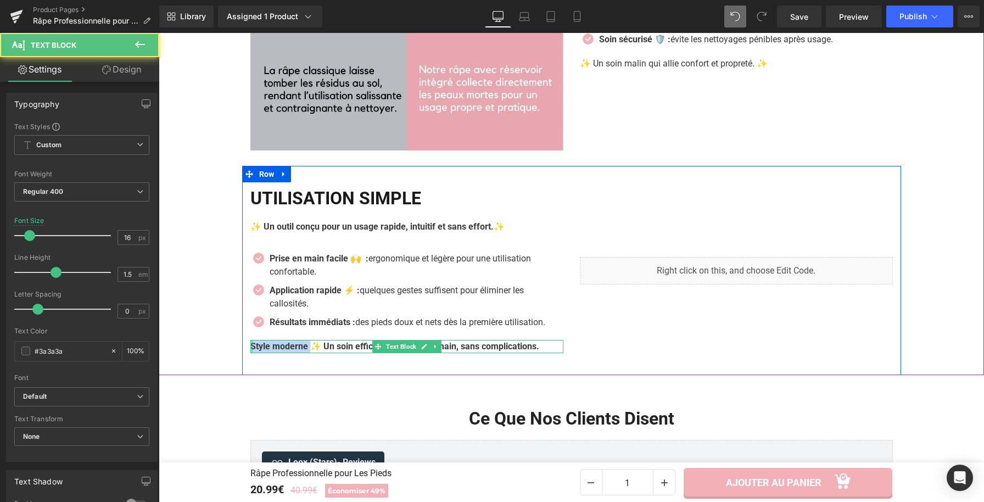
drag, startPoint x: 293, startPoint y: 348, endPoint x: 246, endPoint y: 347, distance: 46.7
click at [250, 347] on div "Style moderne ✨ Un soin efficace à portée de main, sans complications. Text Blo…" at bounding box center [406, 346] width 313 height 13
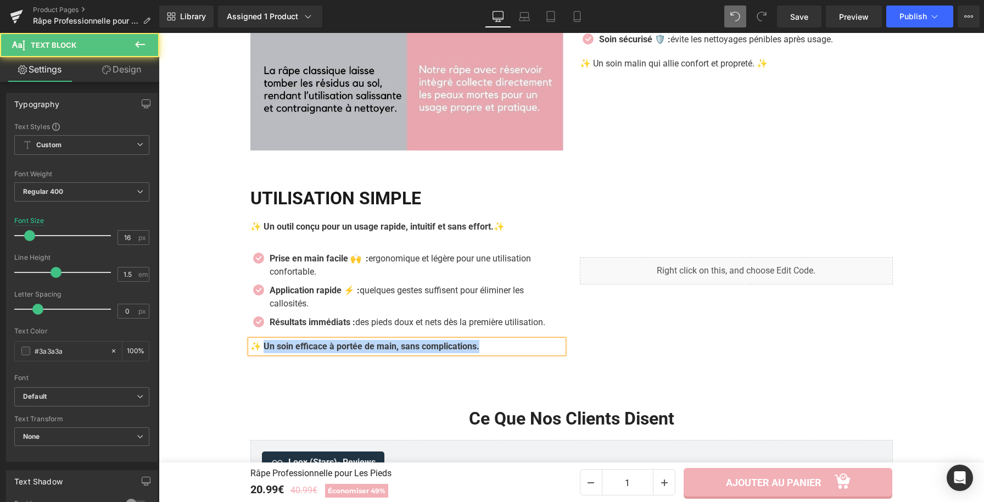
drag, startPoint x: 261, startPoint y: 346, endPoint x: 420, endPoint y: 312, distance: 162.9
click at [494, 352] on p "✨ Un soin efficace à portée de main, sans complications." at bounding box center [406, 346] width 313 height 13
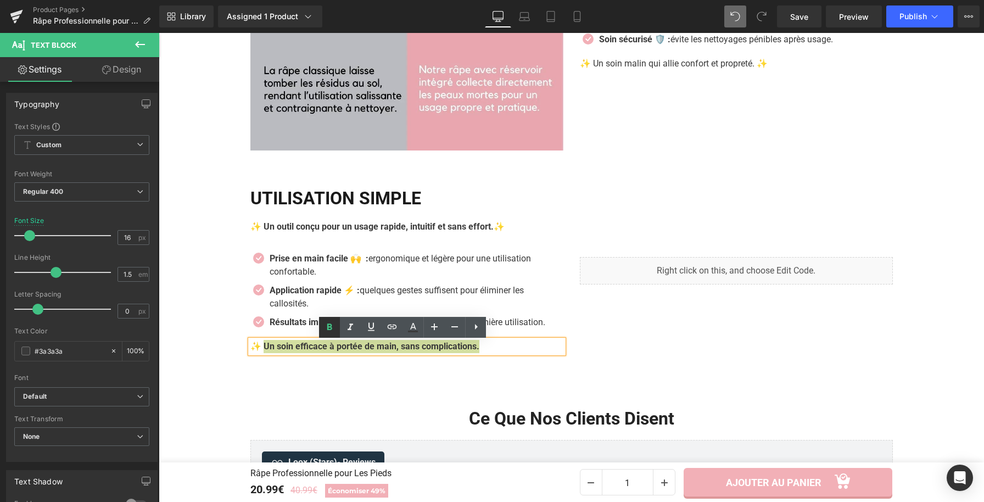
click at [330, 329] on icon at bounding box center [329, 327] width 5 height 7
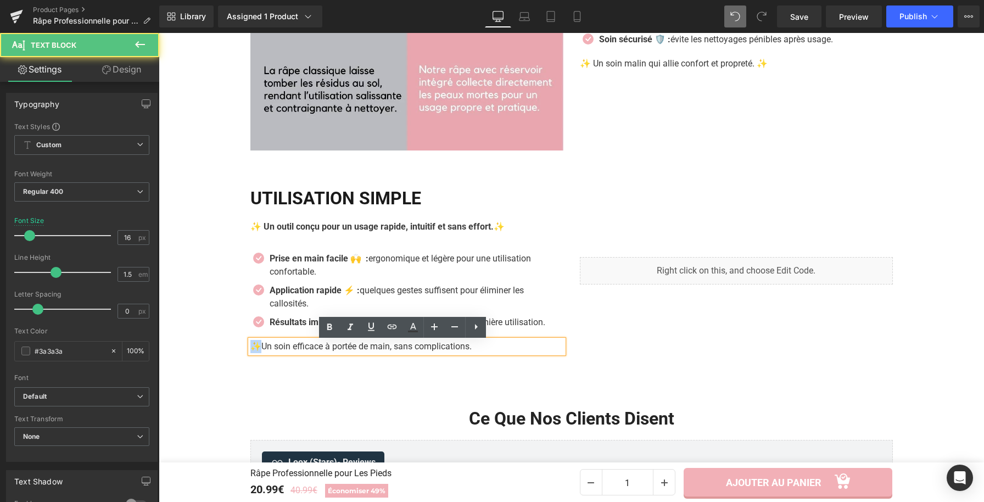
drag, startPoint x: 255, startPoint y: 349, endPoint x: 249, endPoint y: 350, distance: 6.1
click at [250, 350] on strong "✨" at bounding box center [255, 346] width 11 height 10
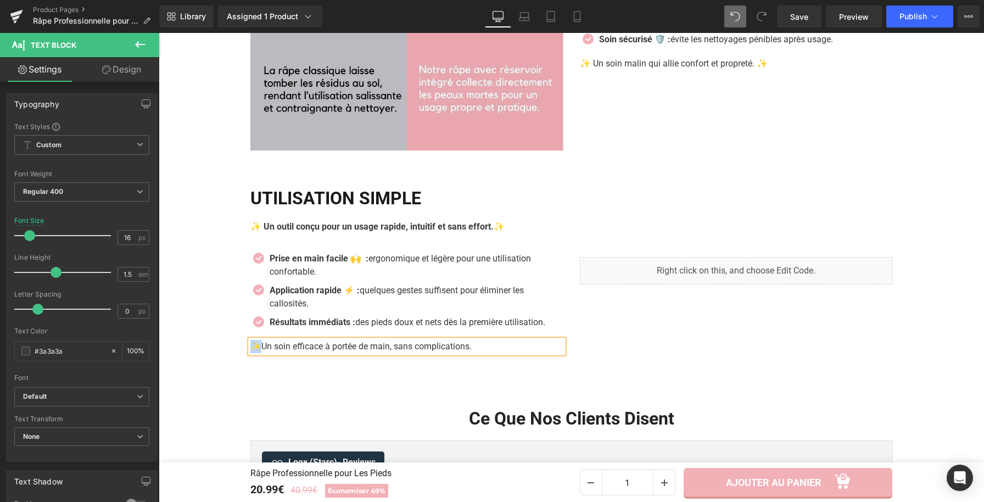
click at [482, 353] on div "✨ Un soin efficace à portée de main, sans complications." at bounding box center [406, 346] width 313 height 13
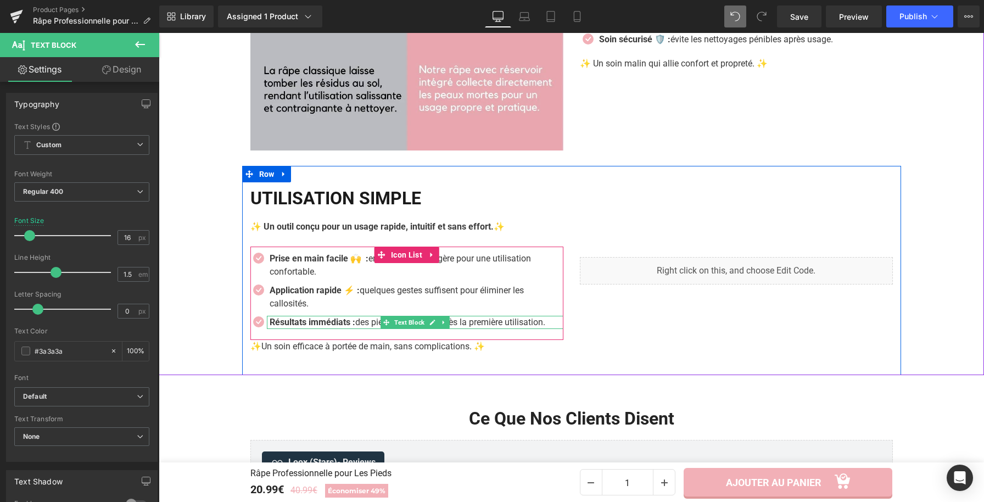
click at [354, 327] on strong "Résultats immédiats :" at bounding box center [313, 322] width 86 height 10
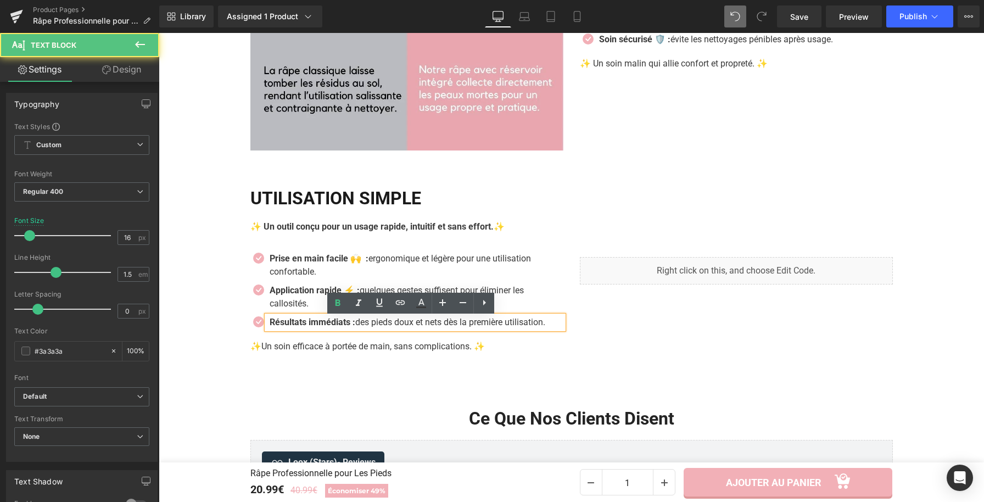
click at [353, 327] on strong "Résultats immédiats :" at bounding box center [313, 322] width 86 height 10
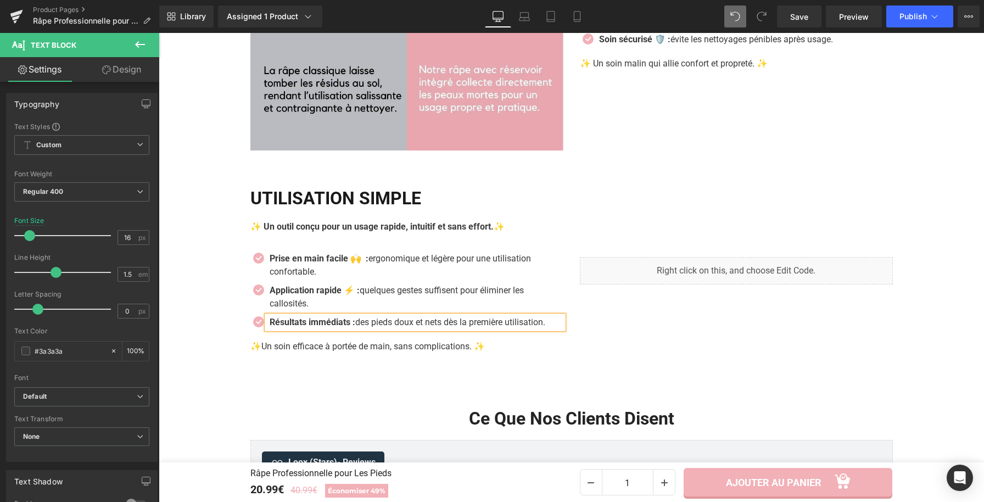
paste div
click at [641, 353] on div "Liquid" at bounding box center [737, 270] width 330 height 165
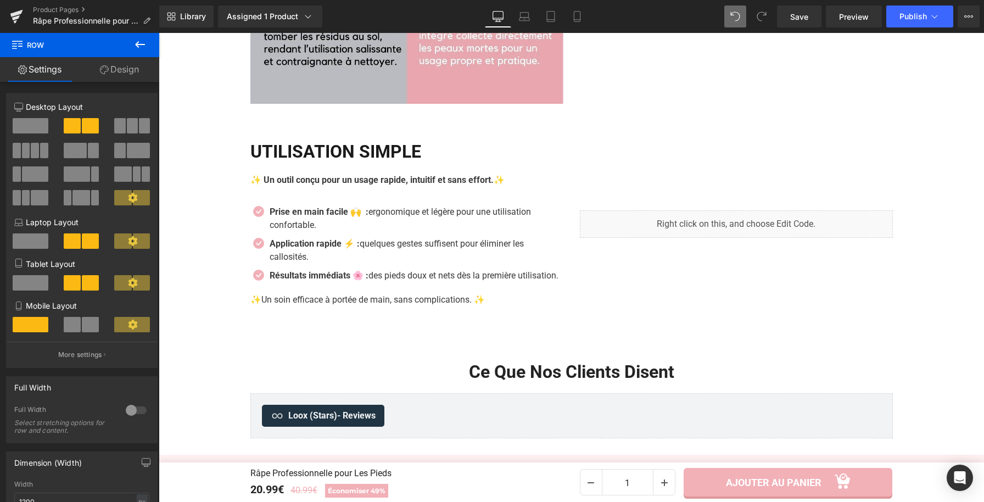
scroll to position [1868, 0]
click at [812, 24] on link "Save" at bounding box center [799, 16] width 44 height 22
click at [872, 25] on link "Preview" at bounding box center [854, 16] width 56 height 22
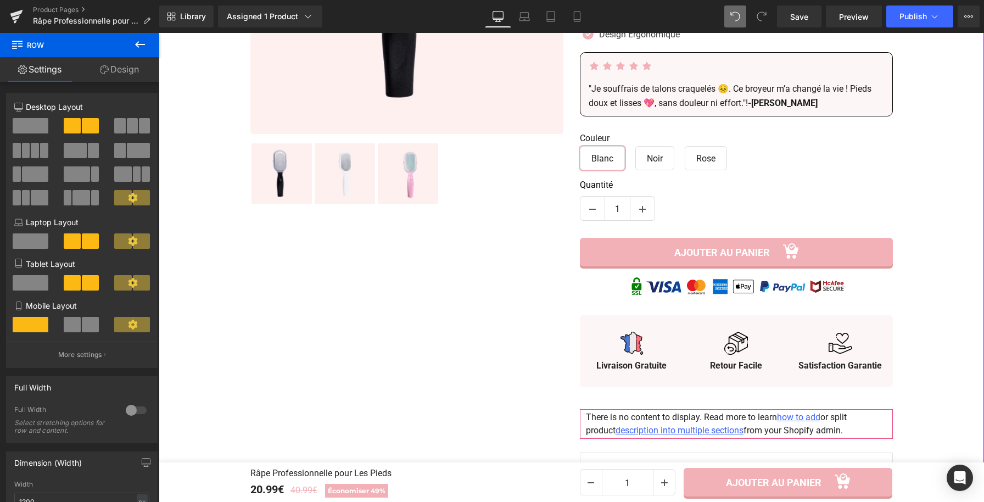
scroll to position [0, 0]
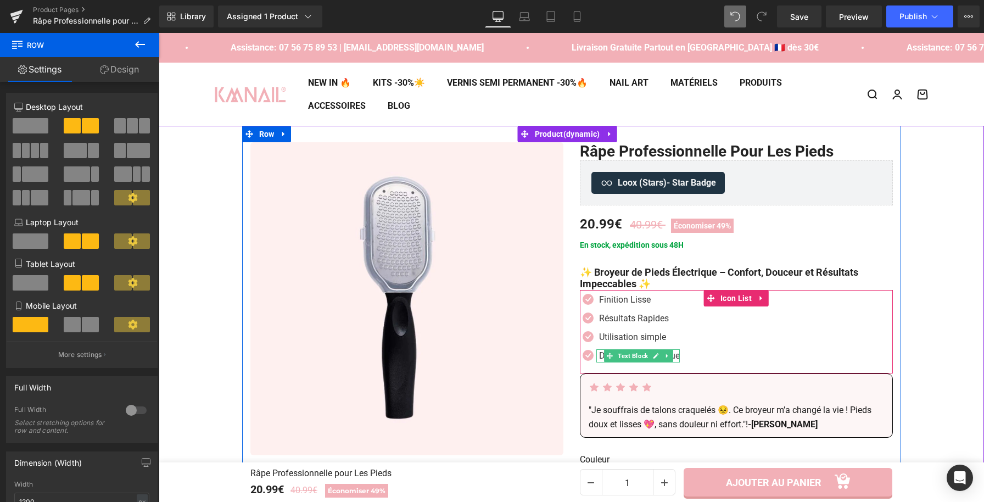
click at [599, 355] on p "Design Ergonomique" at bounding box center [639, 355] width 81 height 13
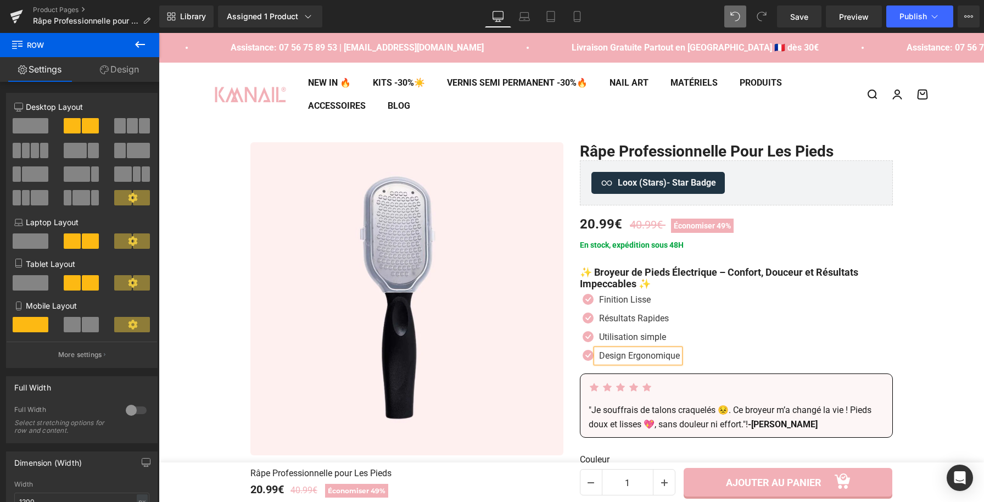
click at [599, 354] on p "Design Ergonomique" at bounding box center [639, 355] width 81 height 13
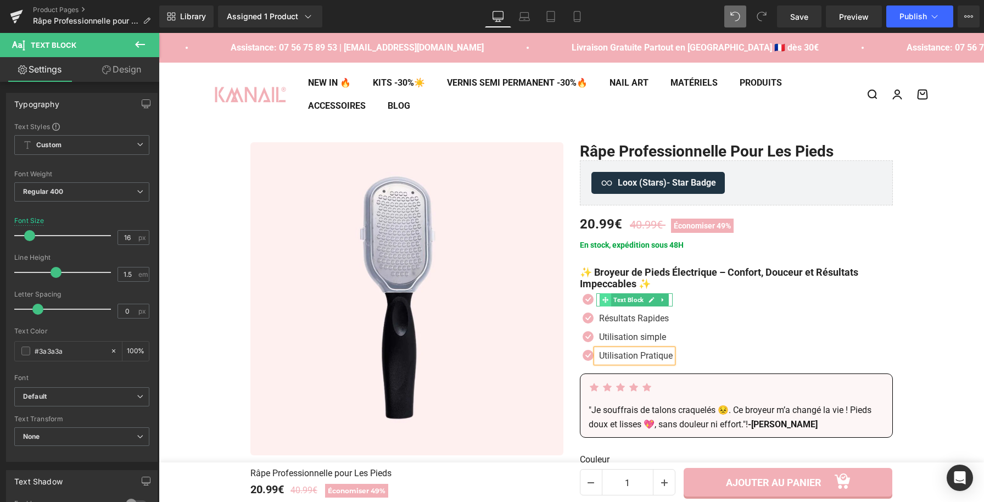
click at [603, 300] on icon at bounding box center [606, 300] width 6 height 6
click at [650, 300] on icon at bounding box center [652, 300] width 6 height 7
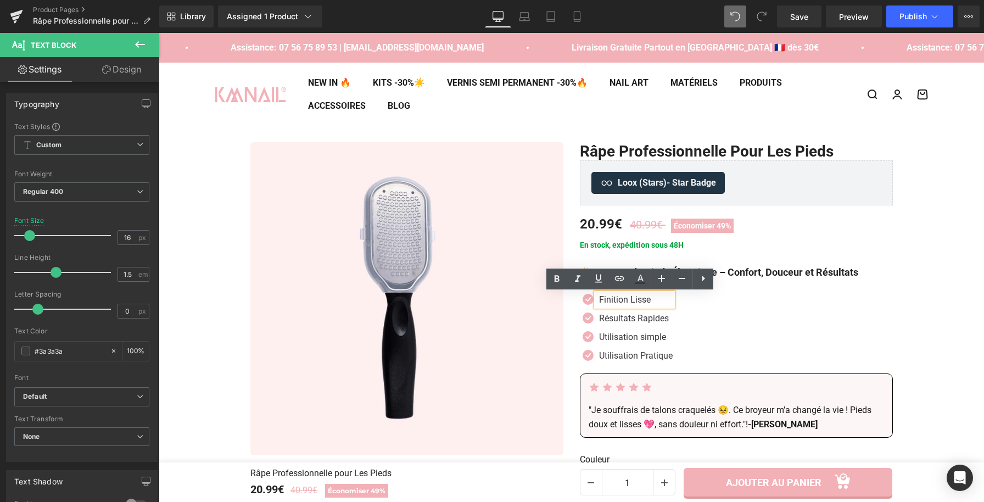
click at [650, 300] on p "Finition Lisse" at bounding box center [636, 299] width 74 height 13
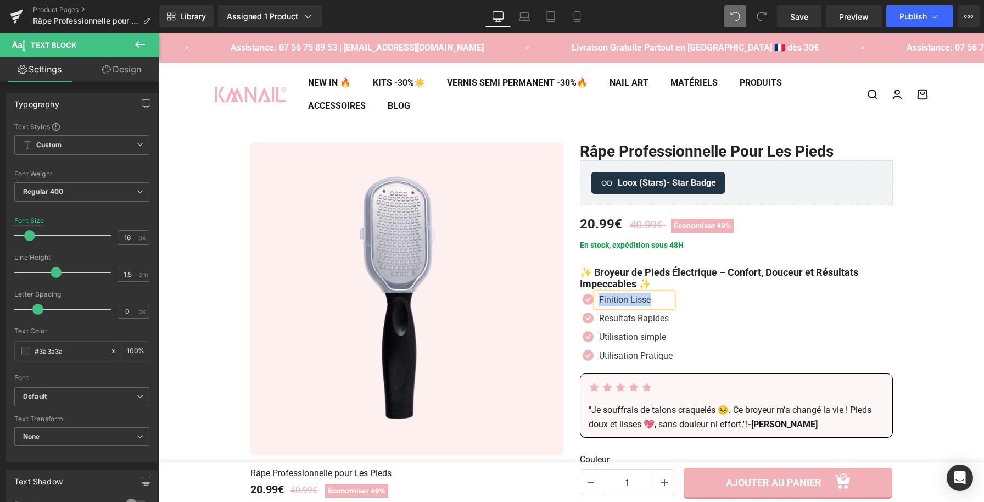
paste div
click at [649, 319] on icon at bounding box center [652, 318] width 6 height 7
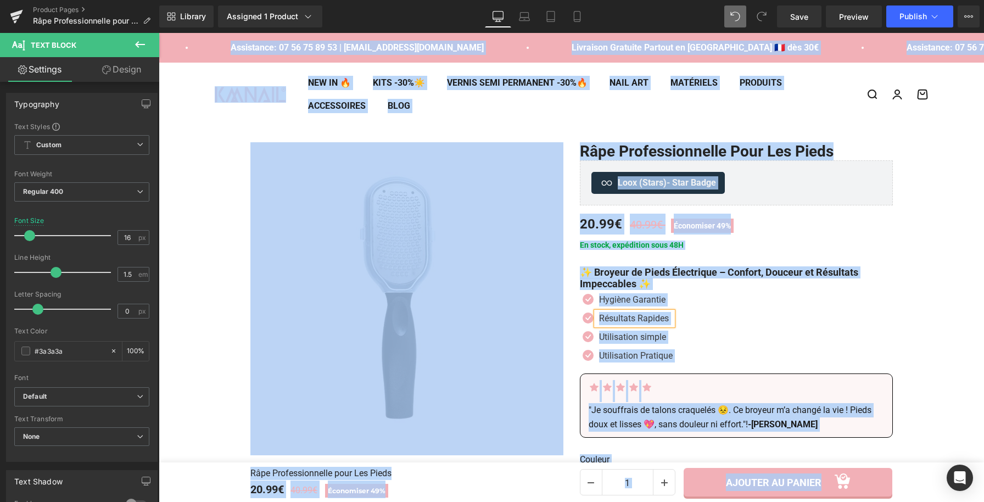
click at [633, 318] on p "Résultats Rapides" at bounding box center [636, 318] width 74 height 13
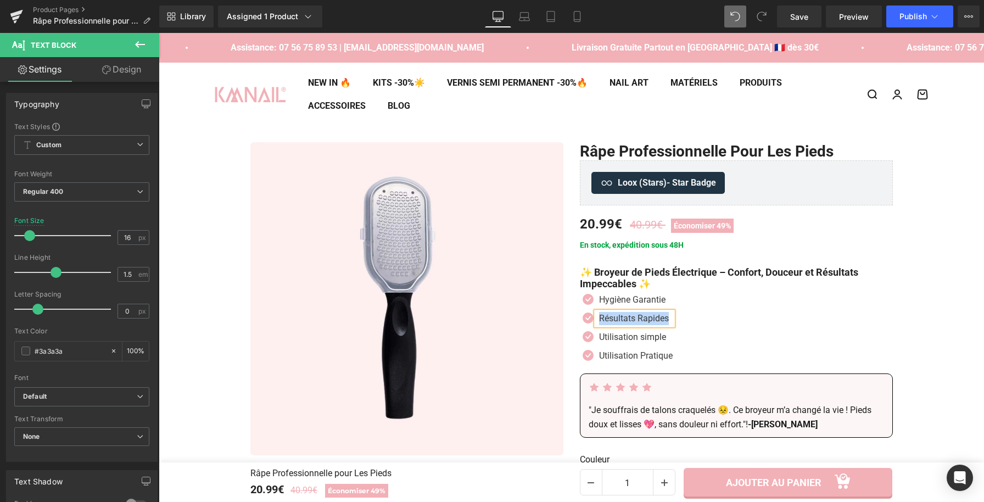
paste div
click at [650, 339] on icon at bounding box center [652, 337] width 5 height 5
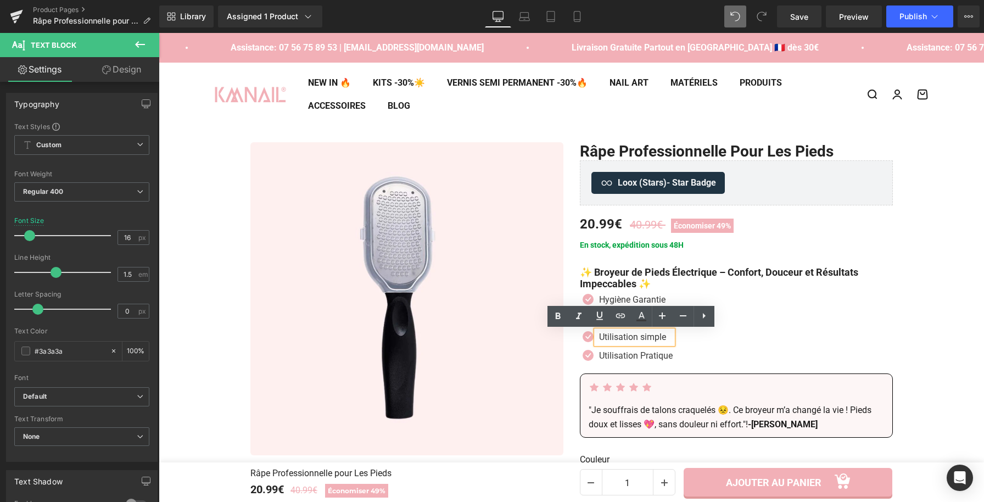
click at [647, 339] on p "Utilisation simple" at bounding box center [636, 337] width 74 height 13
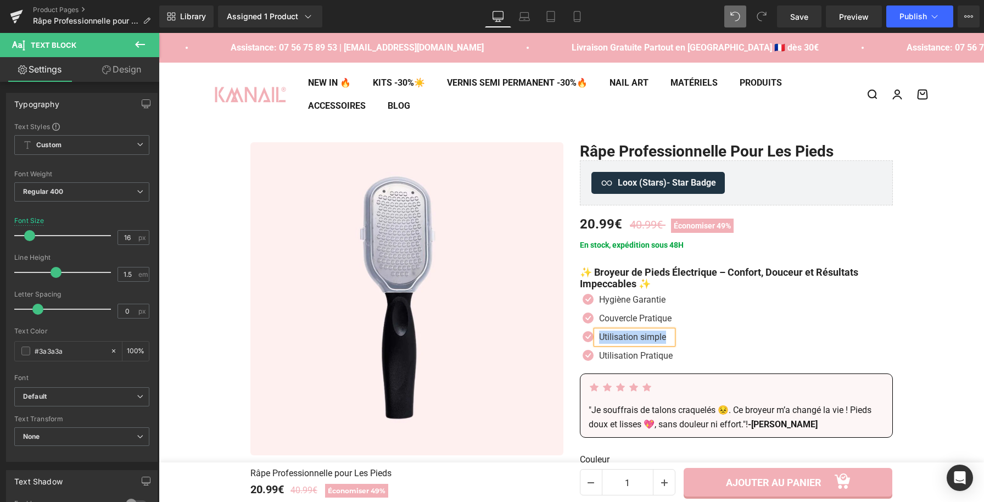
paste div
click at [717, 342] on div "Icon Hygiène Garantie Text Block Icon Couvercle Pratique Text Block Icon" at bounding box center [736, 330] width 313 height 75
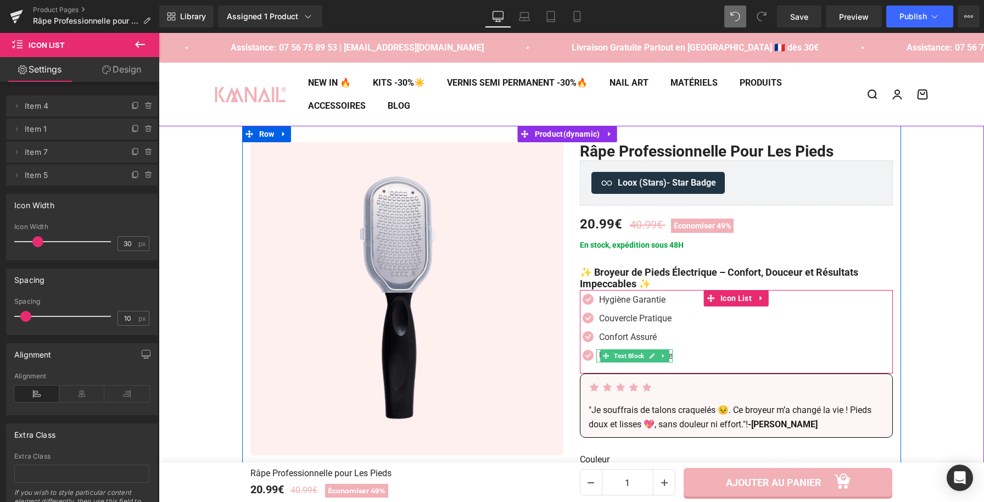
click at [653, 357] on link at bounding box center [653, 355] width 12 height 13
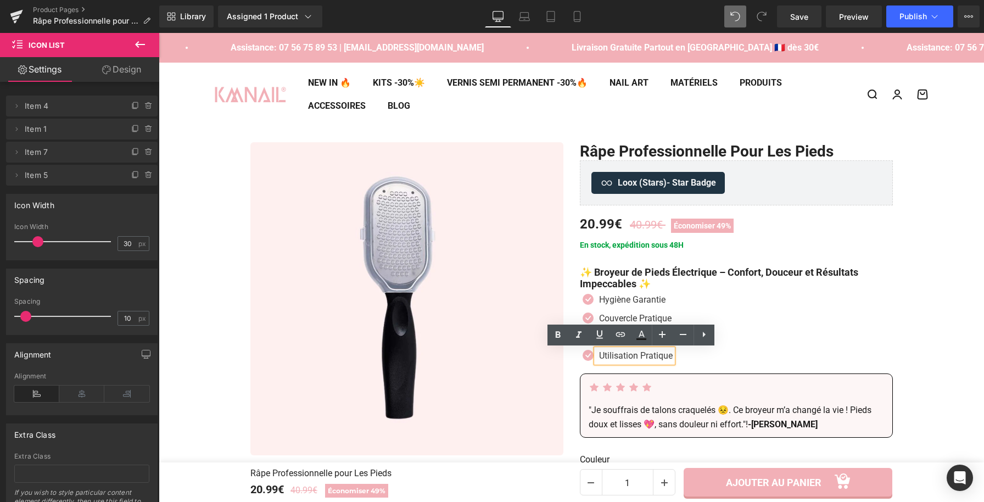
click at [653, 357] on p "Utilisation Pratique" at bounding box center [636, 355] width 74 height 13
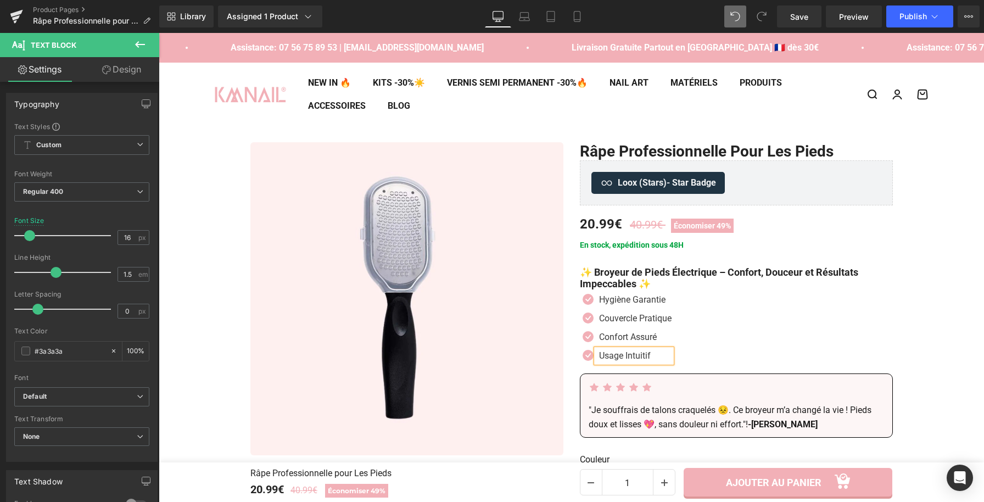
click at [767, 328] on div "Icon Hygiène Garantie Text Block Icon Couvercle Pratique Text Block Icon" at bounding box center [736, 330] width 313 height 75
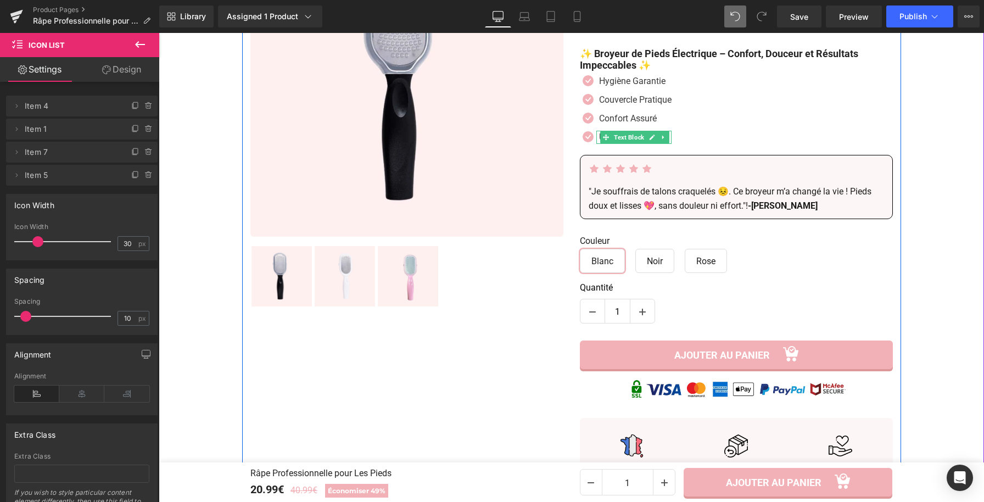
scroll to position [220, 0]
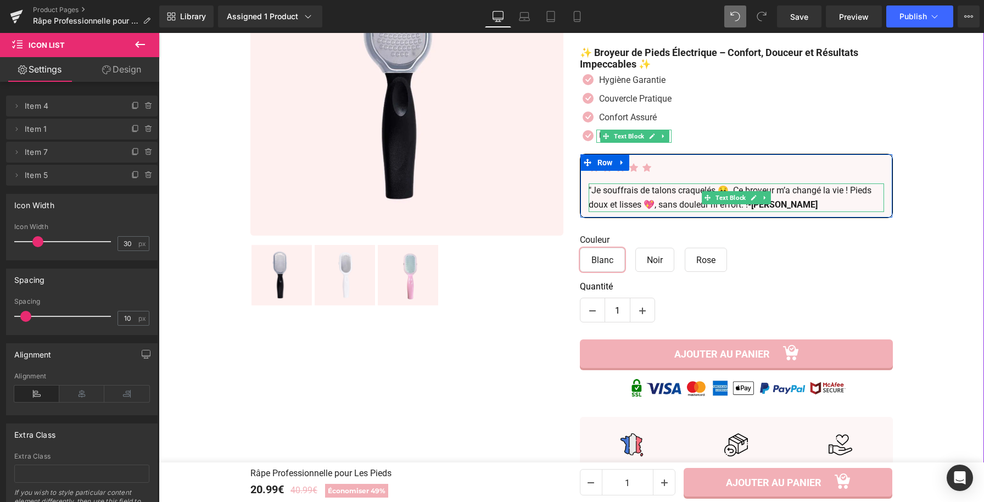
click at [691, 205] on p ""Je souffrais de talons craquelés 😣. Ce broyeur m’a changé la vie ! Pieds doux …" at bounding box center [737, 197] width 296 height 28
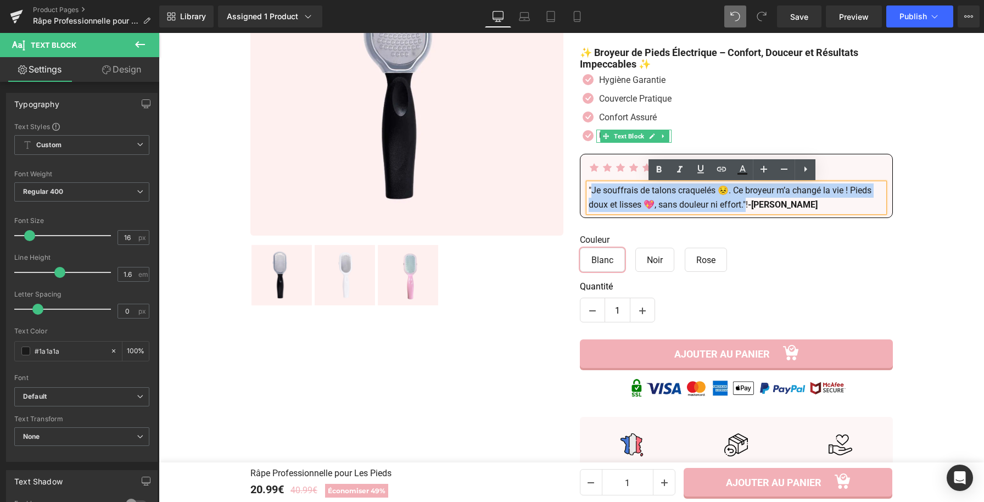
drag, startPoint x: 743, startPoint y: 204, endPoint x: 586, endPoint y: 191, distance: 157.7
click at [589, 191] on p ""Je souffrais de talons craquelés 😣. Ce broyeur m’a changé la vie ! Pieds doux …" at bounding box center [737, 197] width 296 height 28
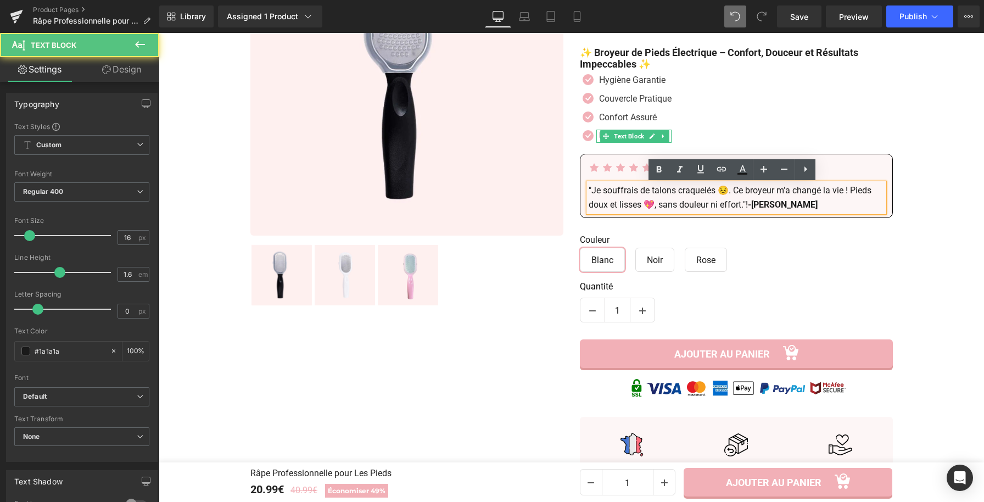
click at [747, 205] on p ""Je souffrais de talons craquelés 😣. Ce broyeur m’a changé la vie ! Pieds doux …" at bounding box center [737, 197] width 296 height 28
drag, startPoint x: 739, startPoint y: 205, endPoint x: 586, endPoint y: 187, distance: 154.3
click at [589, 187] on p ""Je souffrais de talons craquelés 😣. Ce broyeur m’a changé la vie ! Pieds doux …" at bounding box center [737, 197] width 296 height 28
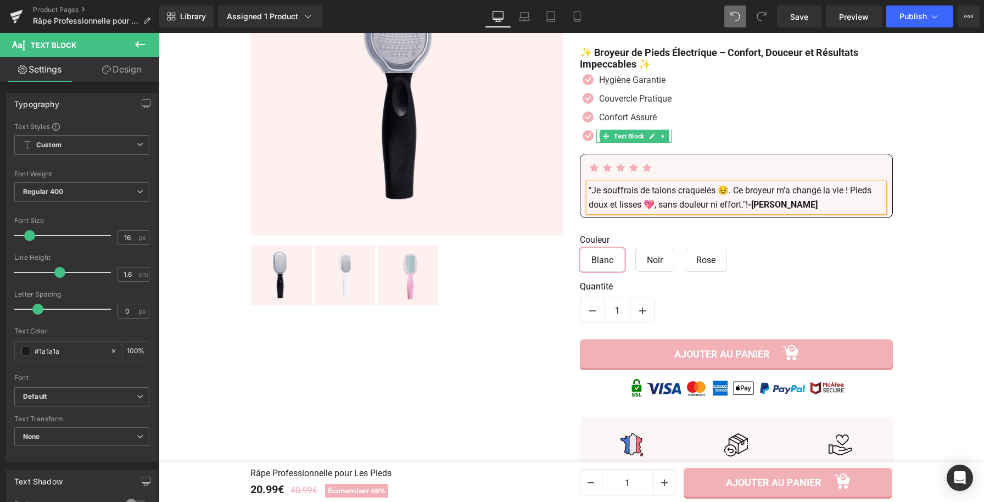
paste div
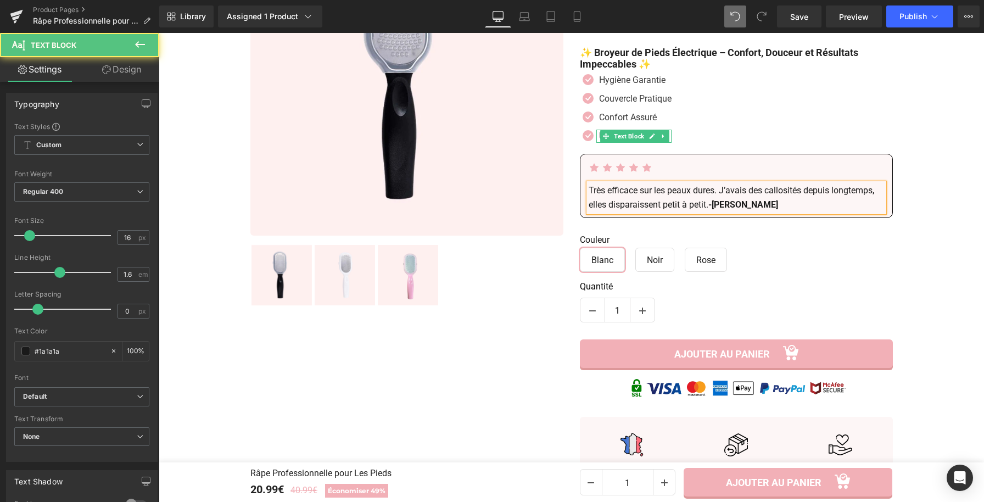
click at [589, 190] on p "Très efficace sur les peaux dures. J’avais des callosités depuis longtemps, ell…" at bounding box center [737, 197] width 296 height 28
click at [702, 206] on p ""Très efficace sur les peaux dures. J’avais des callosités depuis longtemps, el…" at bounding box center [737, 197] width 296 height 28
click at [704, 205] on p ""Très efficace sur les peaux dures. J’avais des callosités depuis longtemps, el…" at bounding box center [737, 197] width 296 height 28
drag, startPoint x: 744, startPoint y: 206, endPoint x: 713, endPoint y: 207, distance: 30.8
click at [713, 207] on p ""Très efficace sur les peaux dures. J’avais des callosités depuis longtemps, el…" at bounding box center [737, 197] width 296 height 28
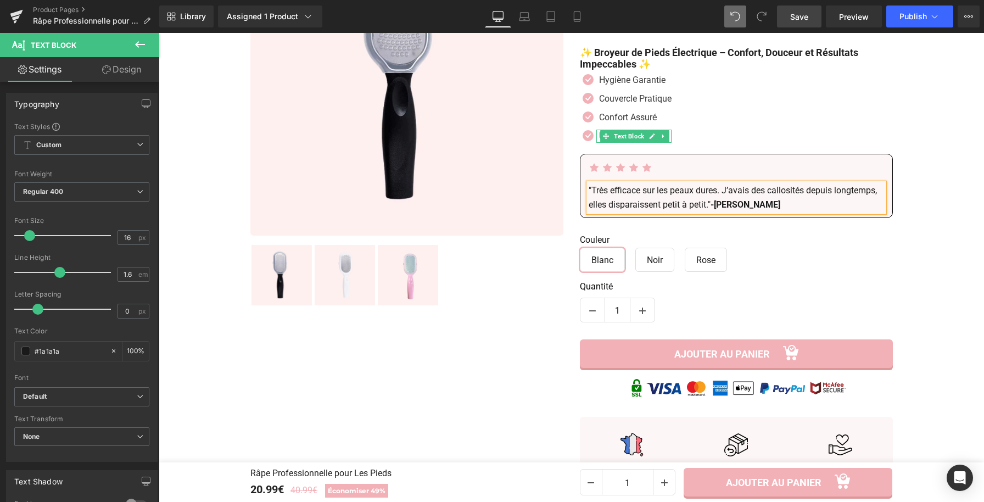
click at [805, 16] on span "Save" at bounding box center [800, 17] width 18 height 12
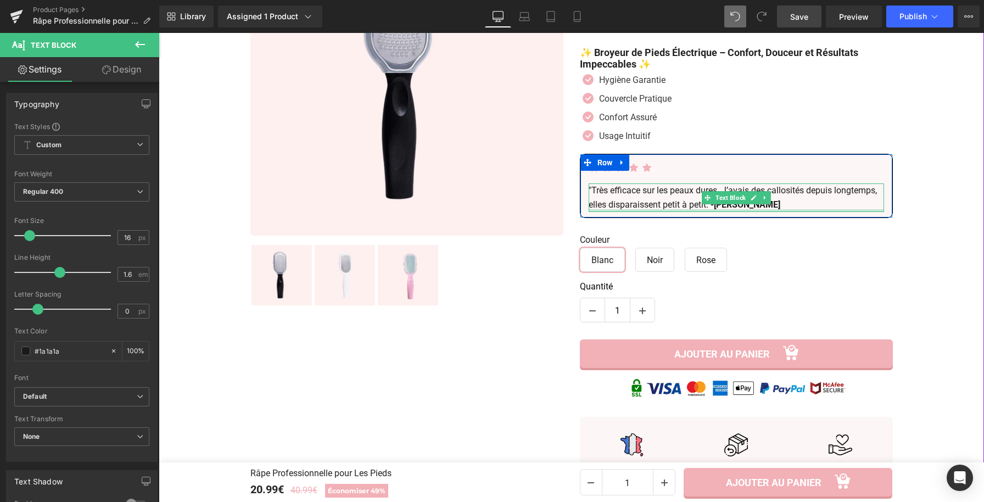
click at [693, 201] on p ""Très efficace sur les peaux dures. J’avais des callosités depuis longtemps, el…" at bounding box center [737, 197] width 296 height 28
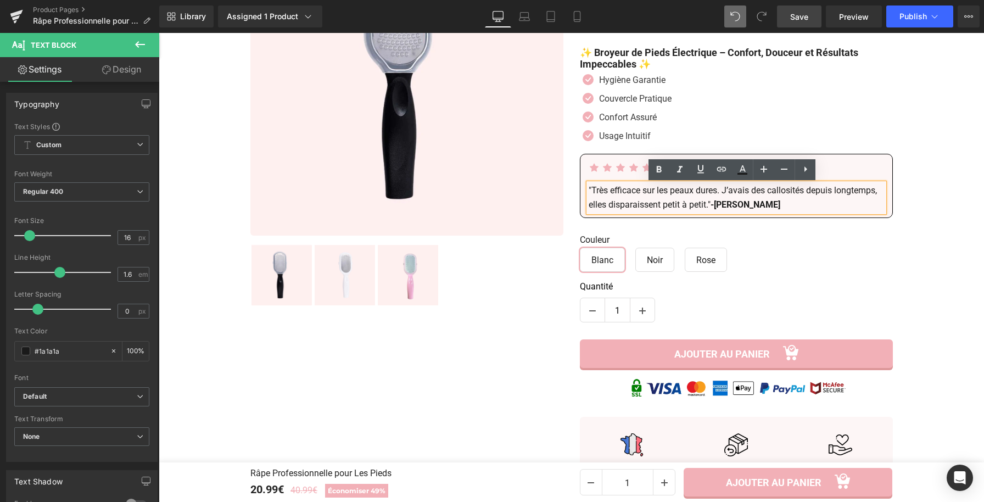
click at [708, 205] on p ""Très efficace sur les peaux dures. J’avais des callosités depuis longtemps, el…" at bounding box center [737, 197] width 296 height 28
drag, startPoint x: 794, startPoint y: 15, endPoint x: 628, endPoint y: 190, distance: 240.9
click at [794, 15] on span "Save" at bounding box center [800, 17] width 18 height 12
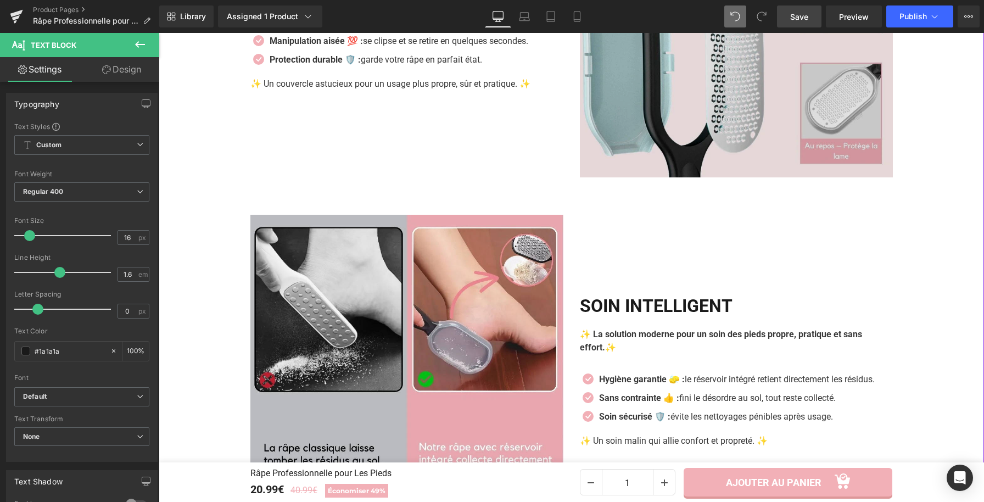
scroll to position [1377, 0]
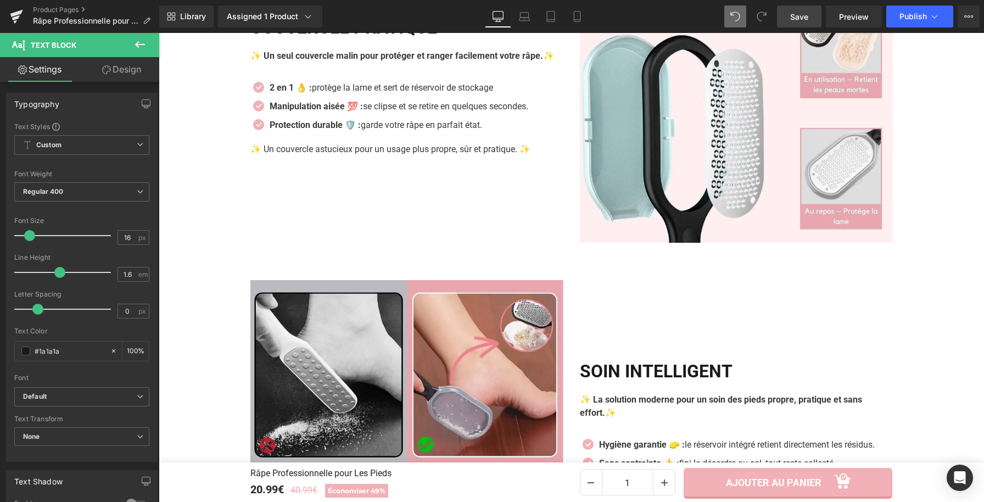
drag, startPoint x: 805, startPoint y: 23, endPoint x: 453, endPoint y: 288, distance: 440.9
click at [805, 23] on link "Save" at bounding box center [799, 16] width 44 height 22
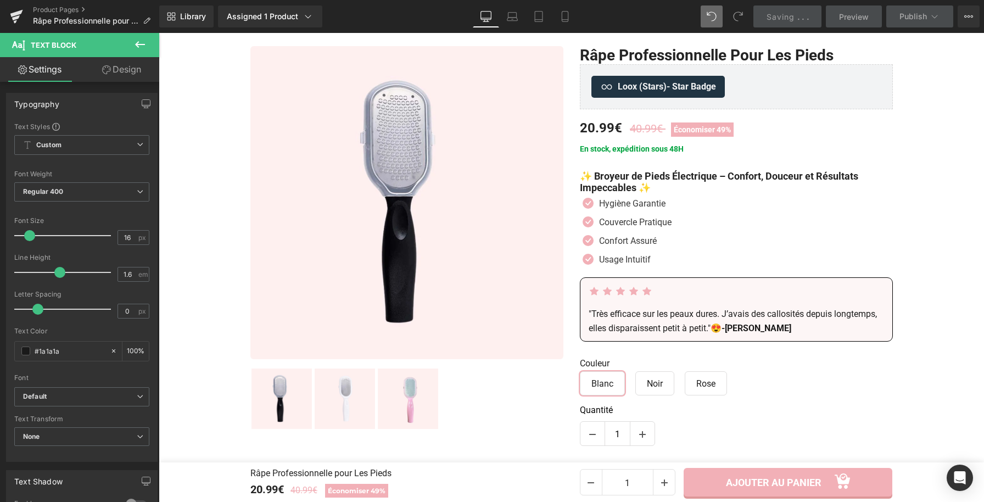
scroll to position [0, 0]
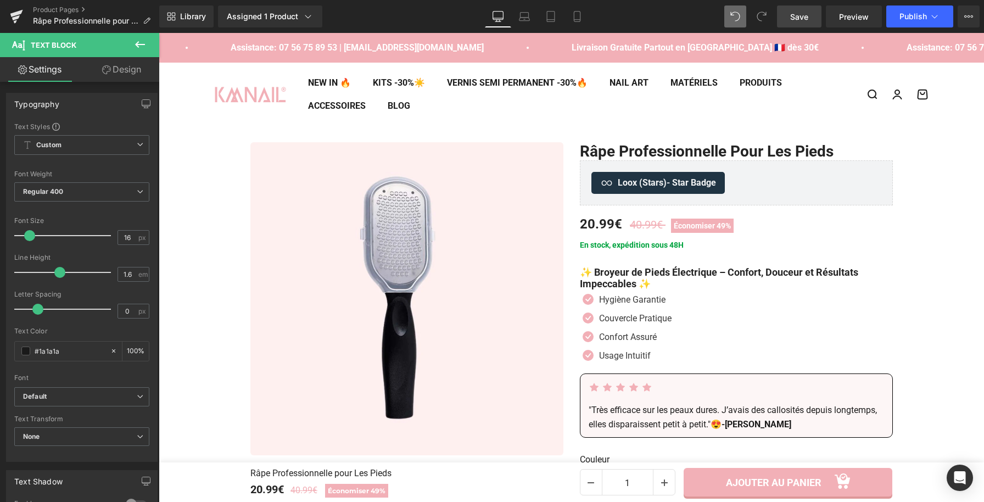
click at [789, 16] on link "Save" at bounding box center [799, 16] width 44 height 22
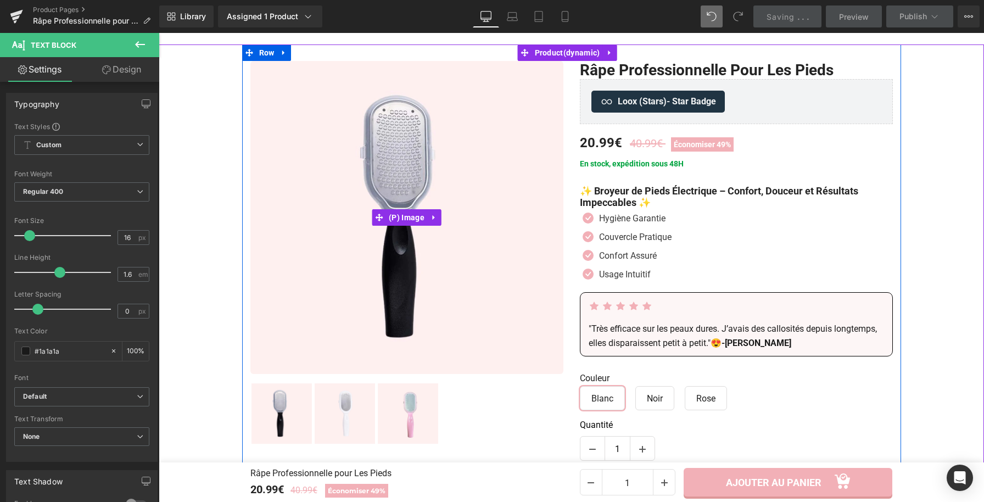
scroll to position [94, 0]
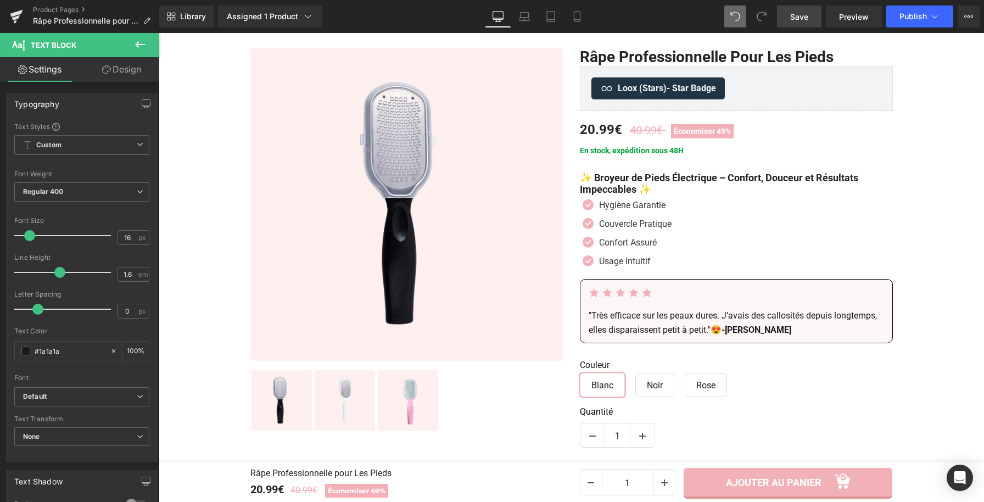
click at [814, 20] on link "Save" at bounding box center [799, 16] width 44 height 22
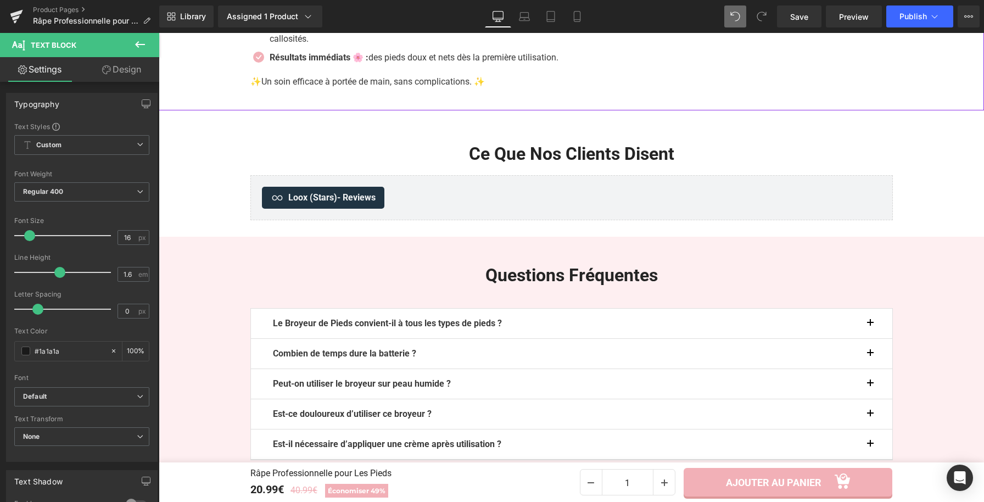
scroll to position [2108, 0]
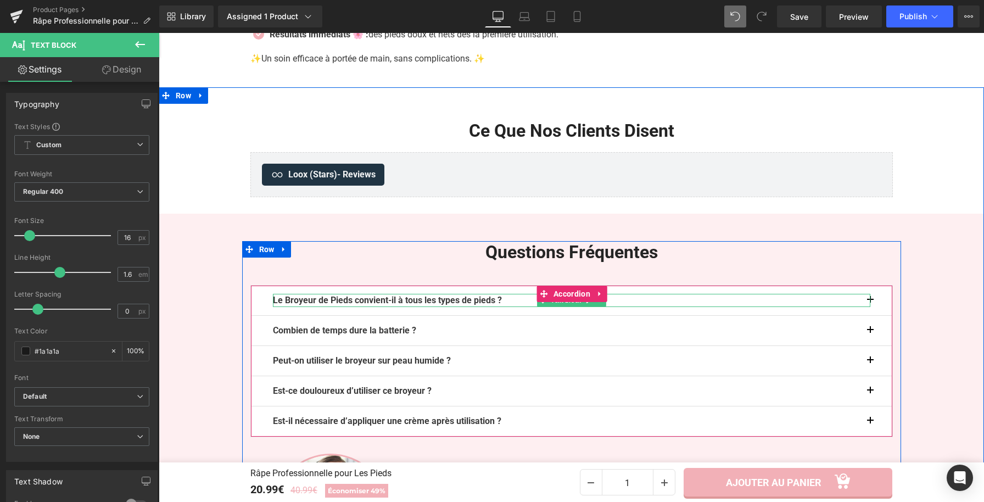
click at [515, 307] on p "Le Broyeur de Pieds convient-il à tous les types de pieds ?" at bounding box center [572, 300] width 598 height 13
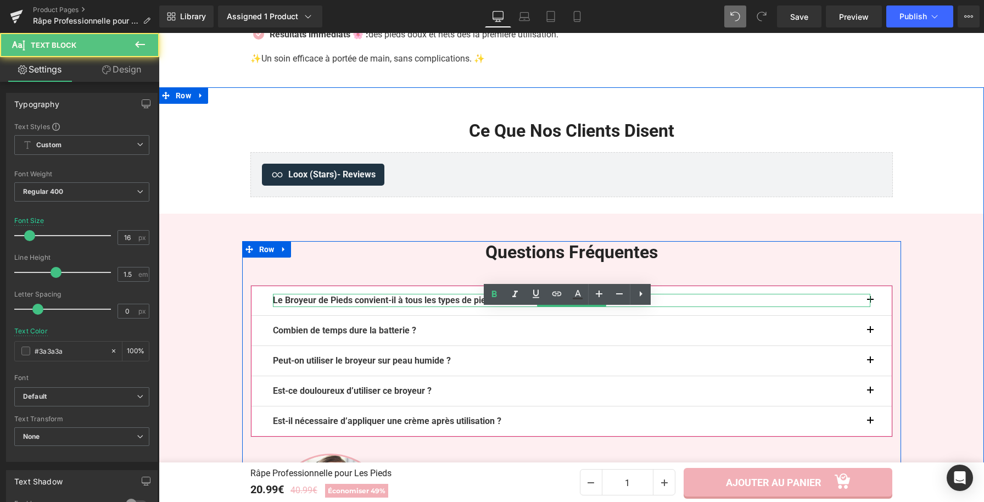
click at [514, 307] on p "Le Broyeur de Pieds convient-il à tous les types de pieds ?" at bounding box center [572, 300] width 598 height 13
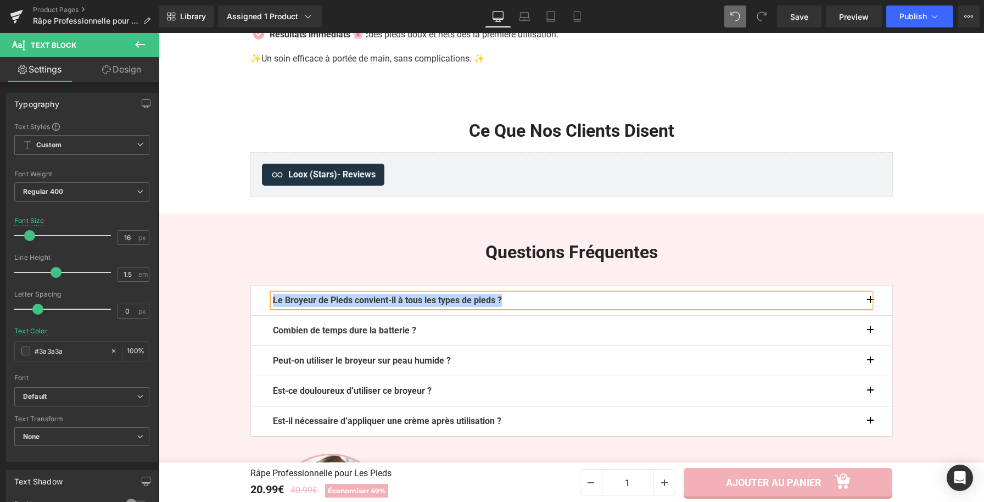
paste div
click at [873, 315] on button "button" at bounding box center [882, 301] width 22 height 30
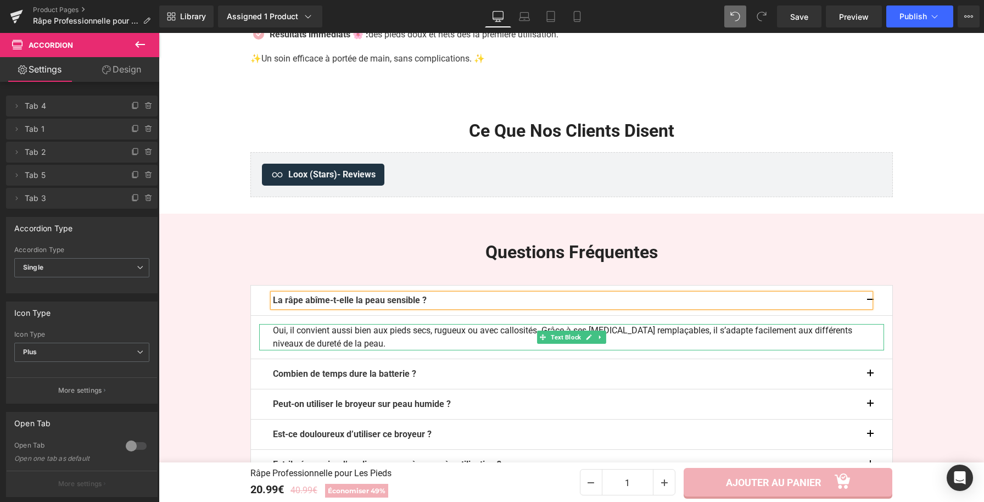
click at [372, 350] on p "Oui, il convient aussi bien aux pieds secs, rugueux ou avec callosités. Grâce à…" at bounding box center [572, 337] width 598 height 26
click at [354, 350] on p "Oui, il convient aussi bien aux pieds secs, rugueux ou avec callosités. Grâce à…" at bounding box center [572, 337] width 598 height 26
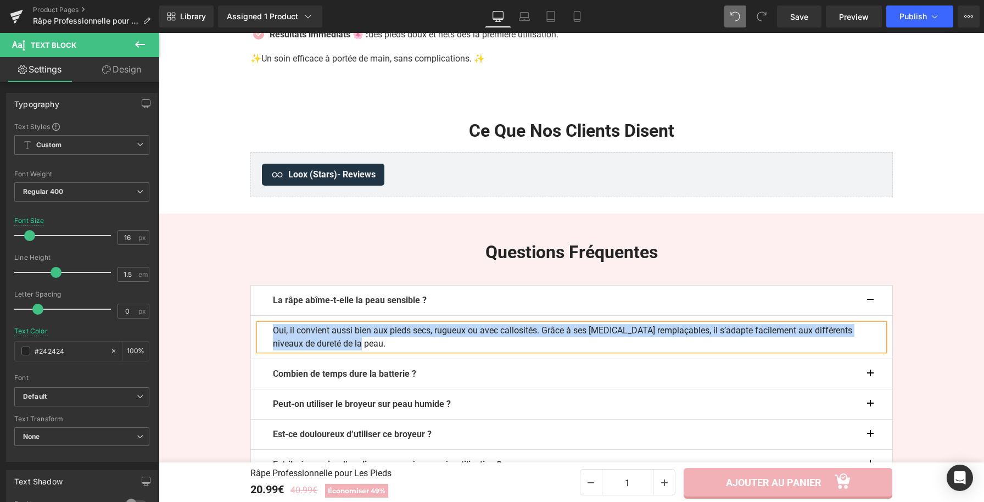
paste div
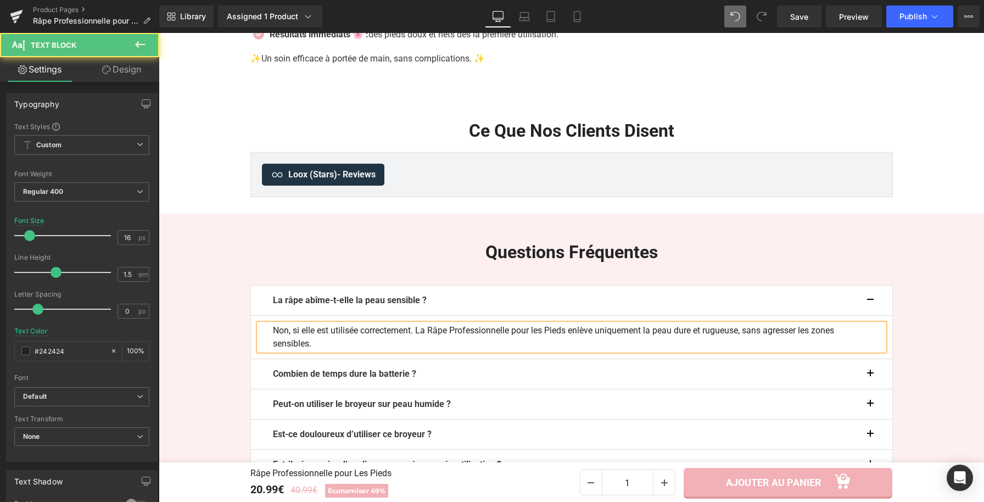
click at [596, 348] on p "Non, si elle est utilisée correctement. La Râpe Professionnelle pour les Pieds …" at bounding box center [572, 337] width 598 height 26
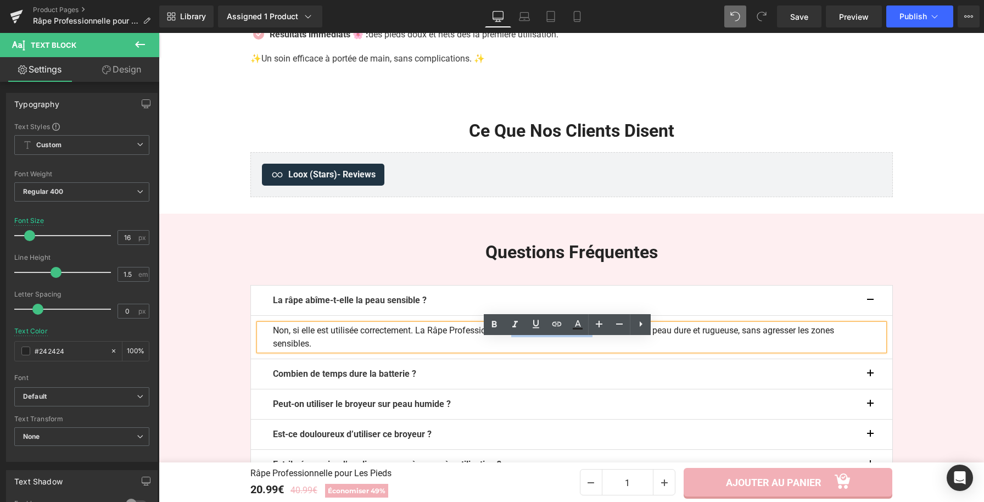
drag, startPoint x: 596, startPoint y: 348, endPoint x: 515, endPoint y: 344, distance: 80.8
click at [515, 344] on p "Non, si elle est utilisée correctement. La Râpe Professionnelle pour les Pieds …" at bounding box center [572, 337] width 598 height 26
click at [569, 346] on p "Non, si elle est utilisée correctement. La Râpe Professionnelle pour les Pieds …" at bounding box center [572, 337] width 598 height 26
drag, startPoint x: 567, startPoint y: 346, endPoint x: 515, endPoint y: 348, distance: 52.8
click at [515, 348] on p "Non, si elle est utilisée correctement. La Râpe Professionnelle pour les Pieds …" at bounding box center [572, 337] width 598 height 26
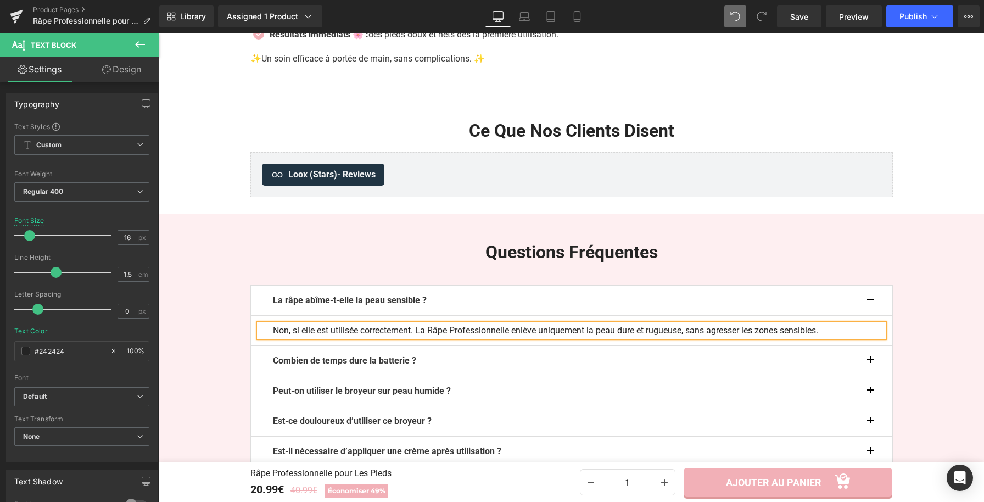
click at [424, 337] on p "Non, si elle est utilisée correctement. La Râpe Professionnelle enlève uniqueme…" at bounding box center [572, 330] width 598 height 13
click at [872, 315] on button "button" at bounding box center [882, 301] width 22 height 30
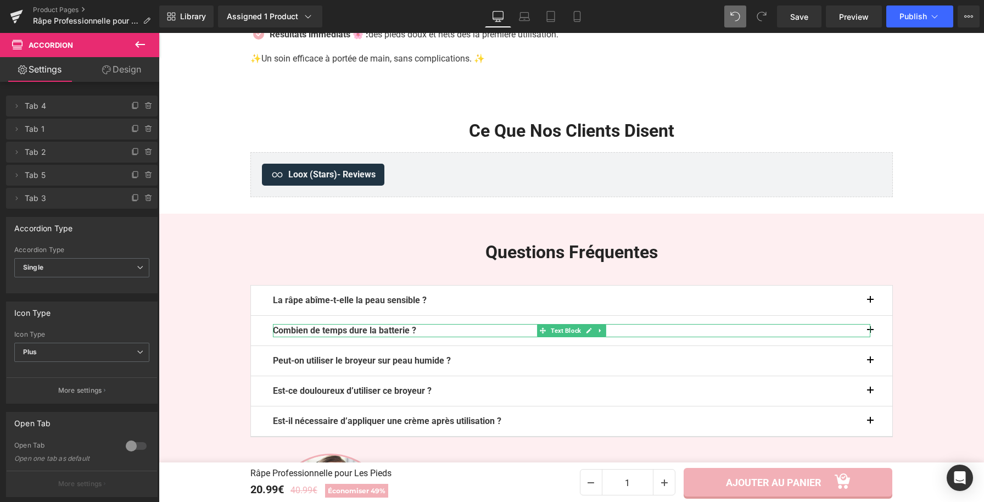
click at [416, 336] on b "Combien de temps dure la batterie ?" at bounding box center [344, 330] width 143 height 10
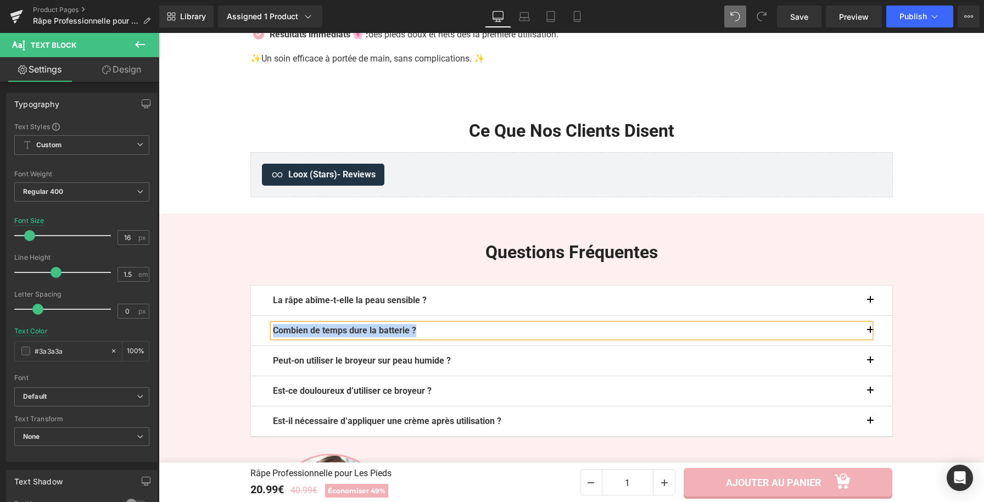
paste div
click at [872, 346] on button "button" at bounding box center [882, 331] width 22 height 30
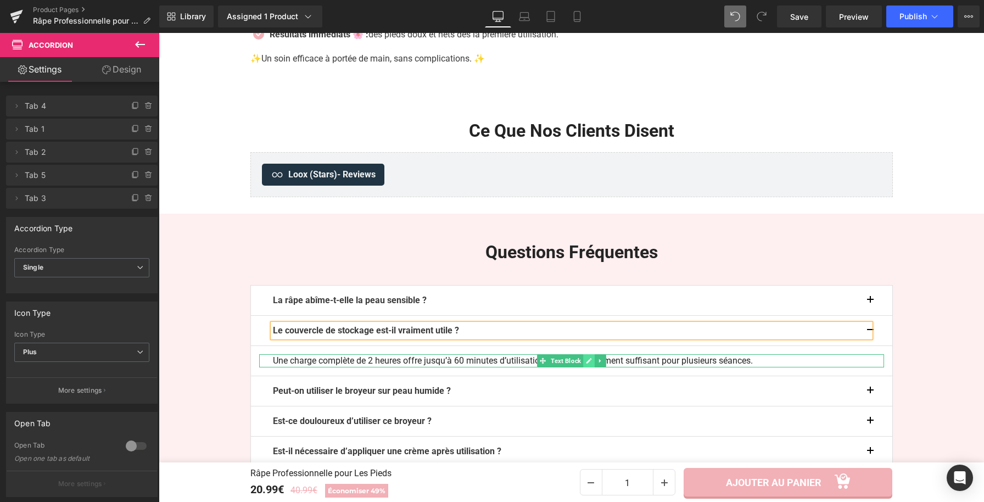
click at [586, 364] on icon at bounding box center [589, 361] width 6 height 7
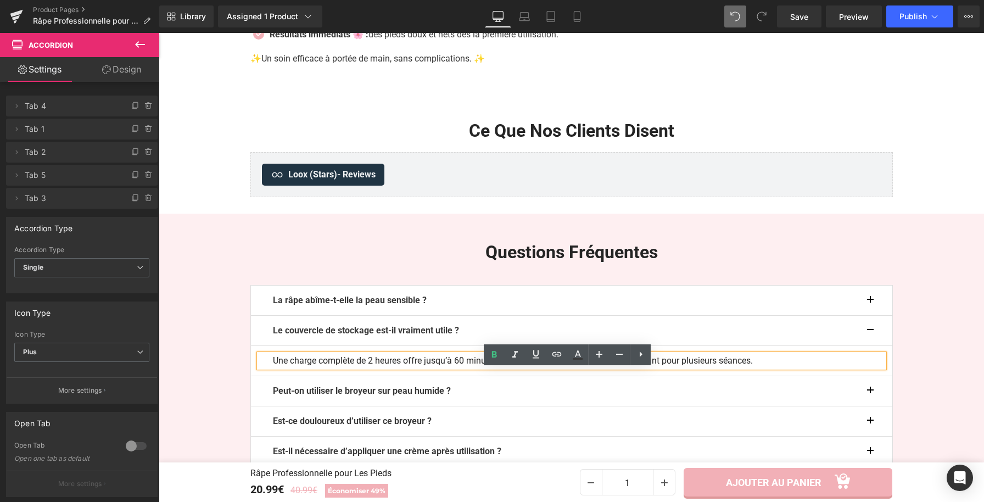
click at [477, 368] on p "Une charge complète de 2 heures offre jusqu’à 60 minutes d’utilisation continue…" at bounding box center [572, 360] width 598 height 13
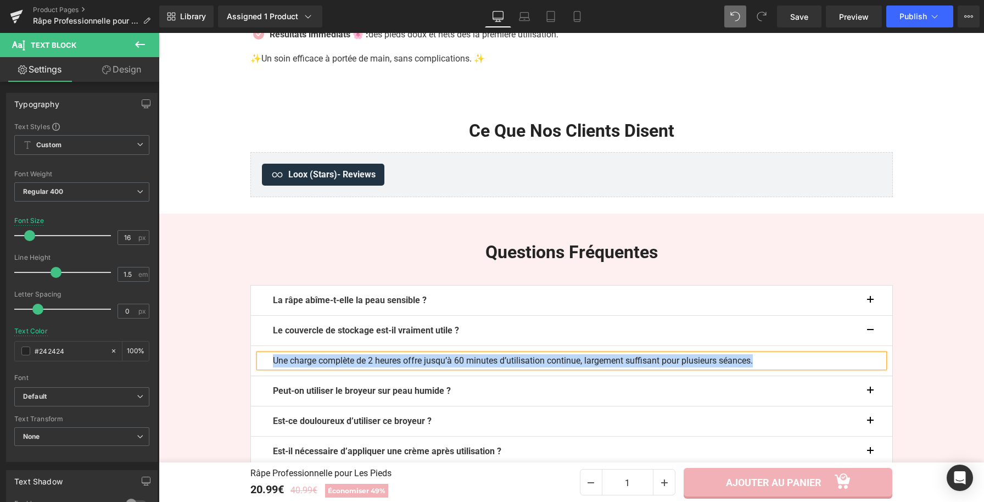
paste div
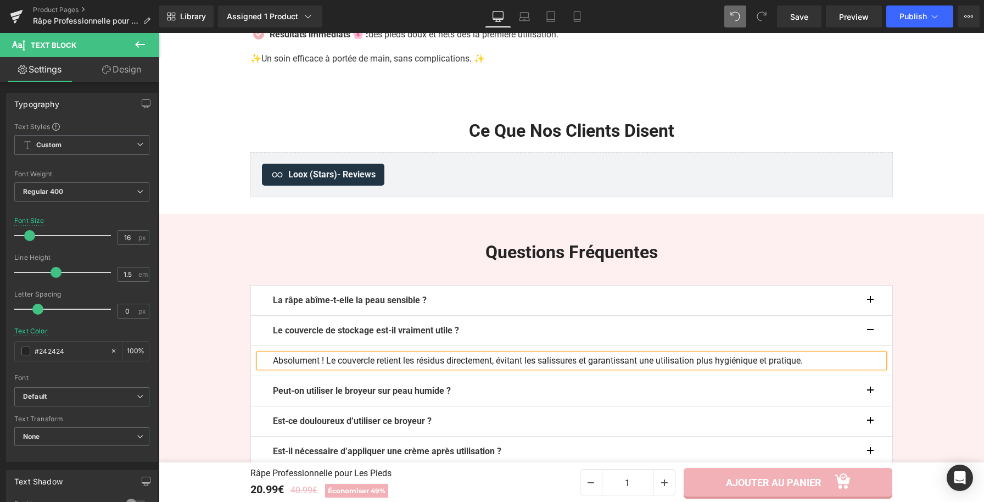
click at [872, 344] on button "button" at bounding box center [882, 331] width 22 height 30
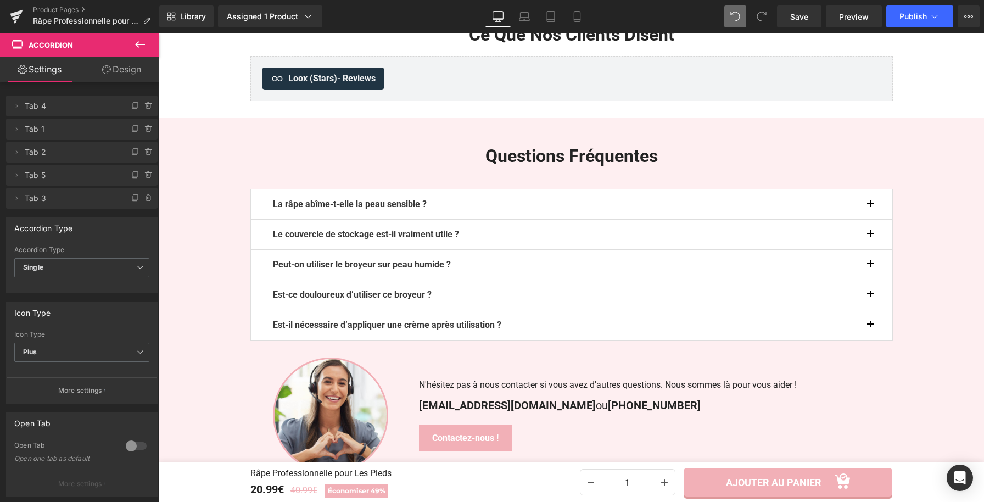
scroll to position [2215, 0]
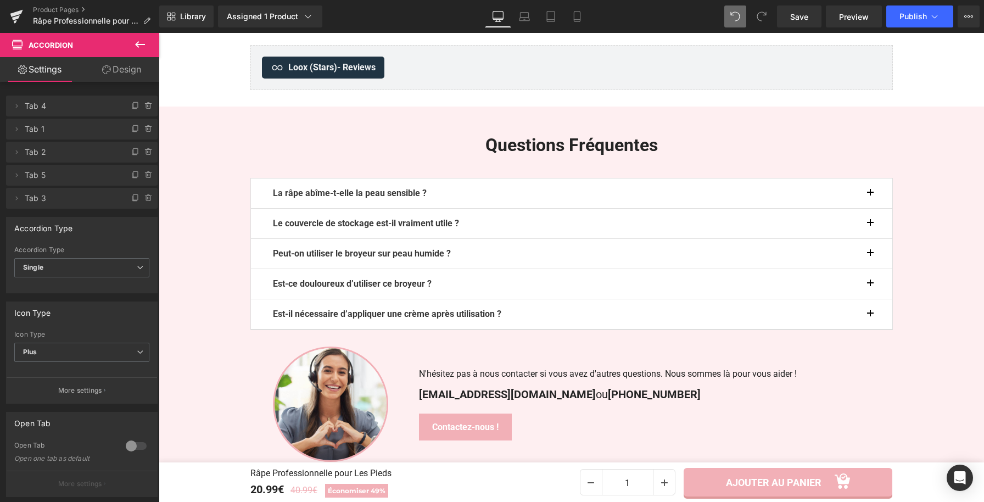
click at [448, 259] on b "Peut-on utiliser le broyeur sur peau humide ?" at bounding box center [362, 253] width 178 height 10
click at [451, 259] on b "Peut-on utiliser le broyeur sur peau humide ?" at bounding box center [362, 253] width 178 height 10
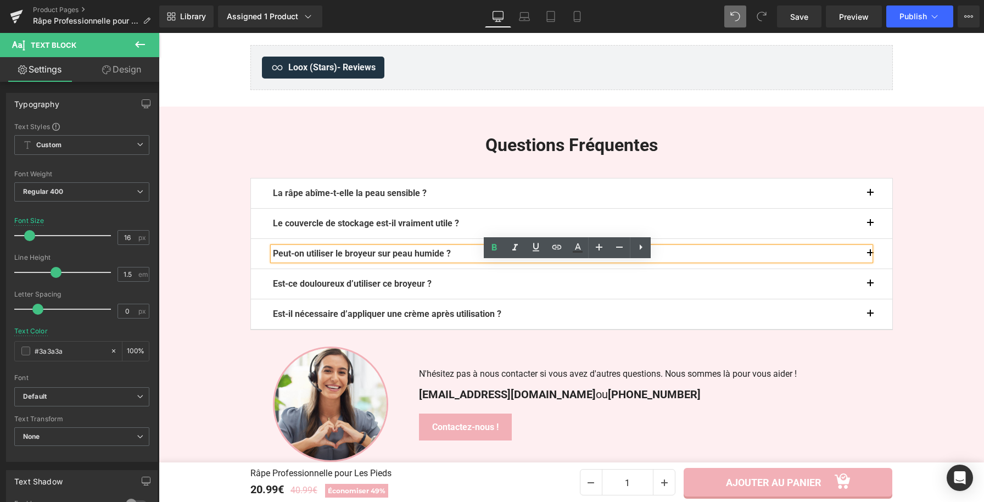
click at [459, 260] on p "Peut-on utiliser le broyeur sur peau humide ?" at bounding box center [572, 253] width 598 height 13
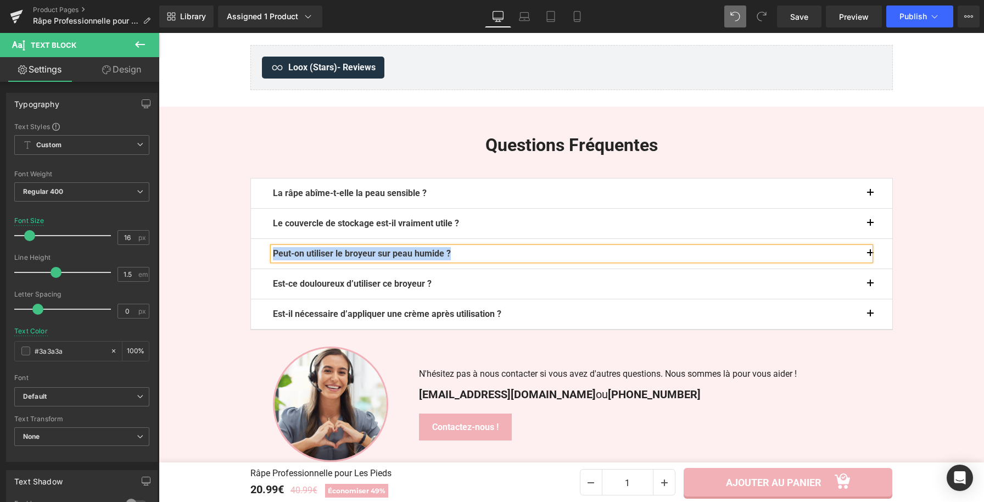
paste div
drag, startPoint x: 508, startPoint y: 268, endPoint x: 457, endPoint y: 269, distance: 51.1
click at [457, 259] on b "Peut-on nettoyer cette Râpe Professionnelle pour les Pieds après usage ?" at bounding box center [418, 253] width 291 height 10
click at [871, 269] on button "button" at bounding box center [882, 254] width 22 height 30
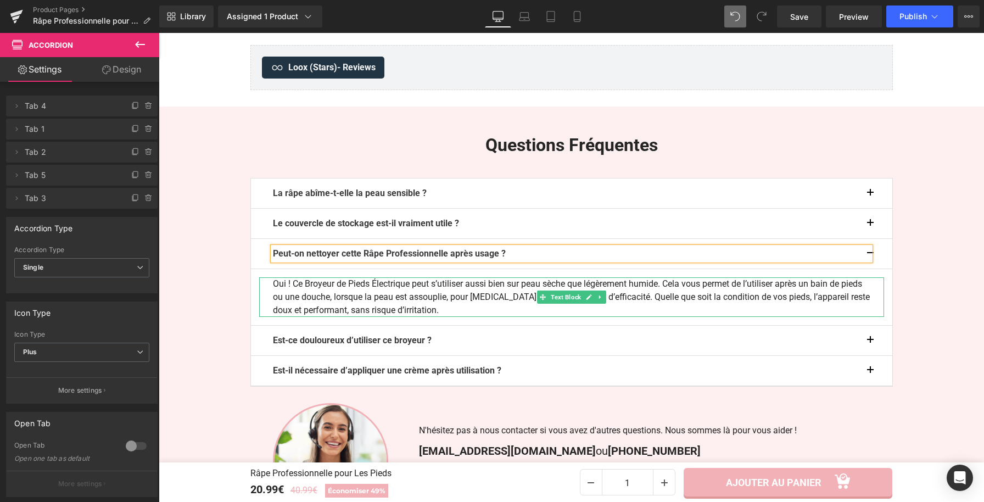
click at [421, 316] on p "Oui ! Ce Broyeur de Pieds Électrique peut s’utiliser aussi bien sur peau sèche …" at bounding box center [572, 297] width 598 height 40
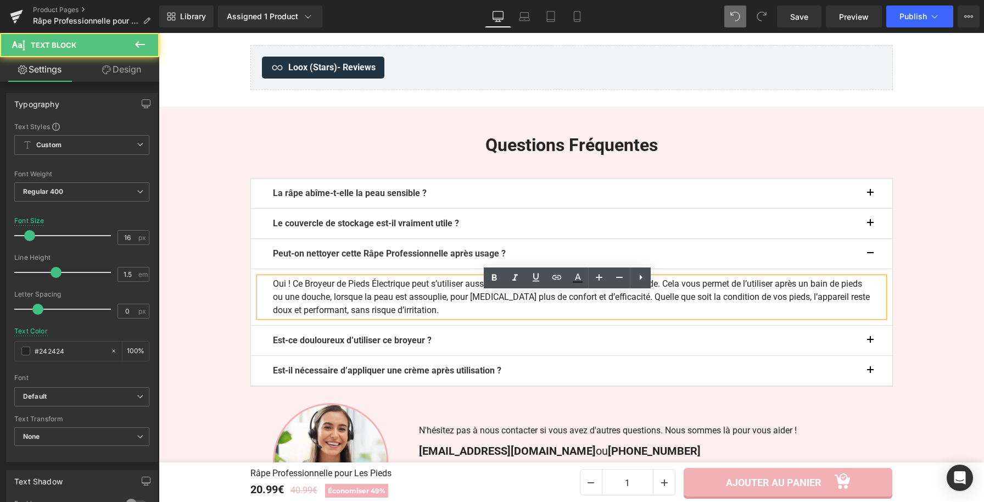
click at [421, 316] on p "Oui ! Ce Broyeur de Pieds Électrique peut s’utiliser aussi bien sur peau sèche …" at bounding box center [572, 297] width 598 height 40
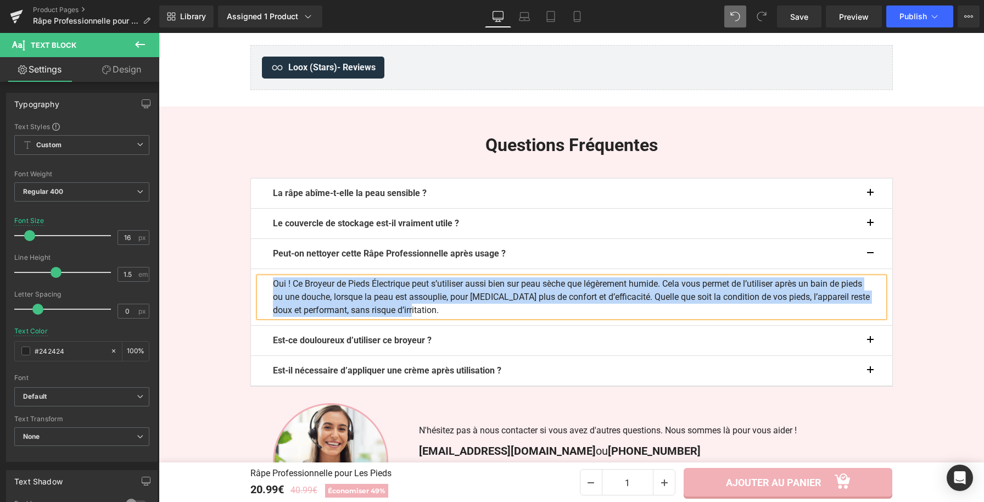
paste div
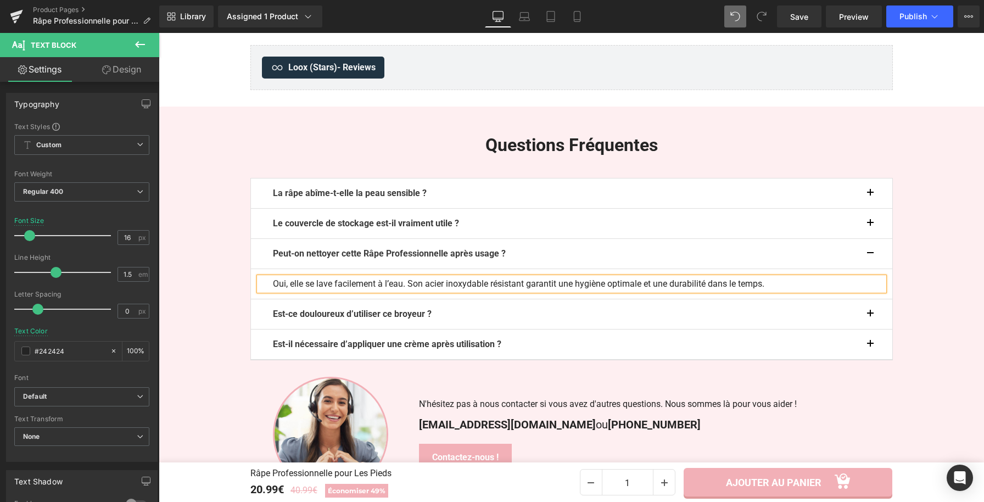
click at [871, 269] on button "button" at bounding box center [882, 254] width 22 height 30
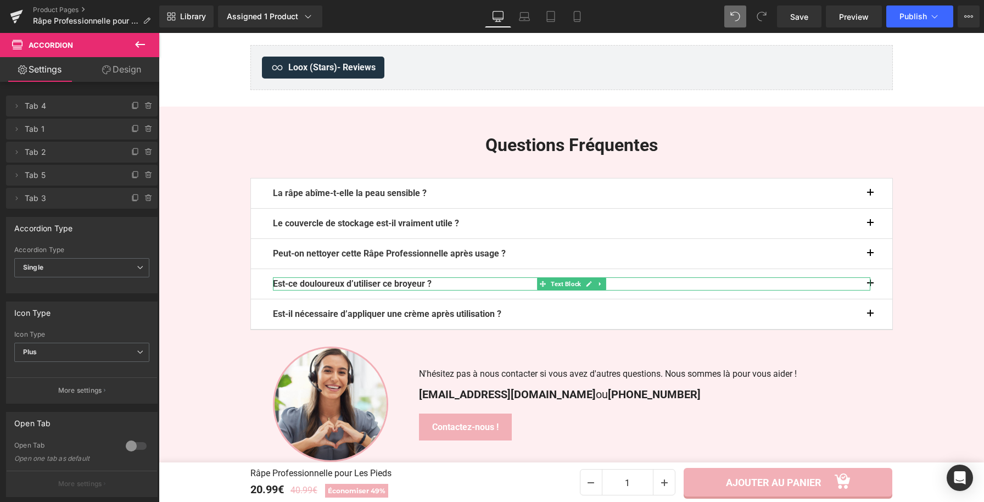
click at [441, 291] on p "Est-ce douloureux d’utiliser ce broyeur ?" at bounding box center [572, 283] width 598 height 13
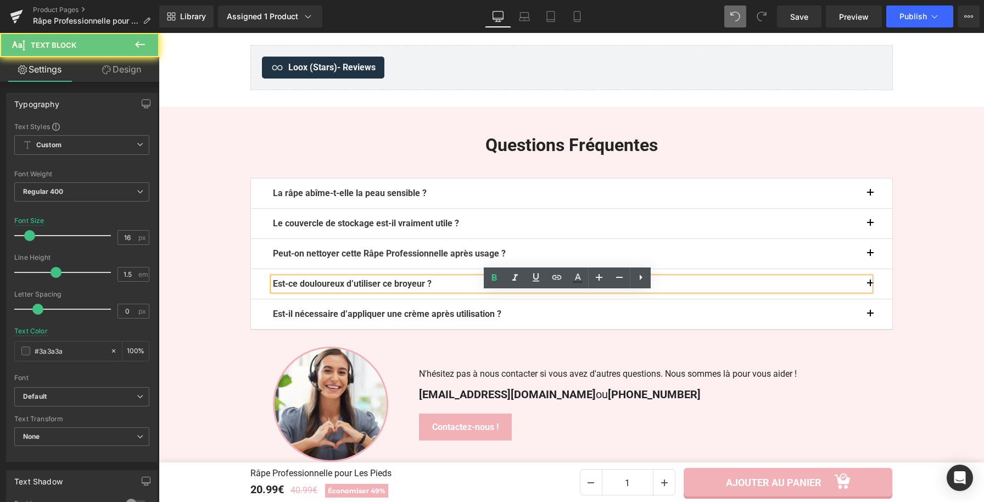
click at [432, 289] on b "Est-ce douloureux d’utiliser ce broyeur ?" at bounding box center [352, 284] width 159 height 10
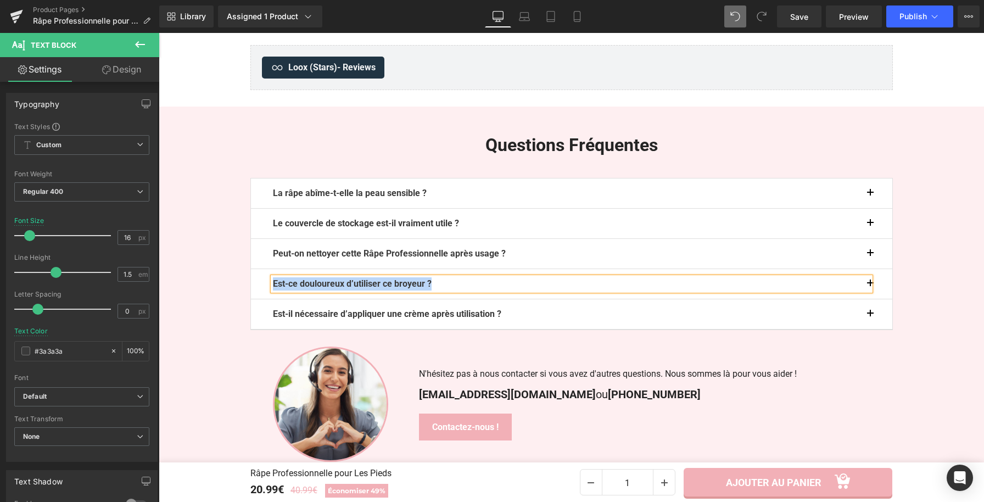
paste div
click at [871, 297] on button "button" at bounding box center [882, 284] width 22 height 30
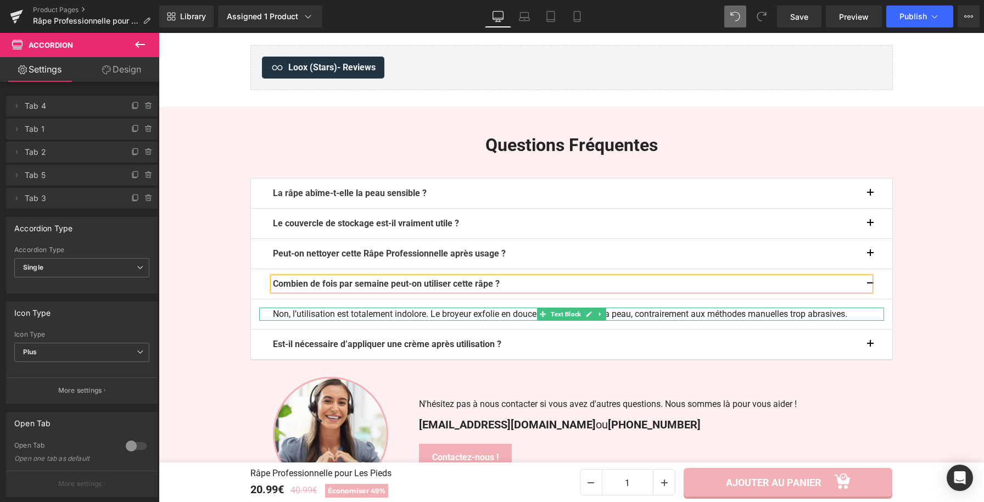
click at [586, 318] on icon at bounding box center [589, 314] width 6 height 7
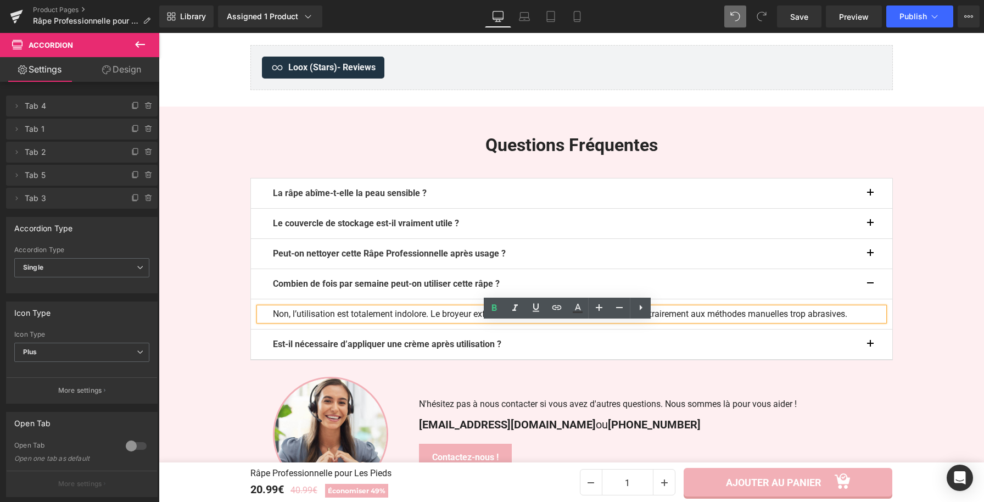
click at [583, 321] on p "Non, l’utilisation est totalement indolore. Le broyeur exfolie en douceur sans …" at bounding box center [572, 314] width 598 height 13
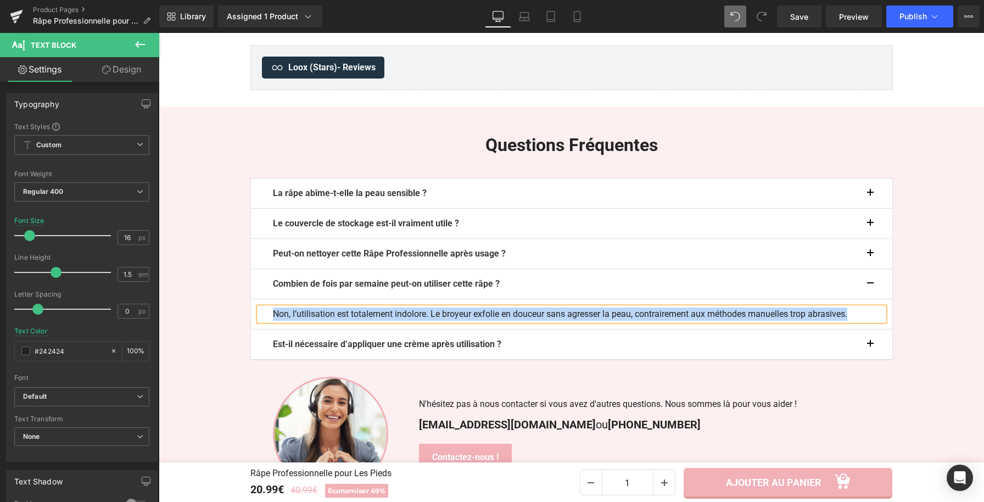
paste div
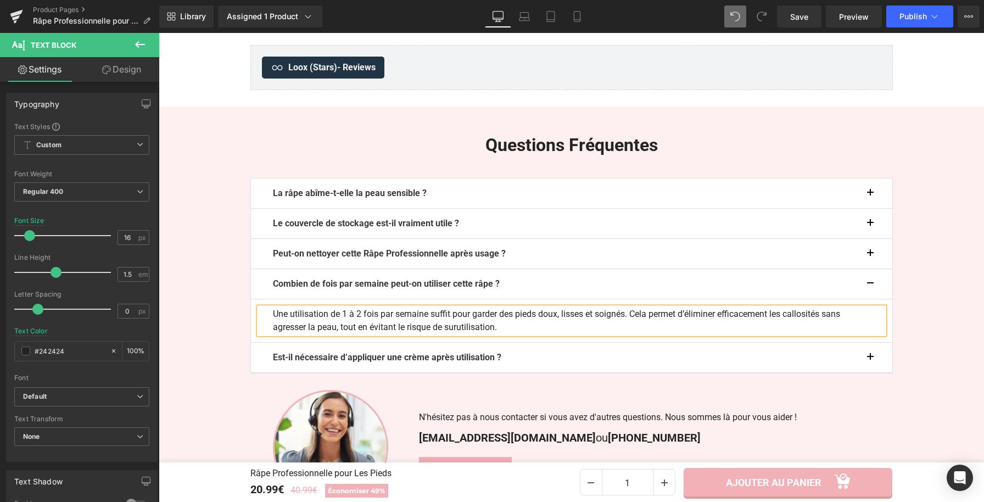
click at [871, 299] on button "button" at bounding box center [882, 284] width 22 height 30
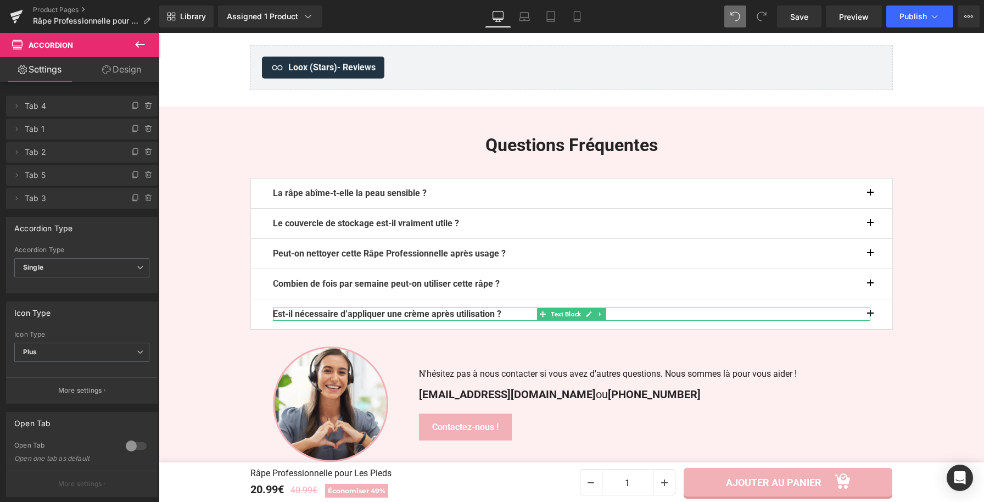
click at [502, 319] on b "Est-il nécessaire d’appliquer une crème après utilisation ?" at bounding box center [387, 314] width 229 height 10
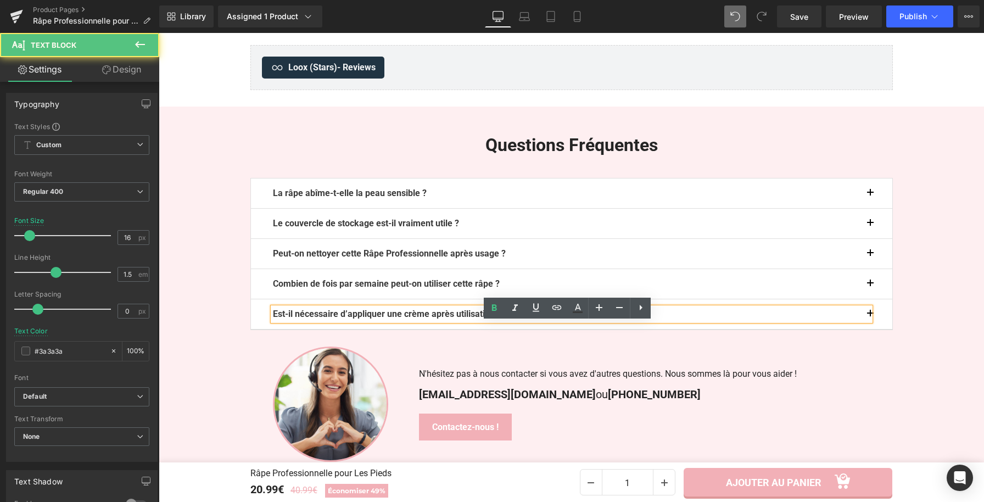
click at [584, 321] on p "Est-il nécessaire d’appliquer une crème après utilisation ?" at bounding box center [572, 314] width 598 height 13
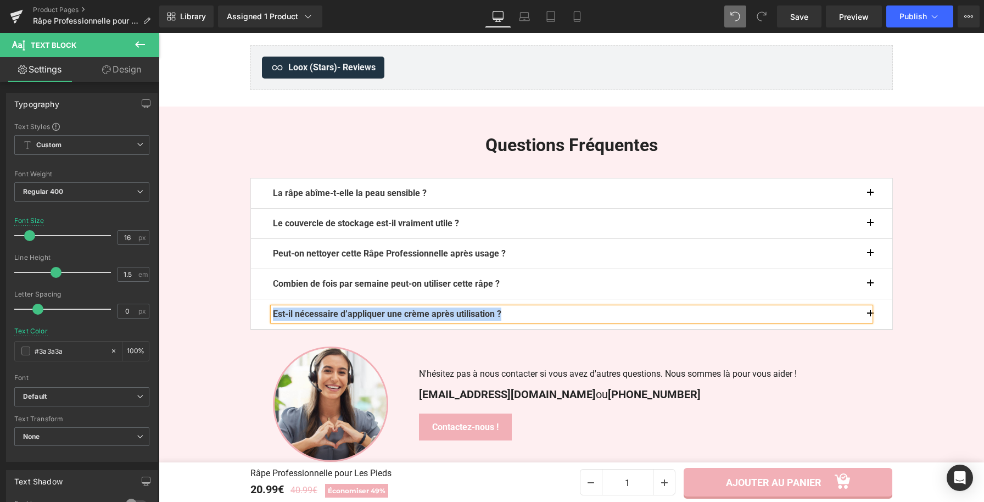
paste div
drag, startPoint x: 396, startPoint y: 329, endPoint x: 435, endPoint y: 331, distance: 38.5
click at [435, 319] on b "La Râpe Professionnelle pour les Pieds est-elle douloureuse à utiliser ?" at bounding box center [413, 314] width 281 height 10
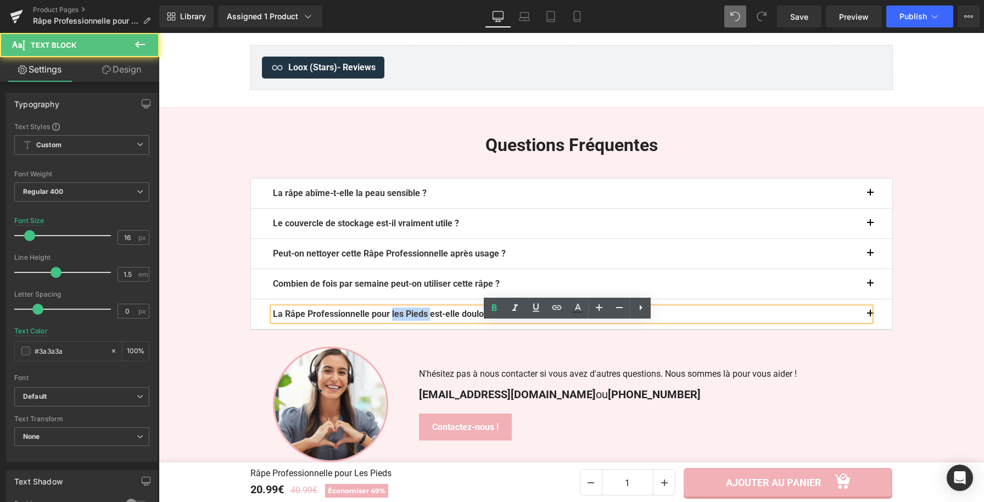
click at [433, 319] on b "La Râpe Professionnelle pour les Pieds est-elle douloureuse à utiliser ?" at bounding box center [413, 314] width 281 height 10
drag, startPoint x: 433, startPoint y: 329, endPoint x: 373, endPoint y: 329, distance: 59.9
click at [373, 319] on b "La Râpe Professionnelle pour les Pieds est-elle douloureuse à utiliser ?" at bounding box center [413, 314] width 281 height 10
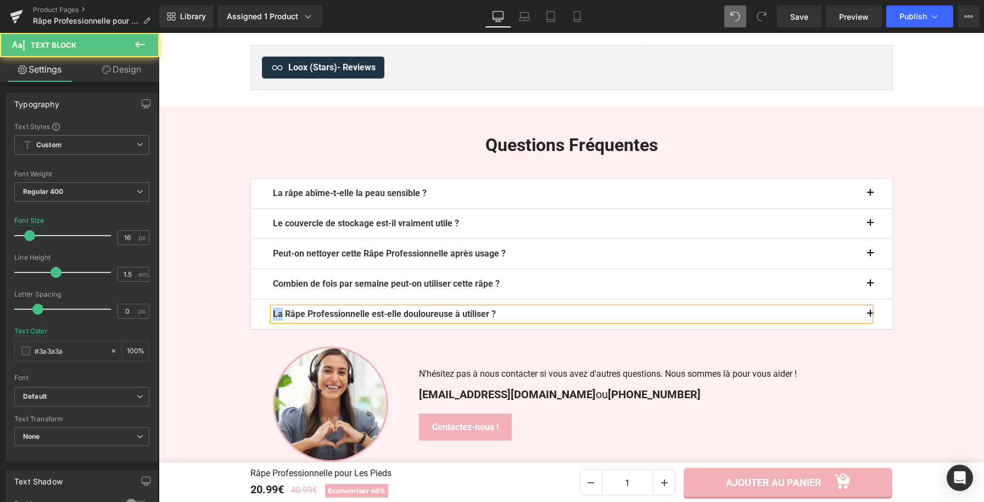
drag, startPoint x: 280, startPoint y: 329, endPoint x: 270, endPoint y: 331, distance: 10.0
click at [273, 319] on b "La Râpe Professionnelle est-elle douloureuse à utiliser ?" at bounding box center [384, 314] width 223 height 10
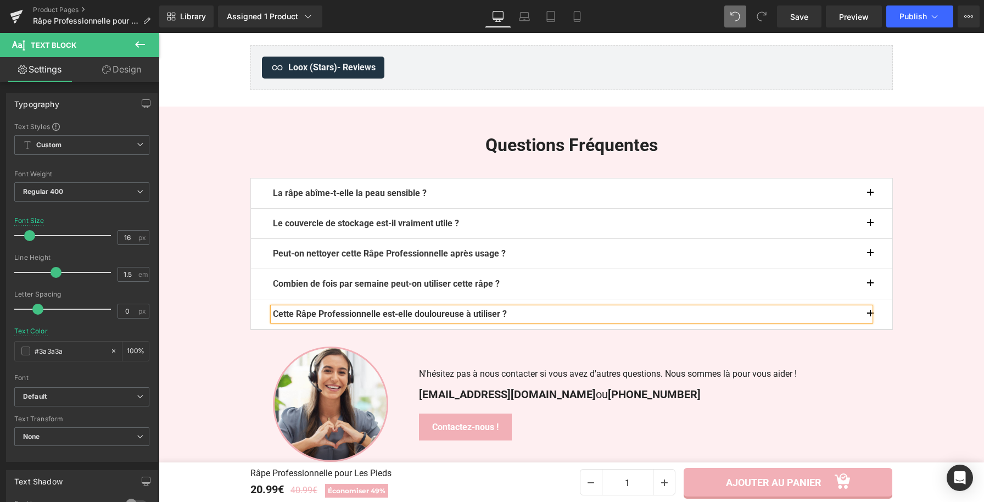
click at [528, 321] on p "Cette Râpe Professionnelle est-elle douloureuse à utiliser ?" at bounding box center [572, 314] width 598 height 13
click at [872, 329] on button "button" at bounding box center [882, 314] width 22 height 30
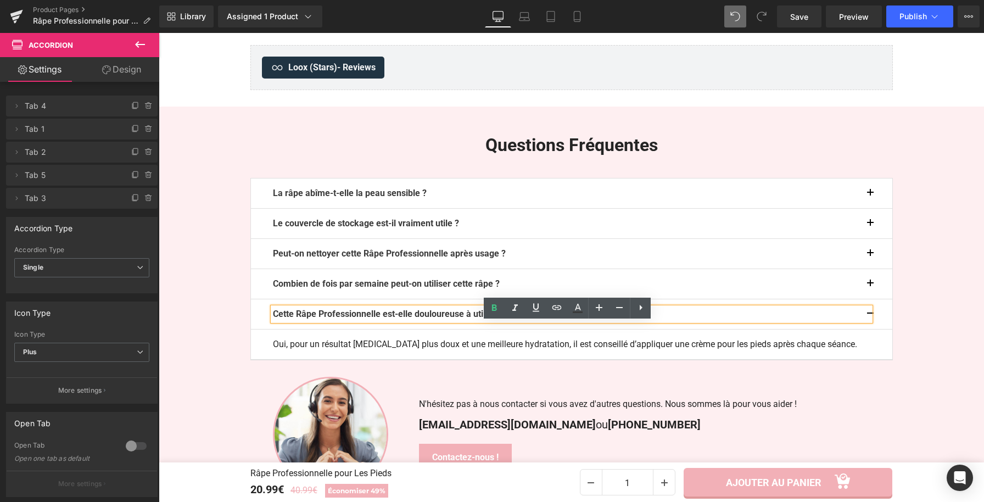
click at [457, 351] on p "Oui, pour un résultat encore plus doux et une meilleure hydratation, il est con…" at bounding box center [572, 344] width 598 height 13
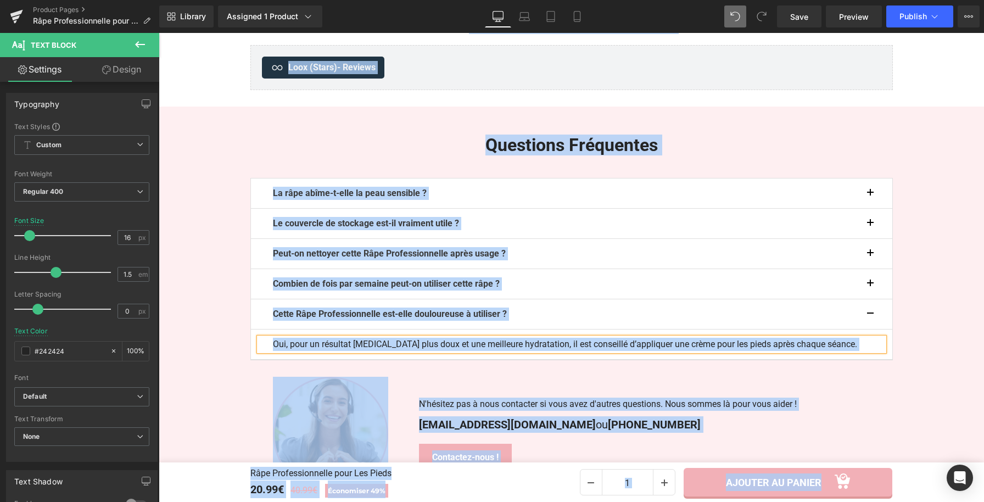
click at [533, 351] on p "Oui, pour un résultat encore plus doux et une meilleure hydratation, il est con…" at bounding box center [572, 344] width 598 height 13
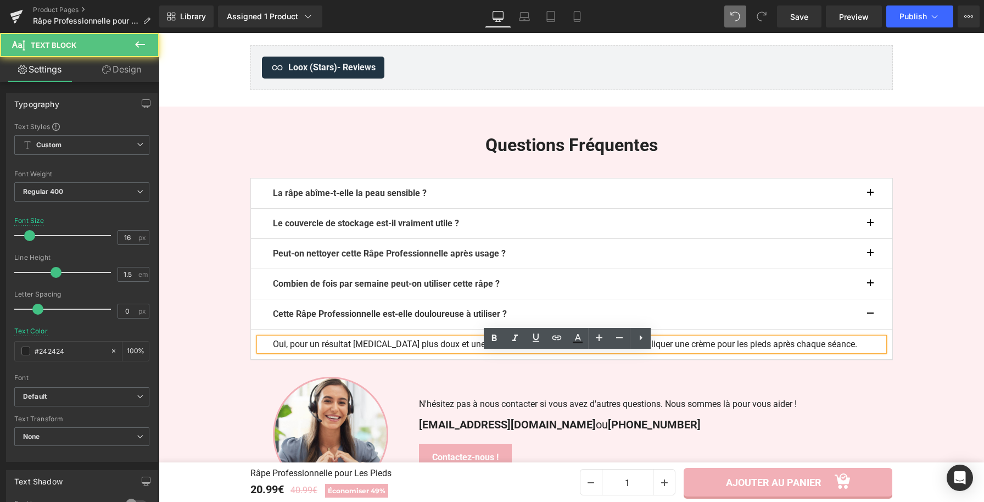
click at [533, 351] on p "Oui, pour un résultat encore plus doux et une meilleure hydratation, il est con…" at bounding box center [572, 344] width 598 height 13
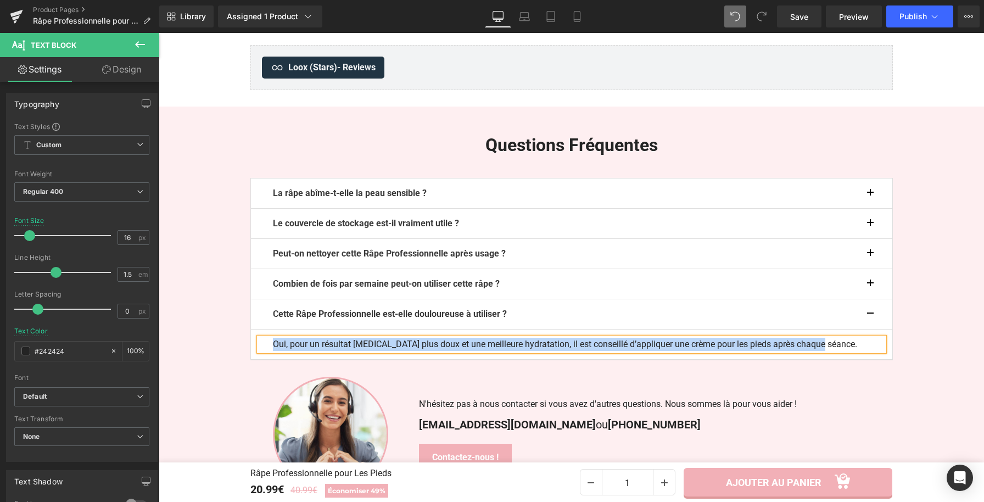
paste div
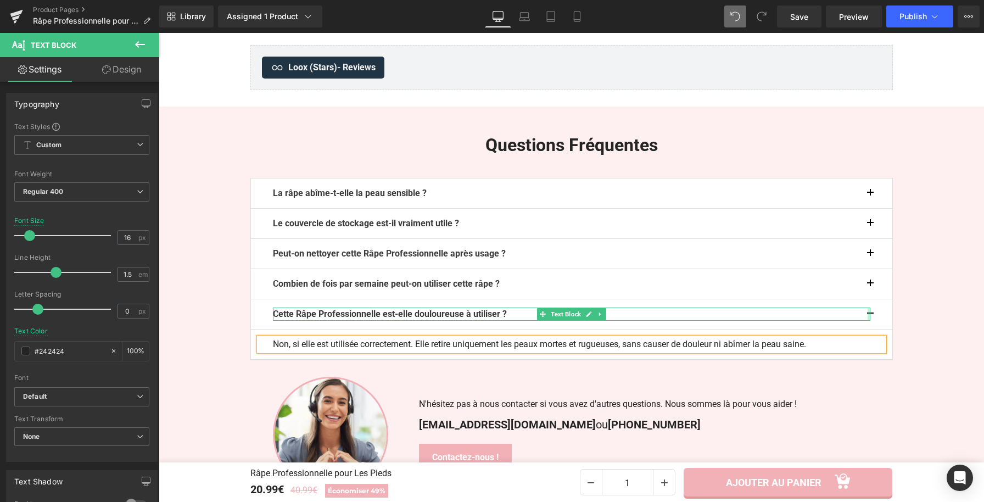
click at [868, 321] on div at bounding box center [869, 314] width 3 height 13
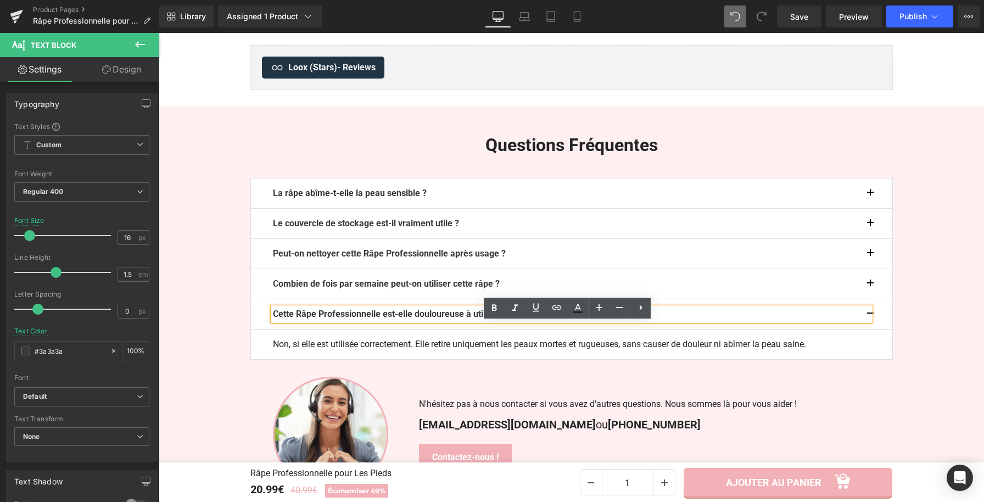
click at [871, 238] on button "button" at bounding box center [882, 224] width 22 height 30
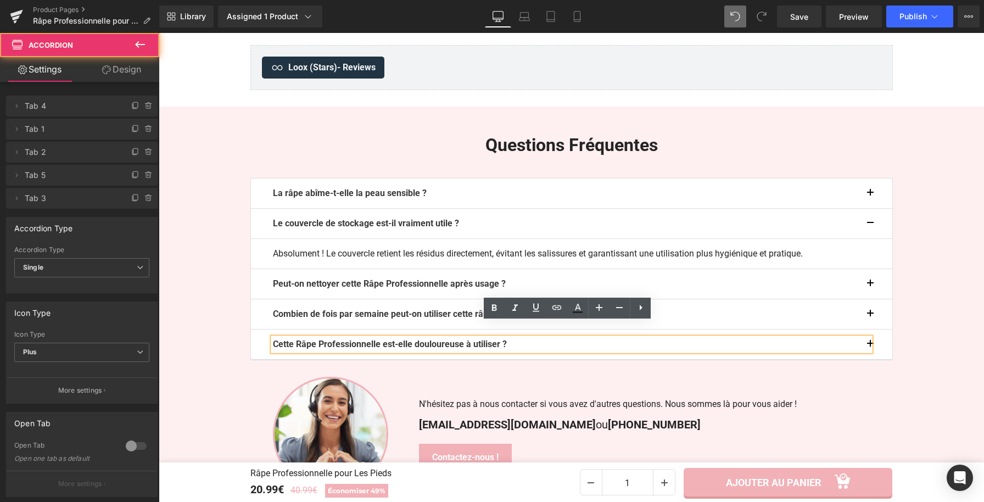
click at [871, 196] on span "button" at bounding box center [871, 196] width 0 height 0
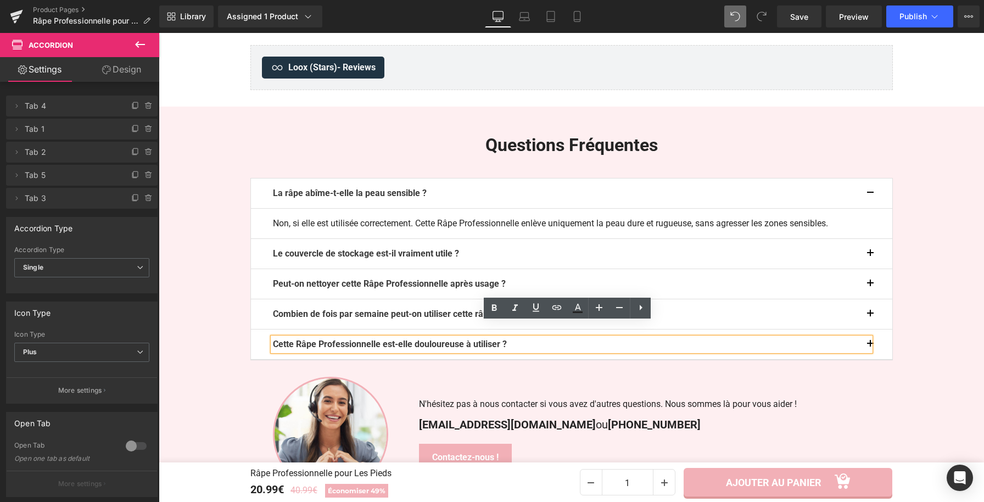
click at [871, 207] on button "button" at bounding box center [882, 194] width 22 height 30
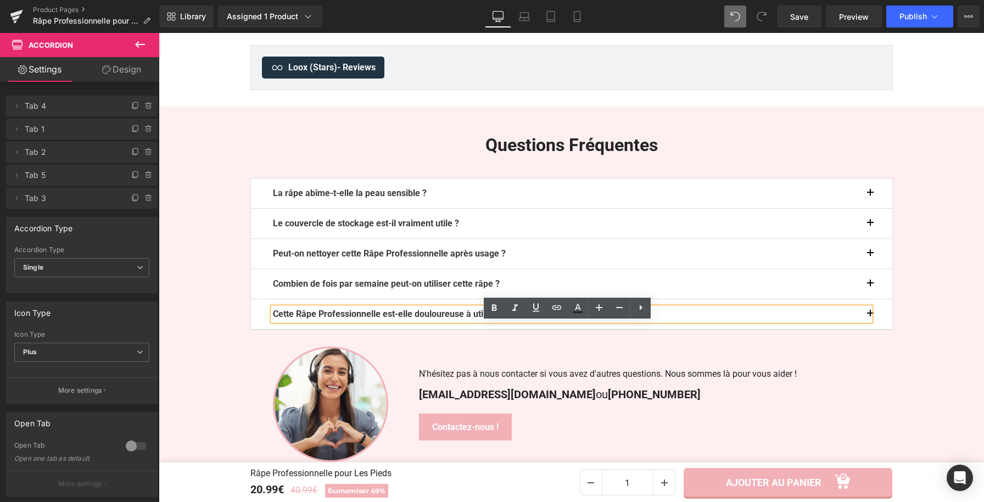
click at [871, 238] on button "button" at bounding box center [882, 224] width 22 height 30
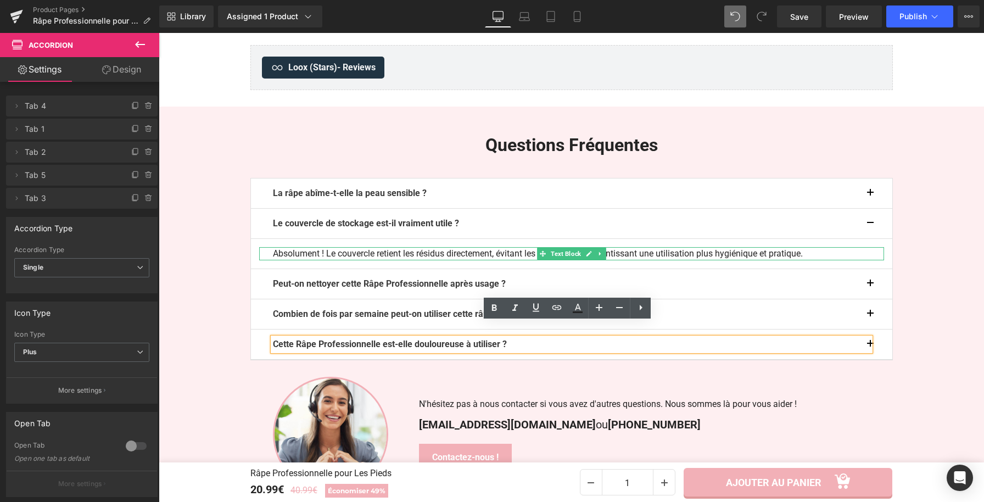
click at [409, 260] on p "Absolument ! Le couvercle retient les résidus directement, évitant les salissur…" at bounding box center [572, 253] width 598 height 13
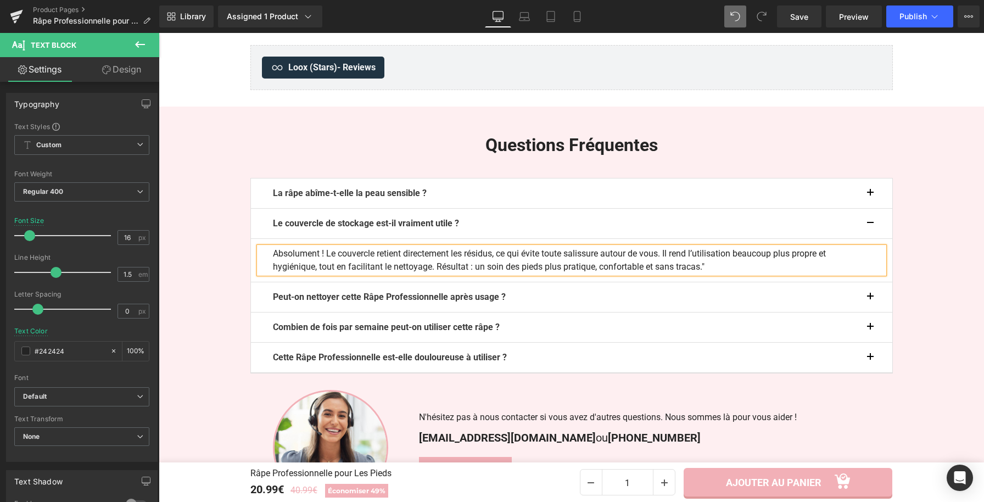
click at [724, 274] on p "Absolument ! Le couvercle retient directement les résidus, ce qui évite toute s…" at bounding box center [572, 260] width 598 height 26
click at [871, 235] on button "button" at bounding box center [882, 224] width 22 height 30
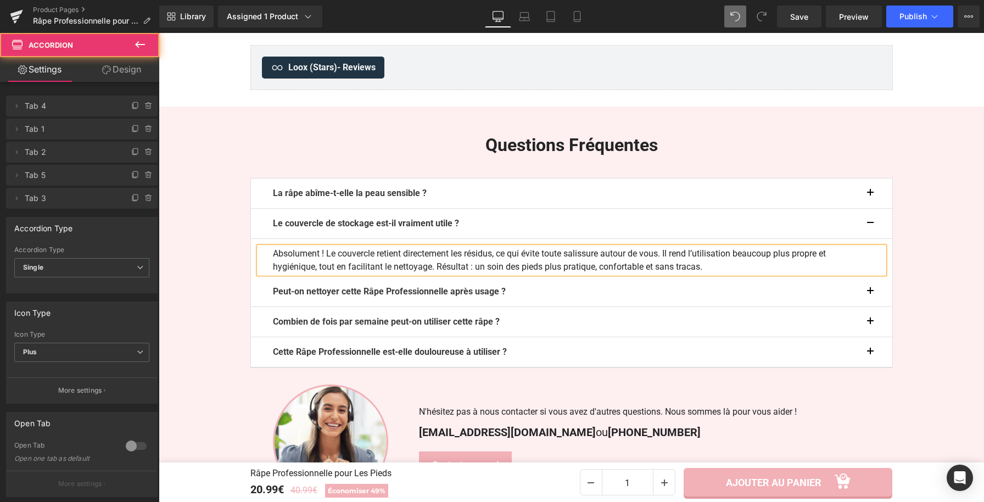
click at [871, 196] on span "button" at bounding box center [871, 196] width 0 height 0
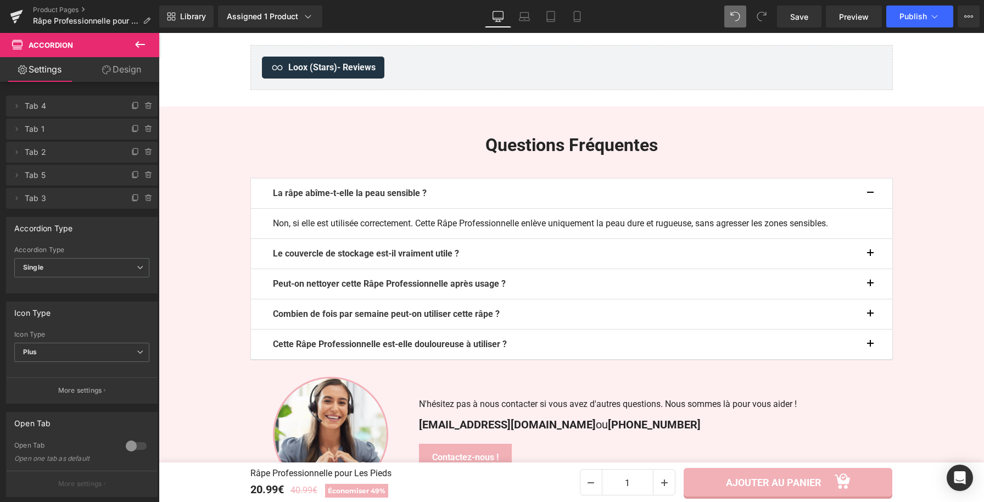
click at [871, 196] on span "button" at bounding box center [871, 196] width 0 height 0
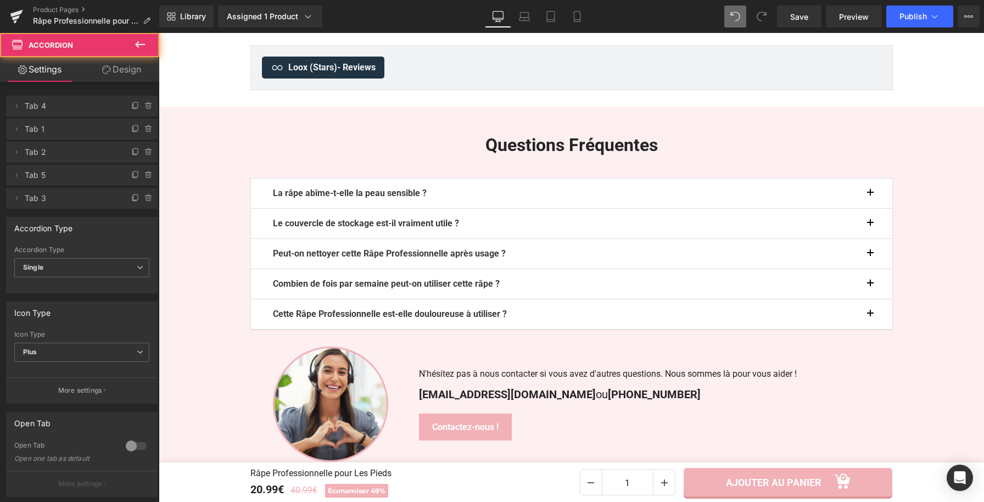
click at [871, 238] on button "button" at bounding box center [882, 224] width 22 height 30
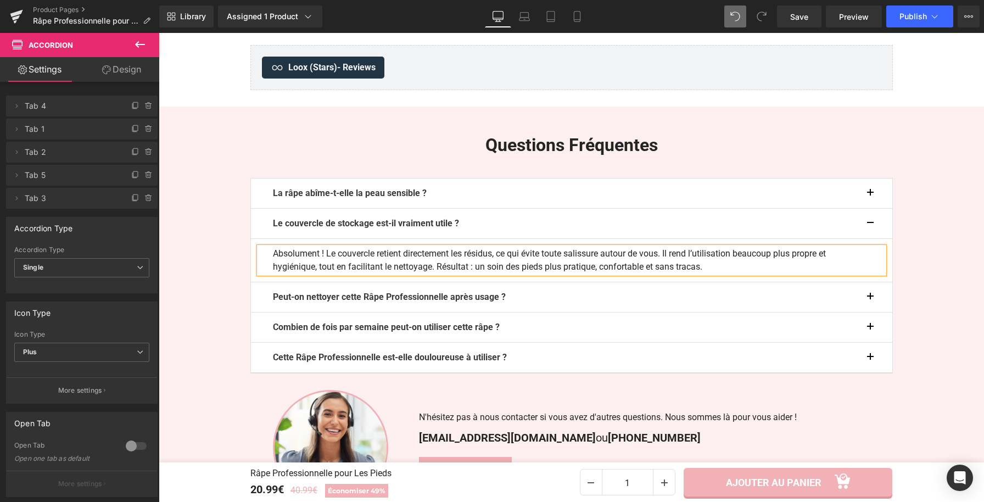
click at [159, 33] on div at bounding box center [159, 33] width 0 height 0
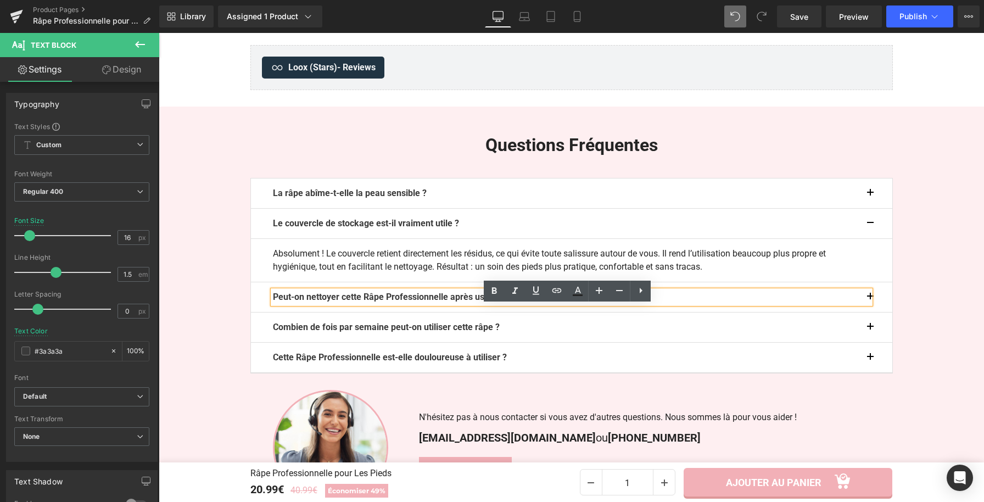
click at [872, 312] on button "button" at bounding box center [882, 297] width 22 height 30
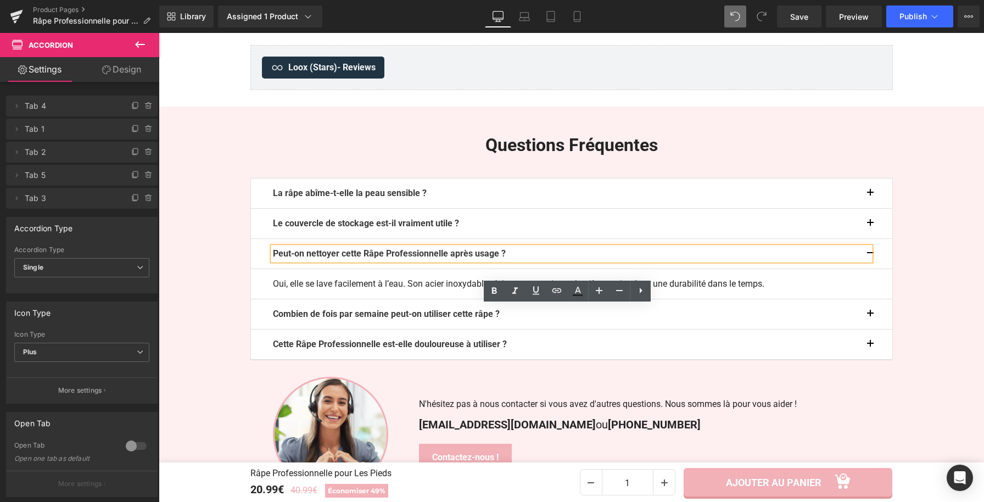
click at [871, 317] on span "button" at bounding box center [871, 317] width 0 height 0
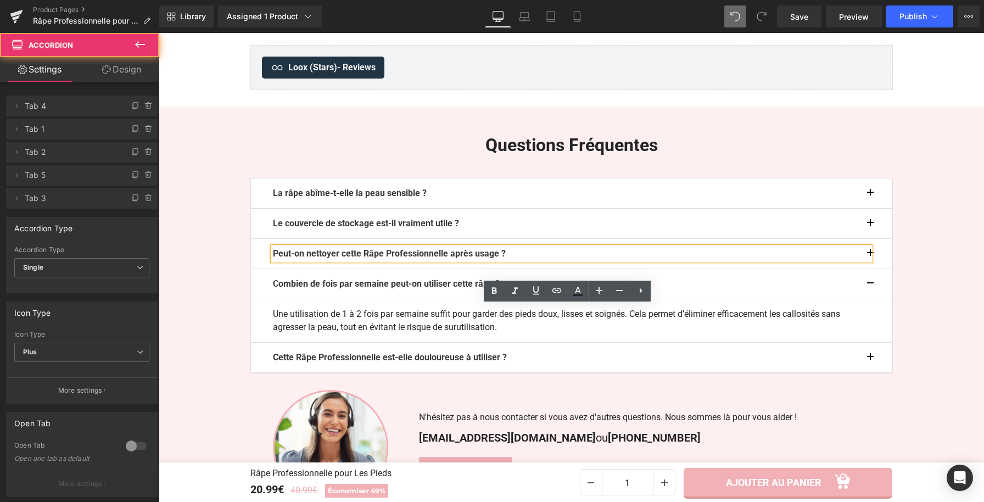
click at [871, 360] on span "button" at bounding box center [871, 360] width 0 height 0
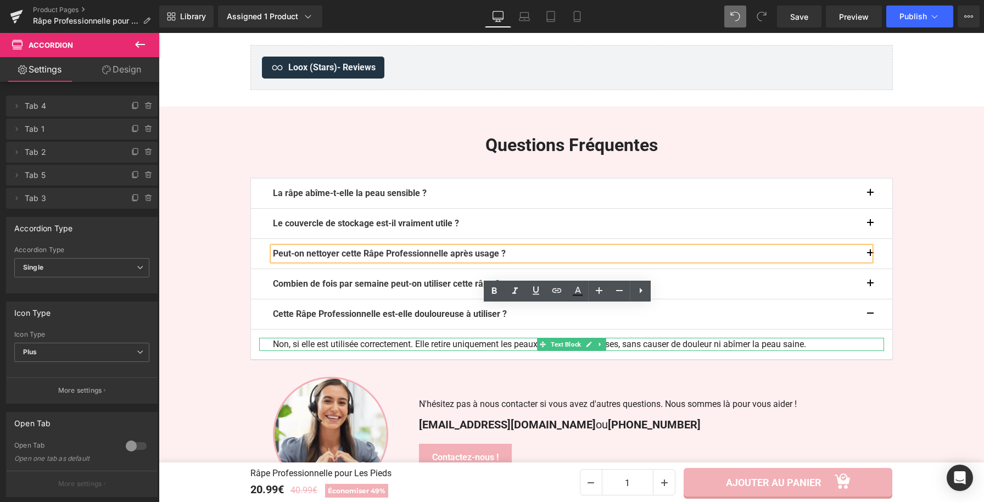
click at [816, 351] on p "Non, si elle est utilisée correctement. Elle retire uniquement les peaux mortes…" at bounding box center [572, 344] width 598 height 13
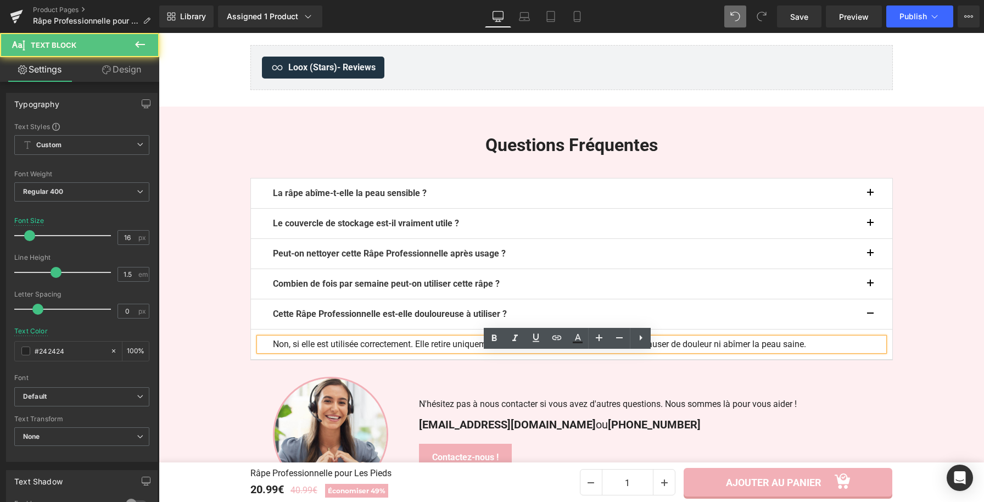
click at [816, 351] on p "Non, si elle est utilisée correctement. Elle retire uniquement les peaux mortes…" at bounding box center [572, 344] width 598 height 13
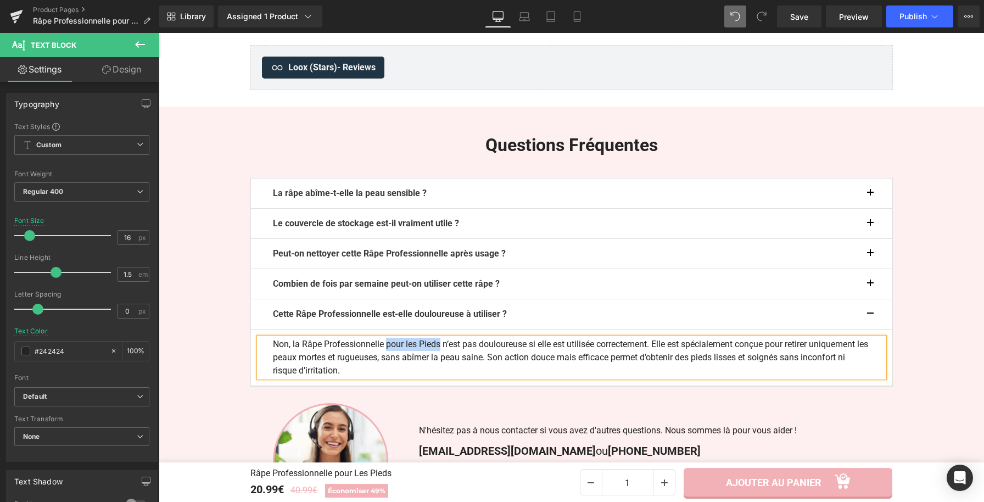
drag, startPoint x: 387, startPoint y: 360, endPoint x: 441, endPoint y: 360, distance: 53.8
click at [441, 360] on p "Non, la Râpe Professionnelle pour les Pieds n’est pas douloureuse si elle est u…" at bounding box center [572, 358] width 598 height 40
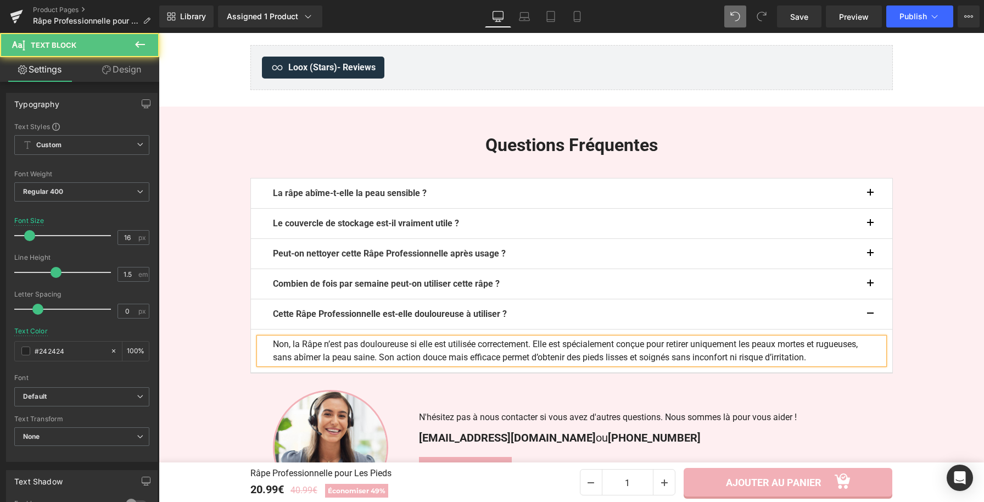
click at [299, 361] on p "Non, la Râpe n’est pas douloureuse si elle est utilisée correctement. Elle est …" at bounding box center [572, 351] width 598 height 26
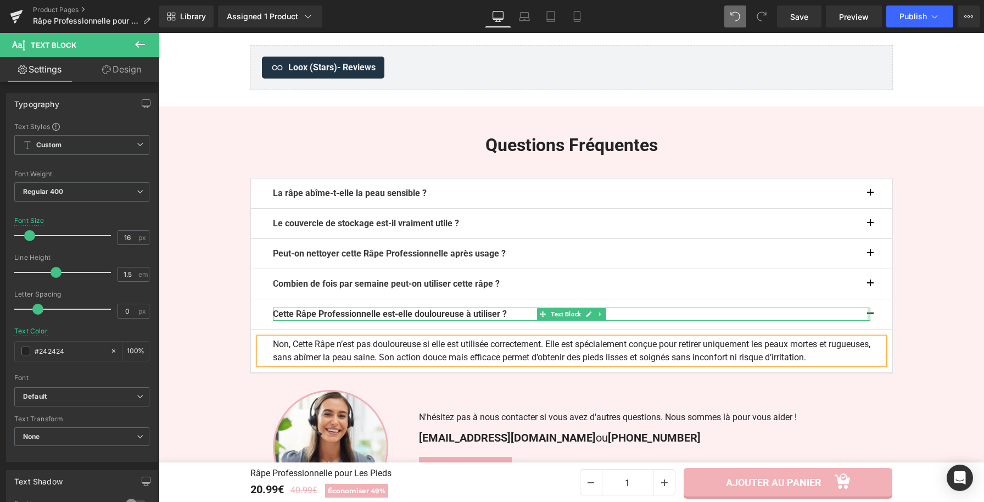
click at [865, 321] on div "Cette Râpe Professionnelle est-elle douloureuse à utiliser ? Text Block" at bounding box center [572, 314] width 598 height 13
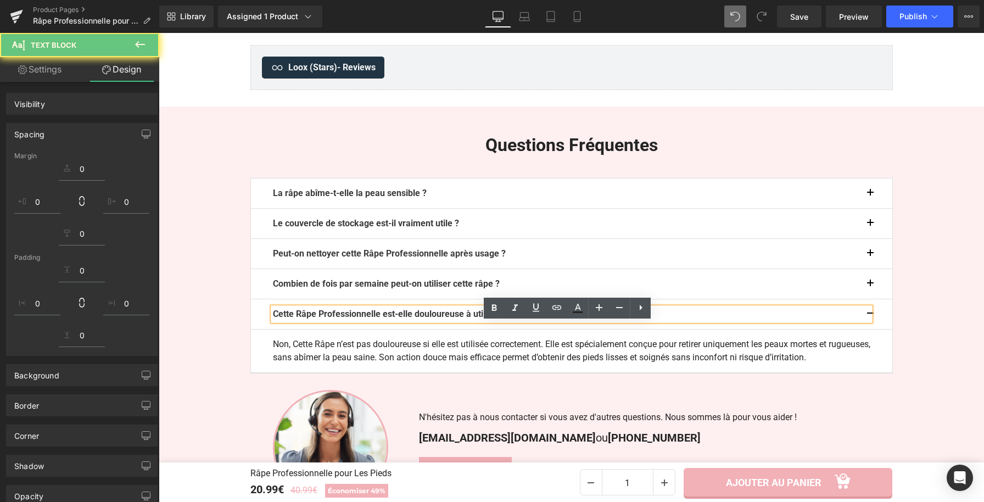
click at [876, 328] on button "button" at bounding box center [882, 314] width 22 height 30
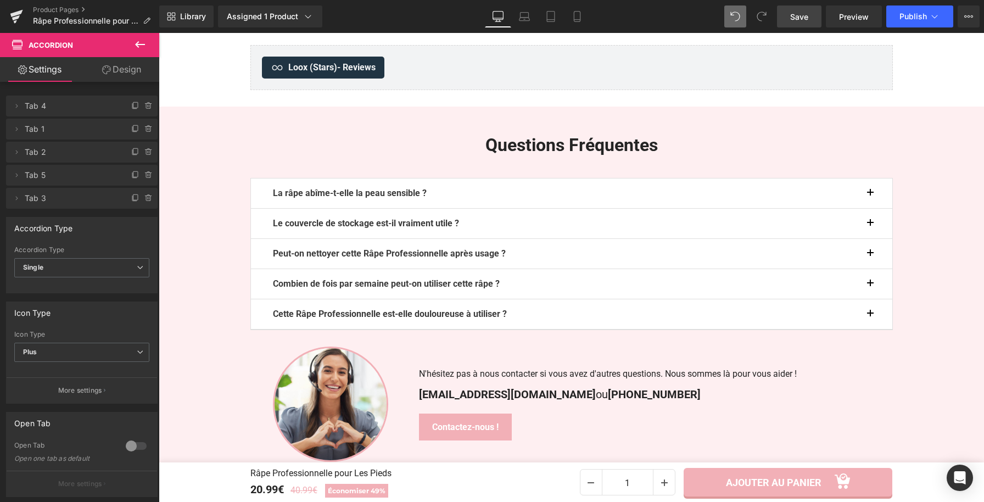
click at [805, 18] on span "Save" at bounding box center [800, 17] width 18 height 12
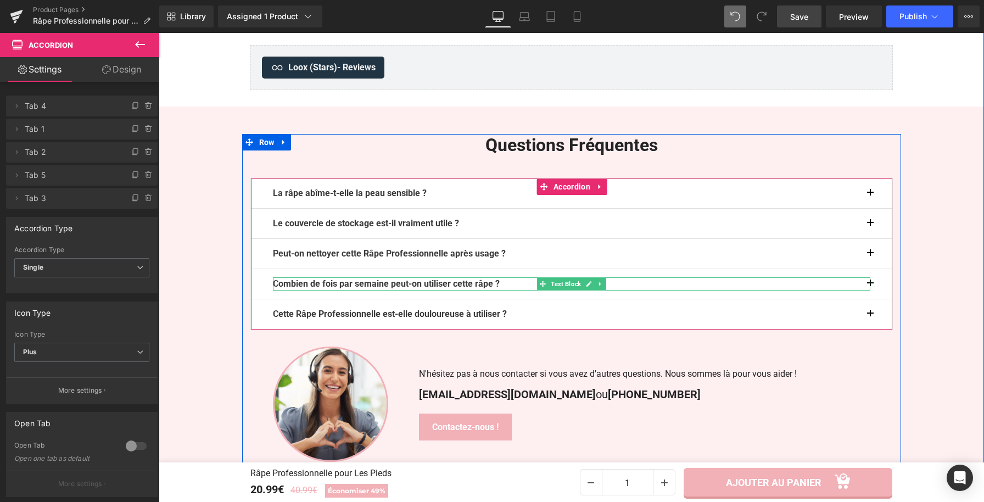
click at [486, 289] on b "Combien de fois par semaine peut-on utiliser cette râpe ?" at bounding box center [386, 284] width 227 height 10
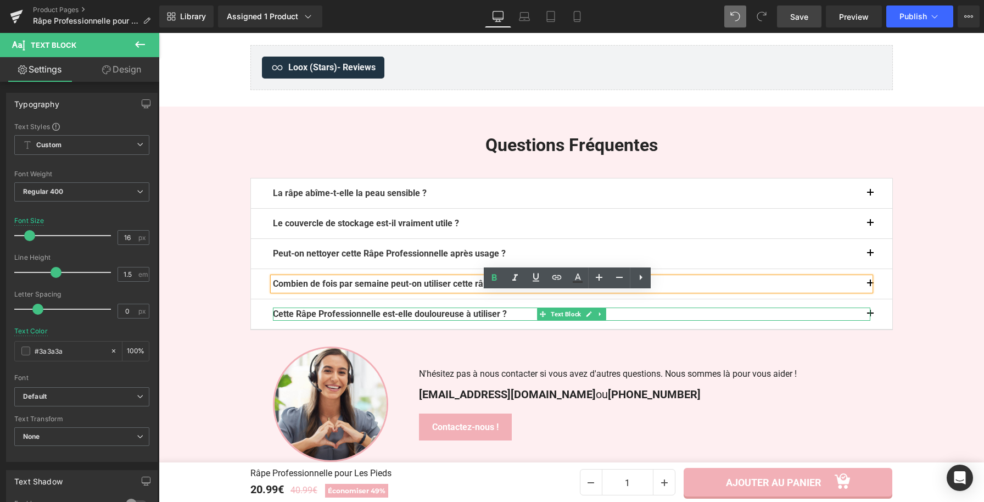
click at [380, 319] on b "Cette Râpe Professionnelle est-elle douloureuse à utiliser ?" at bounding box center [390, 314] width 234 height 10
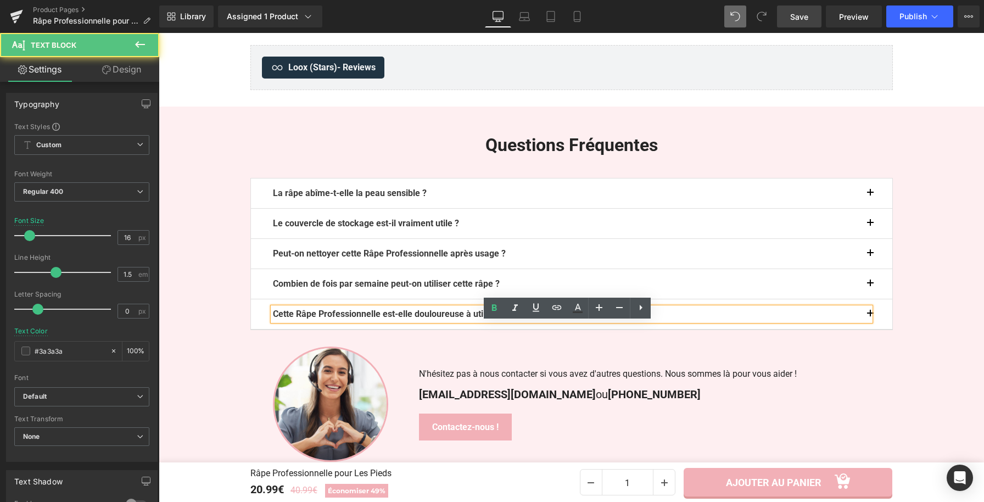
click at [381, 319] on b "Cette Râpe Professionnelle est-elle douloureuse à utiliser ?" at bounding box center [390, 314] width 234 height 10
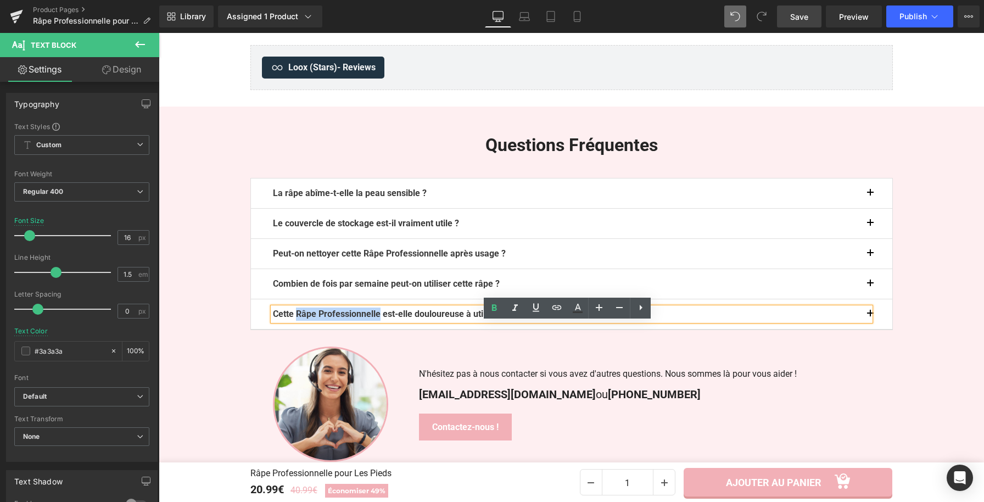
drag, startPoint x: 382, startPoint y: 329, endPoint x: 296, endPoint y: 333, distance: 86.4
click at [296, 319] on b "Cette Râpe Professionnelle est-elle douloureuse à utiliser ?" at bounding box center [390, 314] width 234 height 10
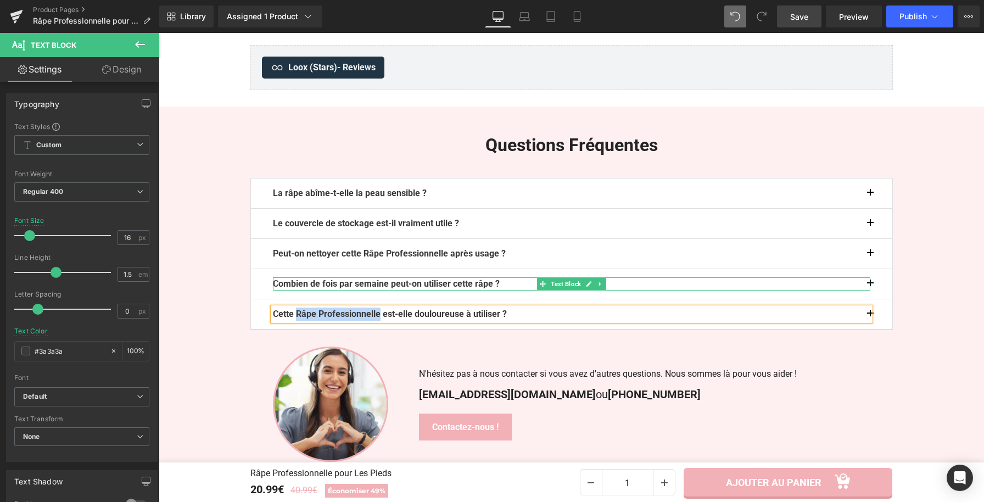
click at [498, 289] on b "Combien de fois par semaine peut-on utiliser cette râpe ?" at bounding box center [386, 284] width 227 height 10
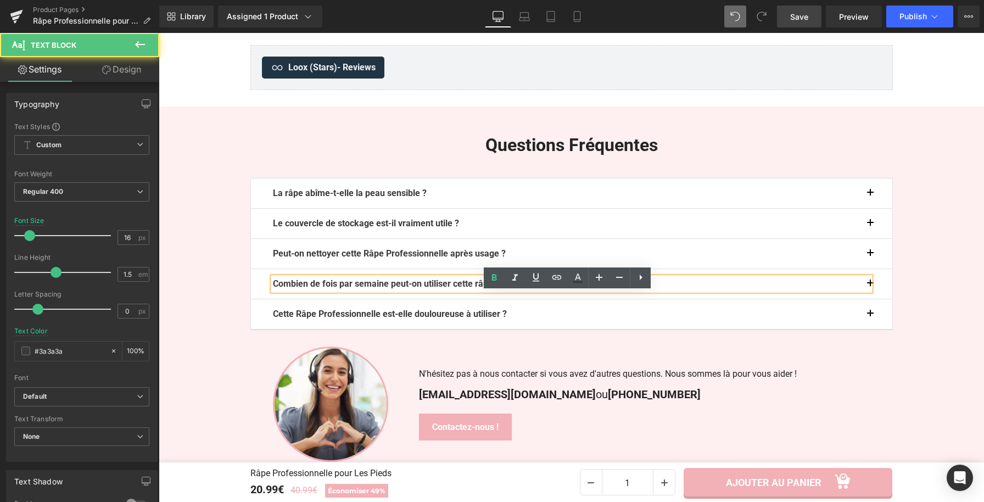
click at [499, 289] on b "Combien de fois par semaine peut-on utiliser cette râpe ?" at bounding box center [386, 284] width 227 height 10
drag, startPoint x: 502, startPoint y: 302, endPoint x: 482, endPoint y: 302, distance: 19.2
click at [482, 289] on b "Combien de fois par semaine peut-on utiliser cette râpe ?" at bounding box center [386, 284] width 227 height 10
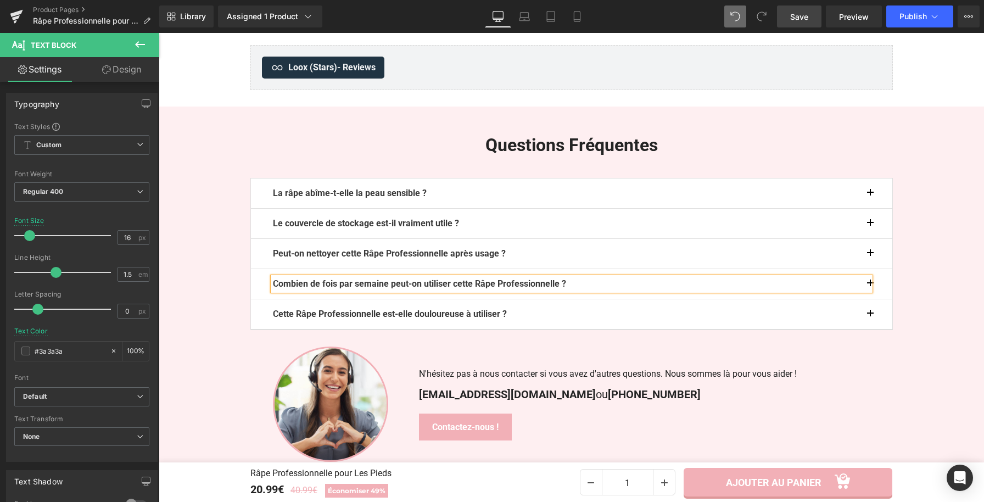
click at [801, 18] on span "Save" at bounding box center [800, 17] width 18 height 12
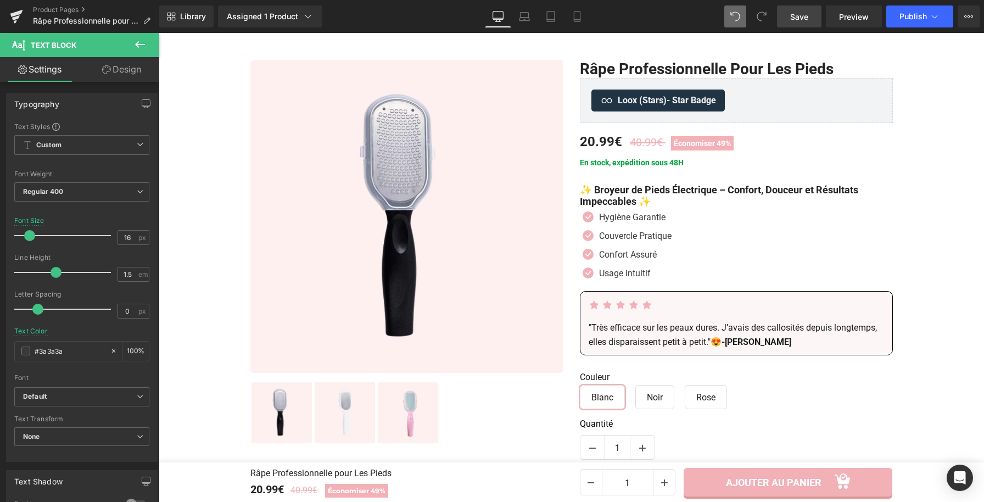
scroll to position [19, 0]
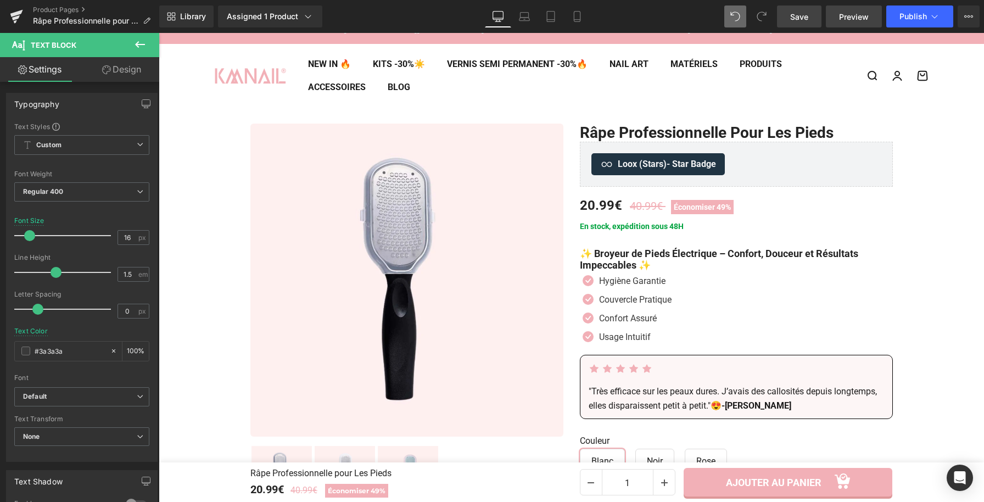
click at [838, 15] on link "Preview" at bounding box center [854, 16] width 56 height 22
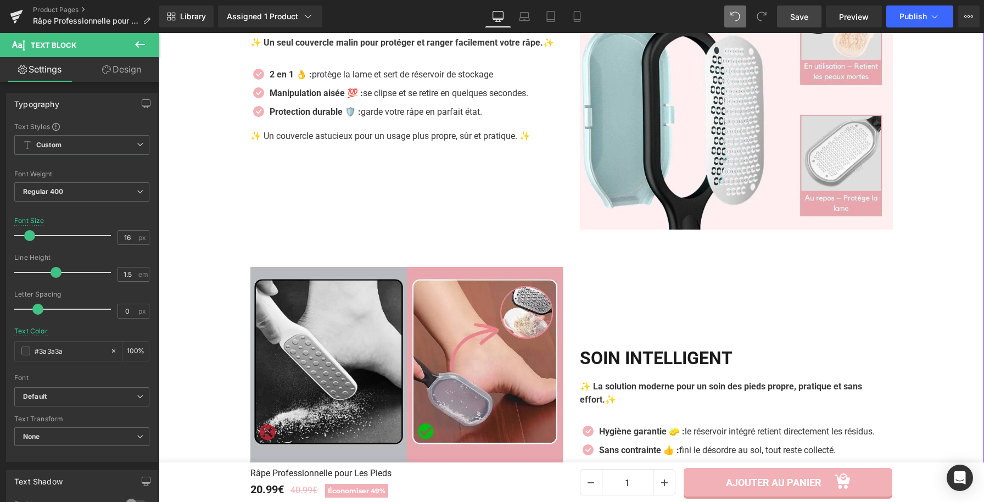
scroll to position [1484, 0]
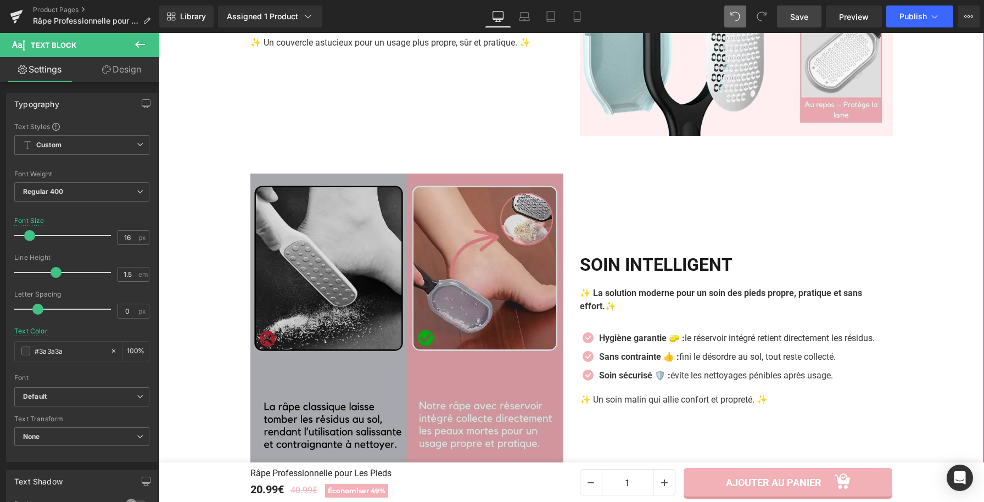
click at [460, 287] on img at bounding box center [406, 330] width 313 height 313
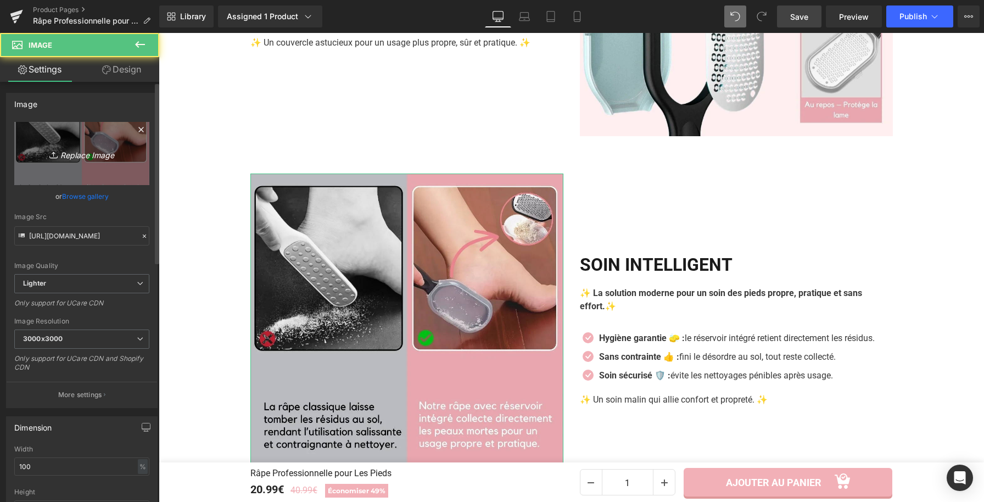
click at [80, 143] on link "Replace Image" at bounding box center [81, 153] width 135 height 63
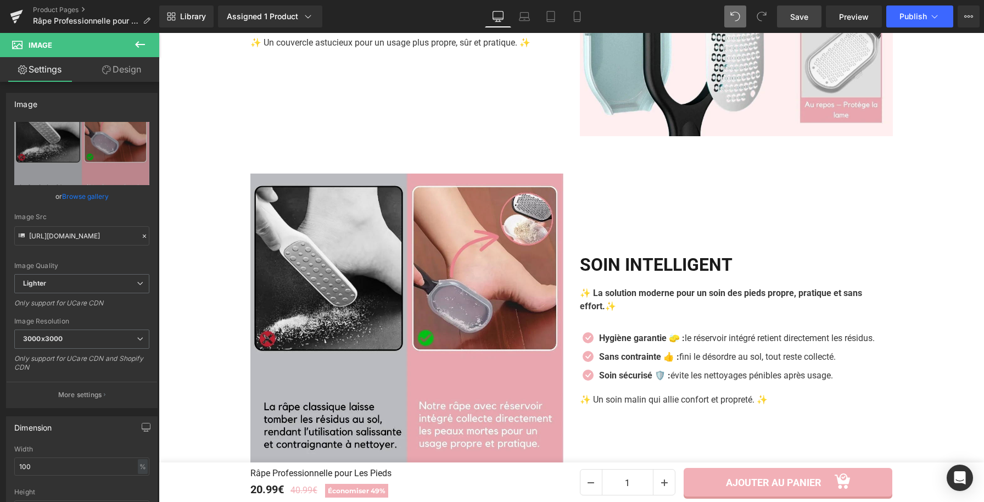
type input "C:\fakepath\Râpe Professionnelle pour Les Pieds (13).webp"
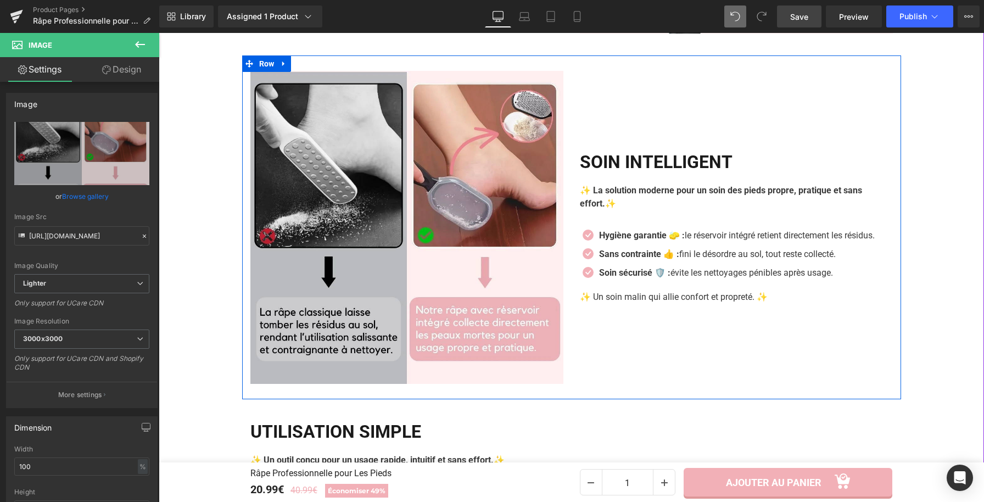
scroll to position [1595, 0]
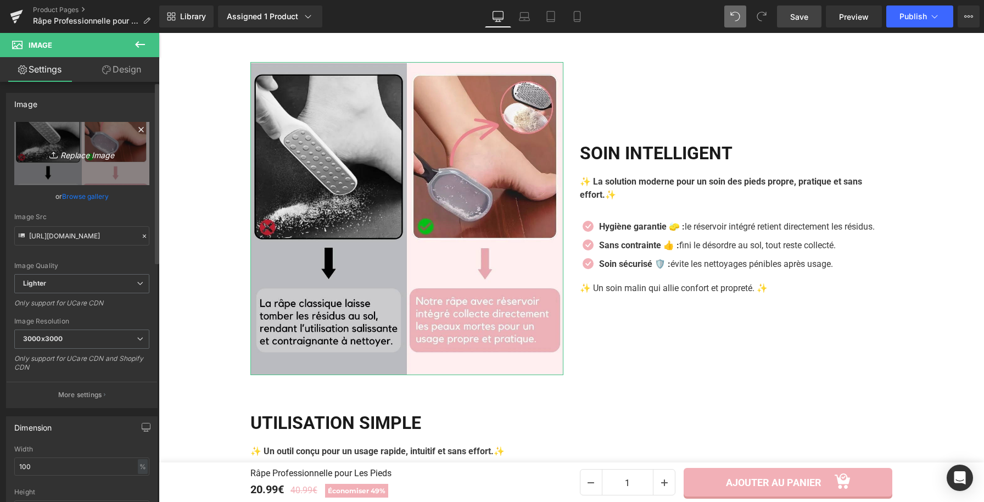
click at [118, 149] on icon "Replace Image" at bounding box center [82, 154] width 88 height 14
type input "C:\fakepath\Râpe Professionnelle pour Les Pieds (14).webp"
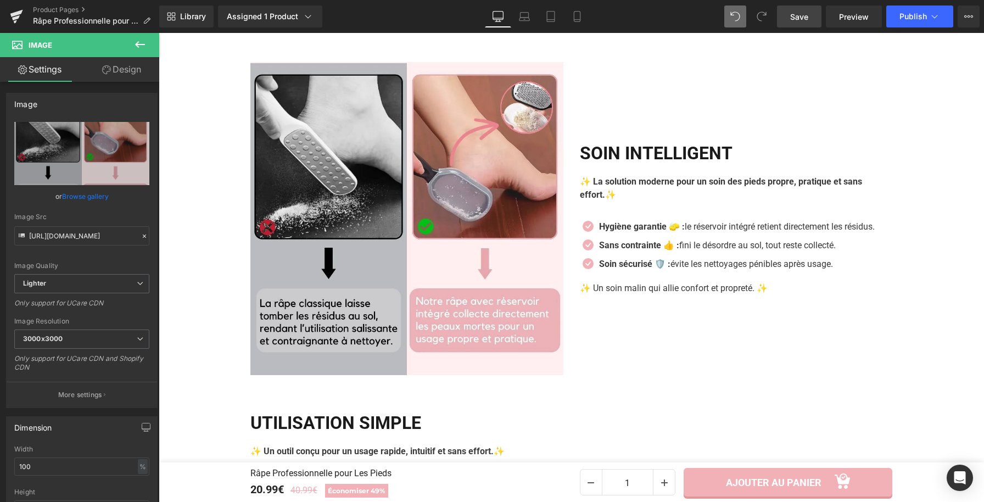
drag, startPoint x: 808, startPoint y: 21, endPoint x: 641, endPoint y: 104, distance: 186.5
click at [808, 21] on span "Save" at bounding box center [800, 17] width 18 height 12
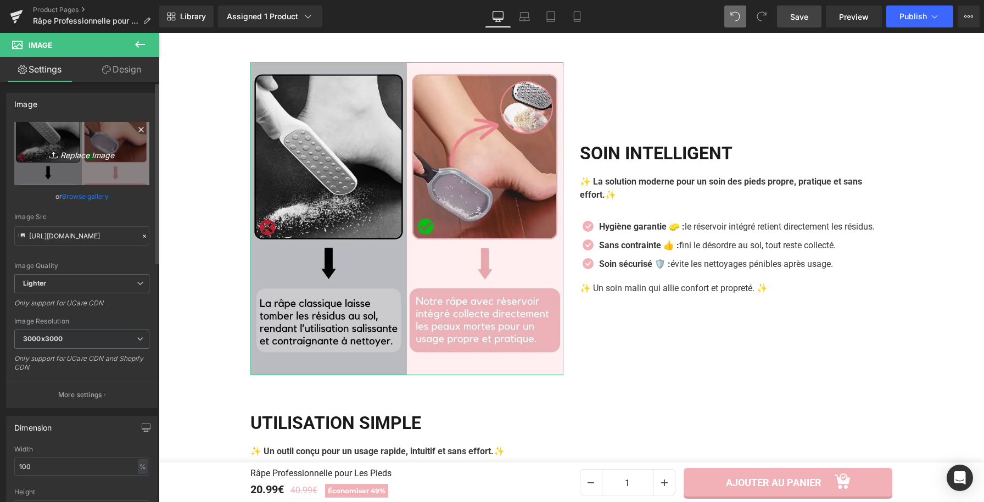
click at [111, 141] on link "Replace Image" at bounding box center [81, 153] width 135 height 63
type input "C:\fakepath\Râpe Professionnelle pour Les Pieds (15).jpg"
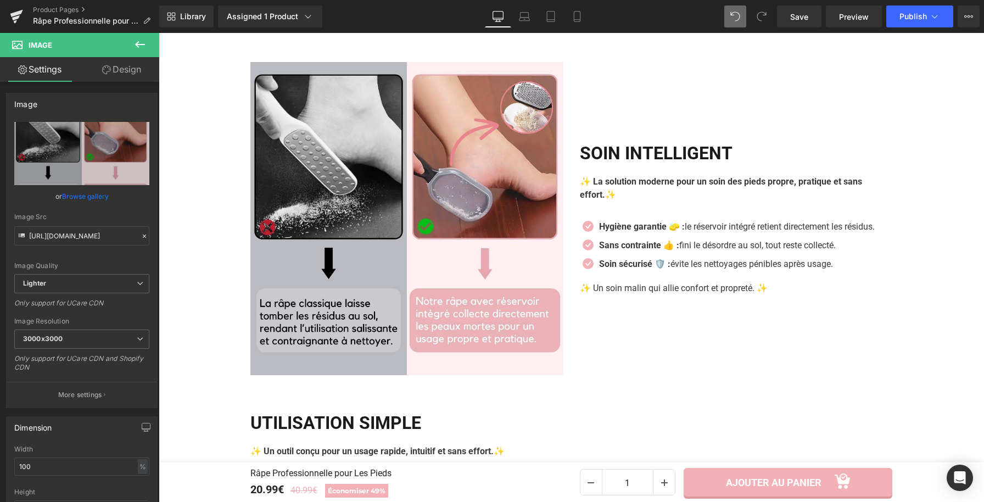
drag, startPoint x: 791, startPoint y: 20, endPoint x: 729, endPoint y: 3, distance: 64.0
click at [791, 20] on link "Save" at bounding box center [799, 16] width 44 height 22
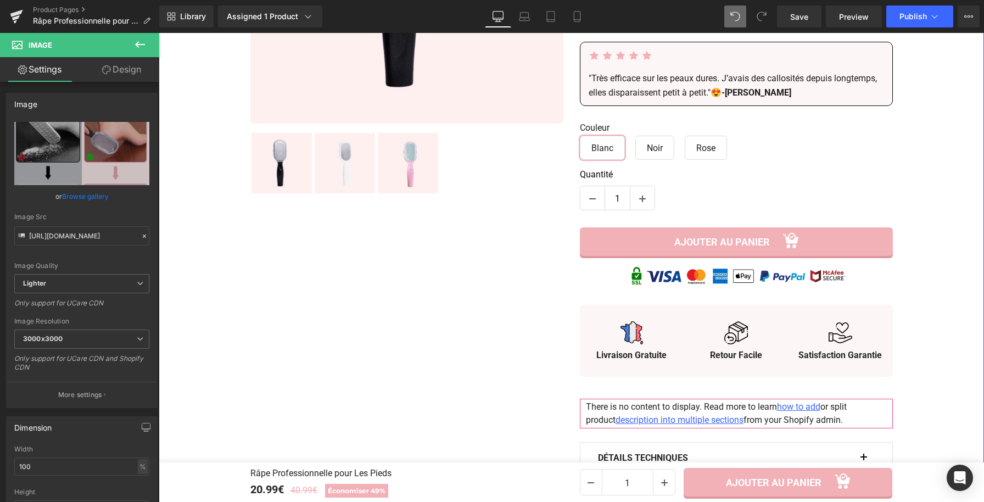
scroll to position [330, 0]
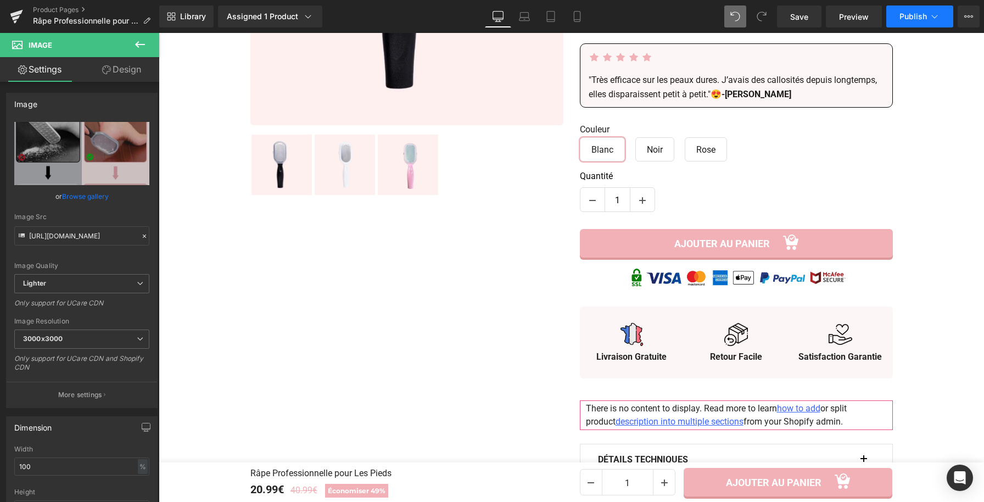
click at [923, 22] on button "Publish" at bounding box center [920, 16] width 67 height 22
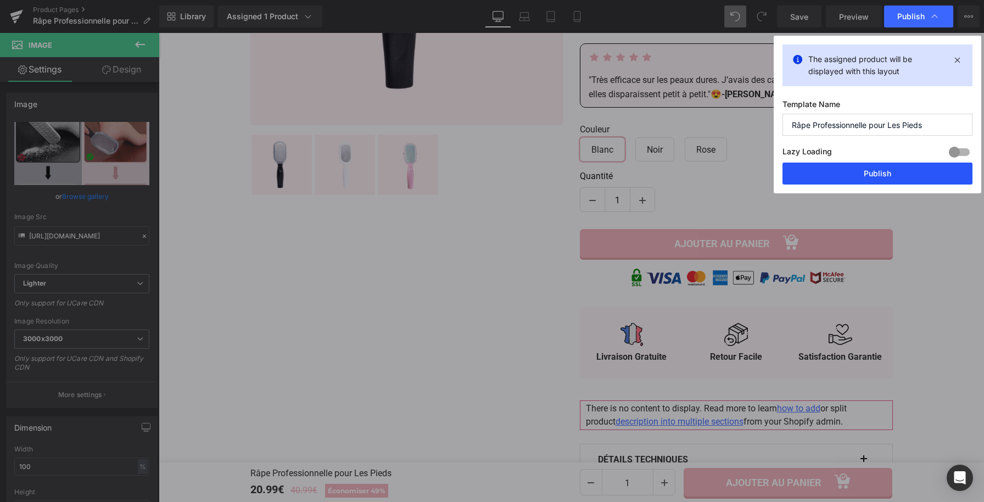
drag, startPoint x: 826, startPoint y: 176, endPoint x: 667, endPoint y: 143, distance: 162.1
click at [826, 176] on button "Publish" at bounding box center [878, 174] width 190 height 22
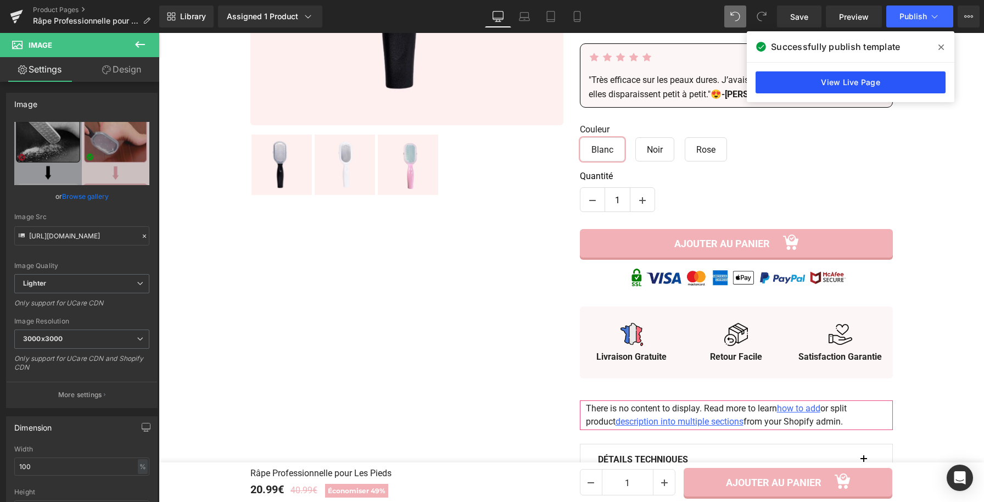
click at [858, 89] on link "View Live Page" at bounding box center [851, 82] width 190 height 22
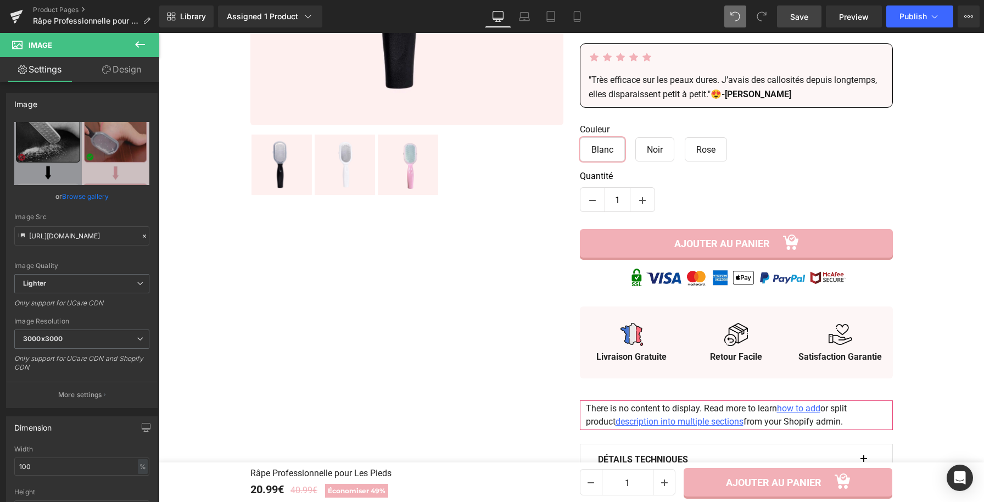
click at [798, 19] on span "Save" at bounding box center [800, 17] width 18 height 12
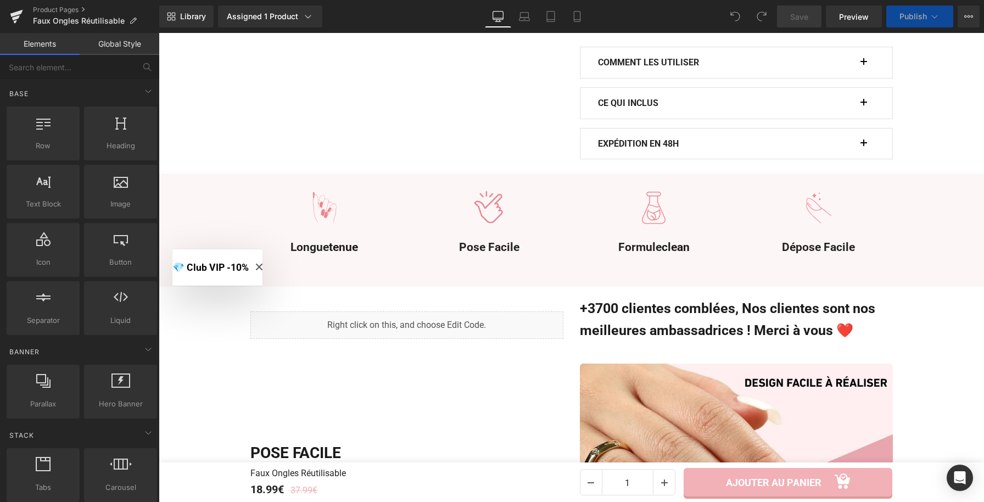
scroll to position [809, 0]
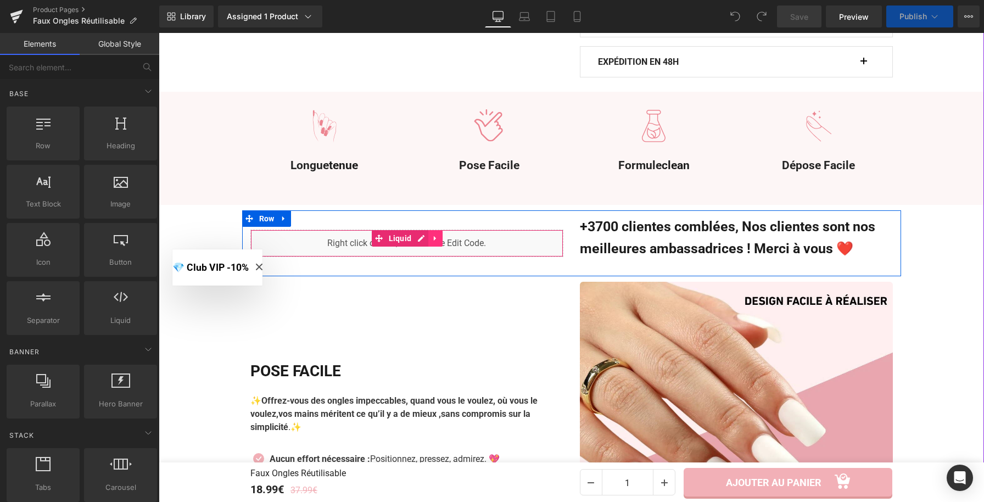
click at [432, 243] on icon at bounding box center [436, 239] width 8 height 8
click at [399, 240] on div "Liquid" at bounding box center [406, 243] width 313 height 27
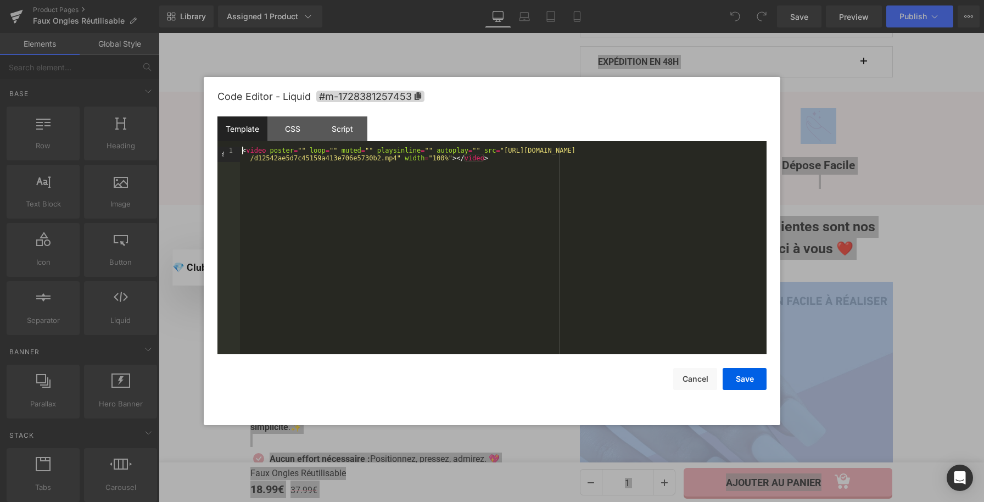
click at [243, 149] on div "< video poster = "" loop = "" muted = "" playsinline = "" autoplay = "" src = "…" at bounding box center [503, 266] width 527 height 238
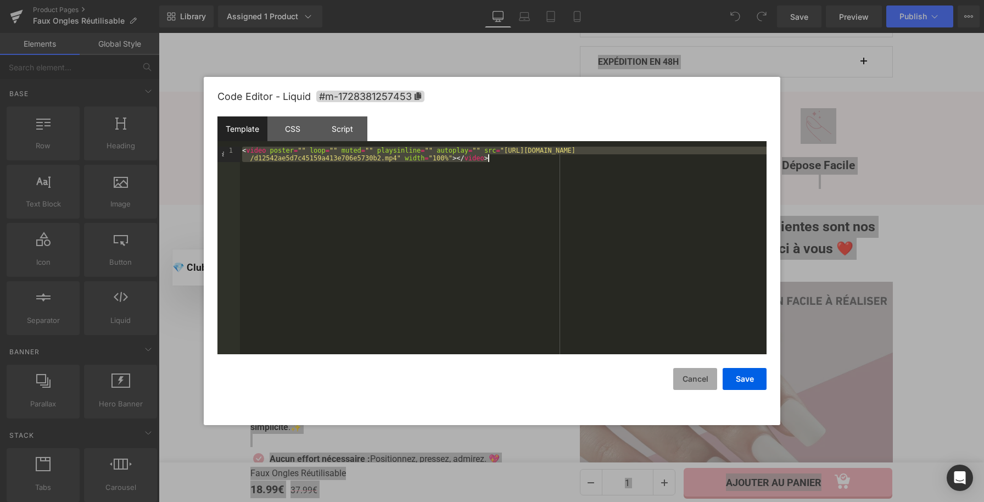
click at [682, 373] on button "Cancel" at bounding box center [695, 379] width 44 height 22
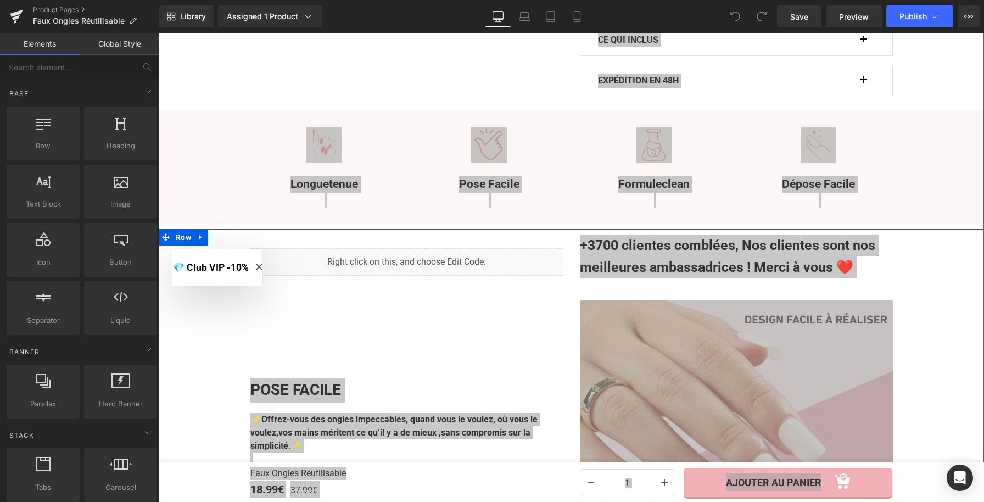
scroll to position [781, 0]
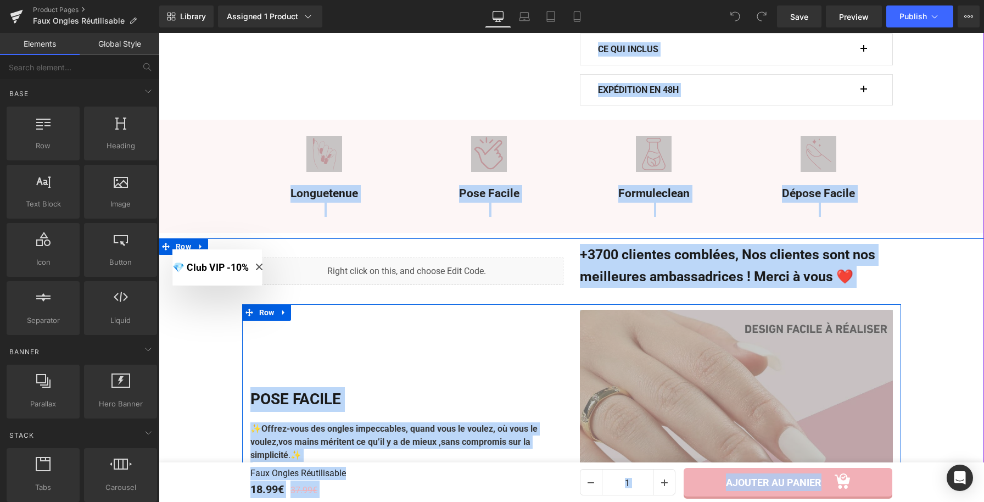
click at [515, 355] on div "POSE FACILE Heading ✨ Offrez-vous des ongles impeccables, quand vous le voulez,…" at bounding box center [407, 466] width 330 height 313
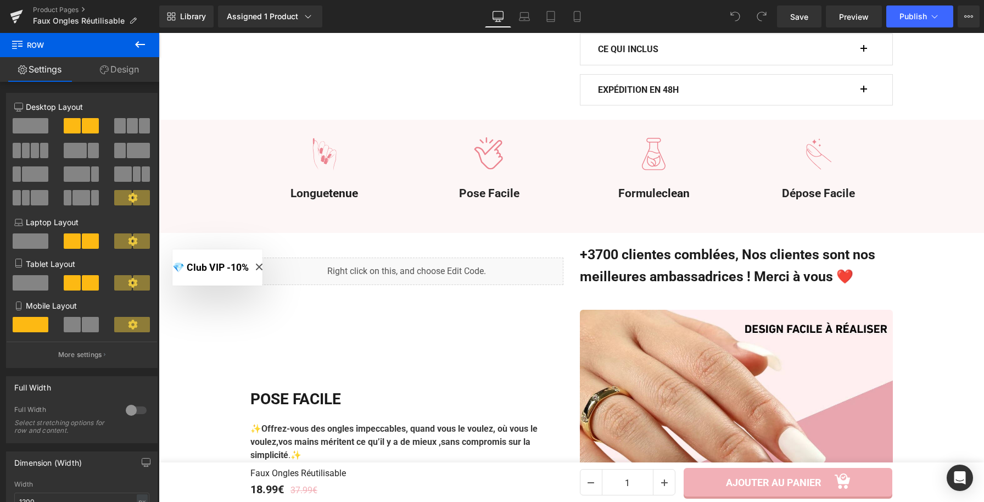
click at [263, 269] on button "💎 Club VIP -10%" at bounding box center [217, 267] width 90 height 36
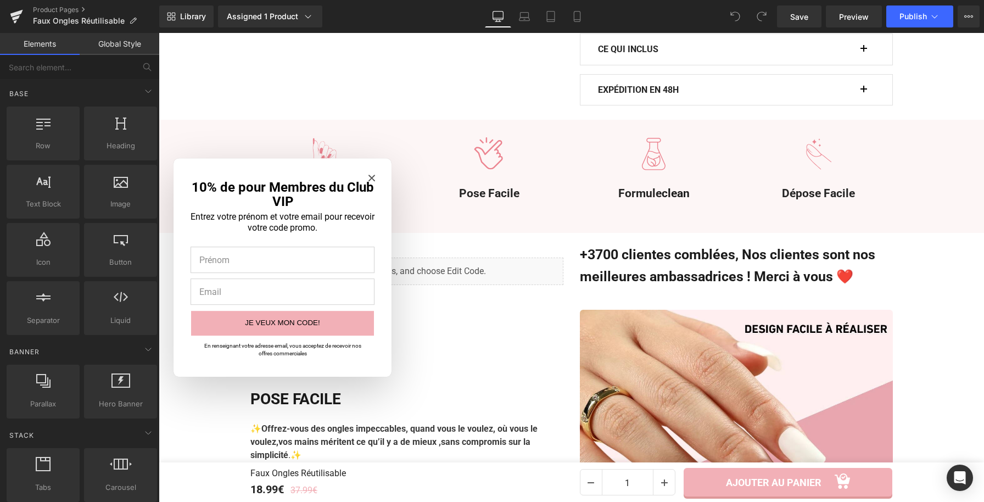
click at [376, 175] on div "10% de pour Membres du Club VIP Entrez votre prénom et votre email pour recevoi…" at bounding box center [283, 267] width 218 height 219
click at [373, 177] on icon "Close modal" at bounding box center [372, 178] width 7 height 7
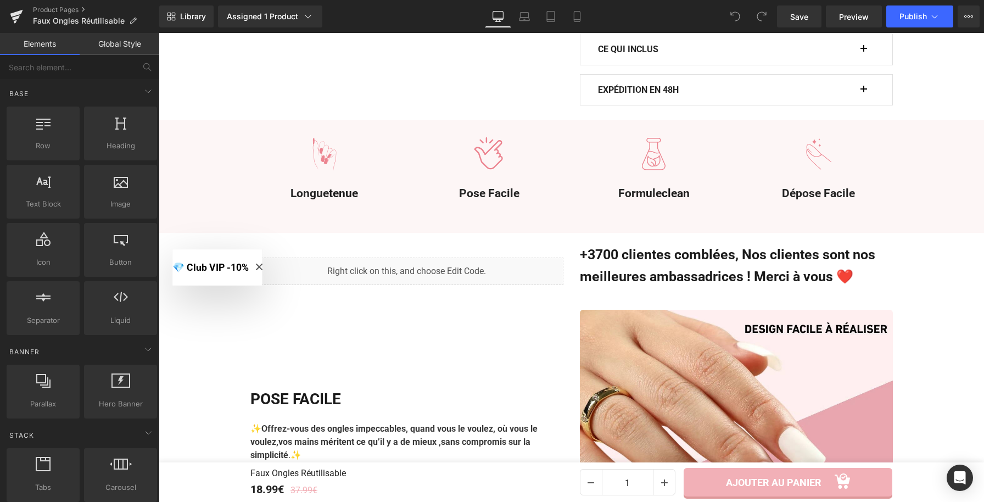
click at [263, 266] on icon "Close modal" at bounding box center [259, 267] width 7 height 7
